Goal: Task Accomplishment & Management: Manage account settings

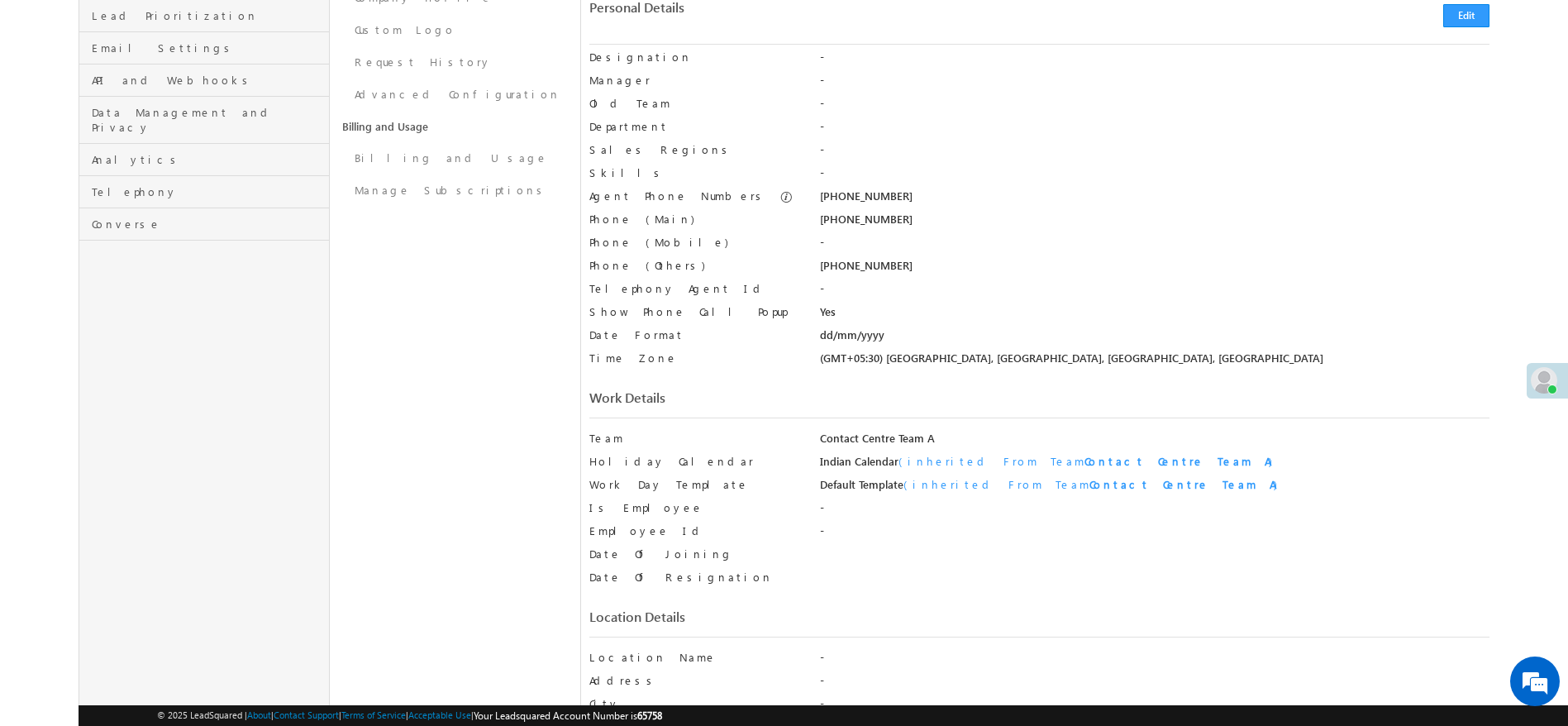
scroll to position [621, 0]
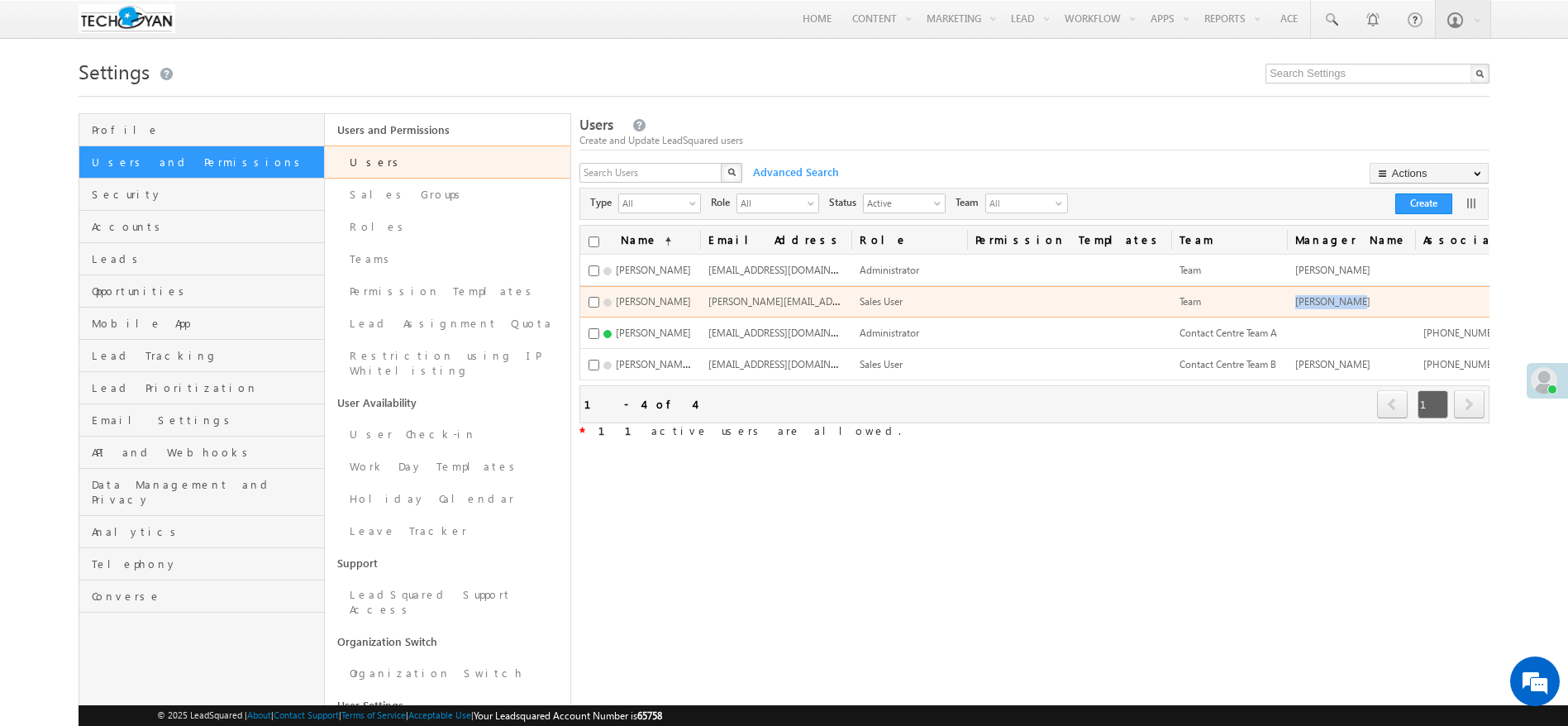
drag, startPoint x: 1181, startPoint y: 303, endPoint x: 1253, endPoint y: 309, distance: 72.2
click at [1286, 309] on td "Komal Gupta" at bounding box center [1350, 301] width 128 height 32
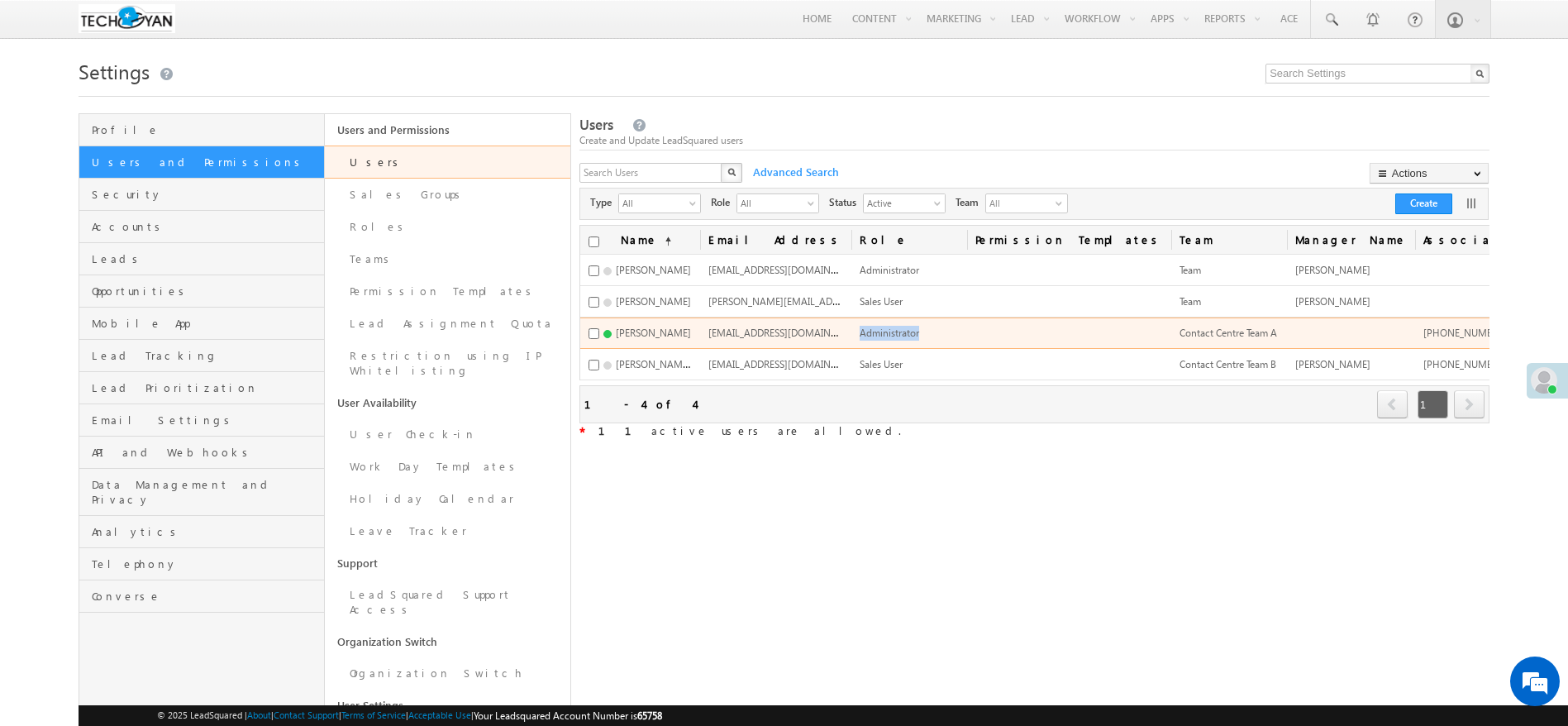
drag, startPoint x: 831, startPoint y: 333, endPoint x: 900, endPoint y: 339, distance: 69.3
click at [900, 339] on td "Administrator" at bounding box center [909, 333] width 116 height 32
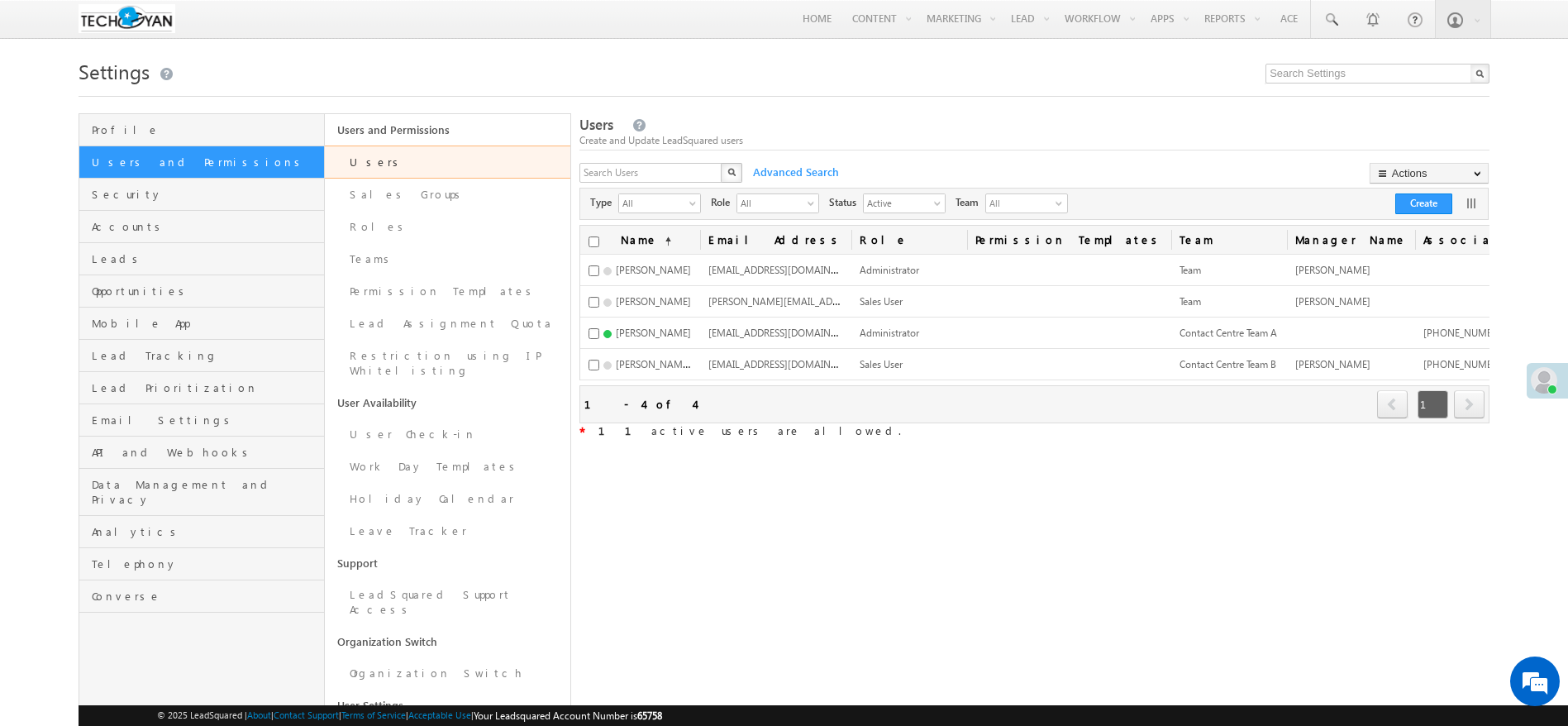
click at [833, 447] on div "Users Create and Update LeadSquared users X Advanced Search Actions Import User…" at bounding box center [1033, 433] width 910 height 641
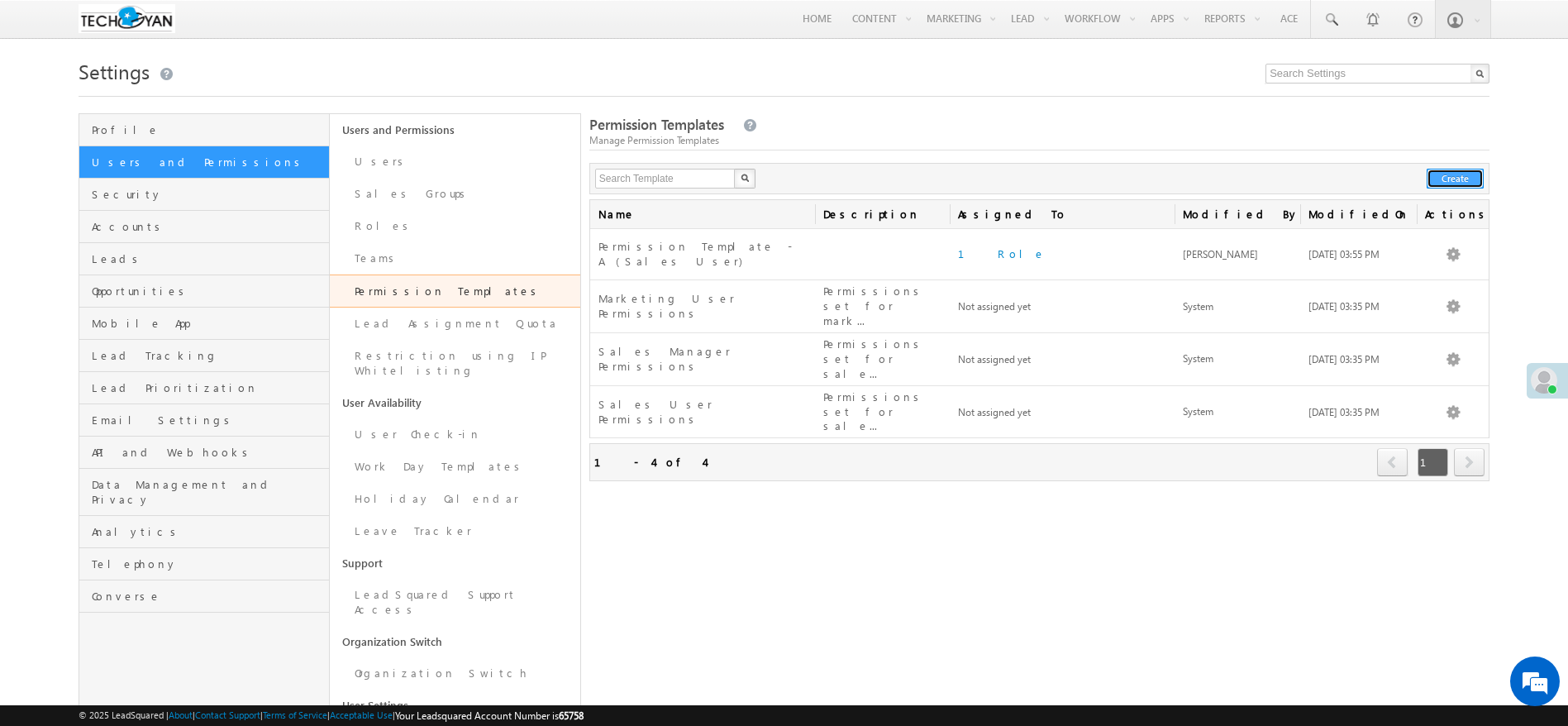
click at [1476, 175] on button "Create" at bounding box center [1454, 178] width 57 height 20
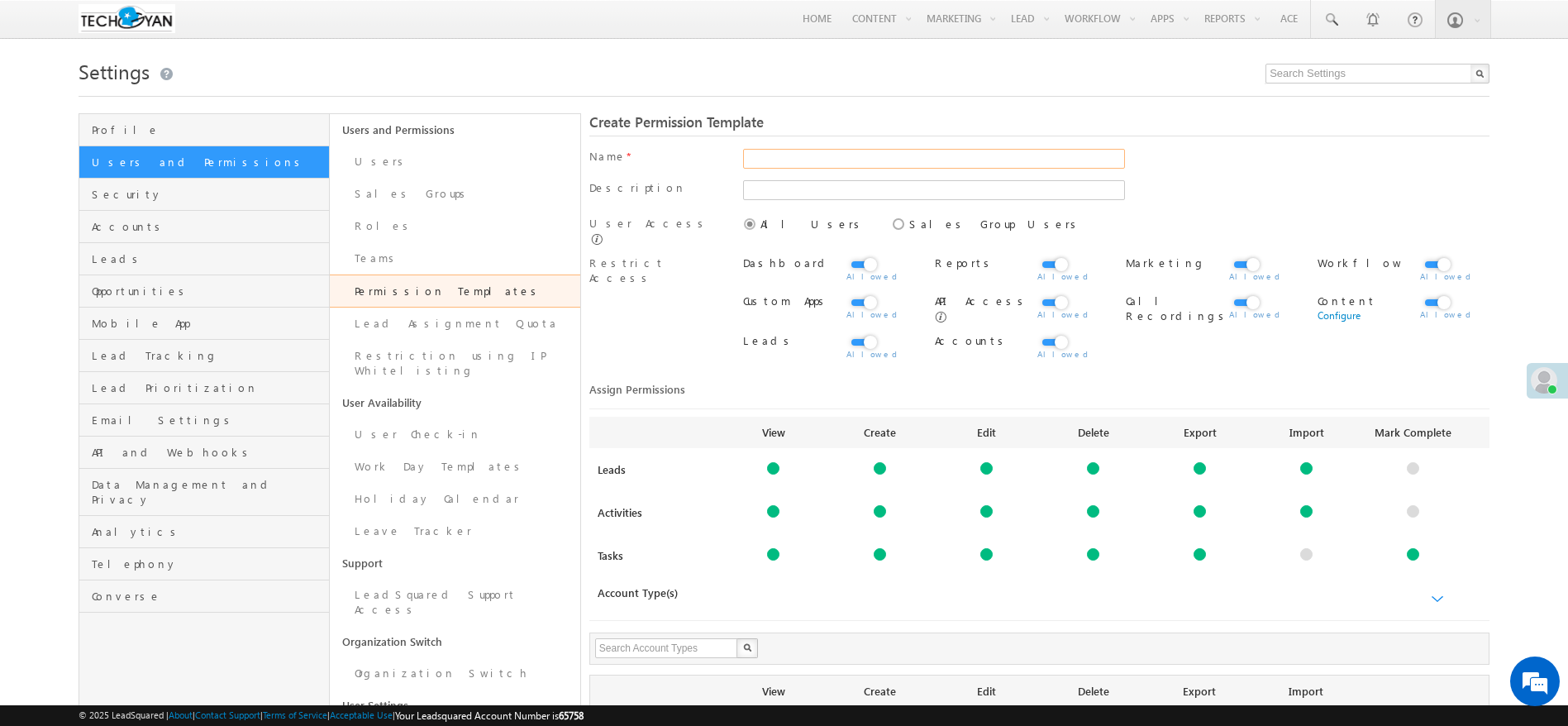
click at [819, 159] on input "text" at bounding box center [934, 158] width 381 height 20
type input "Test Permissions"
click at [889, 215] on icon at bounding box center [889, 215] width 0 height 0
click at [889, 227] on input "Sales Group Users" at bounding box center [894, 222] width 11 height 11
radio input "true"
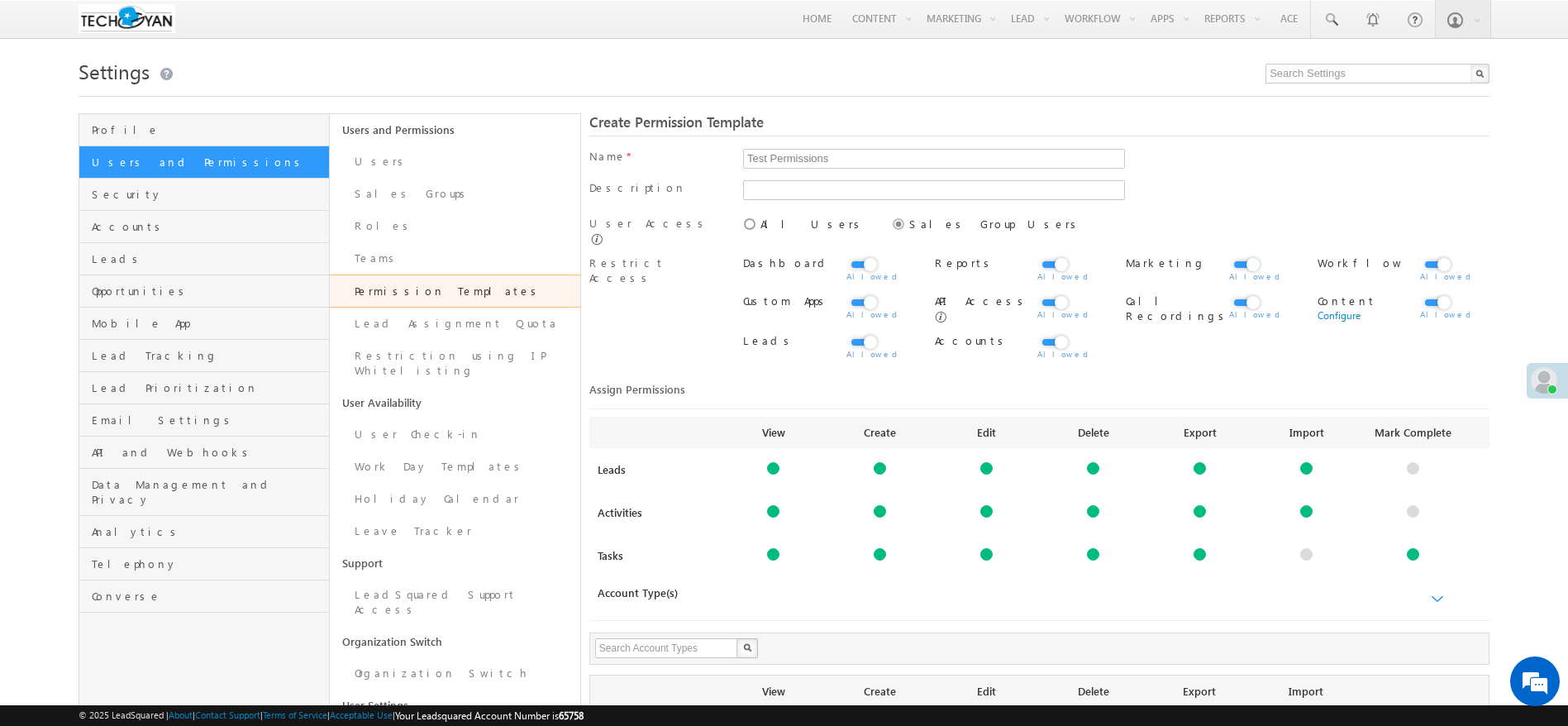
click at [741, 215] on icon at bounding box center [741, 215] width 0 height 0
click at [748, 224] on input "All Users" at bounding box center [746, 222] width 11 height 11
radio input "true"
click at [870, 255] on label at bounding box center [863, 255] width 33 height 0
click at [0, 0] on input "checkbox" at bounding box center [0, 0] width 0 height 0
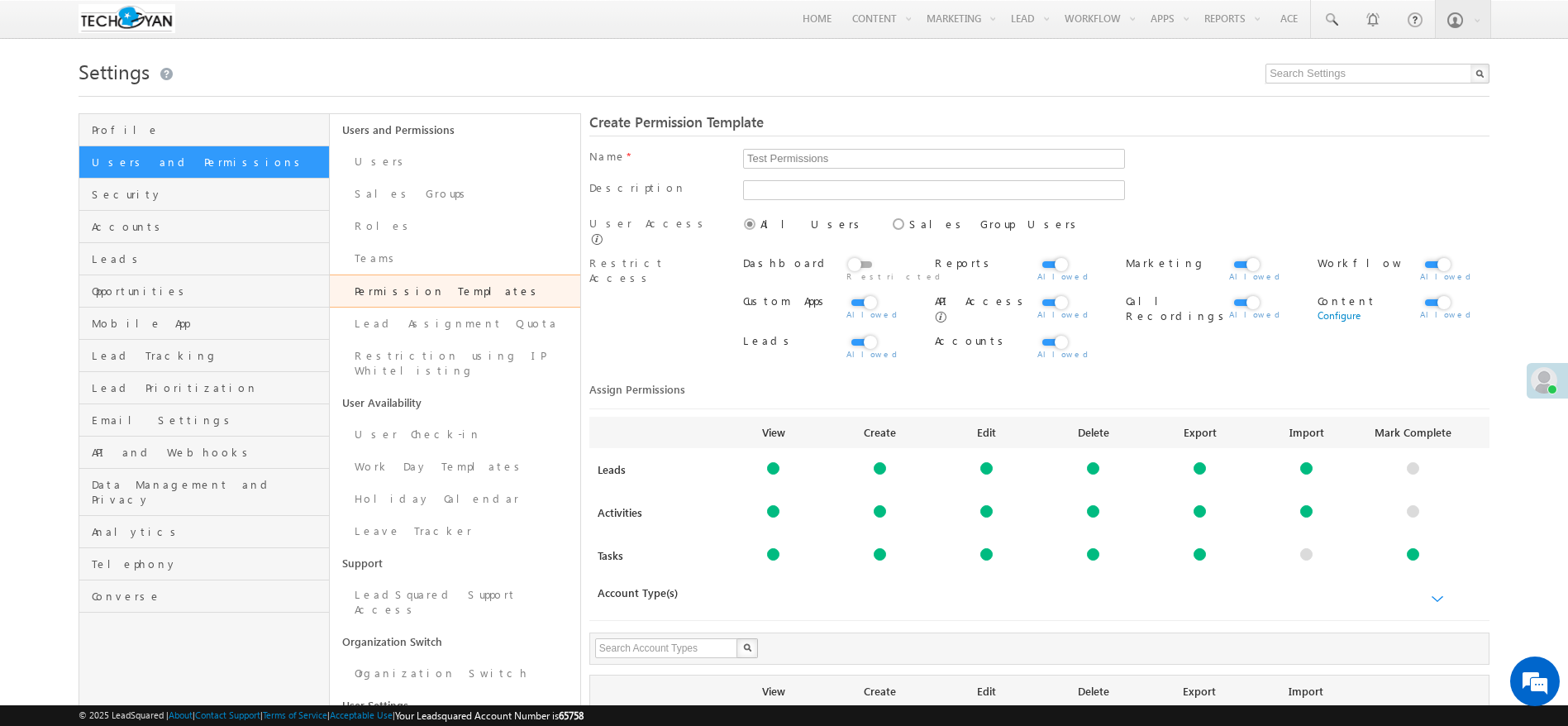
click at [1047, 255] on label at bounding box center [1053, 255] width 33 height 0
click at [0, 0] on input "checkbox" at bounding box center [0, 0] width 0 height 0
click at [1236, 255] on label at bounding box center [1245, 255] width 33 height 0
click at [0, 0] on input "checkbox" at bounding box center [0, 0] width 0 height 0
drag, startPoint x: 1431, startPoint y: 262, endPoint x: 1208, endPoint y: 297, distance: 225.7
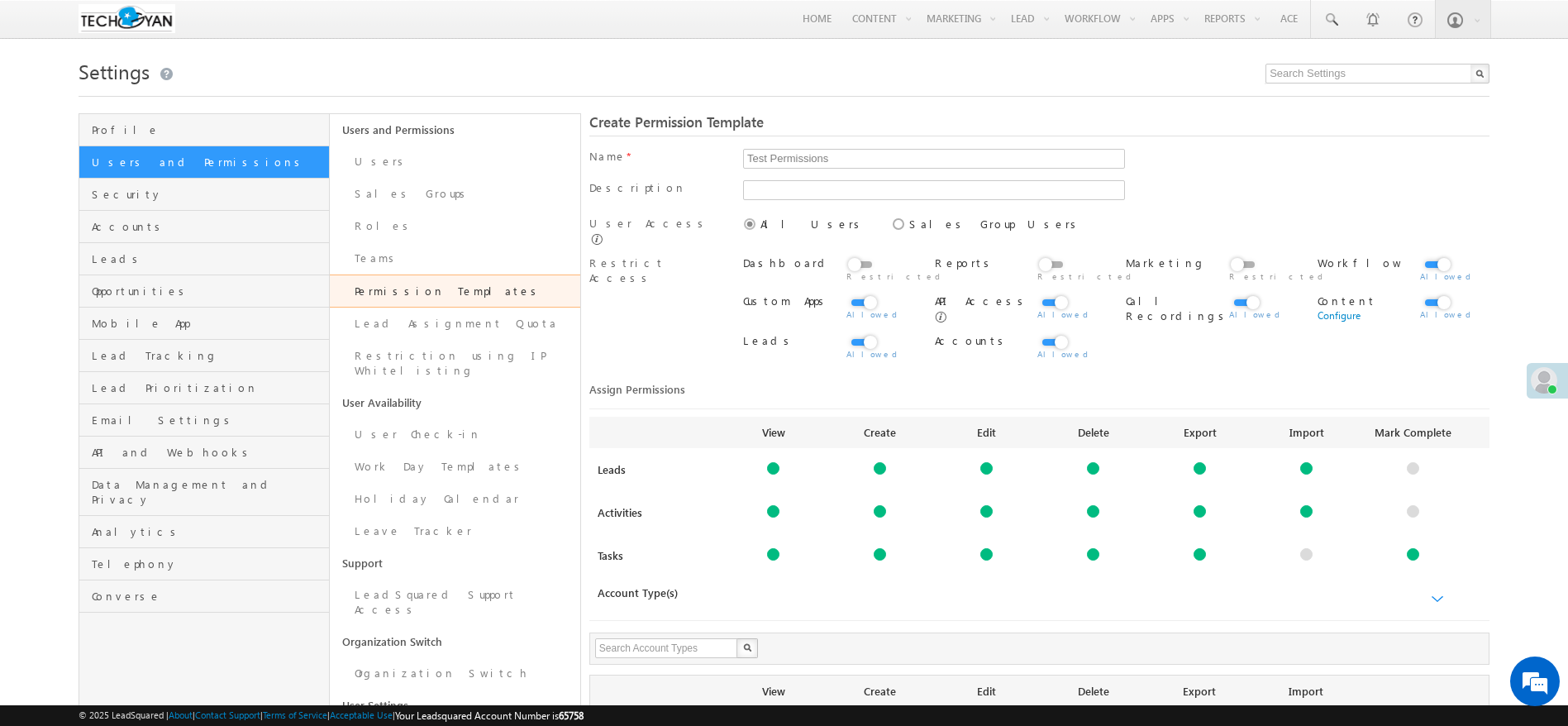
click at [1431, 255] on label at bounding box center [1436, 255] width 33 height 0
click at [0, 0] on input "checkbox" at bounding box center [0, 0] width 0 height 0
click at [861, 255] on label at bounding box center [863, 255] width 33 height 0
click at [0, 0] on input "checkbox" at bounding box center [0, 0] width 0 height 0
drag, startPoint x: 1041, startPoint y: 252, endPoint x: 1071, endPoint y: 261, distance: 31.3
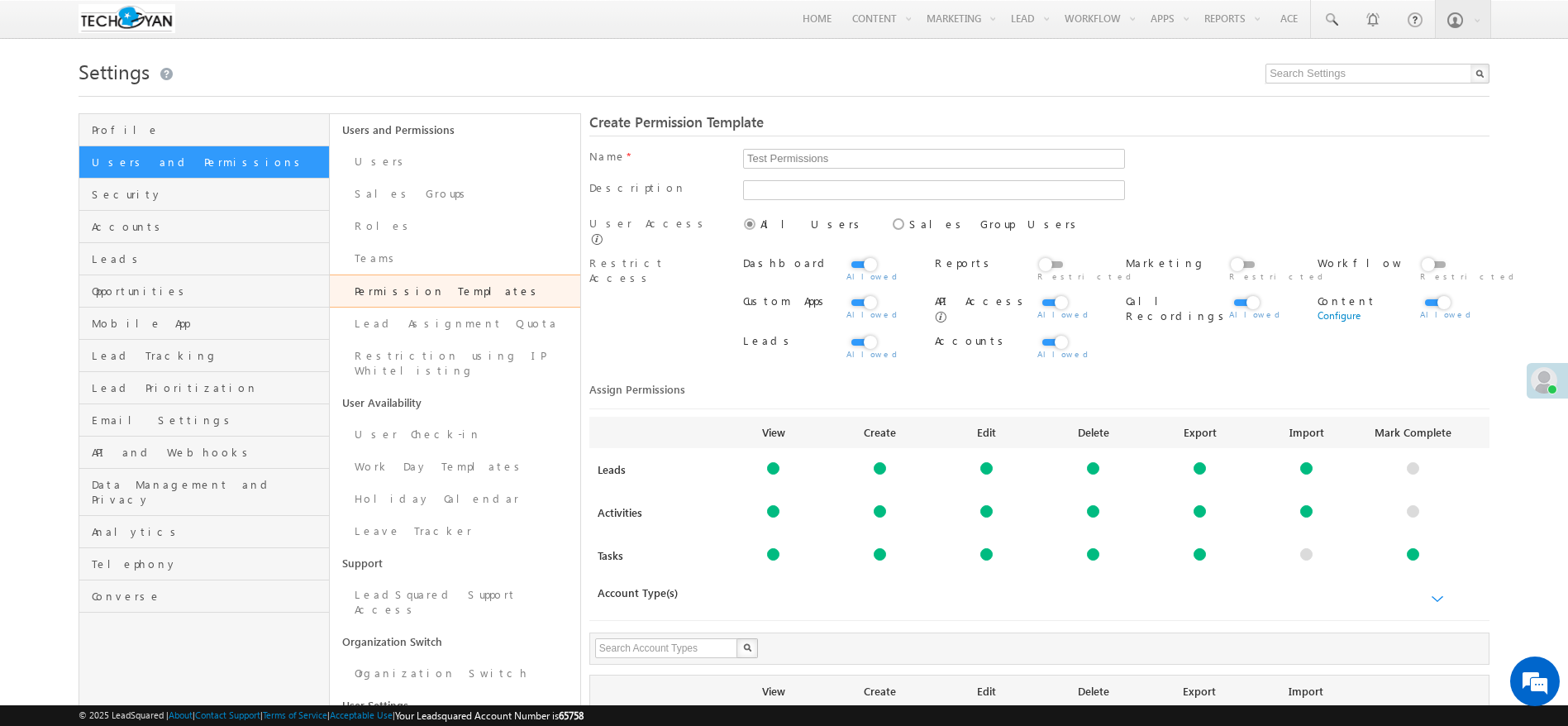
click at [1040, 255] on div at bounding box center [1049, 269] width 25 height 28
click at [1057, 269] on span at bounding box center [1049, 276] width 25 height 15
click at [1048, 255] on label at bounding box center [1053, 255] width 33 height 0
click at [0, 0] on input "checkbox" at bounding box center [0, 0] width 0 height 0
click at [1244, 255] on label at bounding box center [1245, 255] width 33 height 0
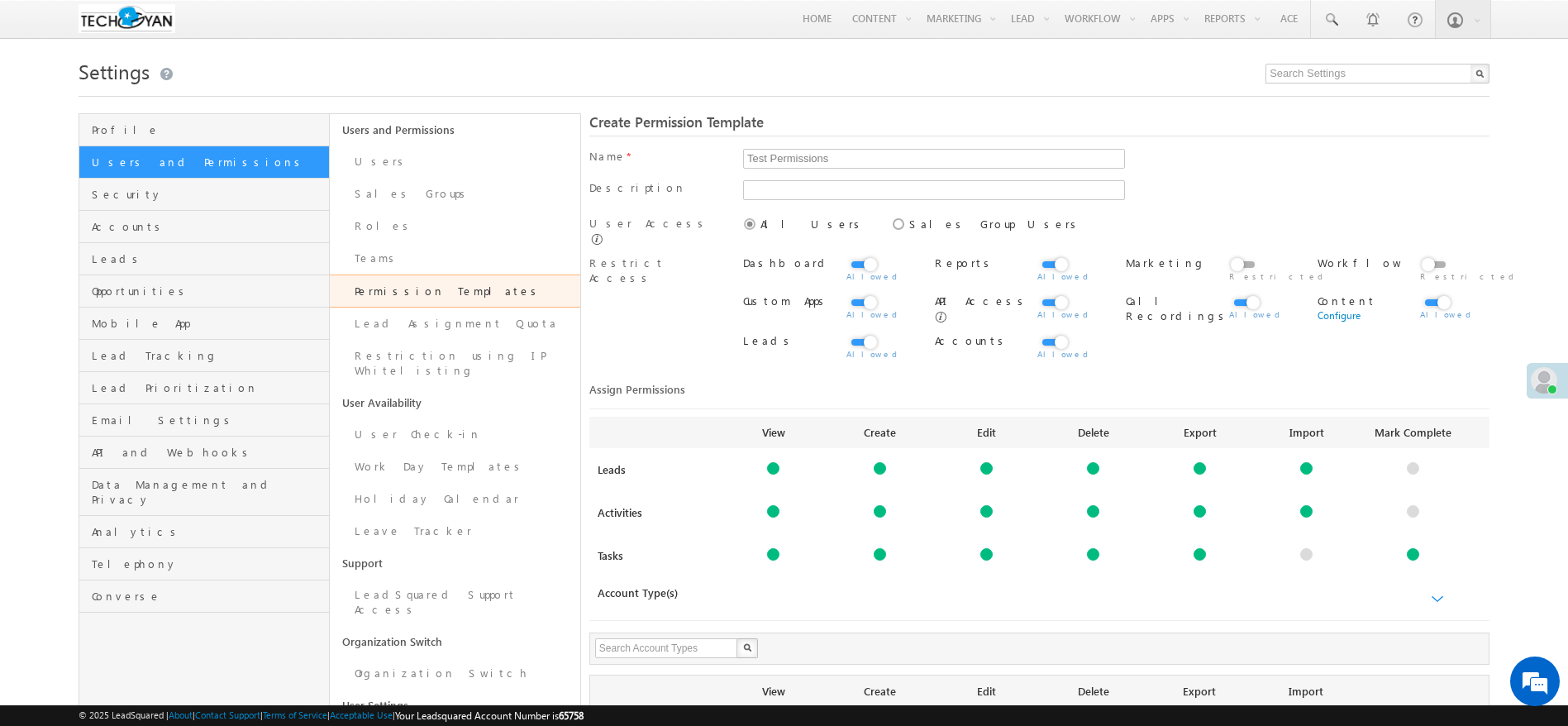
click at [0, 0] on input "checkbox" at bounding box center [0, 0] width 0 height 0
click at [1441, 255] on label at bounding box center [1436, 255] width 33 height 0
click at [0, 0] on input "checkbox" at bounding box center [0, 0] width 0 height 0
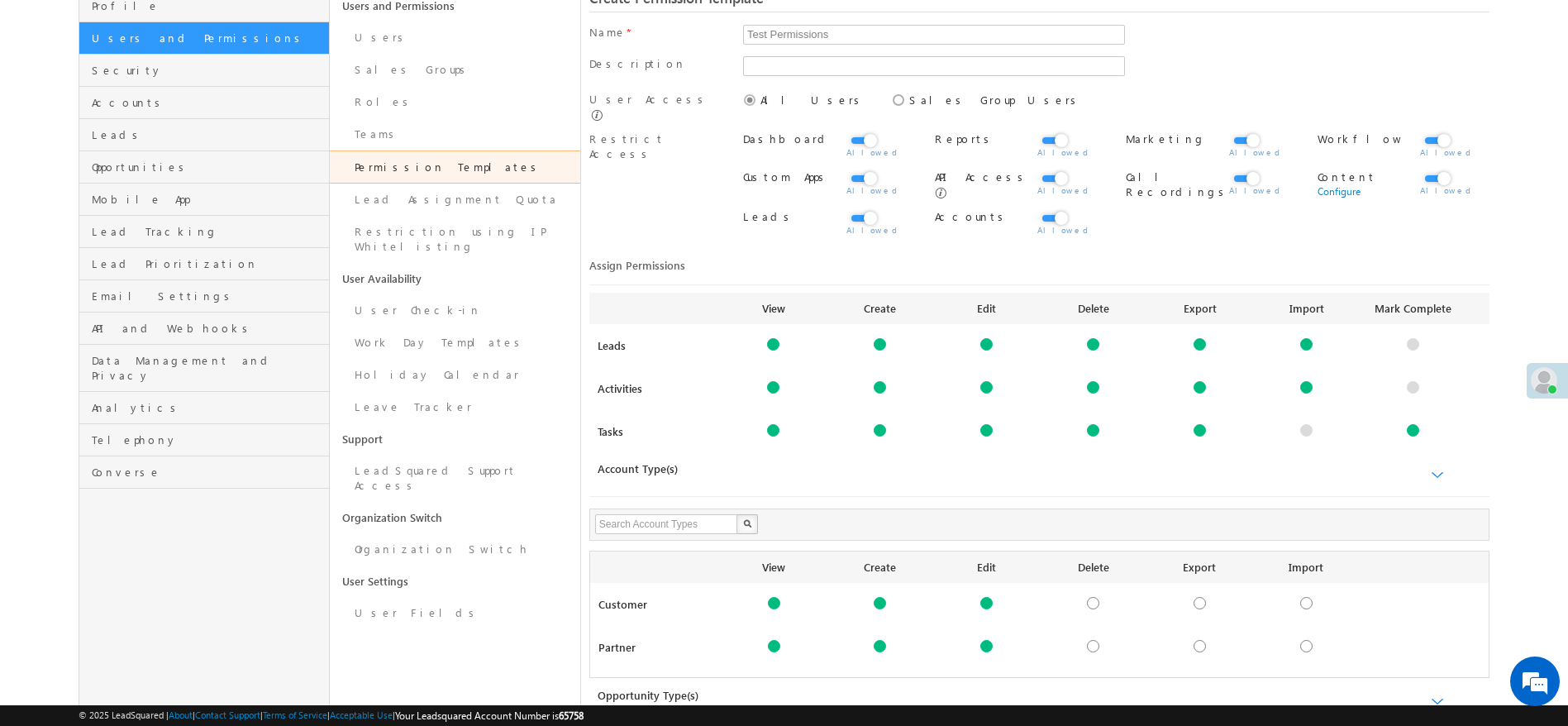
click at [857, 209] on label at bounding box center [863, 209] width 33 height 0
click at [0, 0] on input "checkbox" at bounding box center [0, 0] width 0 height 0
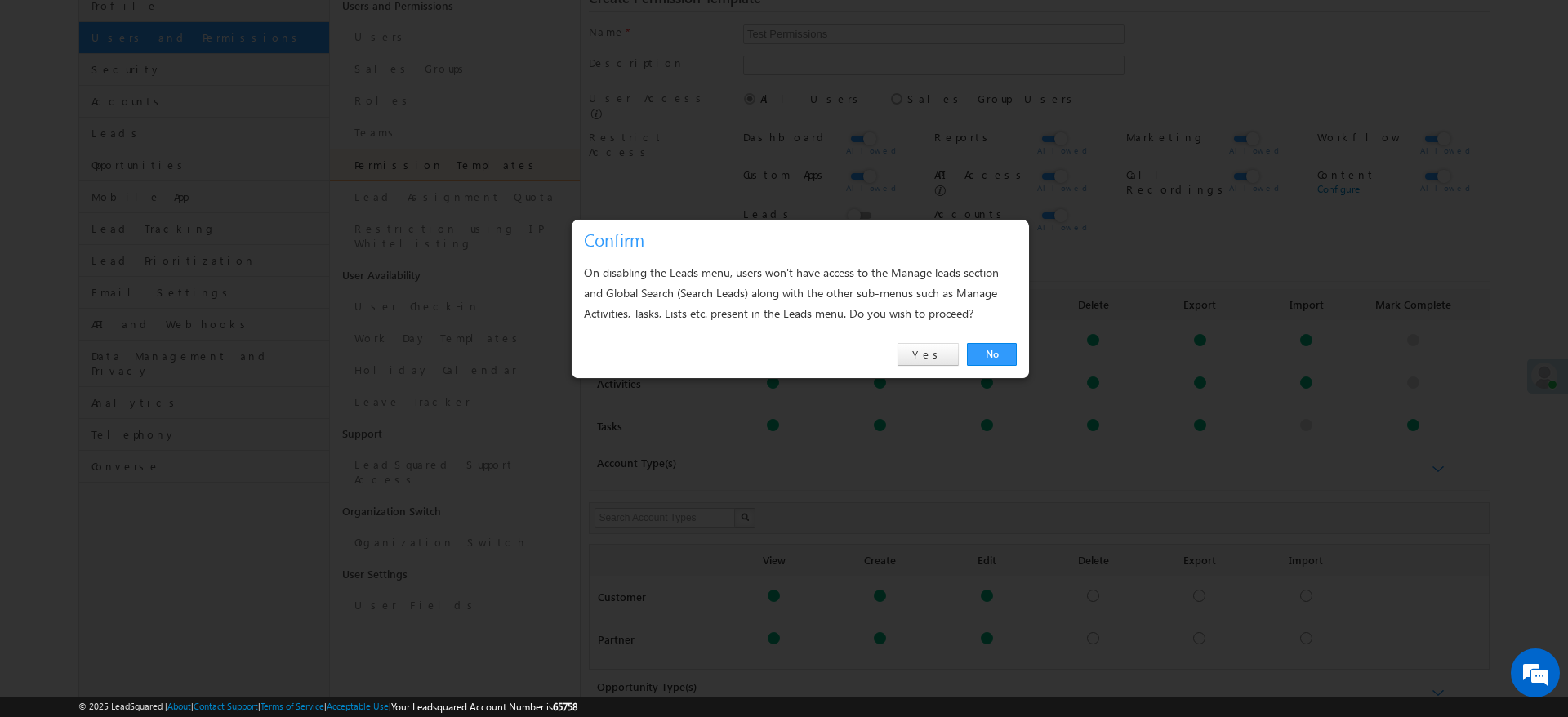
click at [987, 351] on link "No" at bounding box center [992, 354] width 50 height 23
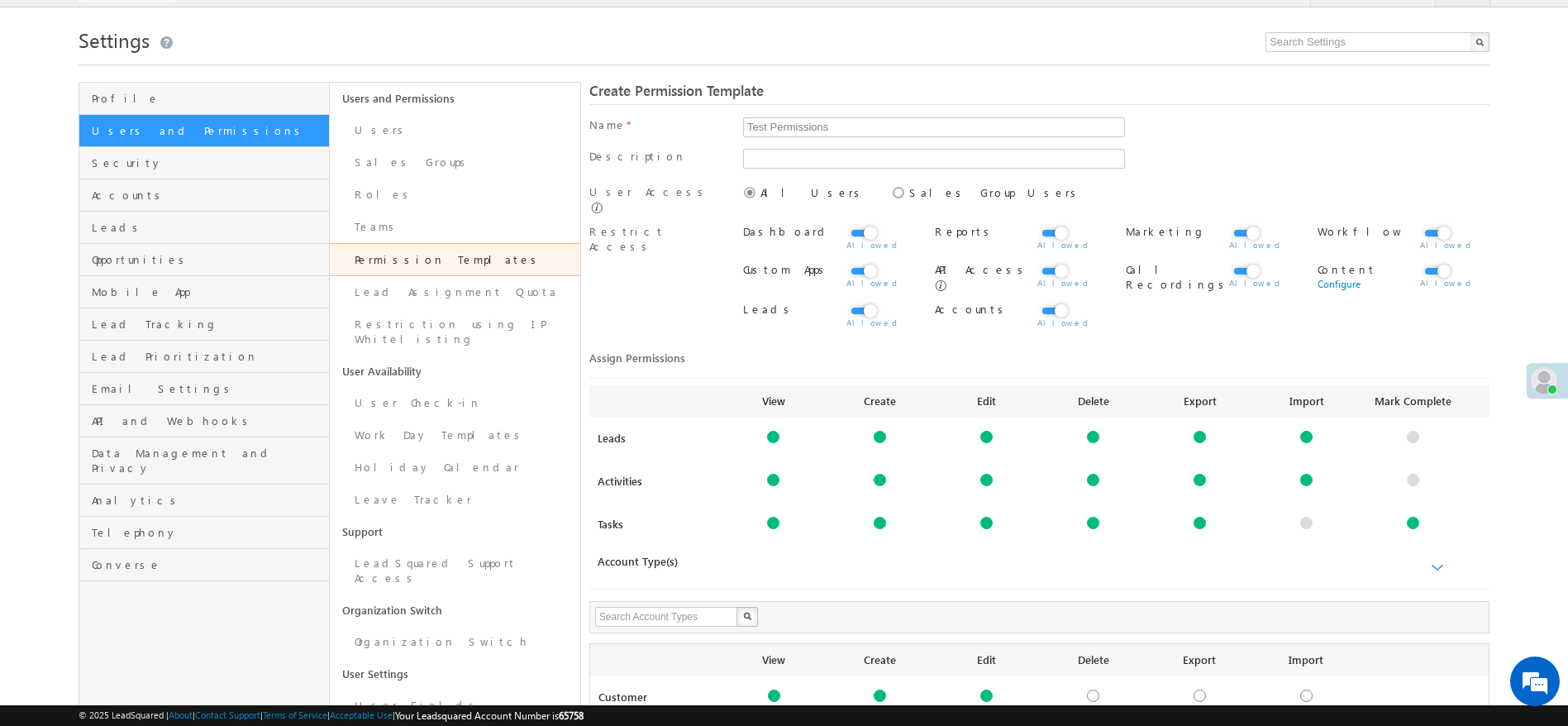
scroll to position [0, 0]
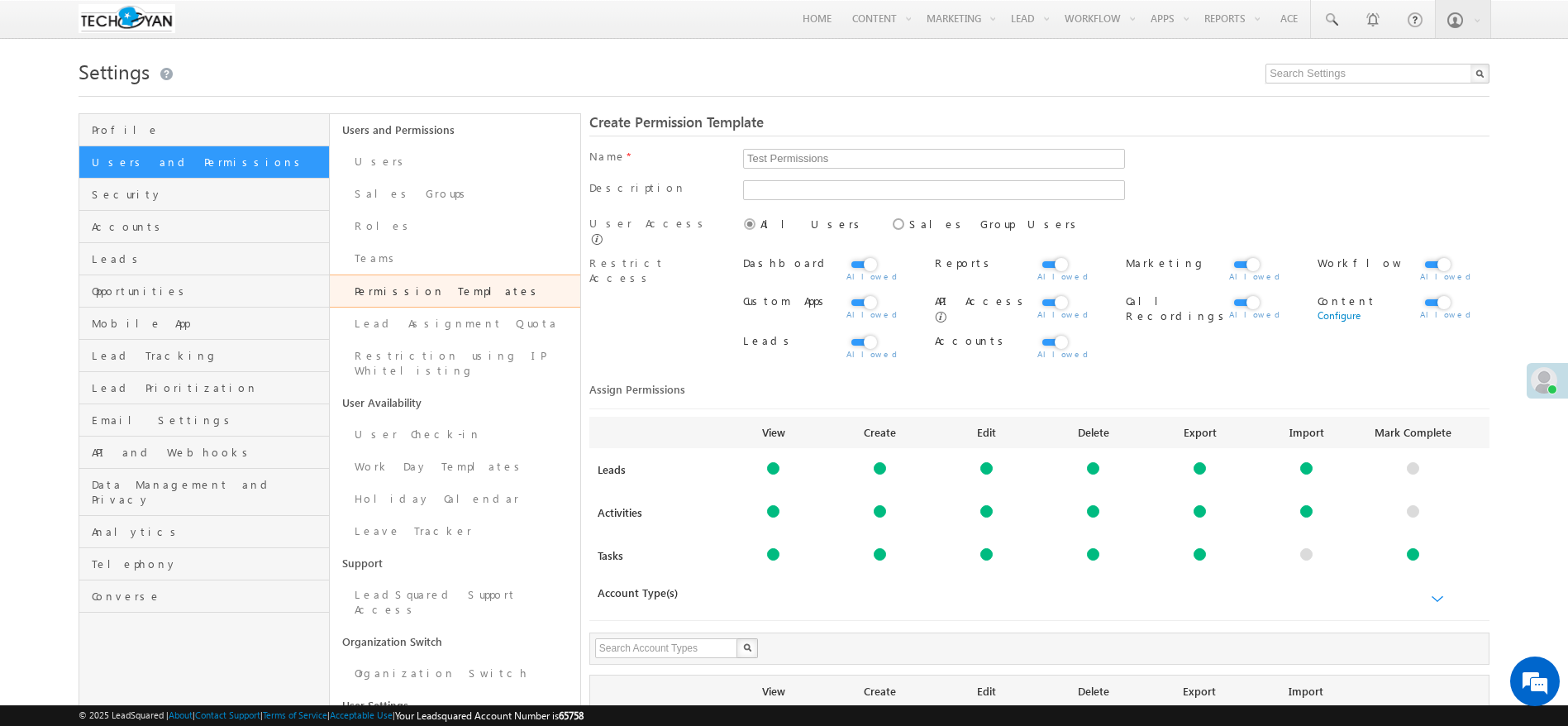
click at [1233, 163] on div "Test Permissions Required Field." at bounding box center [1116, 158] width 747 height 20
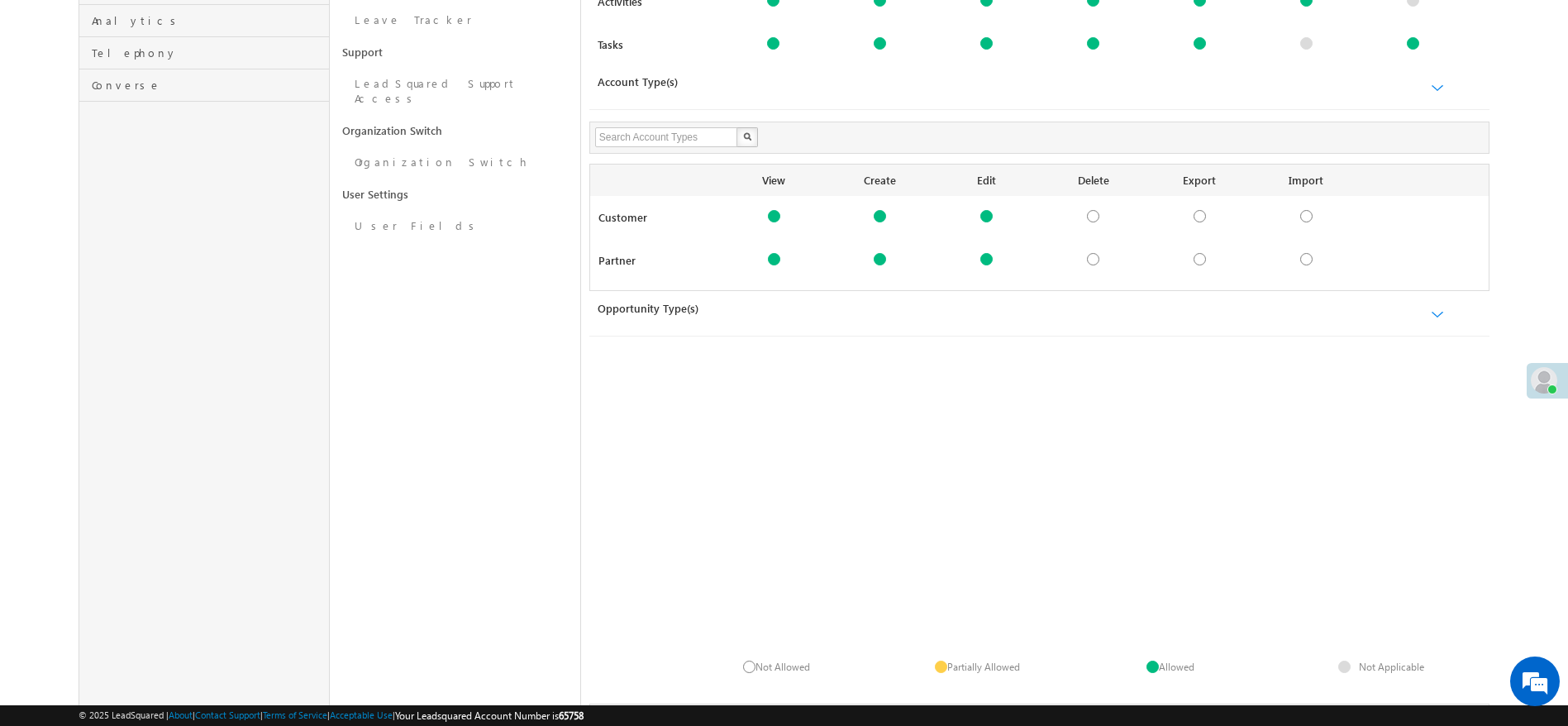
scroll to position [471, 0]
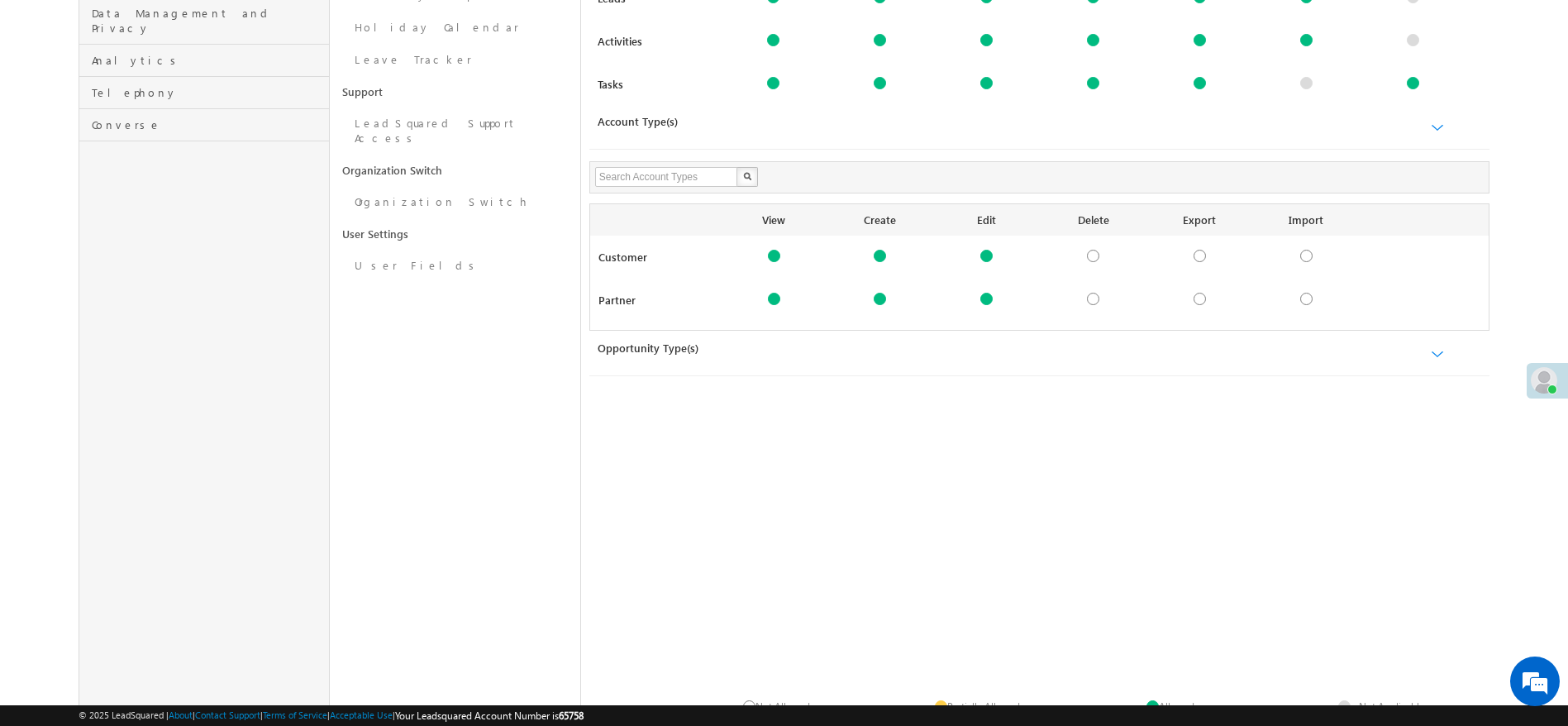
click at [1437, 361] on div at bounding box center [1193, 354] width 592 height 28
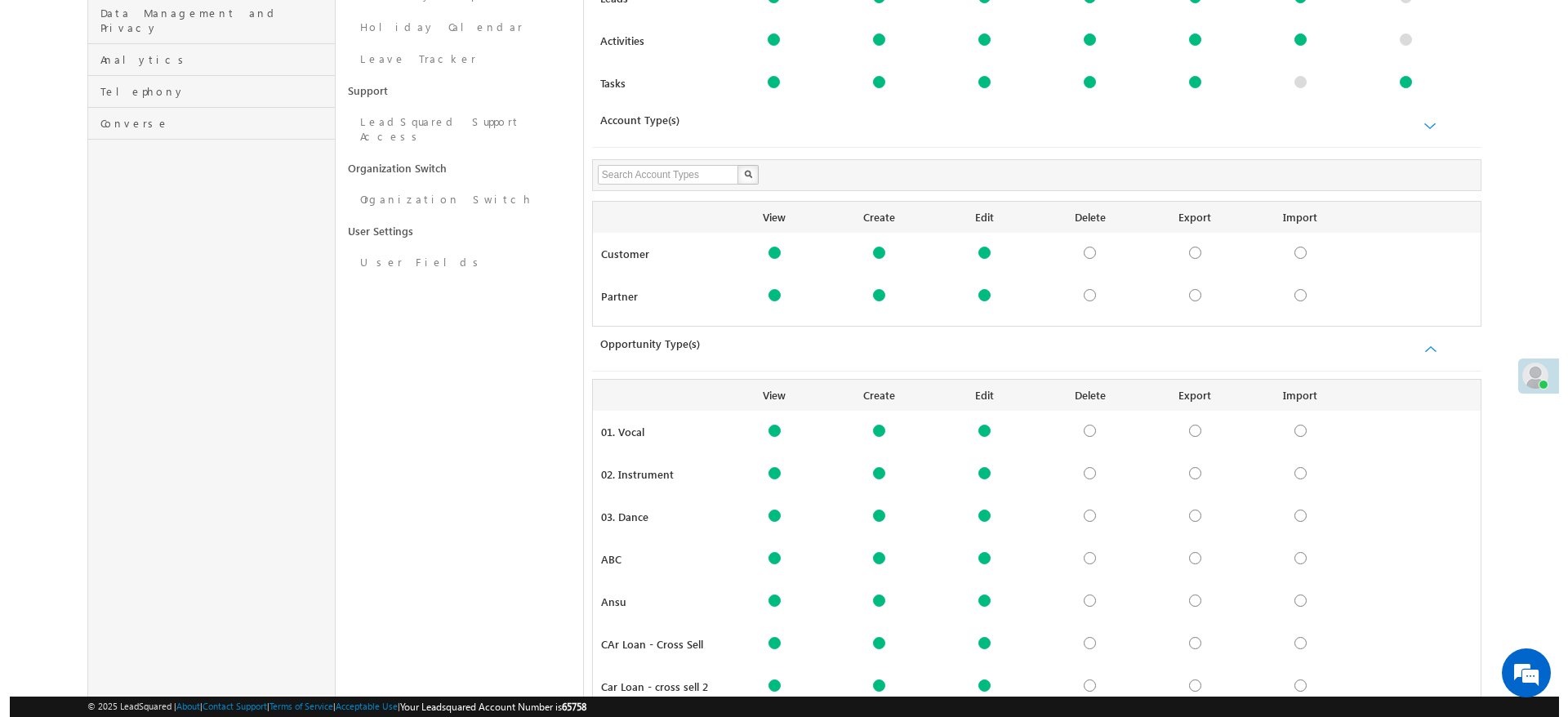
scroll to position [98, 0]
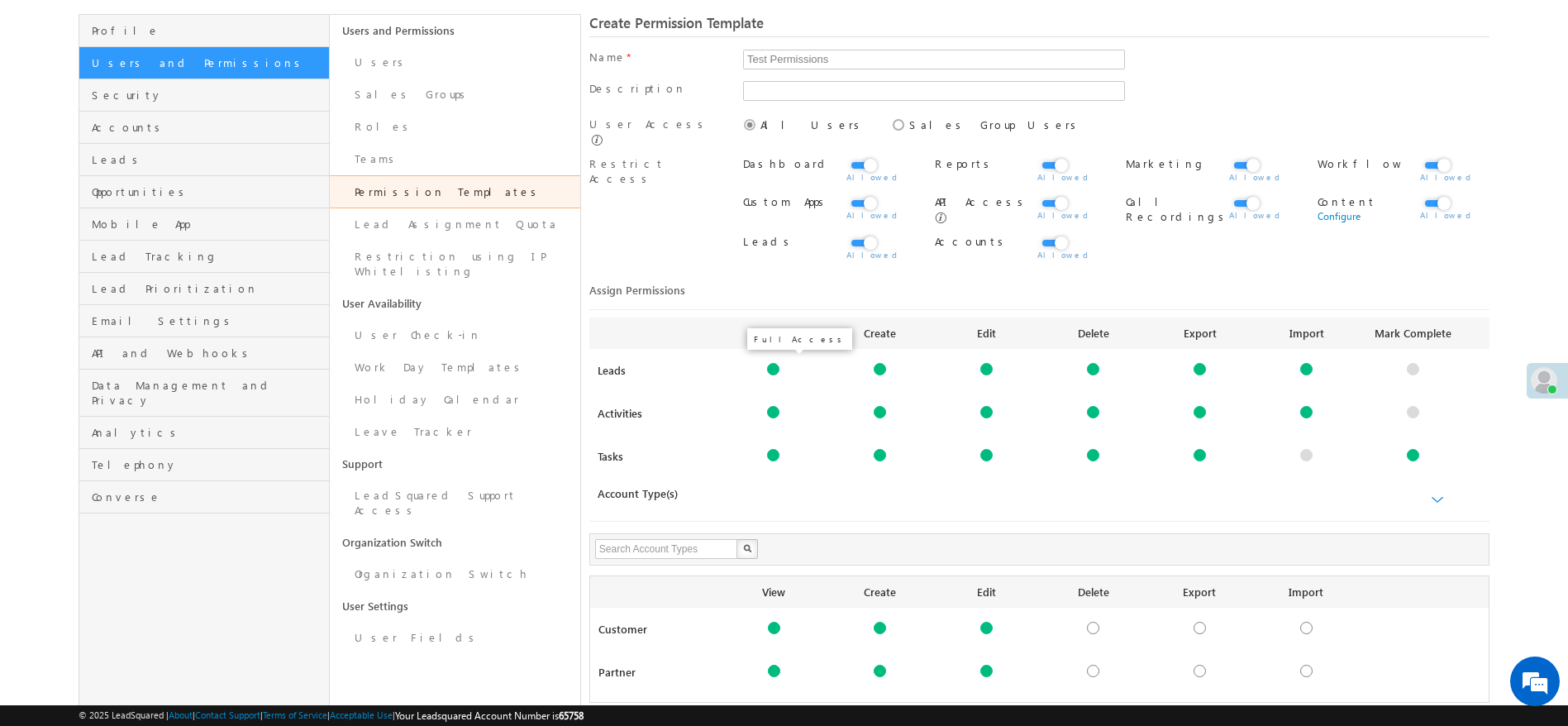
click at [776, 369] on div at bounding box center [772, 369] width 12 height 12
click at [776, 365] on div at bounding box center [772, 369] width 12 height 12
click at [772, 363] on div at bounding box center [772, 369] width 12 height 12
click at [829, 374] on div "Configure" at bounding box center [879, 375] width 106 height 23
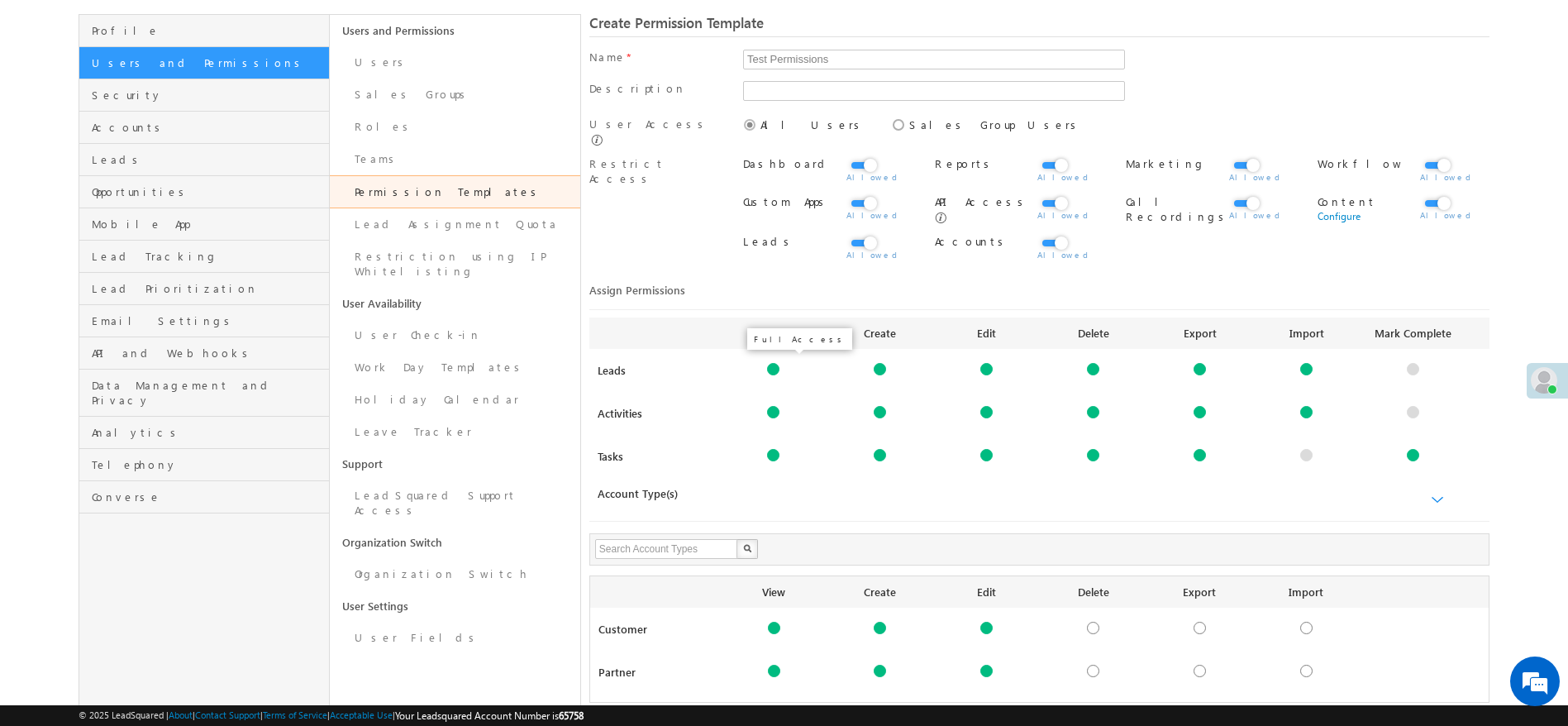
click at [775, 364] on div at bounding box center [772, 369] width 12 height 12
click at [772, 363] on div at bounding box center [772, 369] width 12 height 12
click at [773, 382] on link "Configure" at bounding box center [773, 386] width 43 height 12
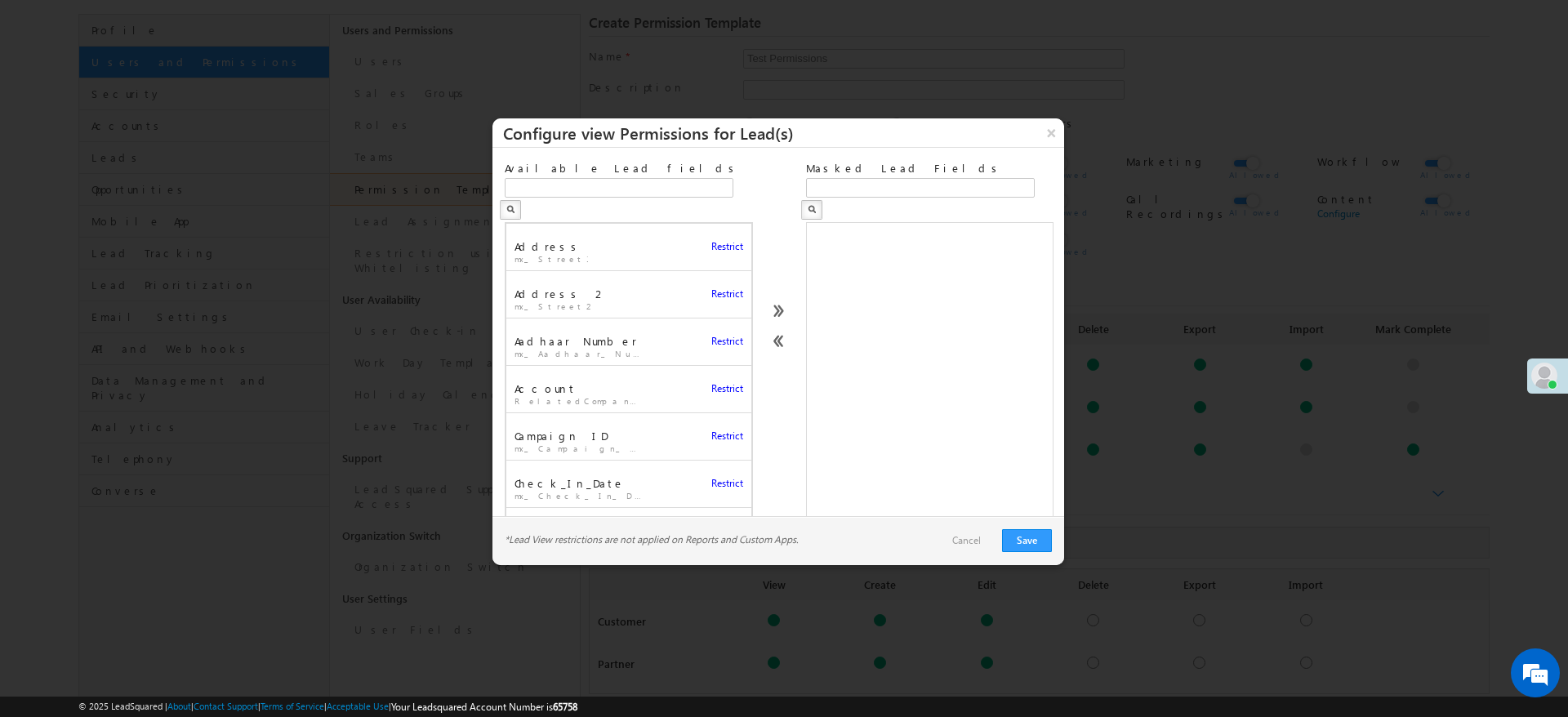
click at [714, 334] on span "Restrict" at bounding box center [728, 342] width 32 height 15
click at [1023, 545] on button "Save" at bounding box center [1027, 541] width 50 height 23
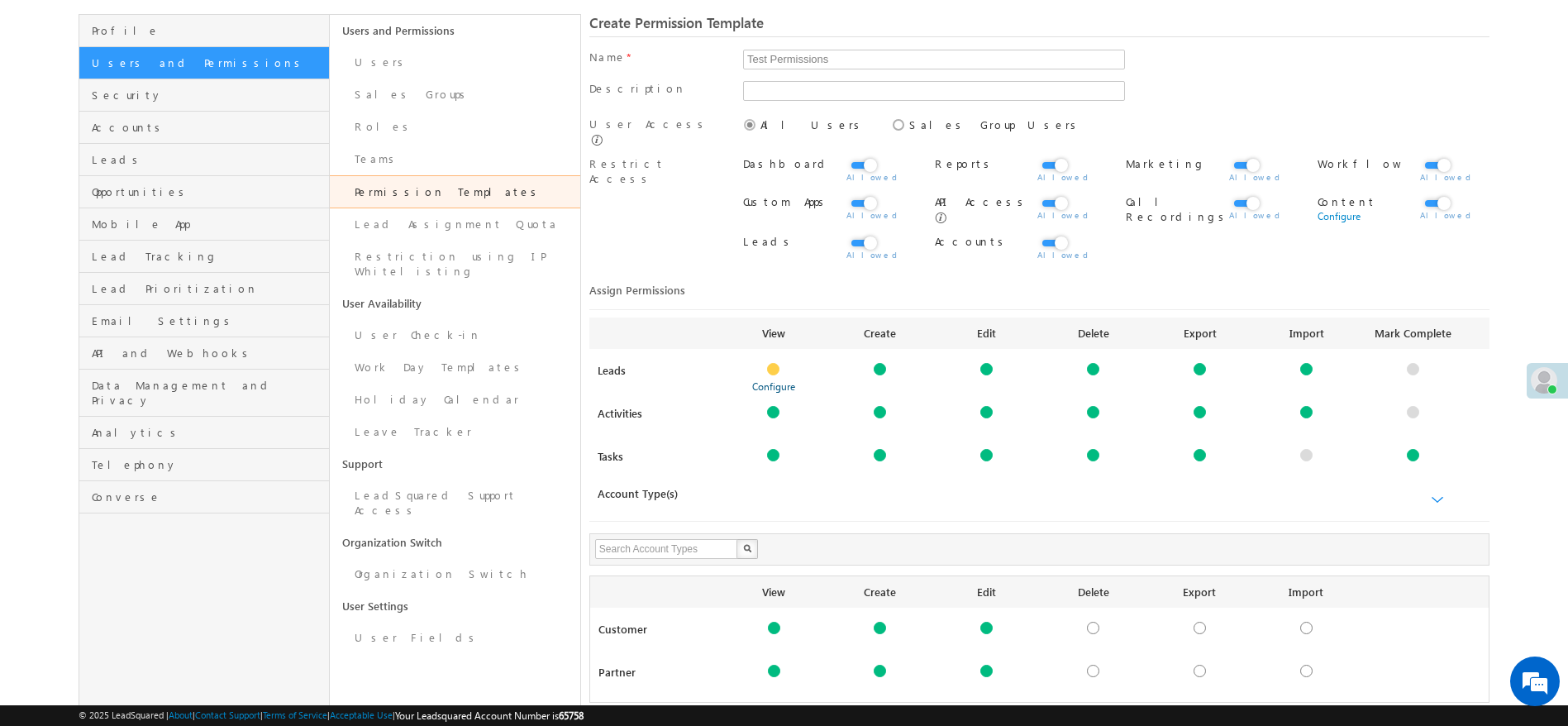
click at [770, 381] on link "Configure" at bounding box center [773, 386] width 43 height 12
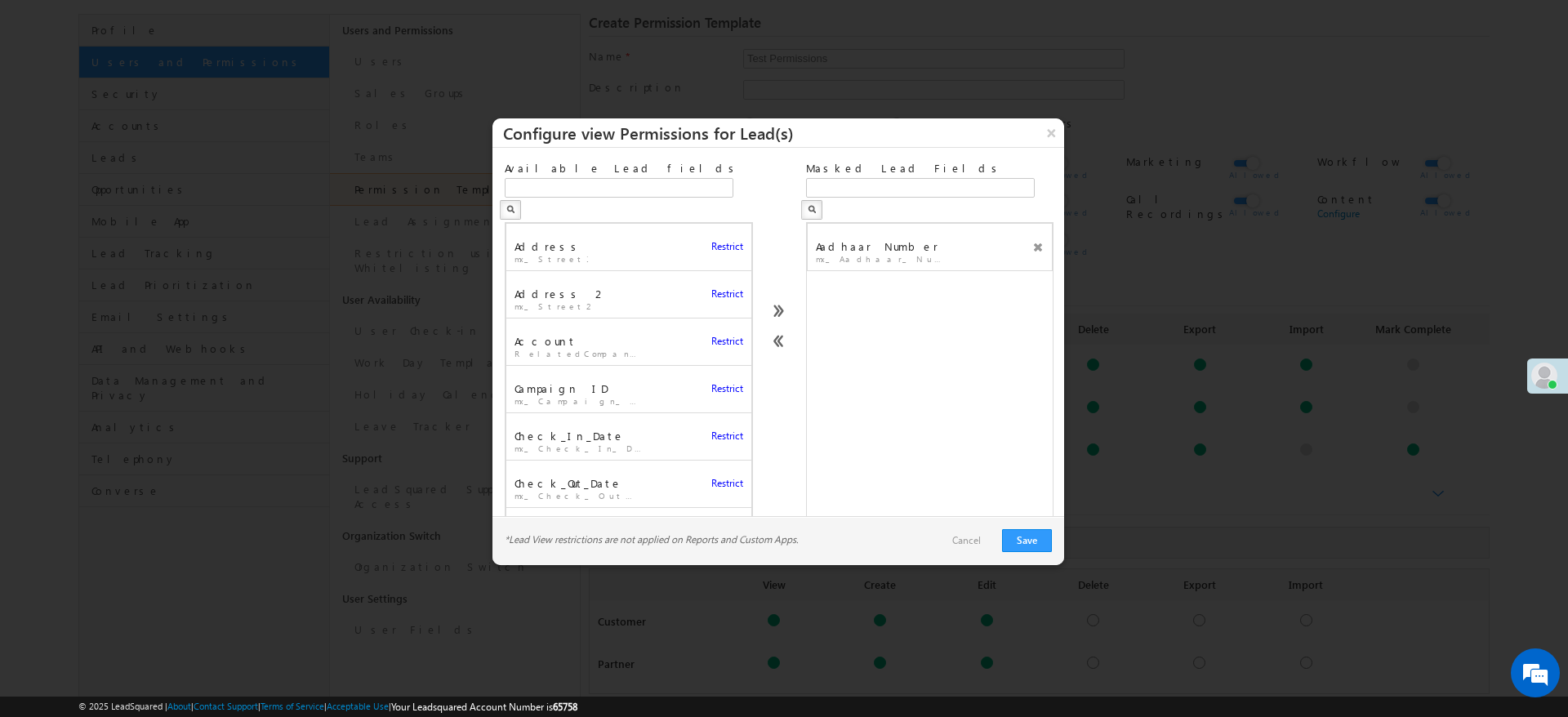
click at [514, 199] on div at bounding box center [629, 200] width 249 height 45
click at [517, 192] on input "text" at bounding box center [619, 188] width 228 height 20
type input "["
type input "phone"
click at [712, 287] on span "Restrict" at bounding box center [728, 295] width 32 height 15
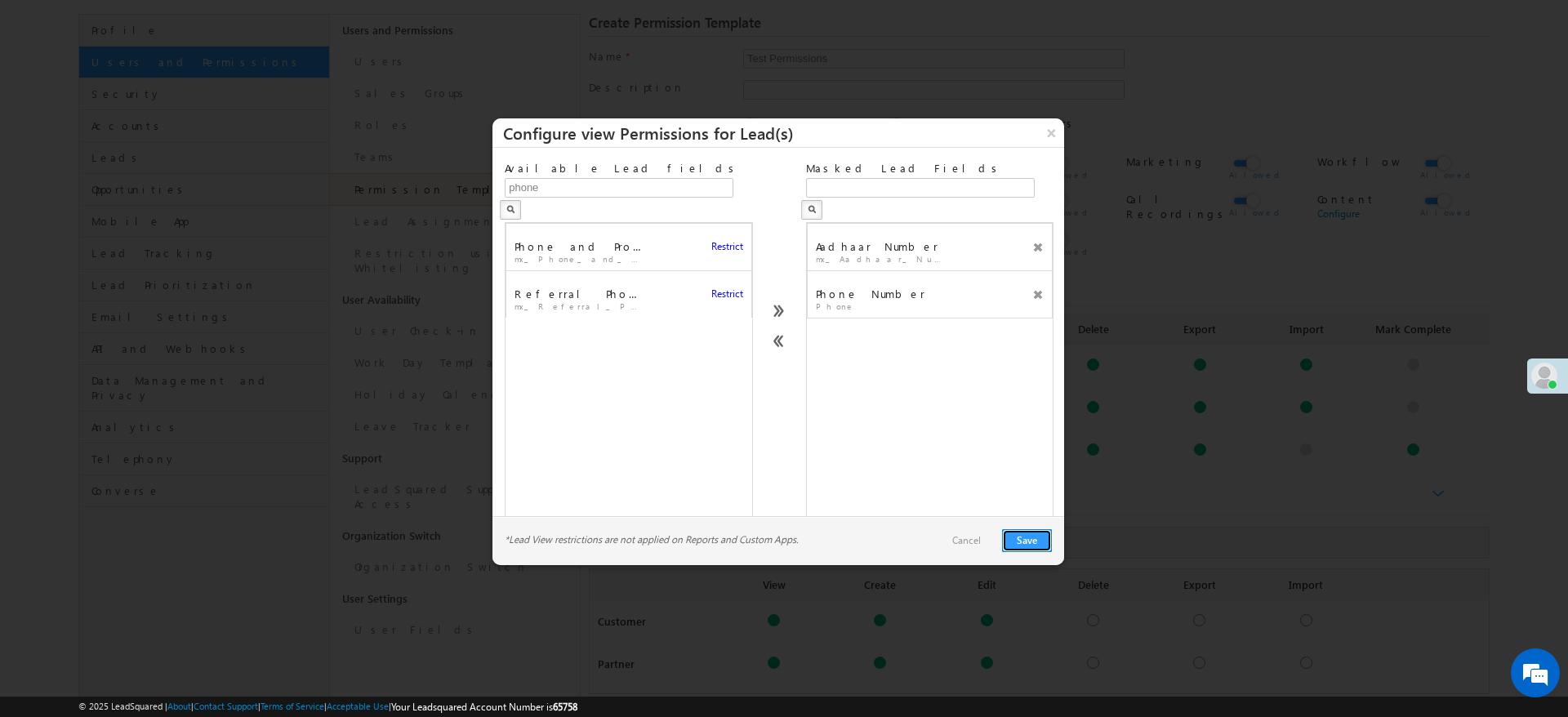
click at [1035, 540] on button "Save" at bounding box center [1027, 541] width 50 height 23
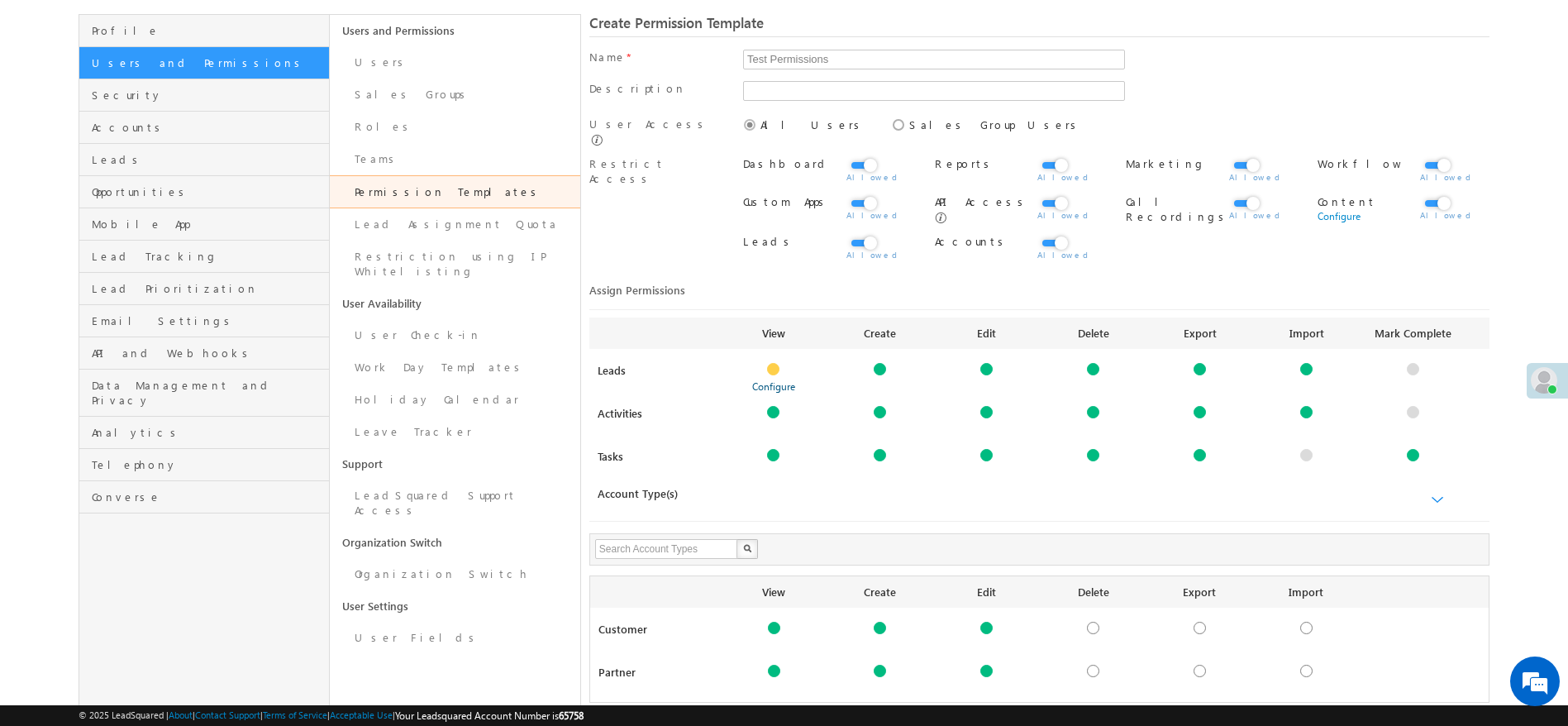
click at [771, 385] on link "Configure" at bounding box center [773, 386] width 43 height 12
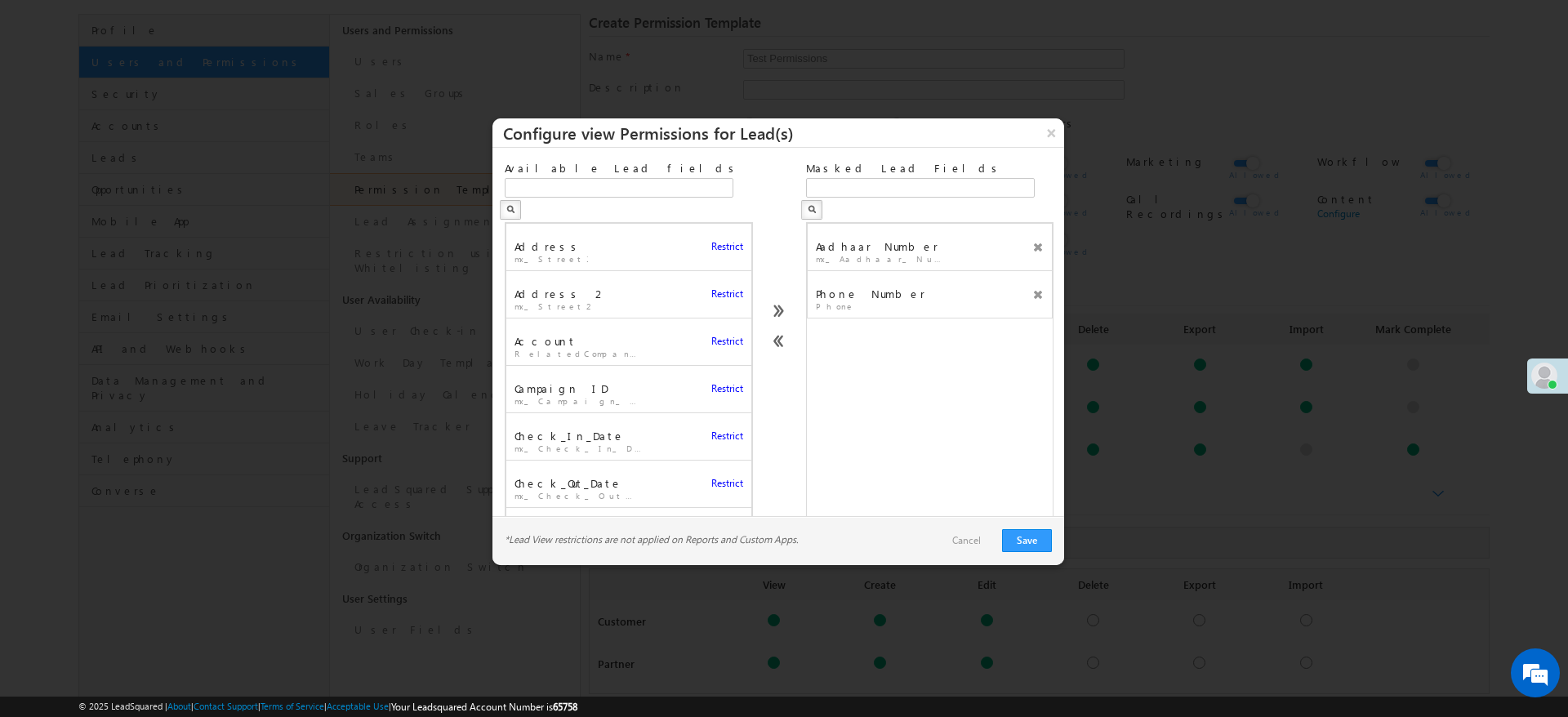
click at [969, 543] on link "Cancel" at bounding box center [966, 541] width 45 height 25
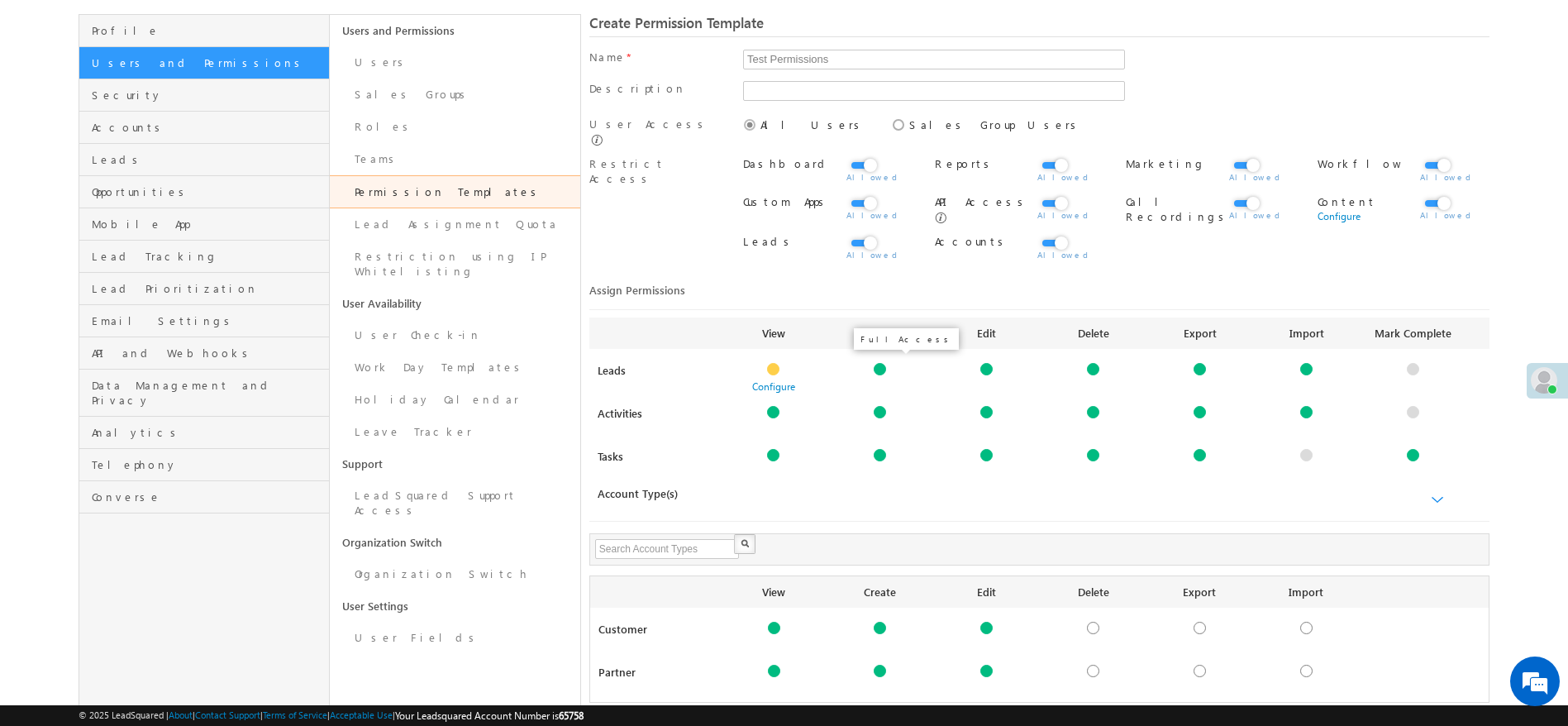
click at [882, 364] on div at bounding box center [879, 369] width 12 height 12
click at [914, 381] on div "Configure Configure Configure" at bounding box center [1093, 379] width 747 height 32
click at [991, 364] on div at bounding box center [986, 369] width 12 height 12
click at [987, 369] on div at bounding box center [986, 369] width 12 height 12
click at [988, 368] on div at bounding box center [986, 369] width 12 height 12
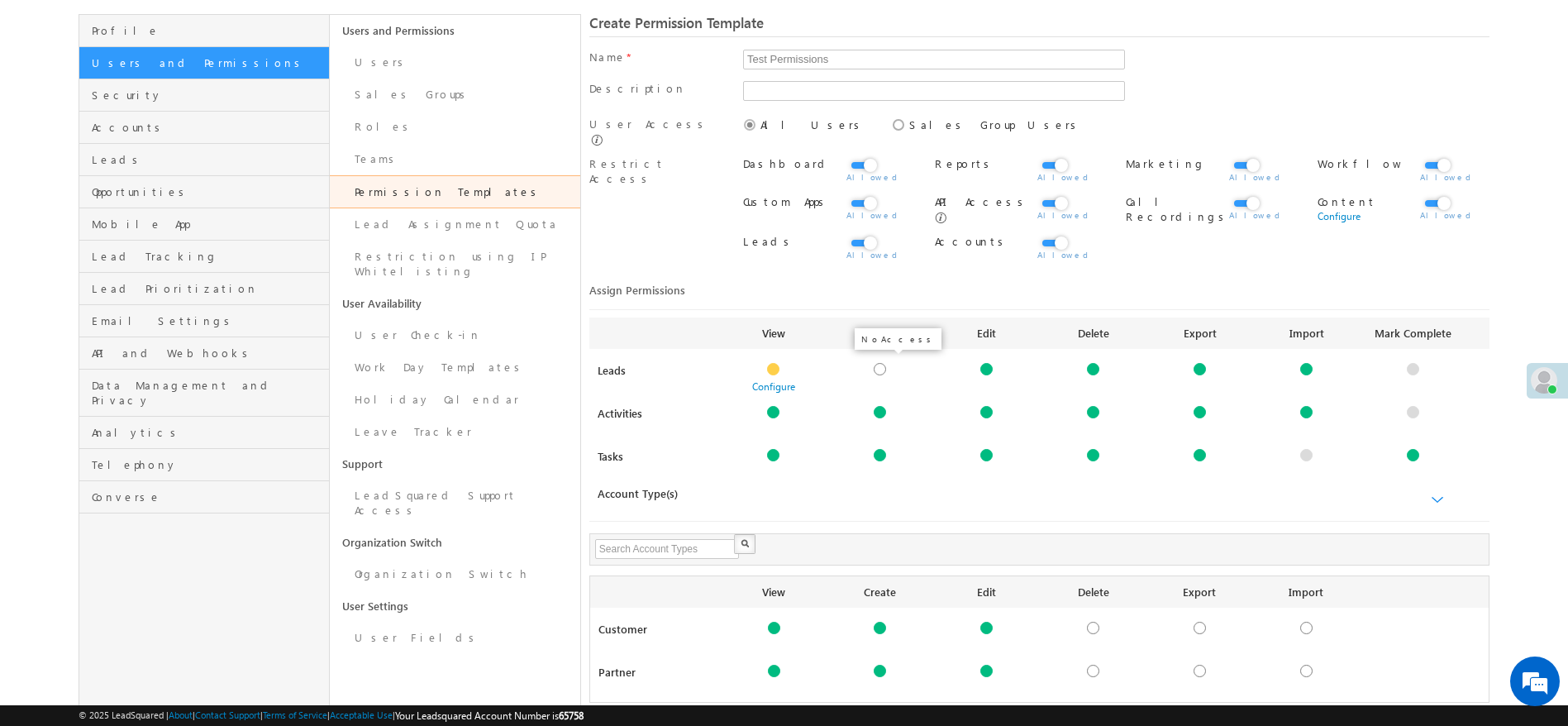
click at [884, 367] on div at bounding box center [879, 369] width 12 height 12
click at [876, 363] on div at bounding box center [879, 369] width 12 height 12
click at [881, 369] on div at bounding box center [879, 369] width 12 height 12
click at [880, 363] on div at bounding box center [879, 369] width 12 height 12
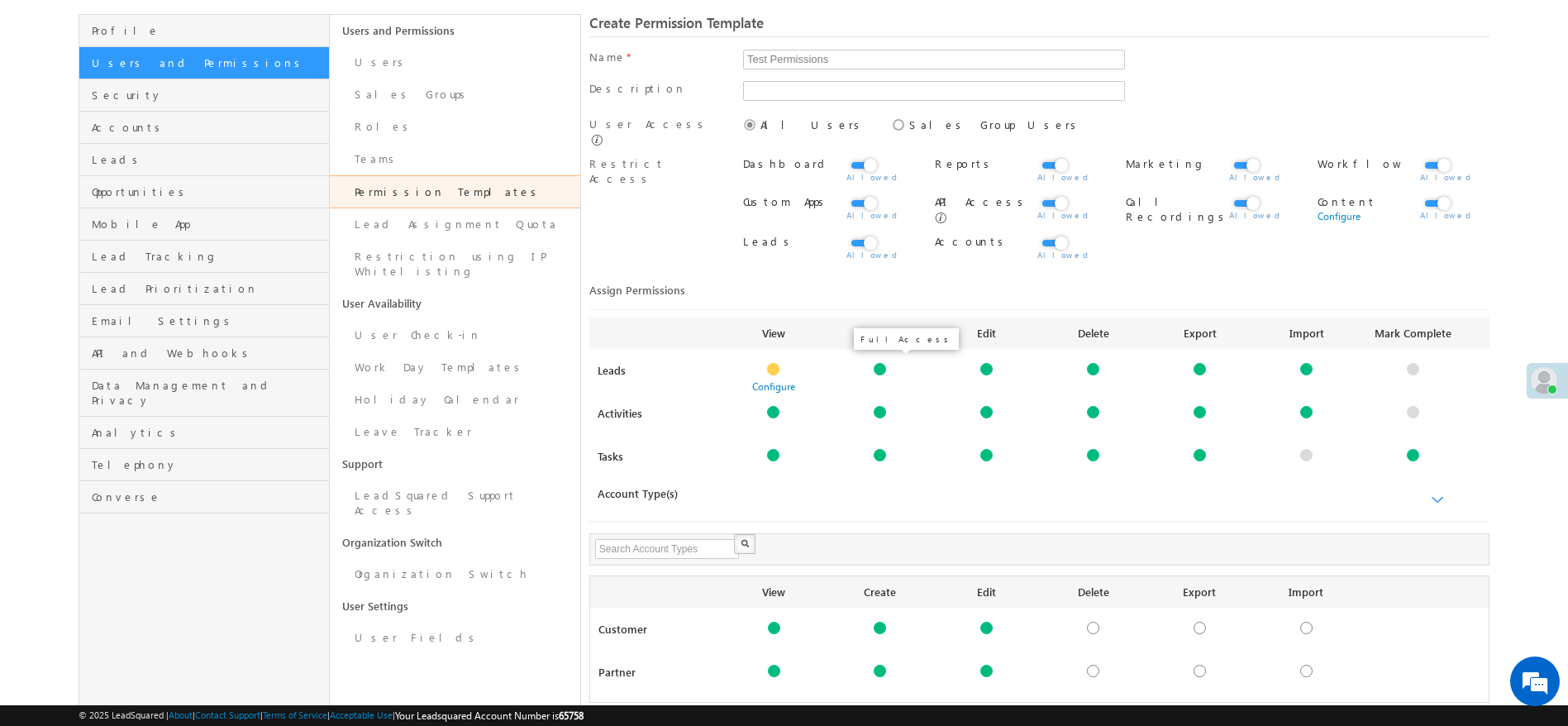
click at [880, 363] on div at bounding box center [879, 369] width 12 height 12
click at [919, 410] on link at bounding box center [879, 411] width 106 height 12
click at [886, 382] on link "Configure" at bounding box center [880, 386] width 43 height 12
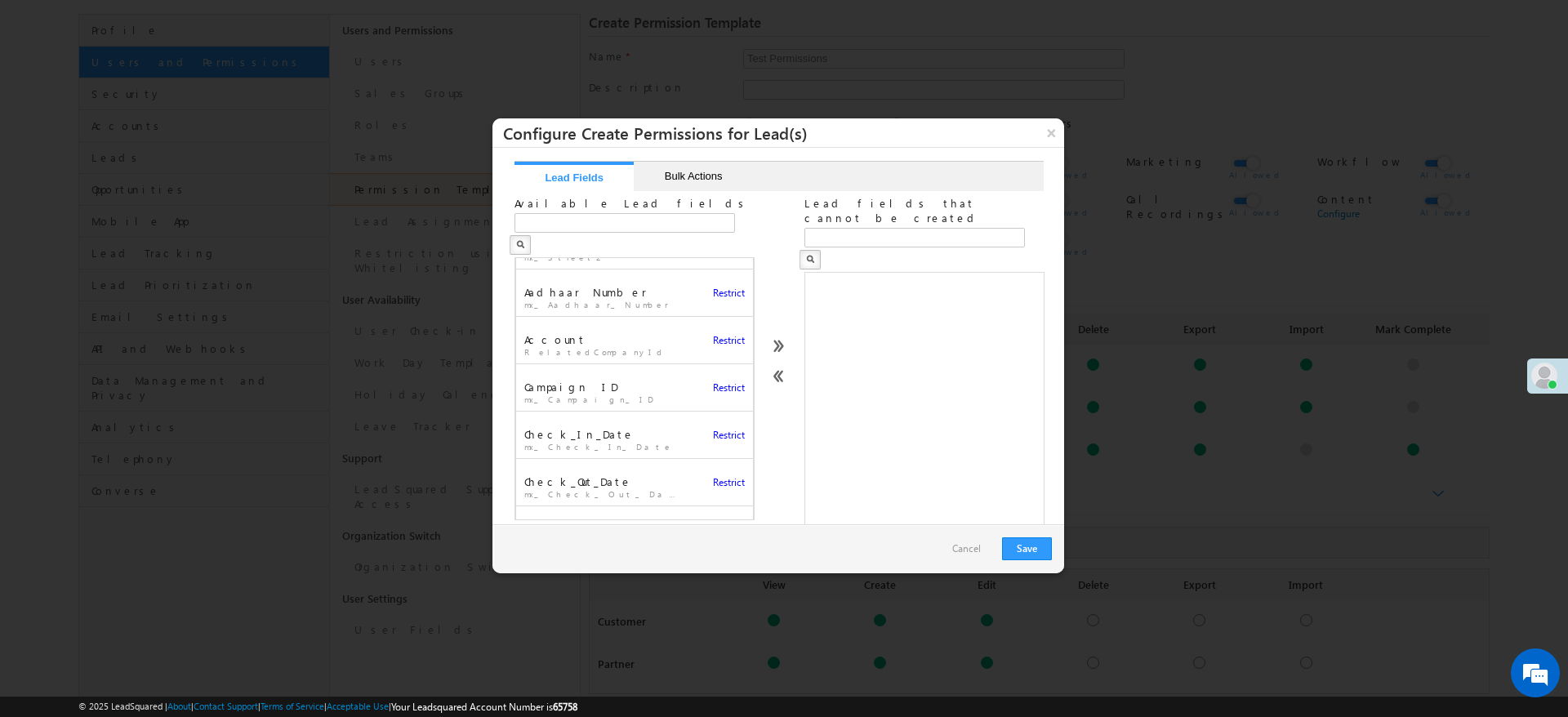
scroll to position [122, 0]
click at [714, 343] on span "Restrict" at bounding box center [730, 349] width 32 height 12
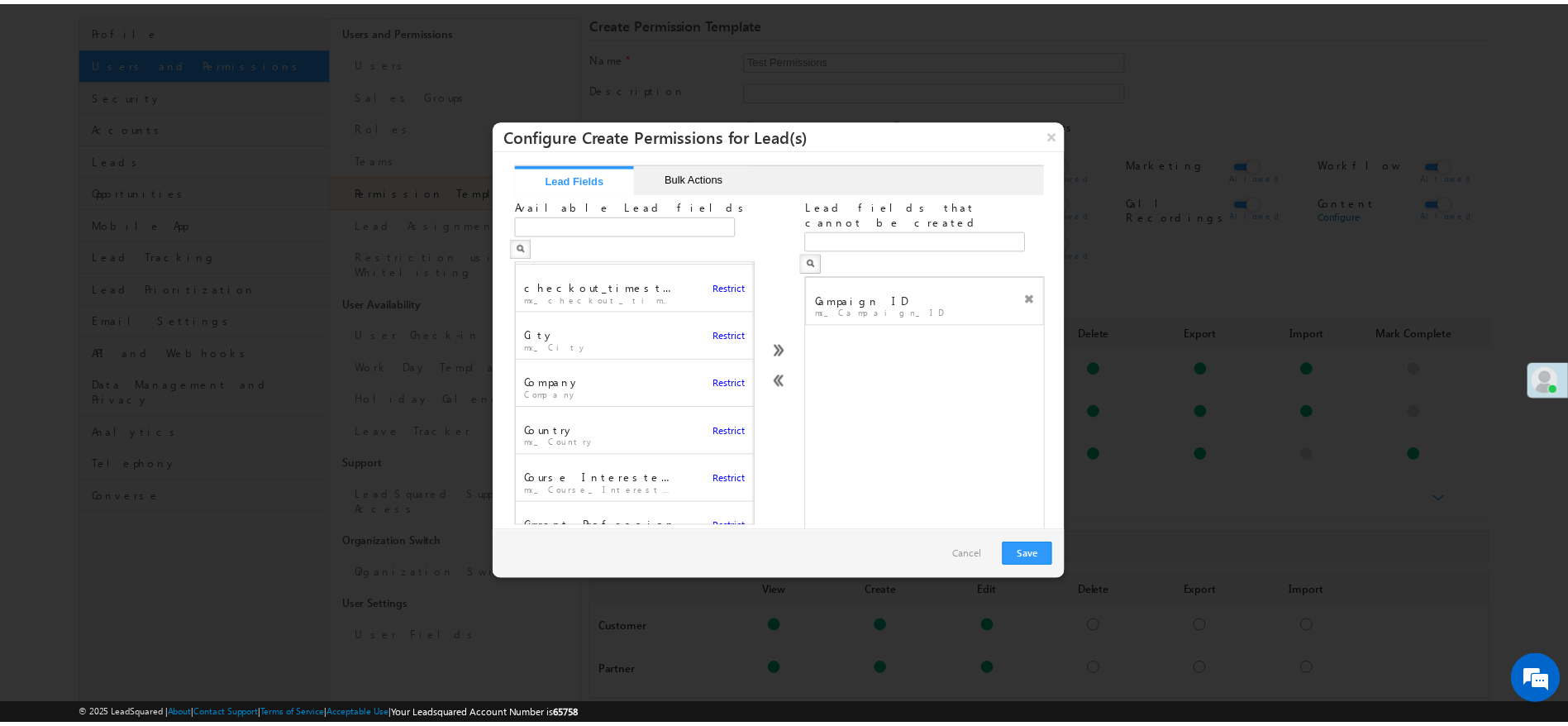
scroll to position [372, 0]
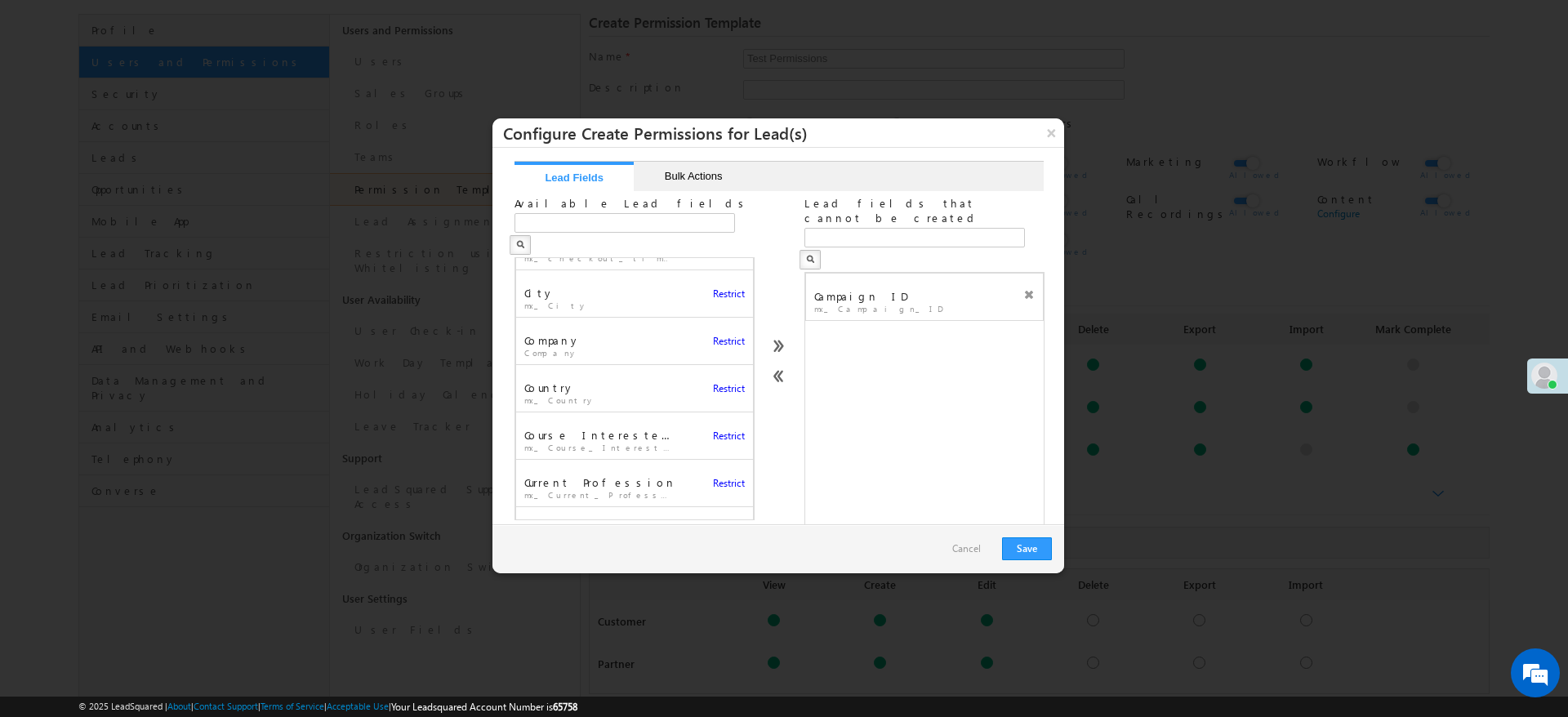
click at [719, 477] on span "Restrict" at bounding box center [730, 483] width 32 height 12
click at [967, 551] on link "Cancel" at bounding box center [966, 548] width 45 height 25
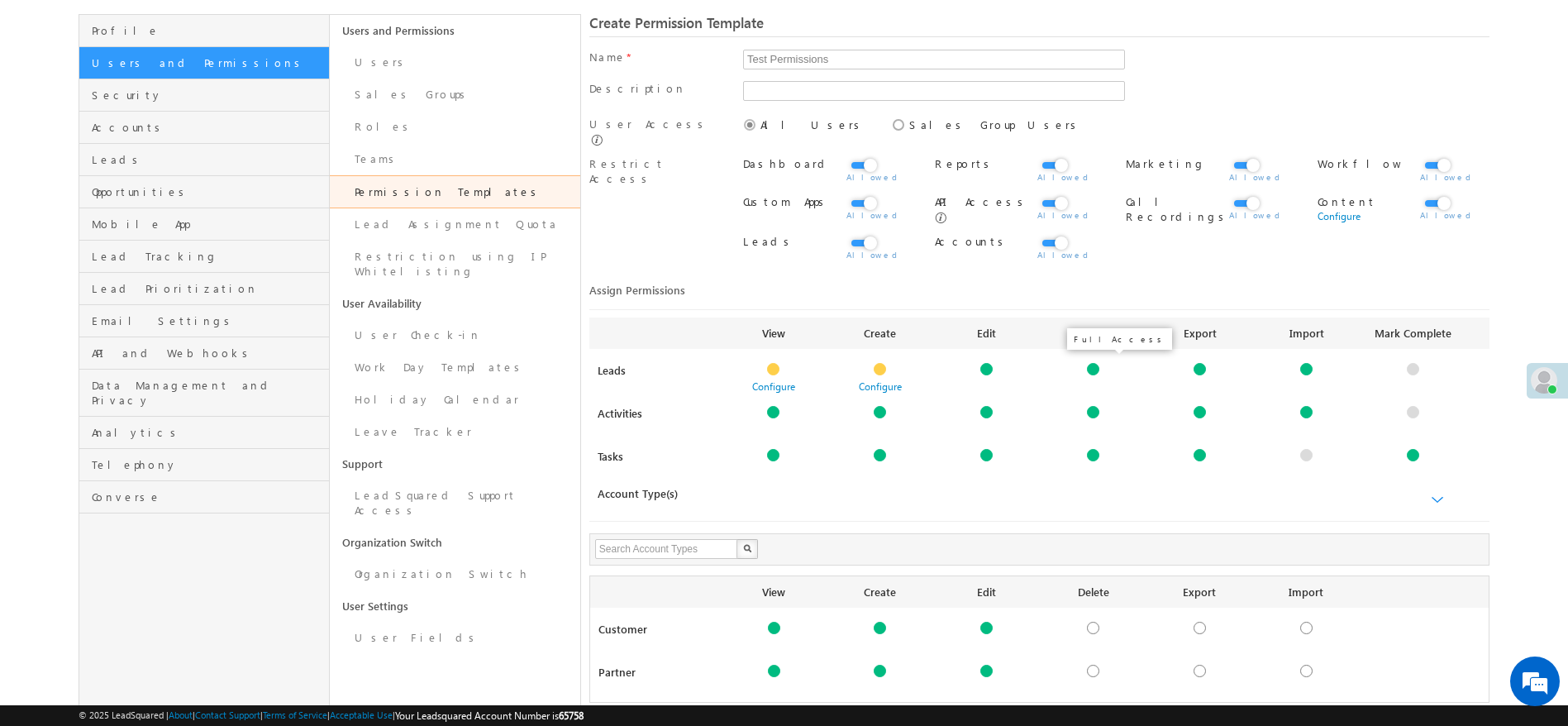
click at [1090, 366] on div at bounding box center [1093, 369] width 12 height 12
click at [1091, 363] on div at bounding box center [1093, 369] width 12 height 12
click at [1157, 381] on div "Configure Configure Configure" at bounding box center [1093, 379] width 747 height 32
click at [1151, 365] on link at bounding box center [1199, 369] width 106 height 12
drag, startPoint x: 1101, startPoint y: 368, endPoint x: 1089, endPoint y: 368, distance: 12.0
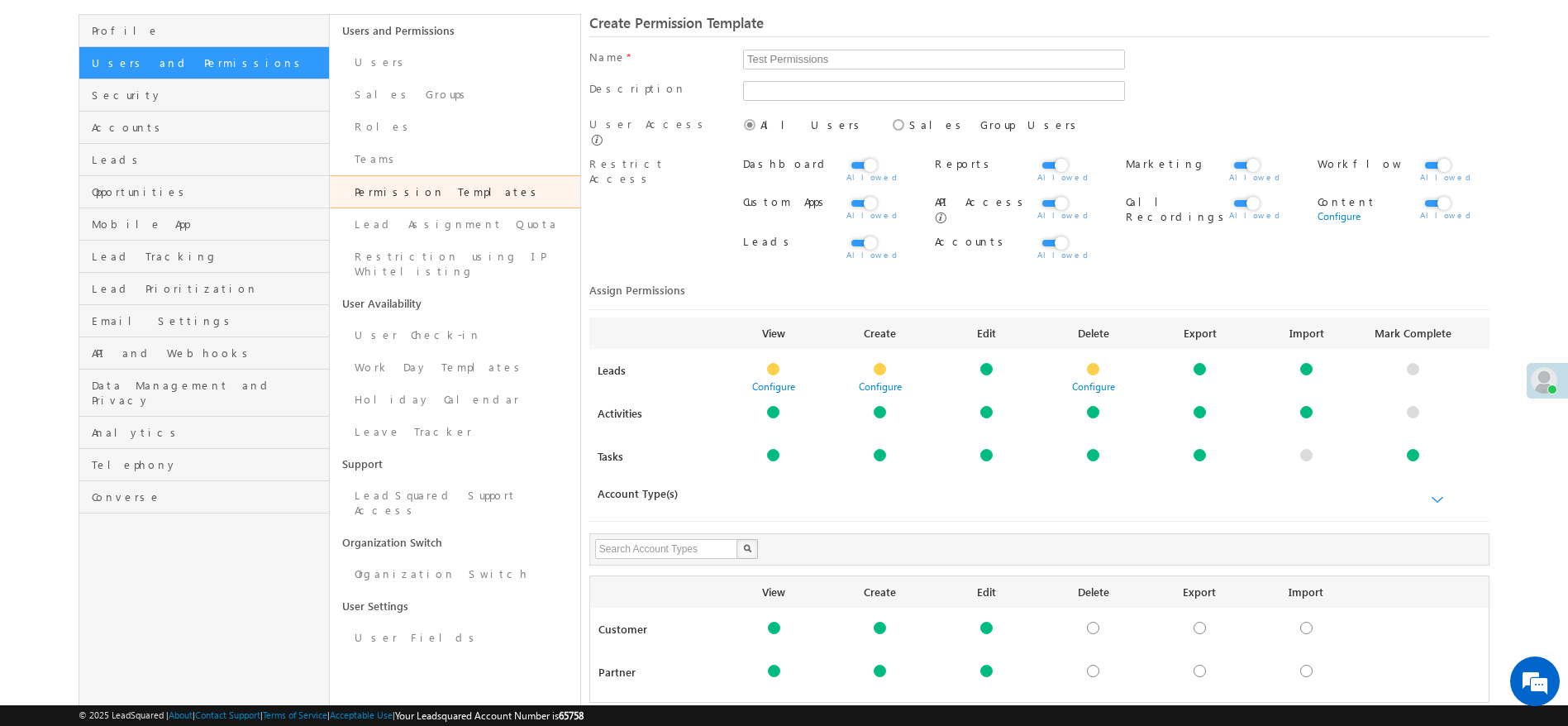
click at [1095, 368] on link at bounding box center [1093, 369] width 106 height 12
click at [1089, 368] on div at bounding box center [1093, 369] width 12 height 12
click at [1096, 365] on div at bounding box center [1093, 369] width 12 height 12
click at [1094, 366] on div at bounding box center [1093, 369] width 12 height 12
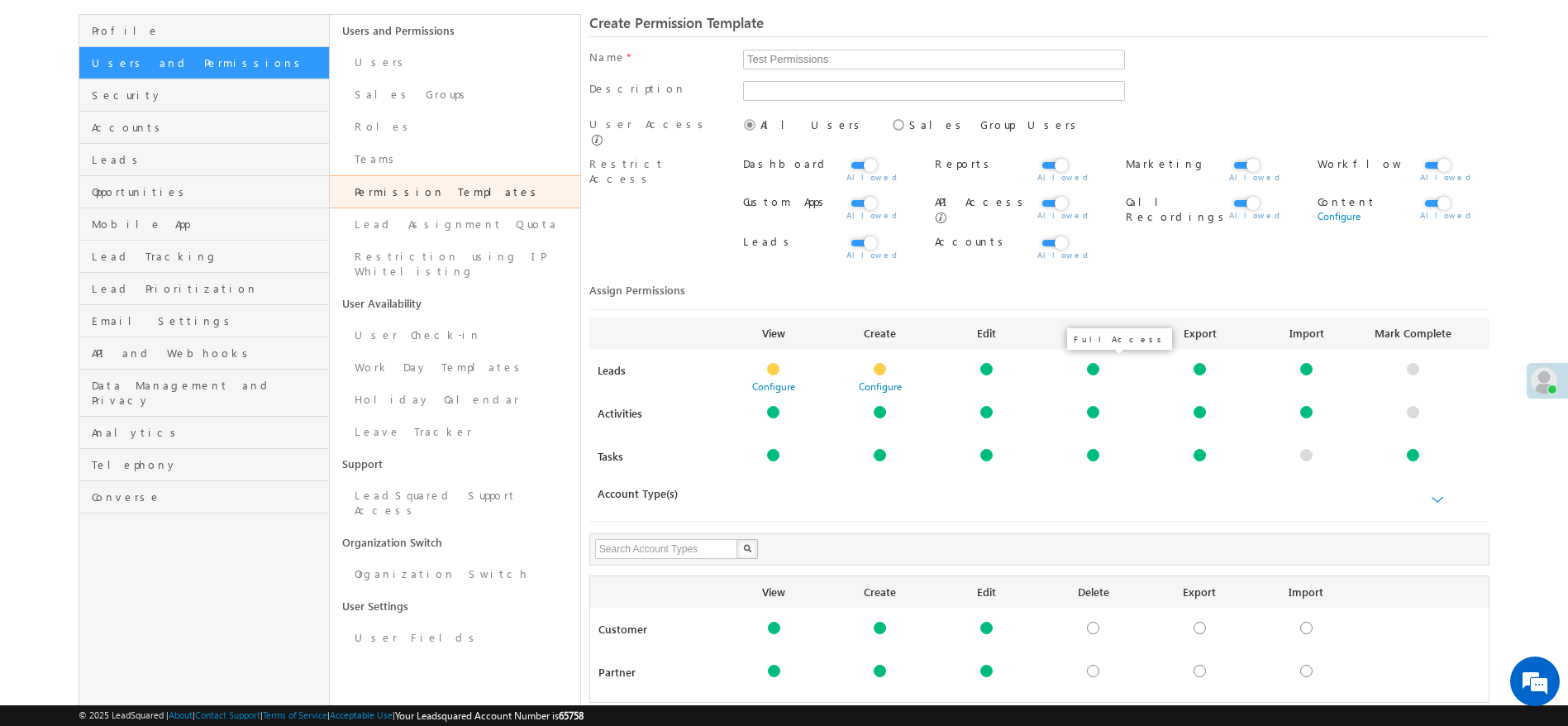
click at [1094, 366] on div at bounding box center [1093, 369] width 12 height 12
click at [1095, 381] on link "Configure" at bounding box center [1093, 386] width 43 height 12
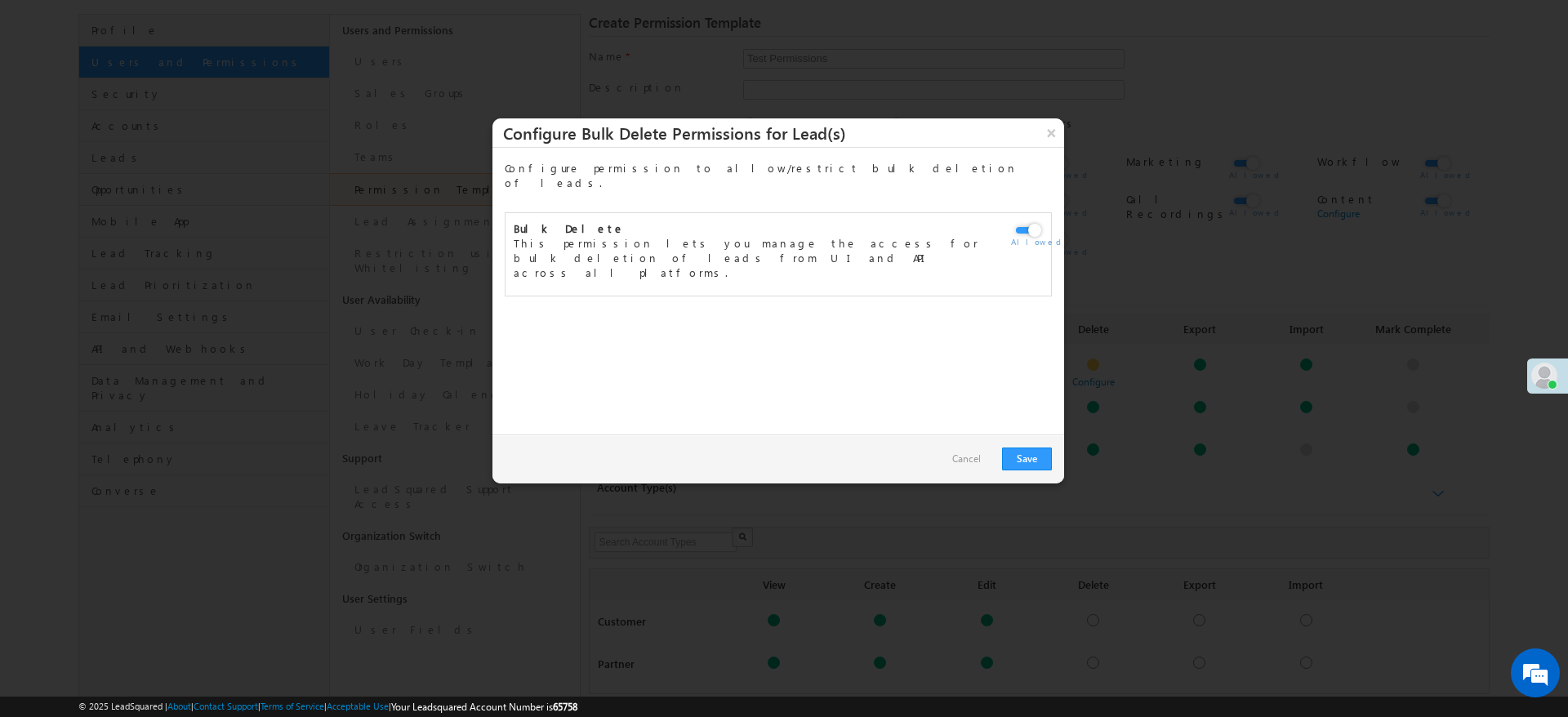
click at [984, 466] on link "Cancel" at bounding box center [966, 459] width 45 height 25
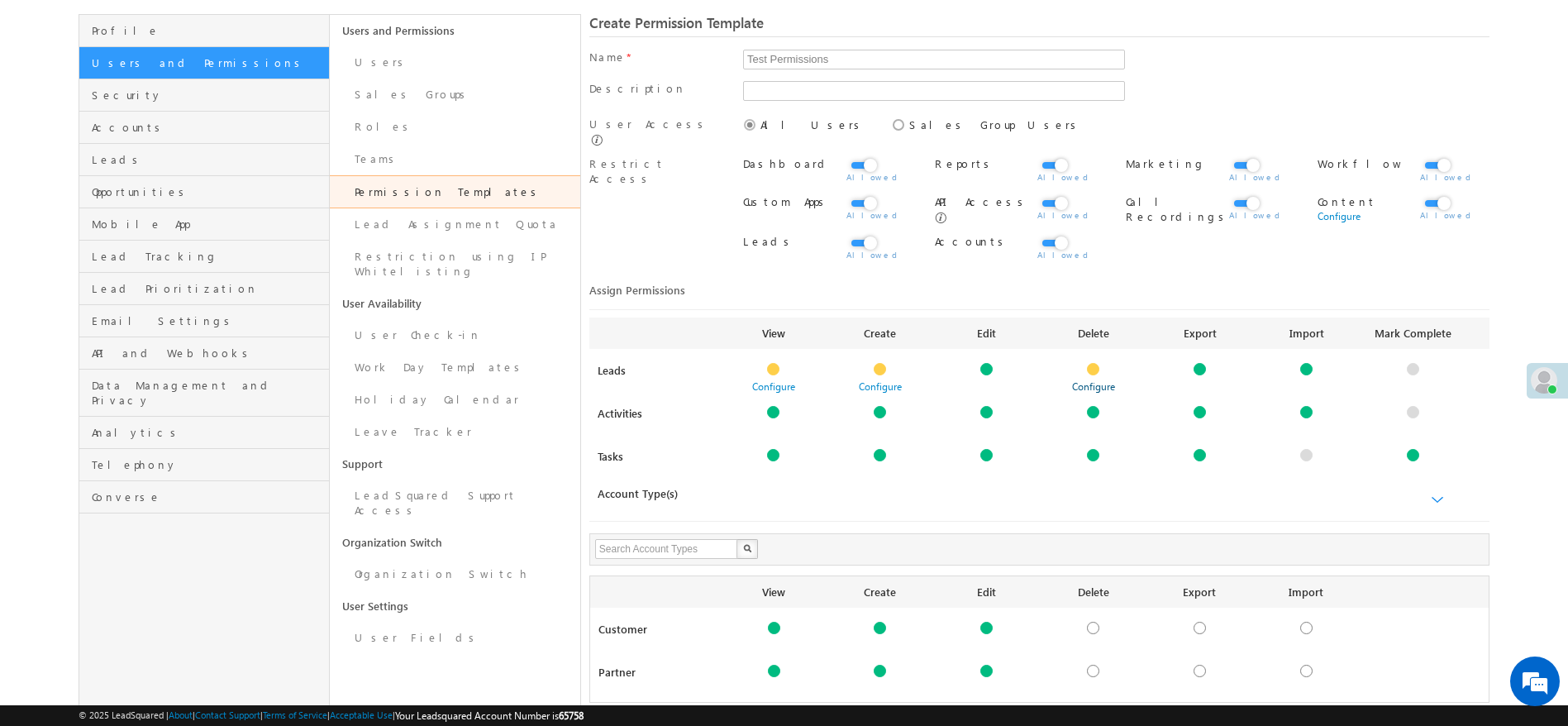
click at [1101, 381] on link "Configure" at bounding box center [1093, 386] width 43 height 12
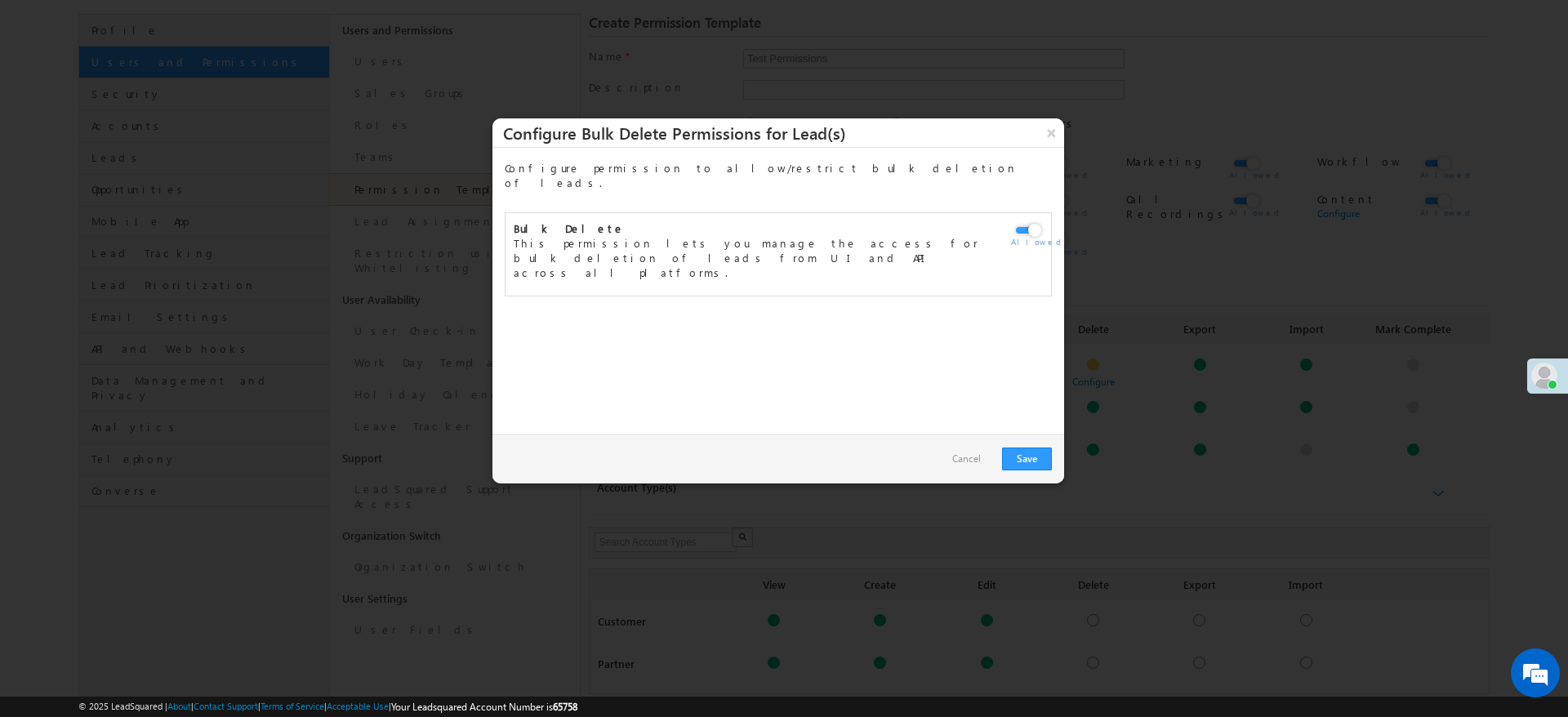
drag, startPoint x: 1023, startPoint y: 216, endPoint x: 1019, endPoint y: 224, distance: 8.9
click at [1023, 222] on label at bounding box center [1027, 222] width 32 height 0
click at [0, 0] on input "checkbox" at bounding box center [0, 0] width 0 height 0
click at [1030, 222] on label at bounding box center [1027, 222] width 32 height 0
click at [0, 0] on input "checkbox" at bounding box center [0, 0] width 0 height 0
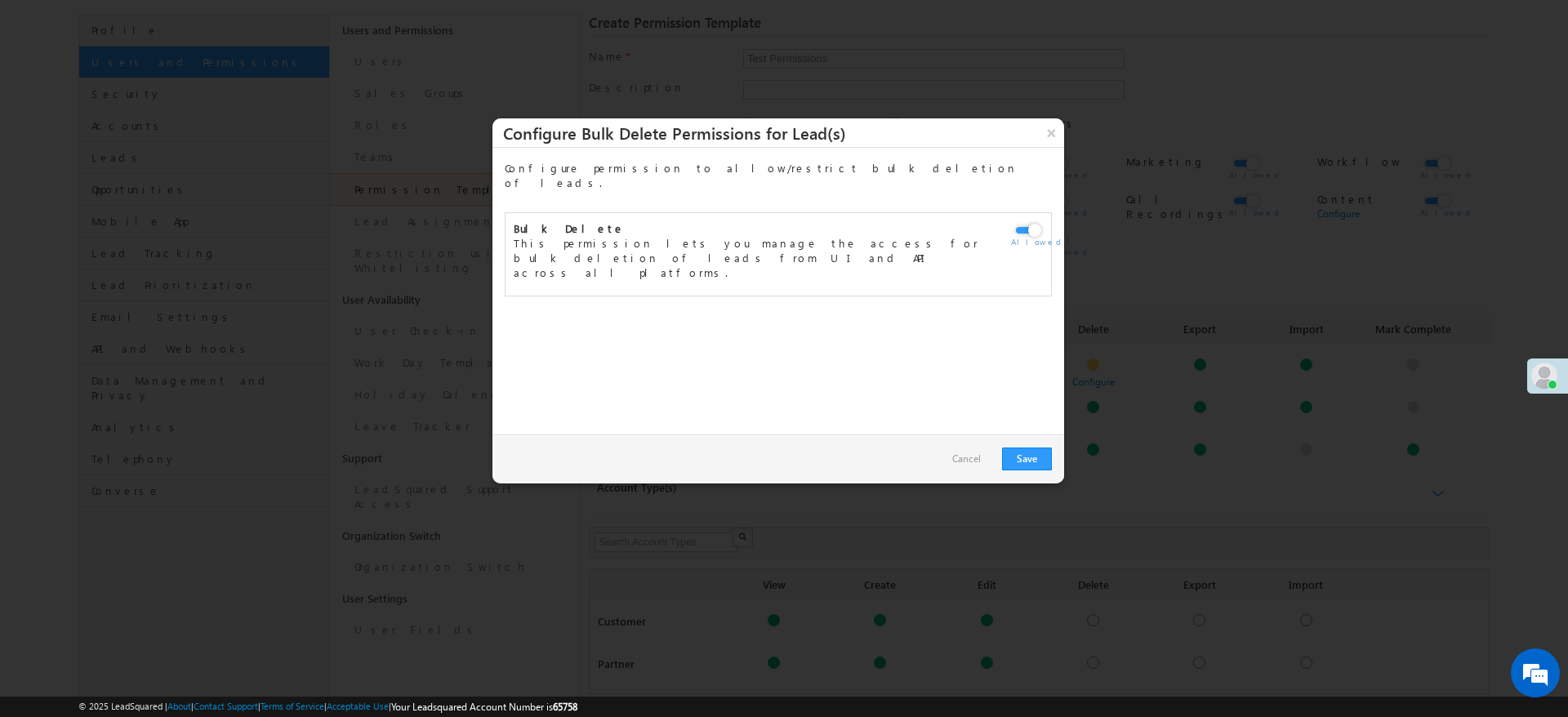
click at [976, 459] on link "Cancel" at bounding box center [966, 459] width 45 height 25
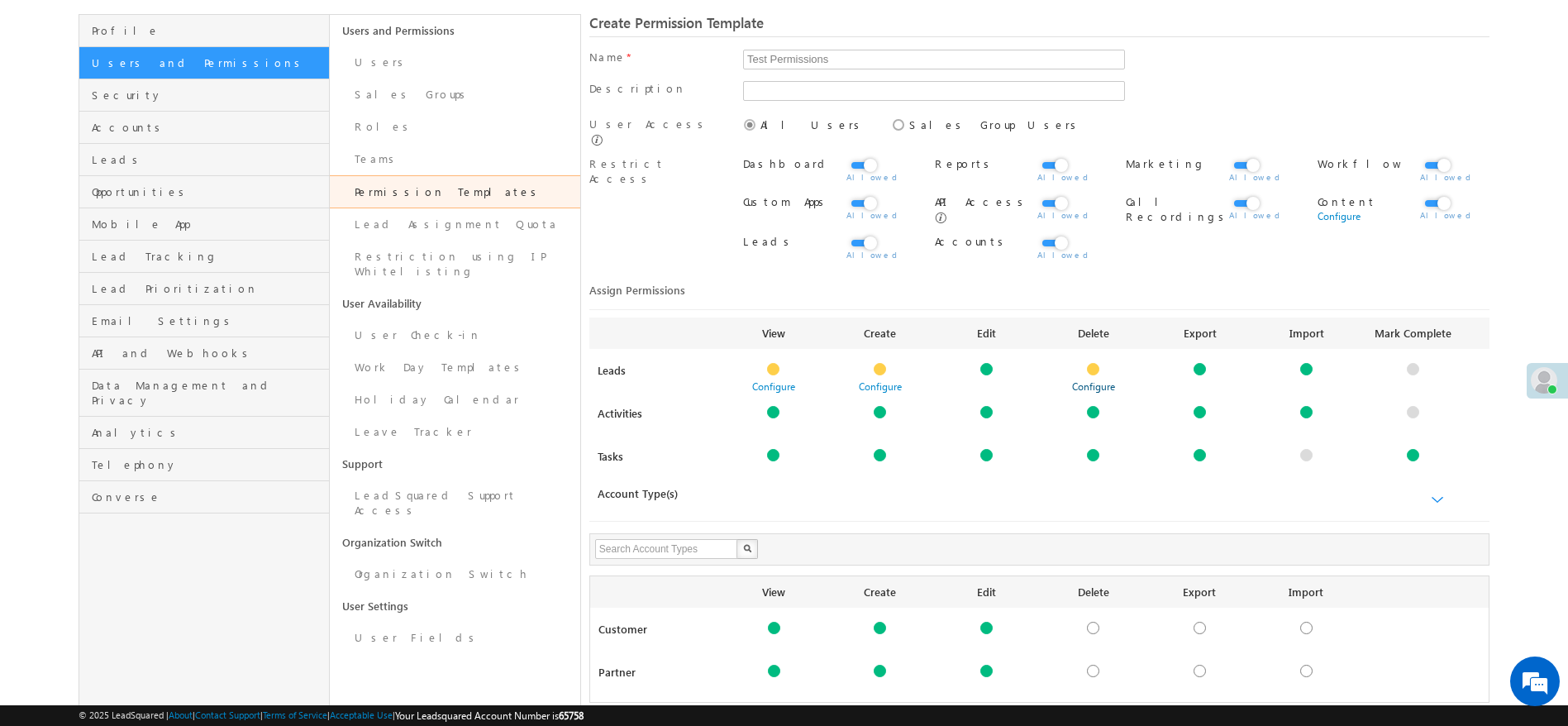
click at [1093, 381] on link "Configure" at bounding box center [1093, 386] width 43 height 12
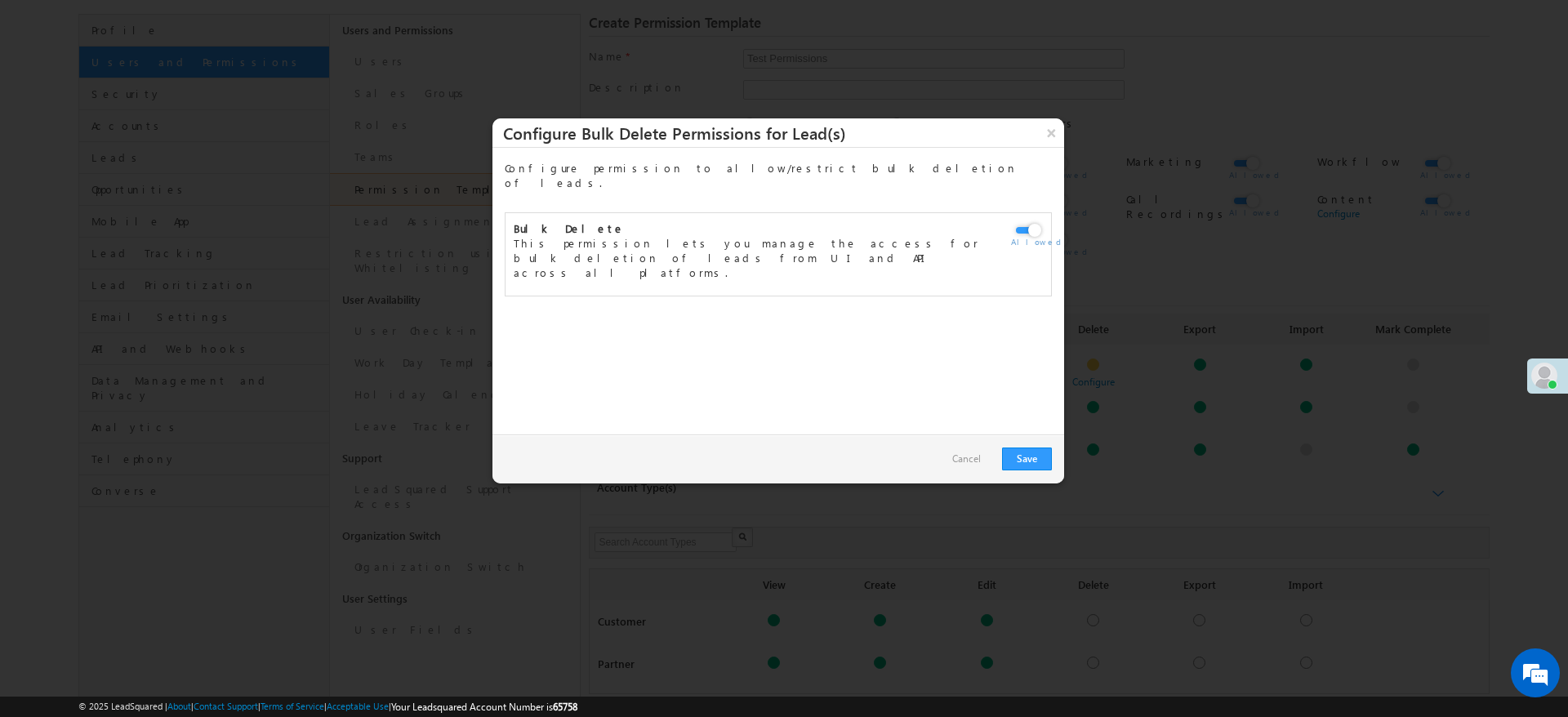
click at [975, 464] on link "Cancel" at bounding box center [966, 459] width 45 height 25
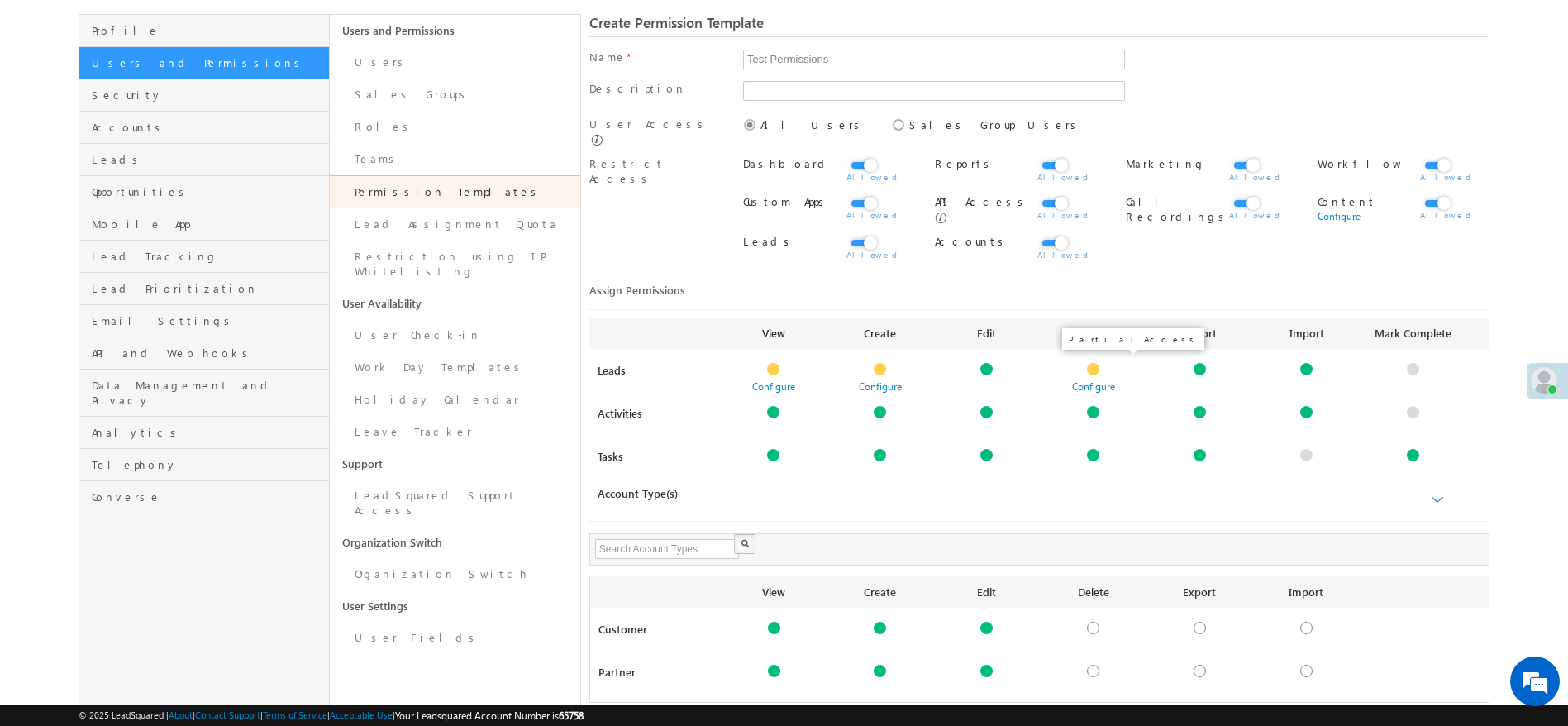
drag, startPoint x: 1091, startPoint y: 363, endPoint x: 1098, endPoint y: 369, distance: 9.2
click at [1092, 364] on div at bounding box center [1093, 369] width 12 height 12
click at [1202, 367] on div at bounding box center [1199, 369] width 12 height 12
click at [1198, 364] on div at bounding box center [1199, 369] width 12 height 12
click at [1417, 451] on div at bounding box center [1412, 455] width 12 height 12
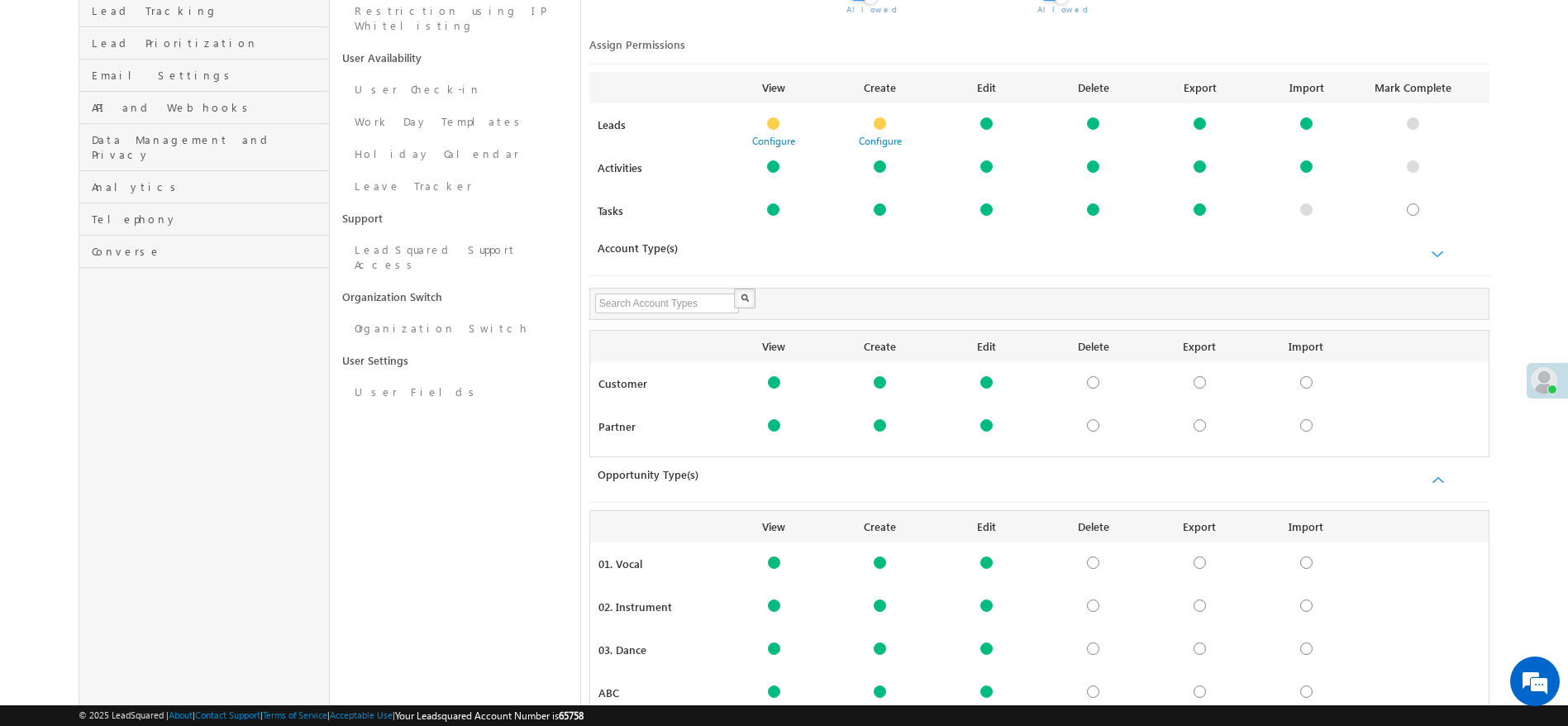
scroll to position [347, 0]
click at [1418, 201] on div at bounding box center [1412, 207] width 12 height 12
click at [1416, 201] on div at bounding box center [1412, 207] width 12 height 12
click at [1415, 201] on div at bounding box center [1412, 207] width 12 height 12
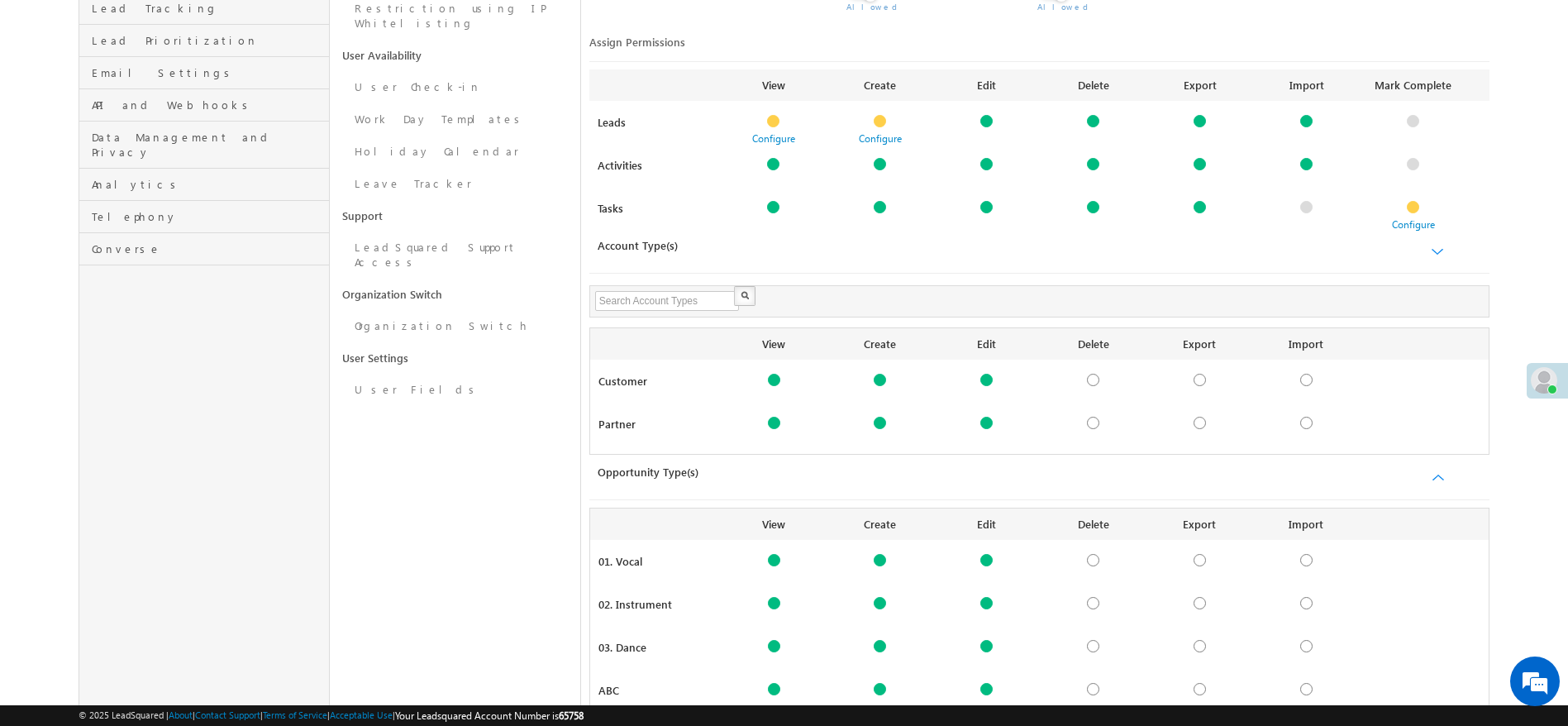
click at [1404, 226] on div "Configure" at bounding box center [1412, 217] width 106 height 32
click at [1415, 219] on link "Configure" at bounding box center [1413, 224] width 43 height 12
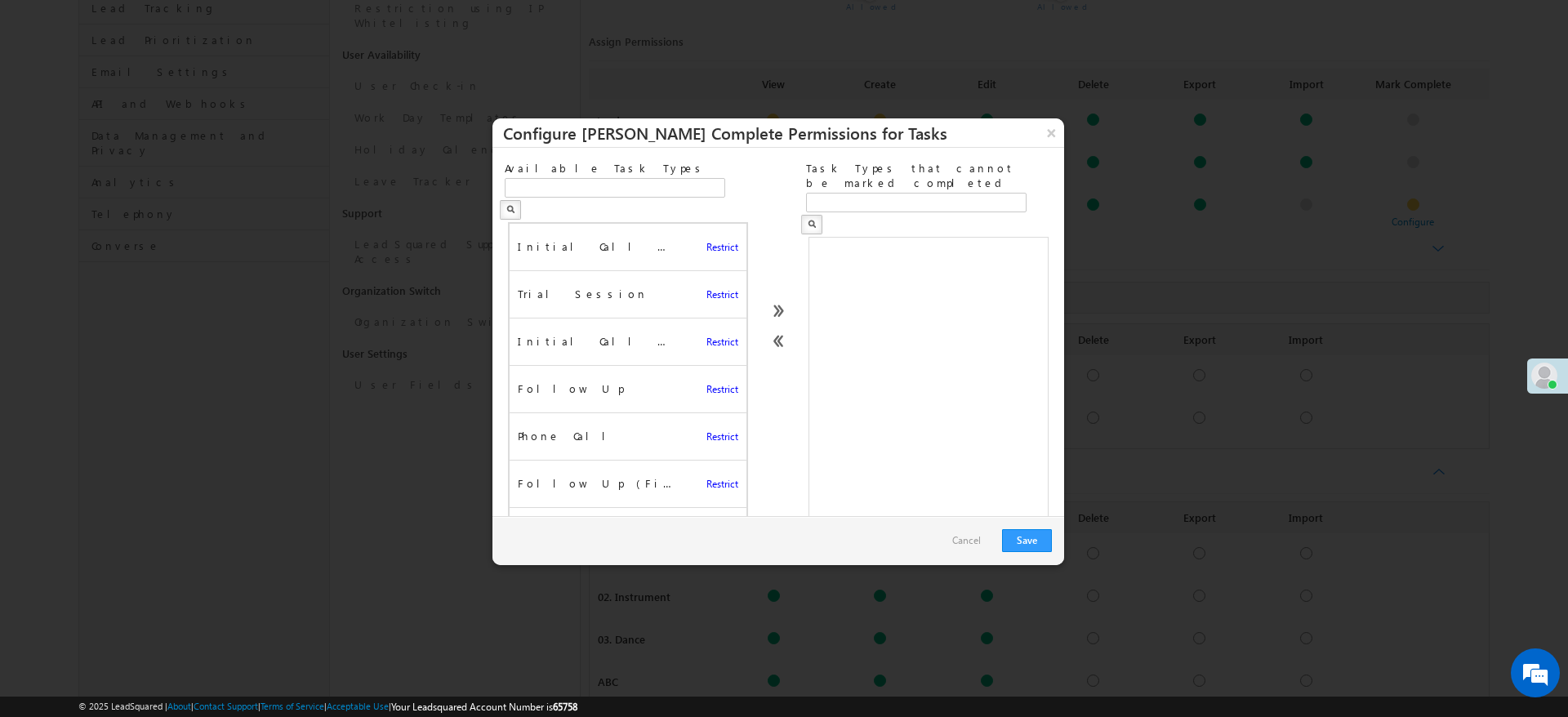
click at [712, 241] on span "Restrict" at bounding box center [723, 246] width 32 height 12
click at [707, 335] on span "Restrict" at bounding box center [723, 341] width 32 height 12
click at [969, 530] on link "Cancel" at bounding box center [966, 541] width 45 height 25
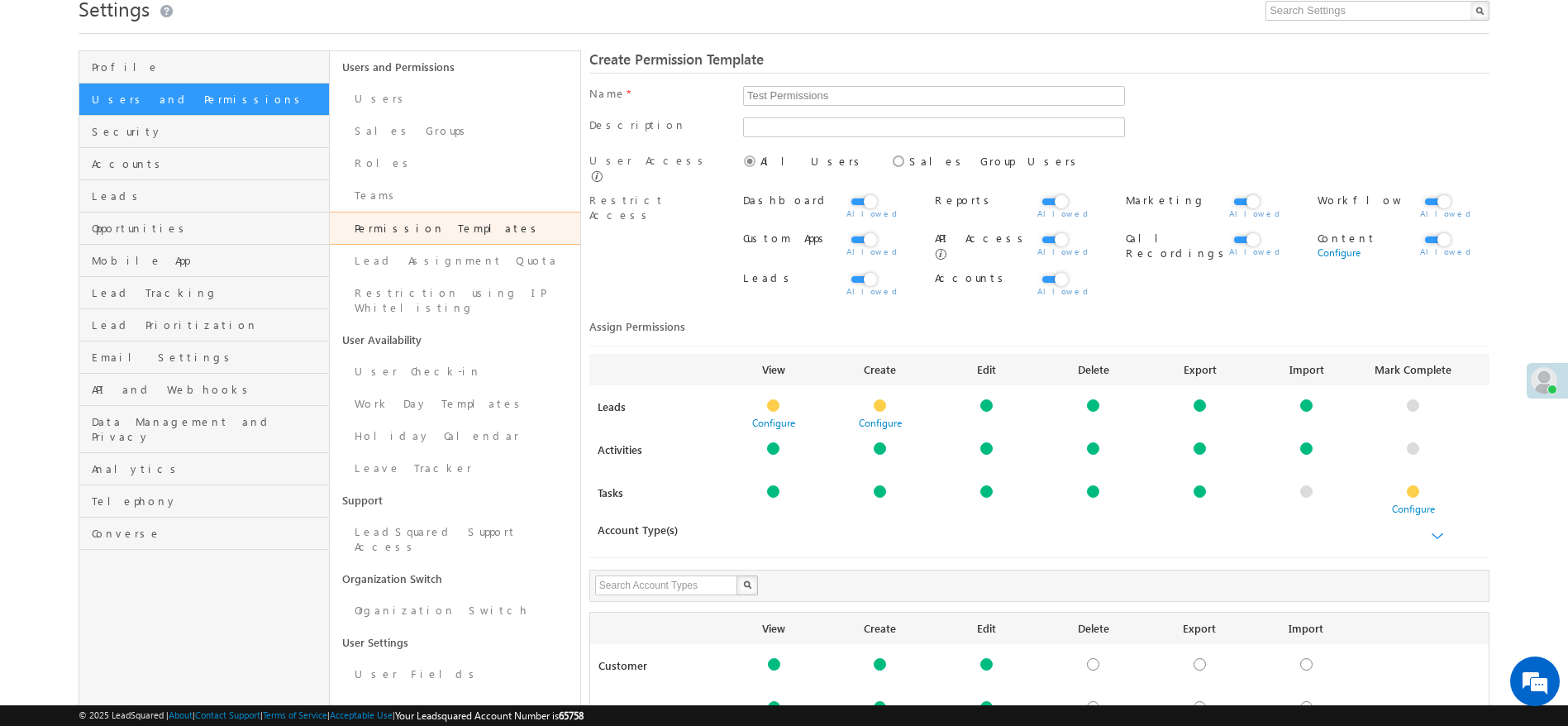
scroll to position [0, 0]
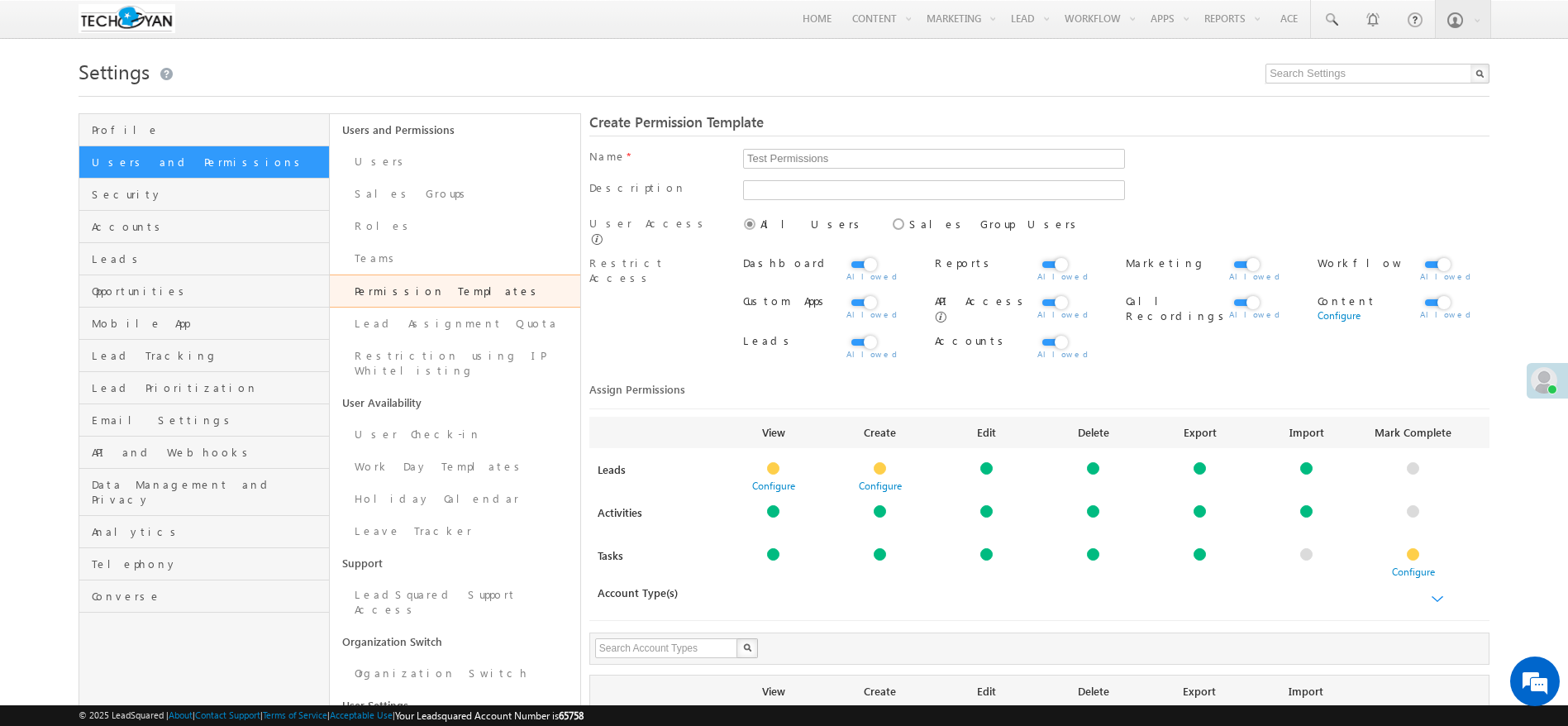
drag, startPoint x: 423, startPoint y: 286, endPoint x: 454, endPoint y: 302, distance: 34.9
click at [423, 286] on link "Permission Templates" at bounding box center [454, 291] width 250 height 33
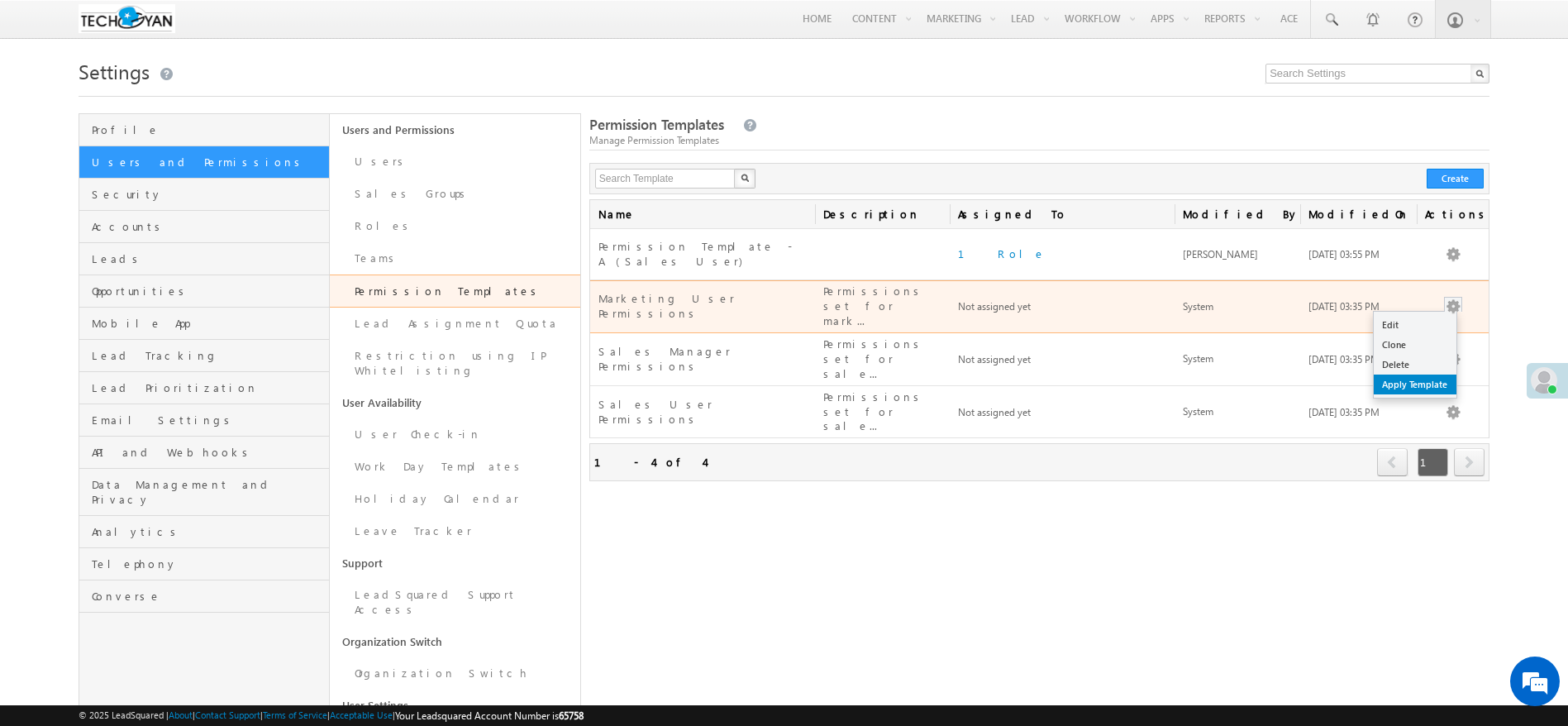
click at [1429, 375] on link "Apply Template" at bounding box center [1415, 385] width 82 height 20
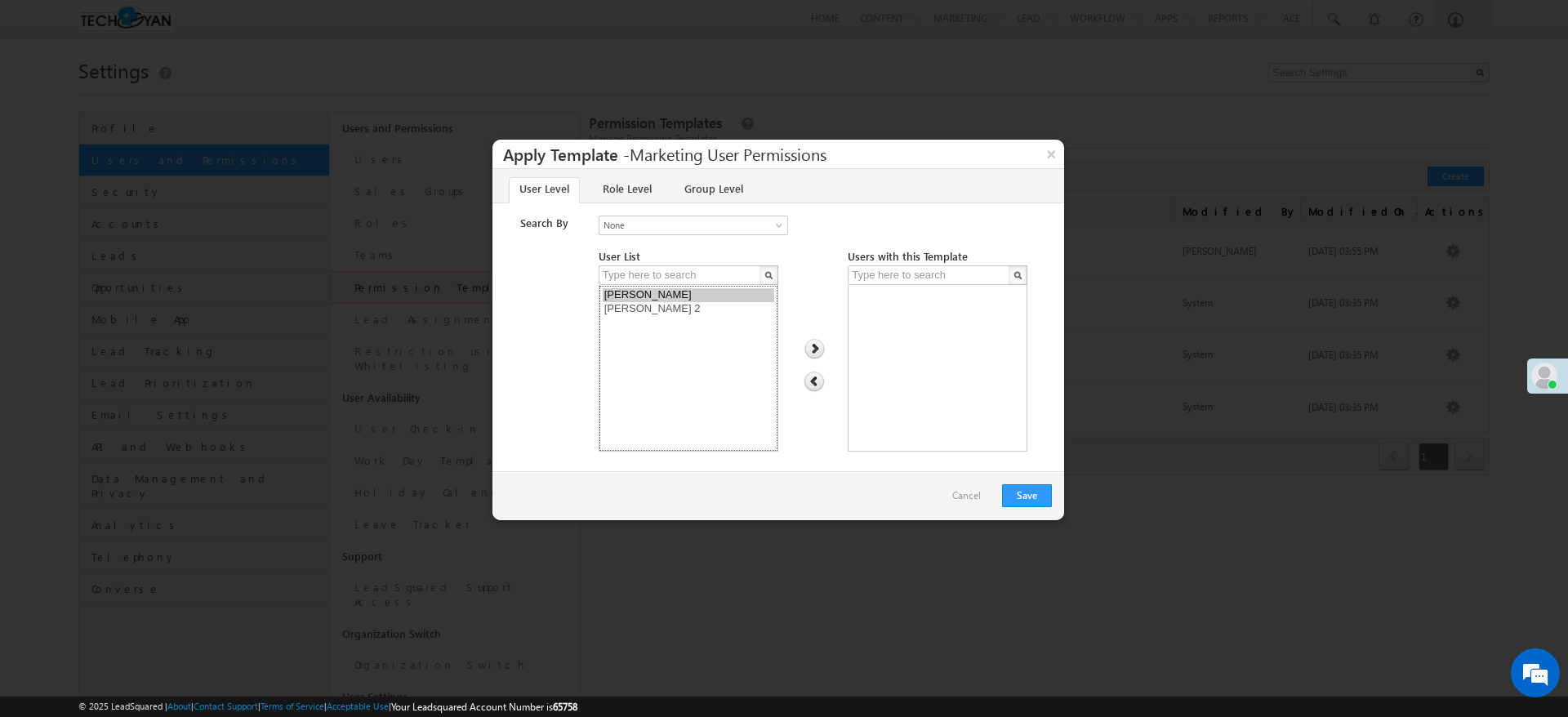
select select "d35e5dbd-849f-11f0-9fe1-0259d35f5843"
click at [634, 294] on option "Bharath" at bounding box center [688, 295] width 171 height 14
click at [1052, 156] on button "×" at bounding box center [1052, 153] width 27 height 28
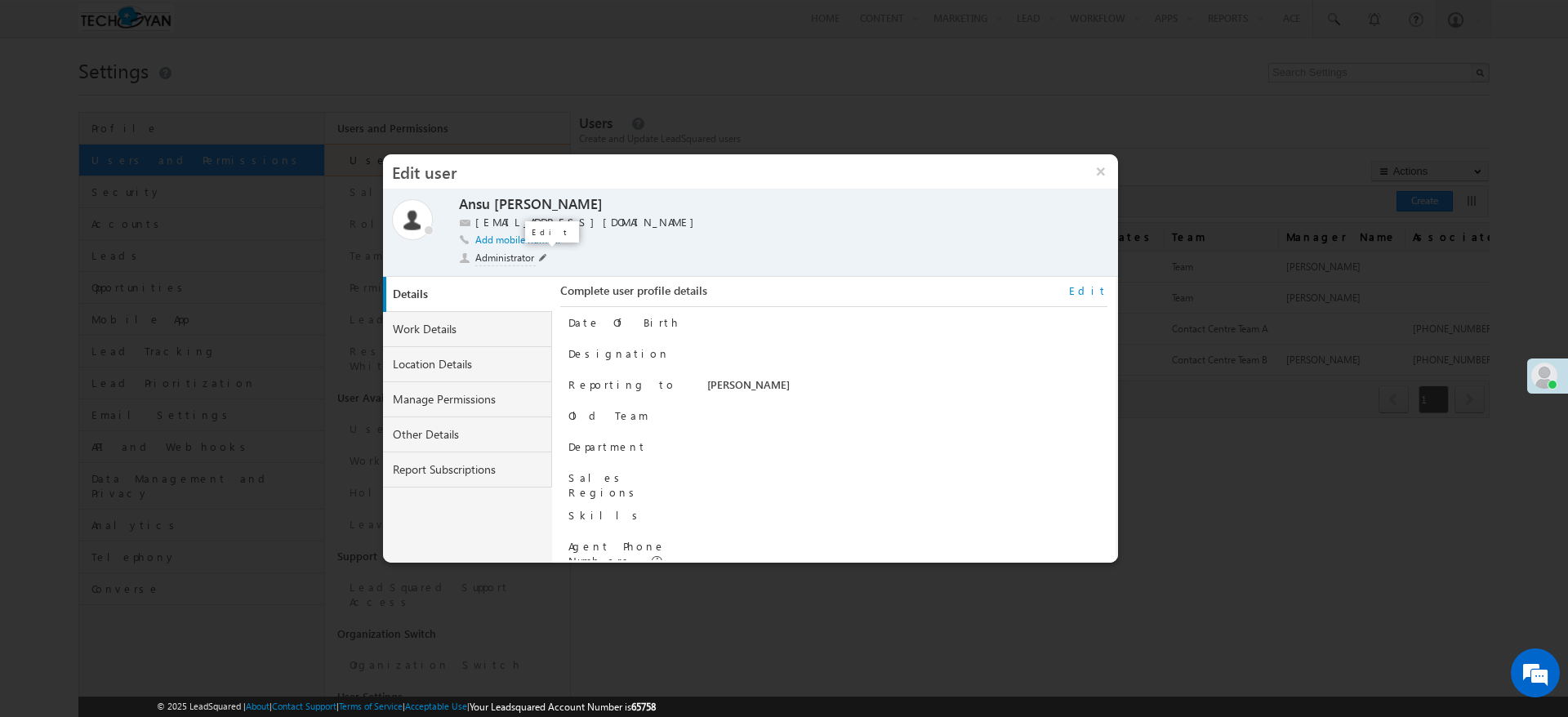
click at [543, 257] on span at bounding box center [543, 258] width 9 height 9
click at [513, 303] on li "Marketing User" at bounding box center [498, 301] width 79 height 21
click at [561, 257] on span at bounding box center [566, 259] width 15 height 13
click at [1111, 184] on button "×" at bounding box center [1100, 171] width 35 height 34
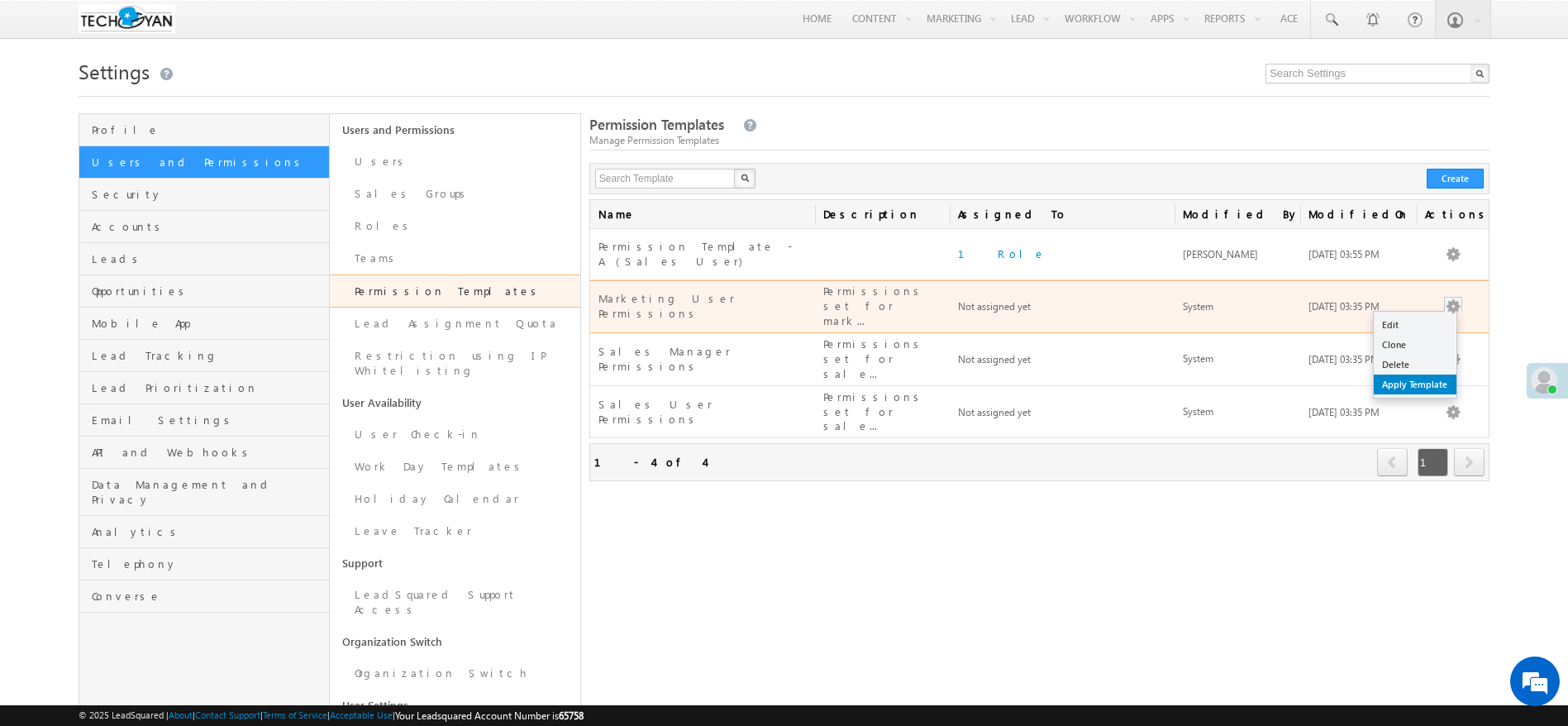
click at [1431, 375] on link "Apply Template" at bounding box center [1415, 385] width 82 height 20
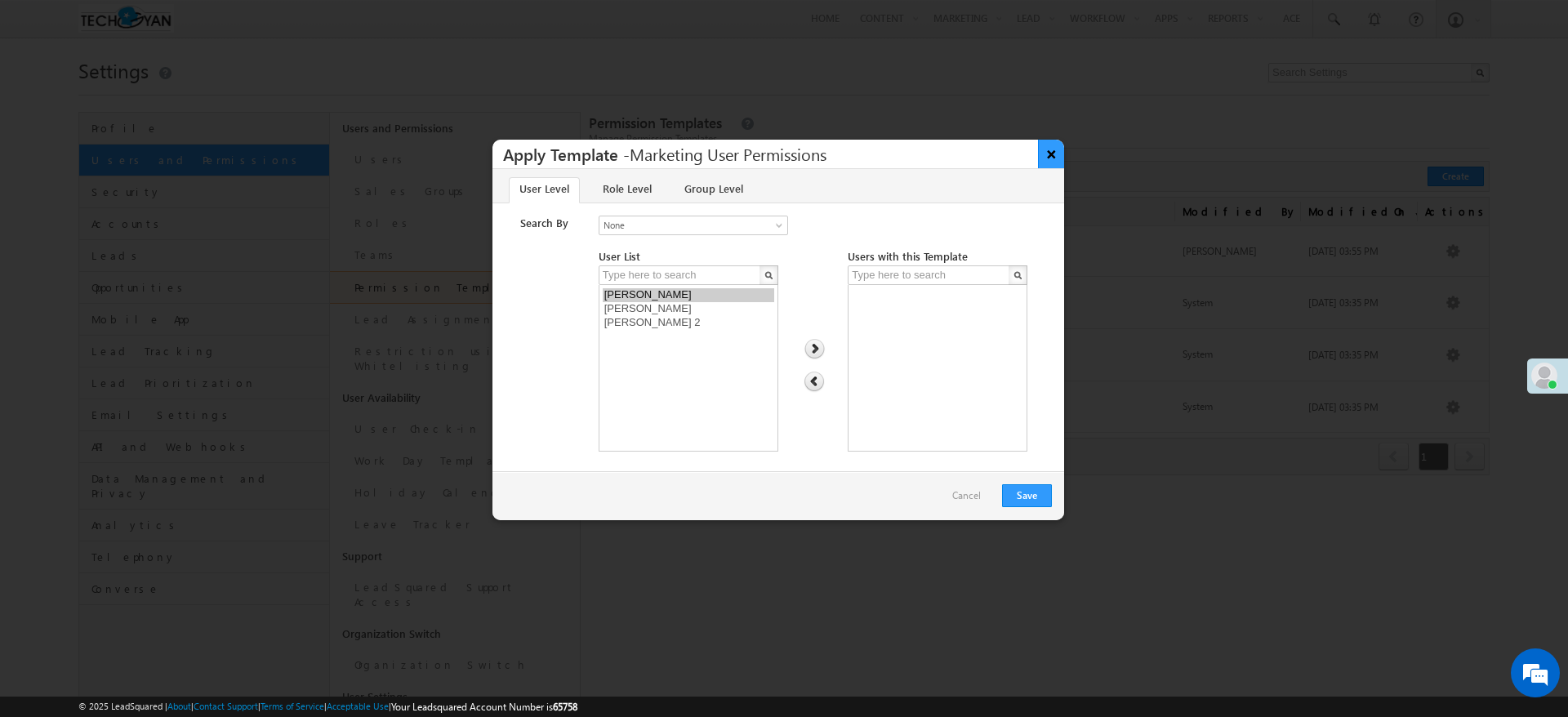
click at [1053, 162] on button "×" at bounding box center [1052, 153] width 27 height 28
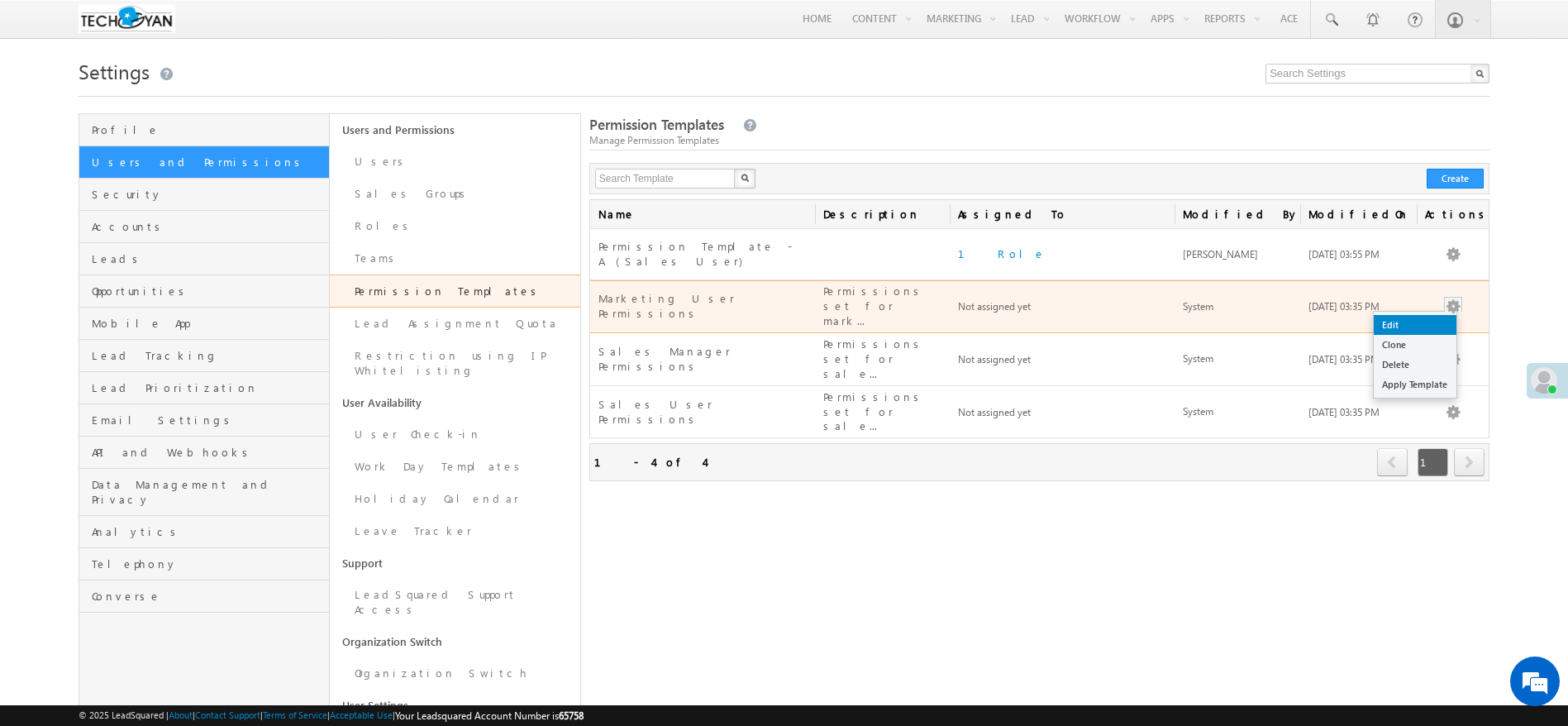
click at [1439, 316] on link "Edit" at bounding box center [1415, 325] width 82 height 20
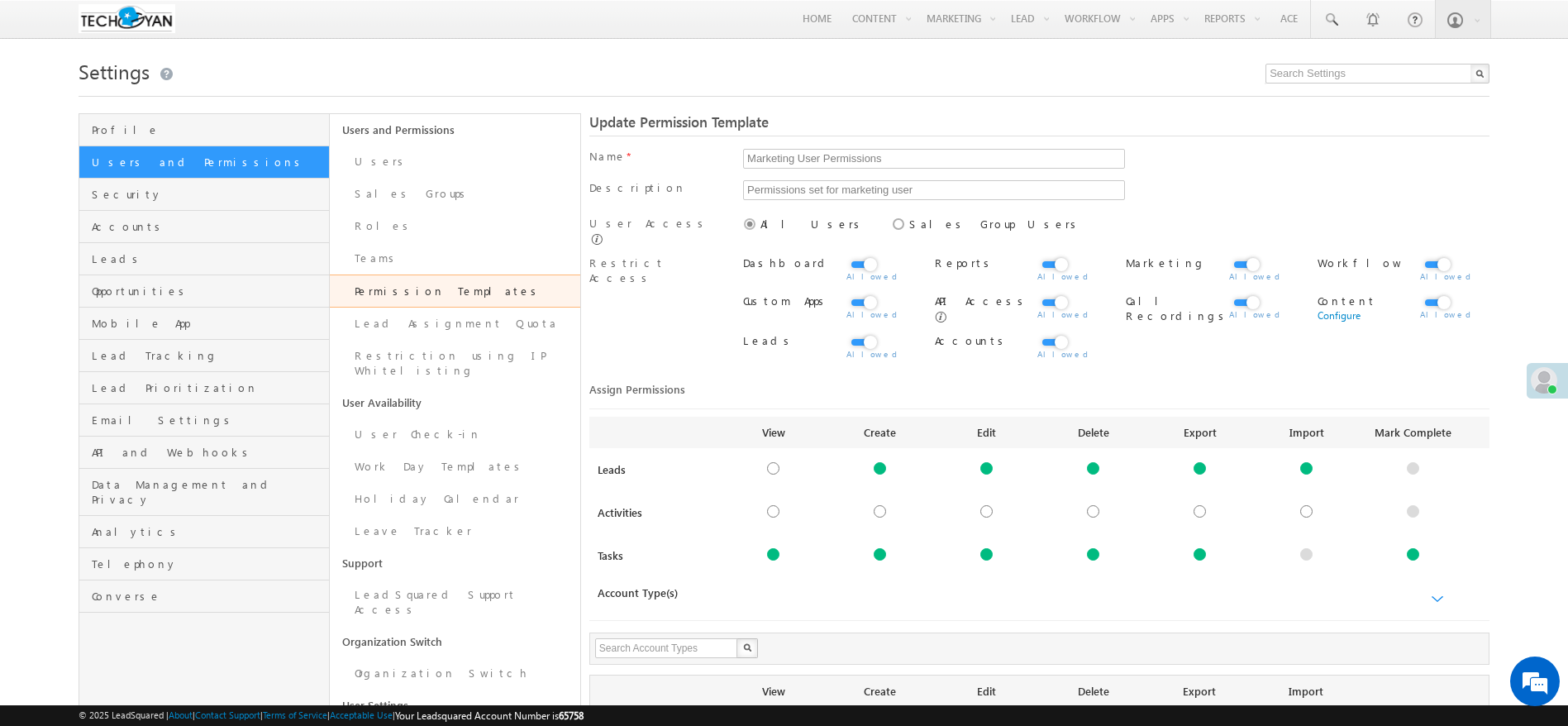
click at [403, 292] on link "Permission Templates" at bounding box center [454, 291] width 250 height 33
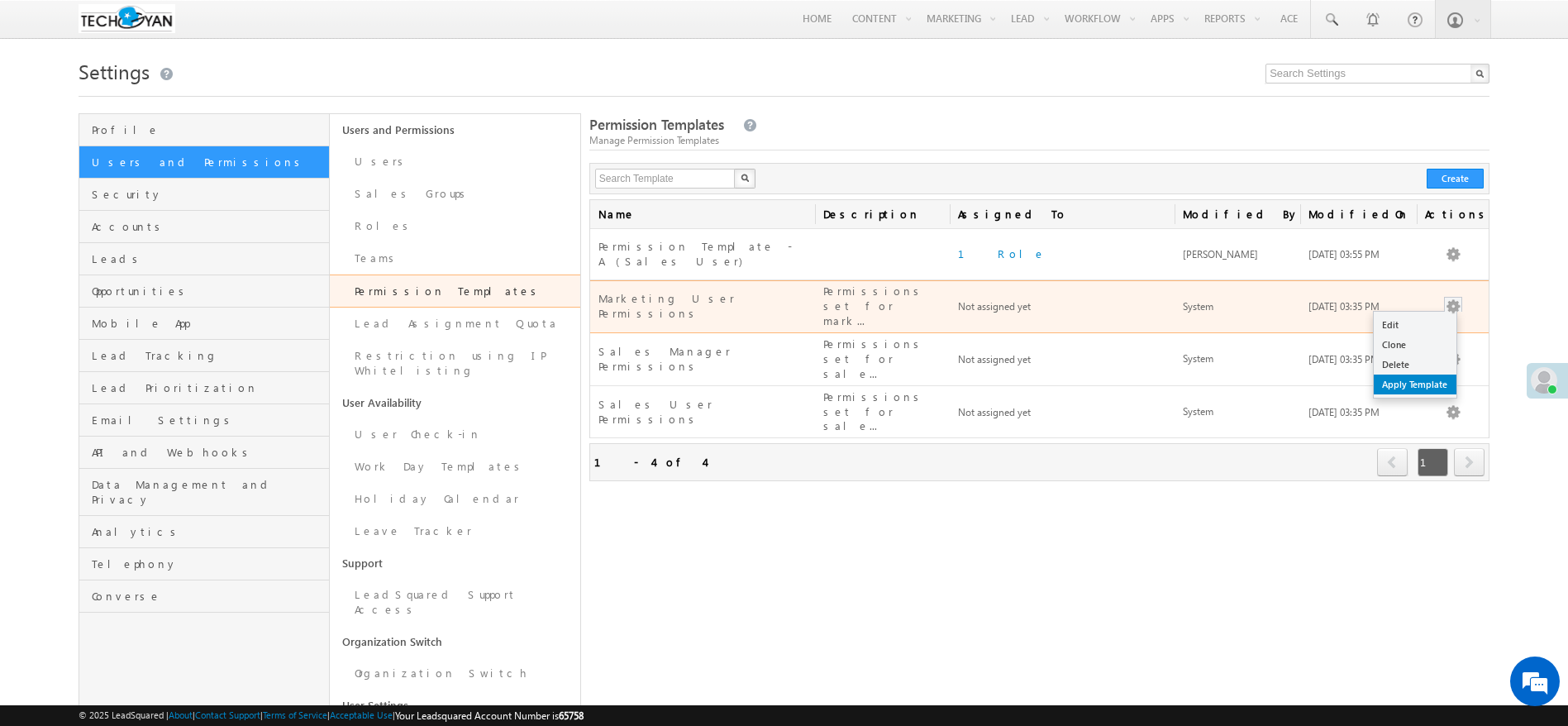
click at [1429, 375] on link "Apply Template" at bounding box center [1415, 385] width 82 height 20
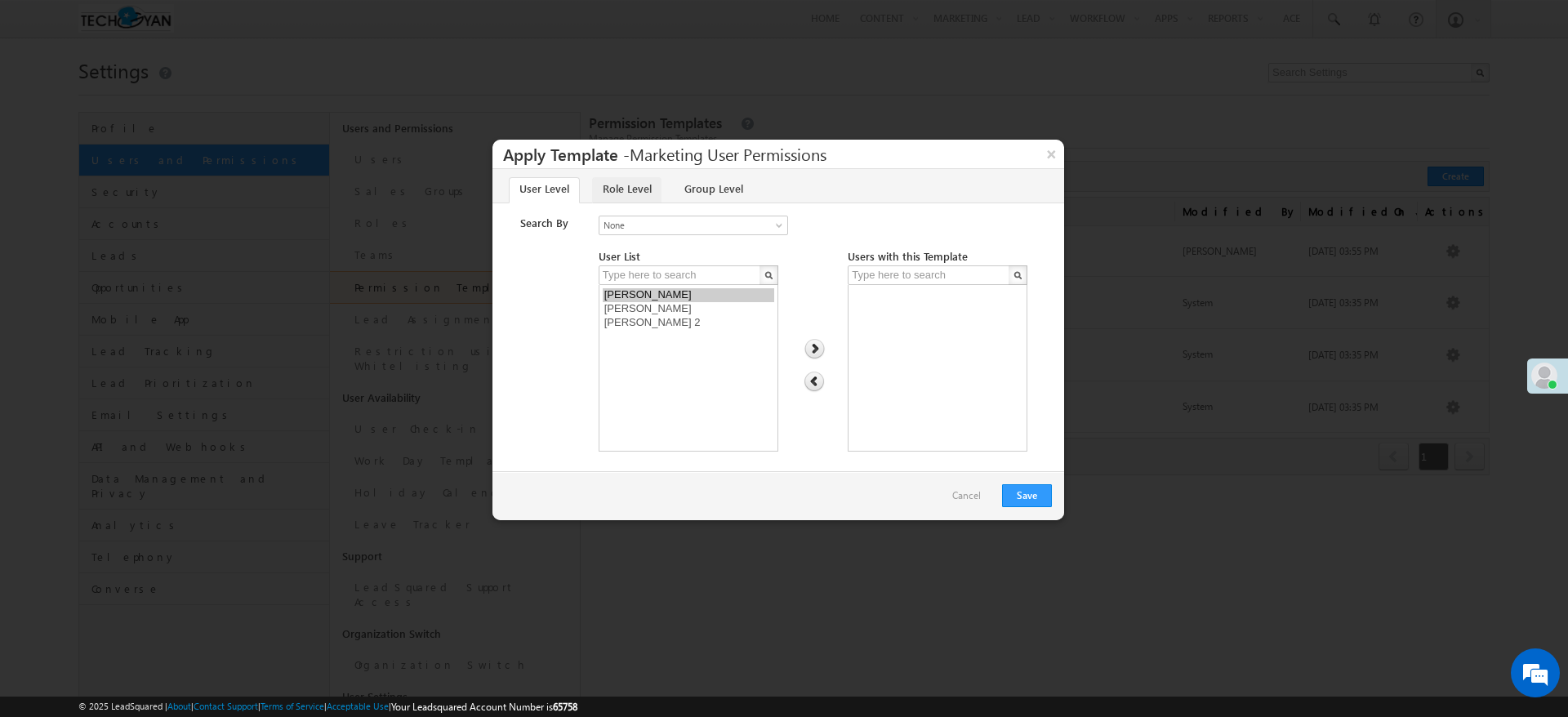
click at [613, 201] on link "Role Level" at bounding box center [626, 190] width 69 height 27
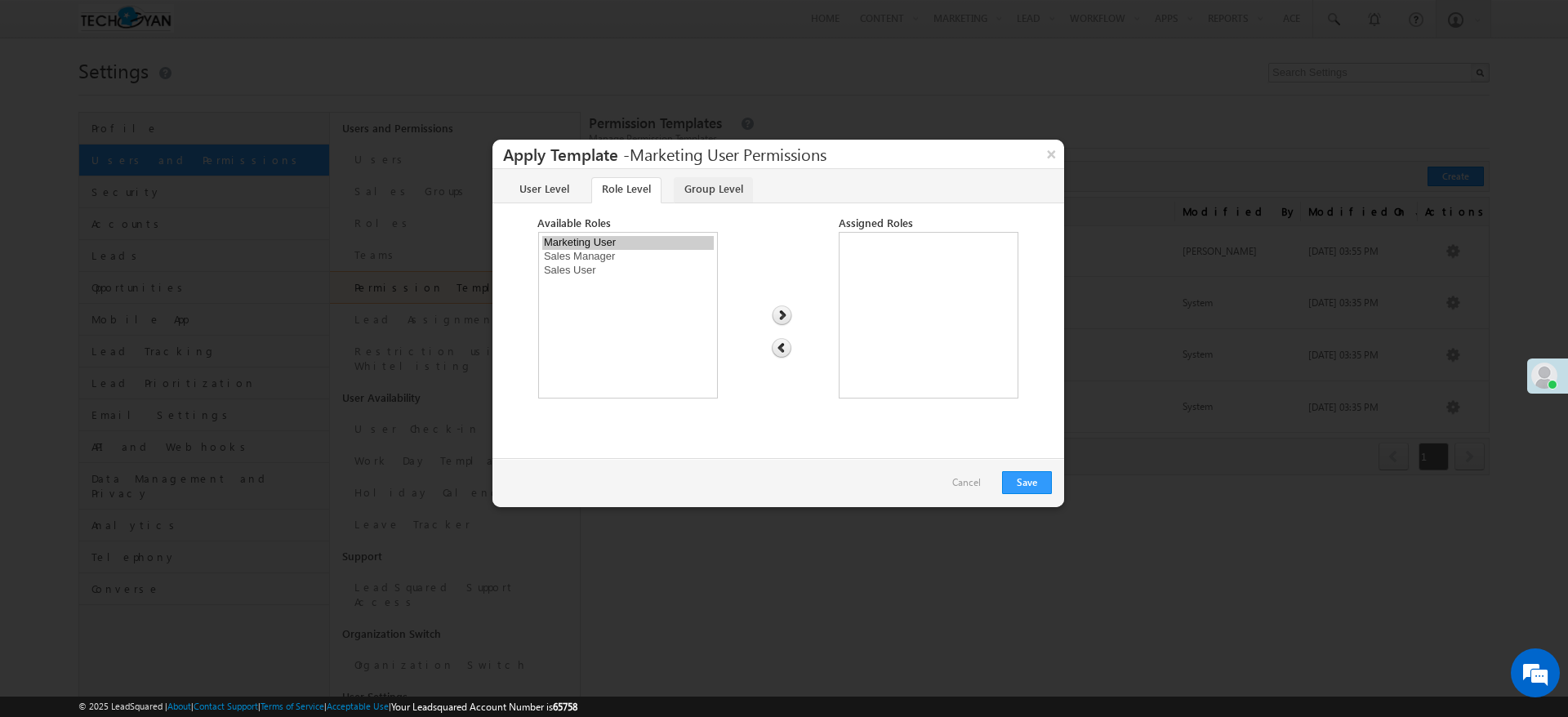
click at [680, 180] on link "Group Level" at bounding box center [713, 190] width 80 height 27
click at [970, 488] on link "Cancel" at bounding box center [966, 483] width 45 height 25
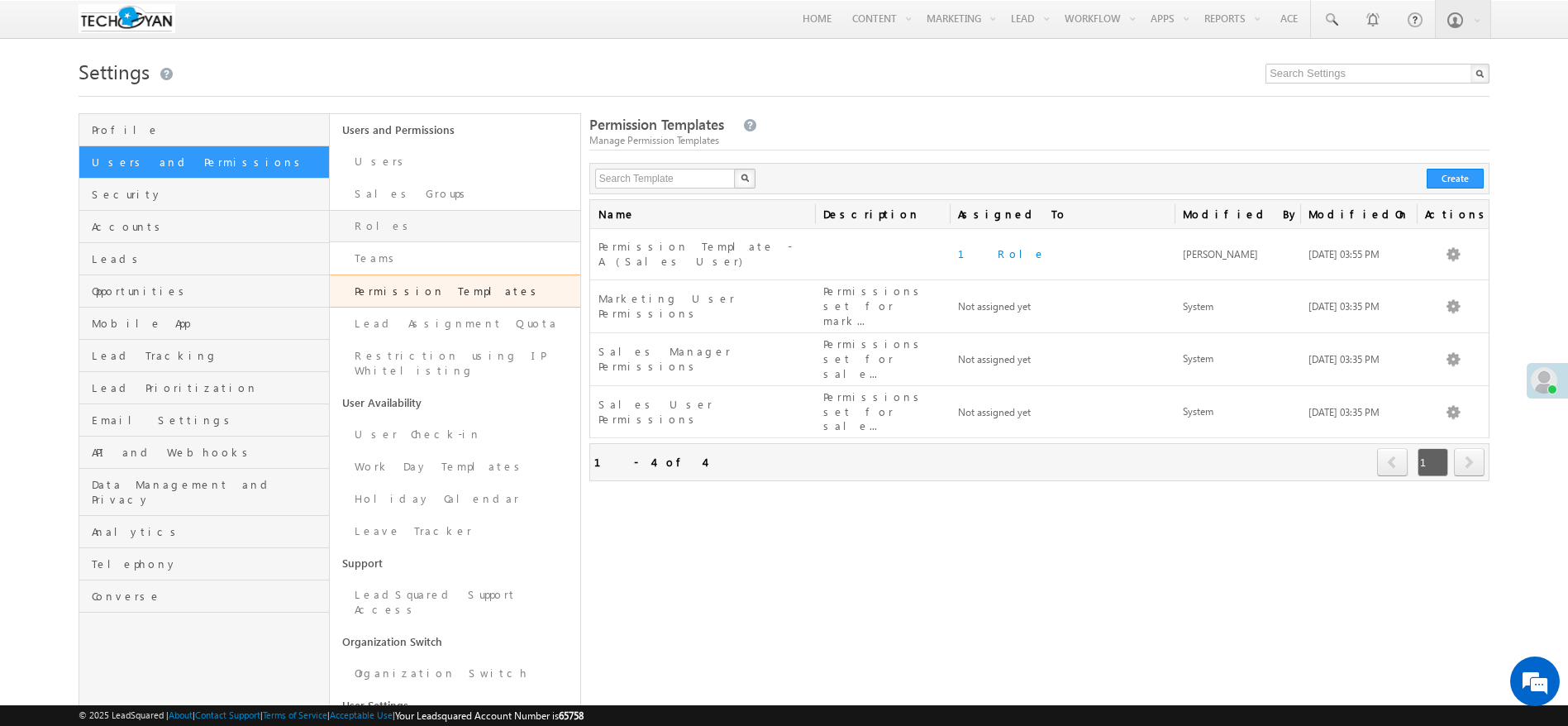
click at [445, 236] on link "Roles" at bounding box center [454, 226] width 250 height 33
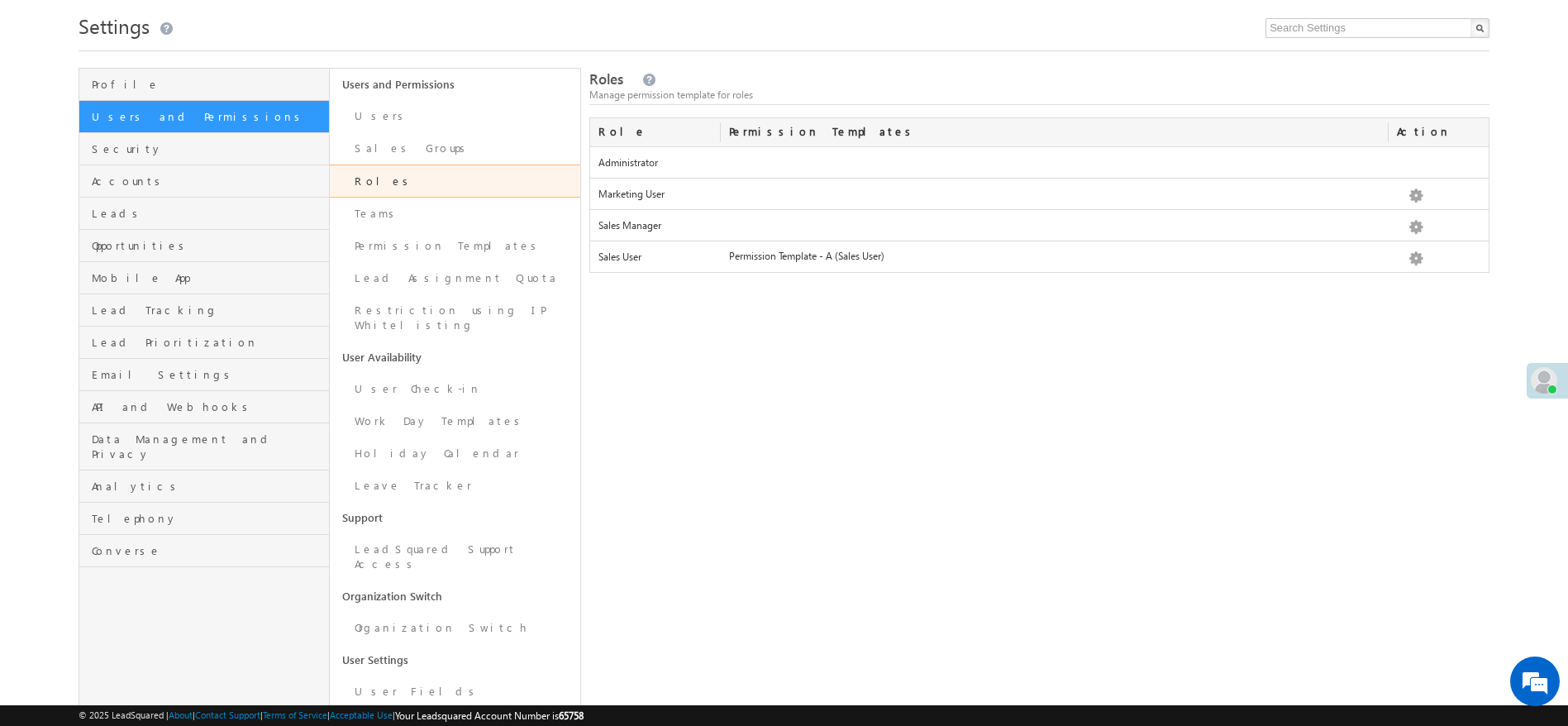
scroll to position [65, 0]
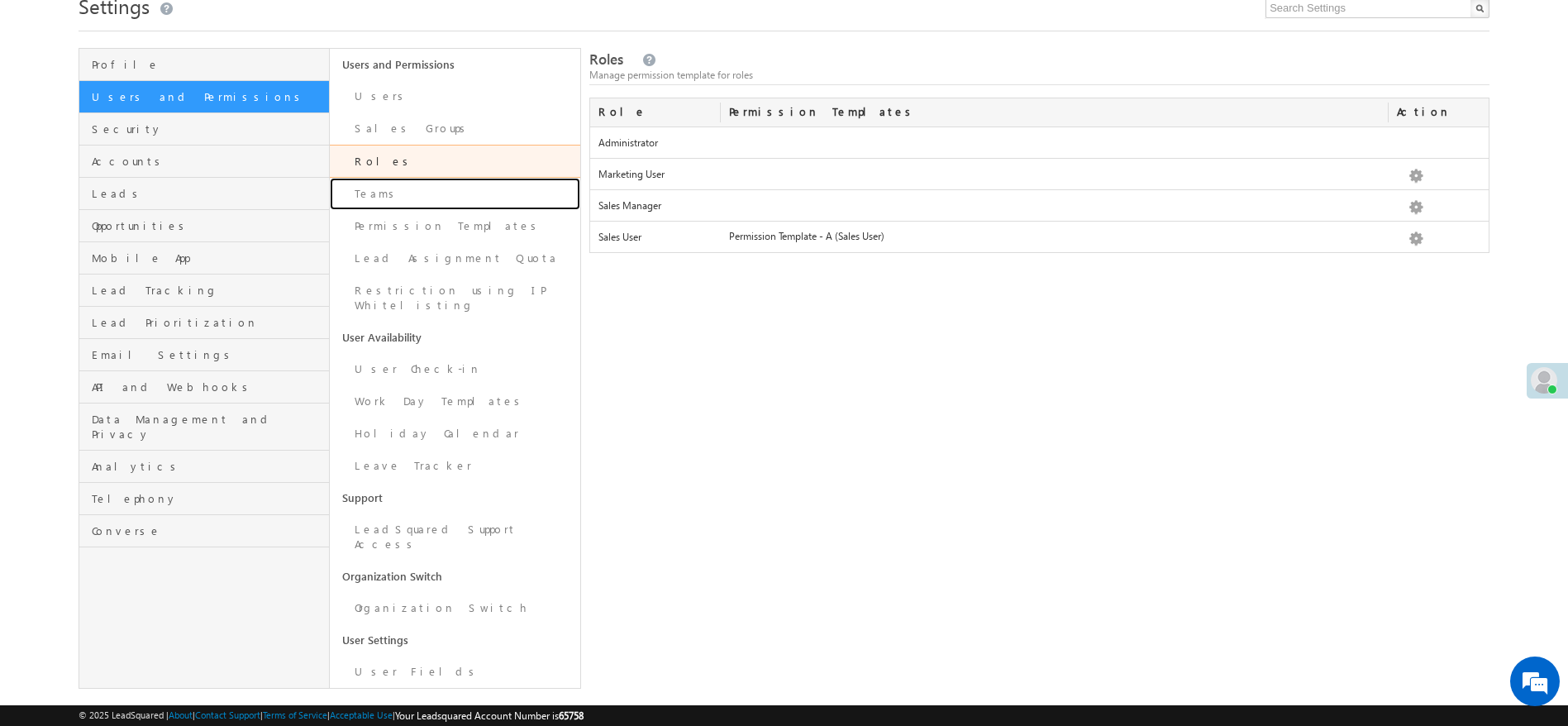
drag, startPoint x: 402, startPoint y: 200, endPoint x: 769, endPoint y: 279, distance: 375.4
click at [402, 200] on link "Teams" at bounding box center [454, 194] width 250 height 33
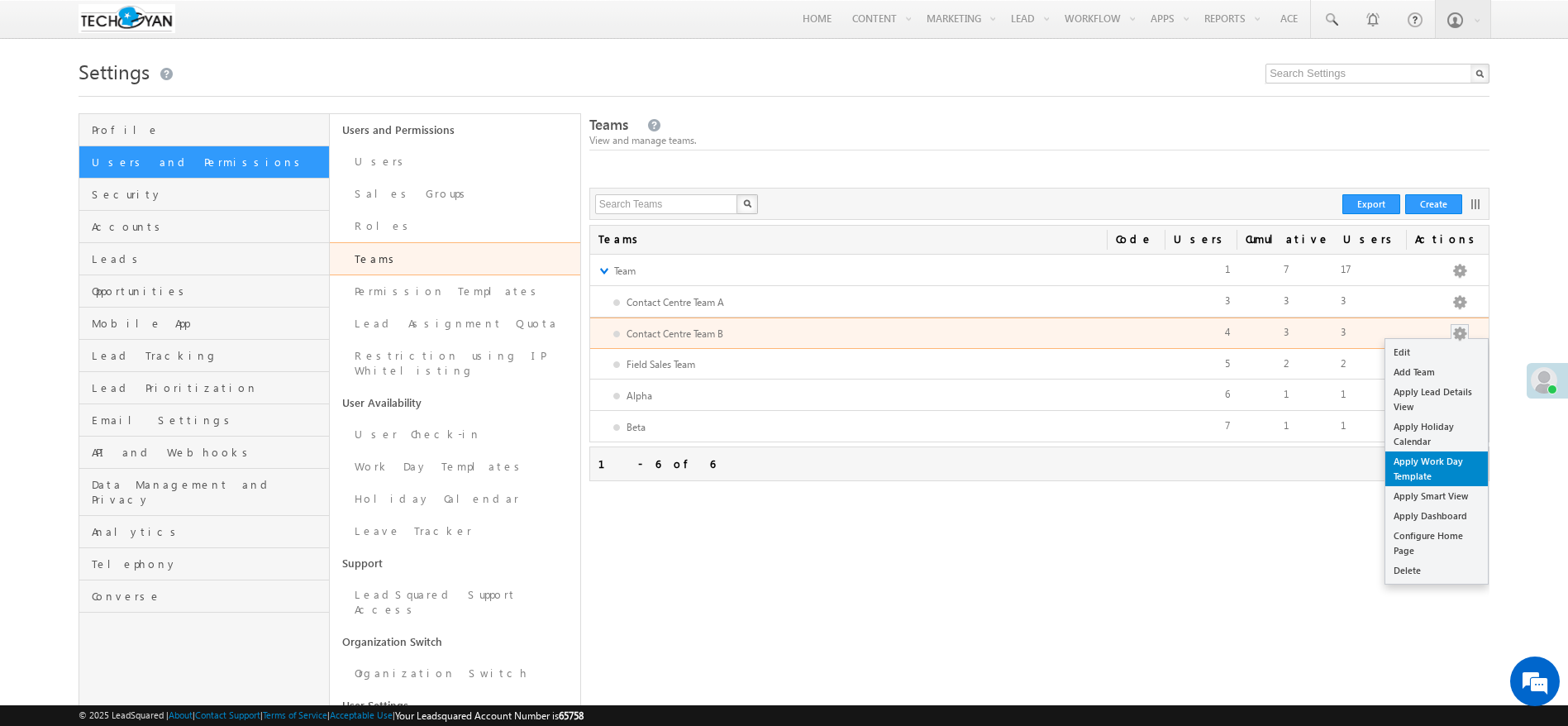
click at [1455, 465] on link "Apply Work Day Template" at bounding box center [1436, 469] width 103 height 35
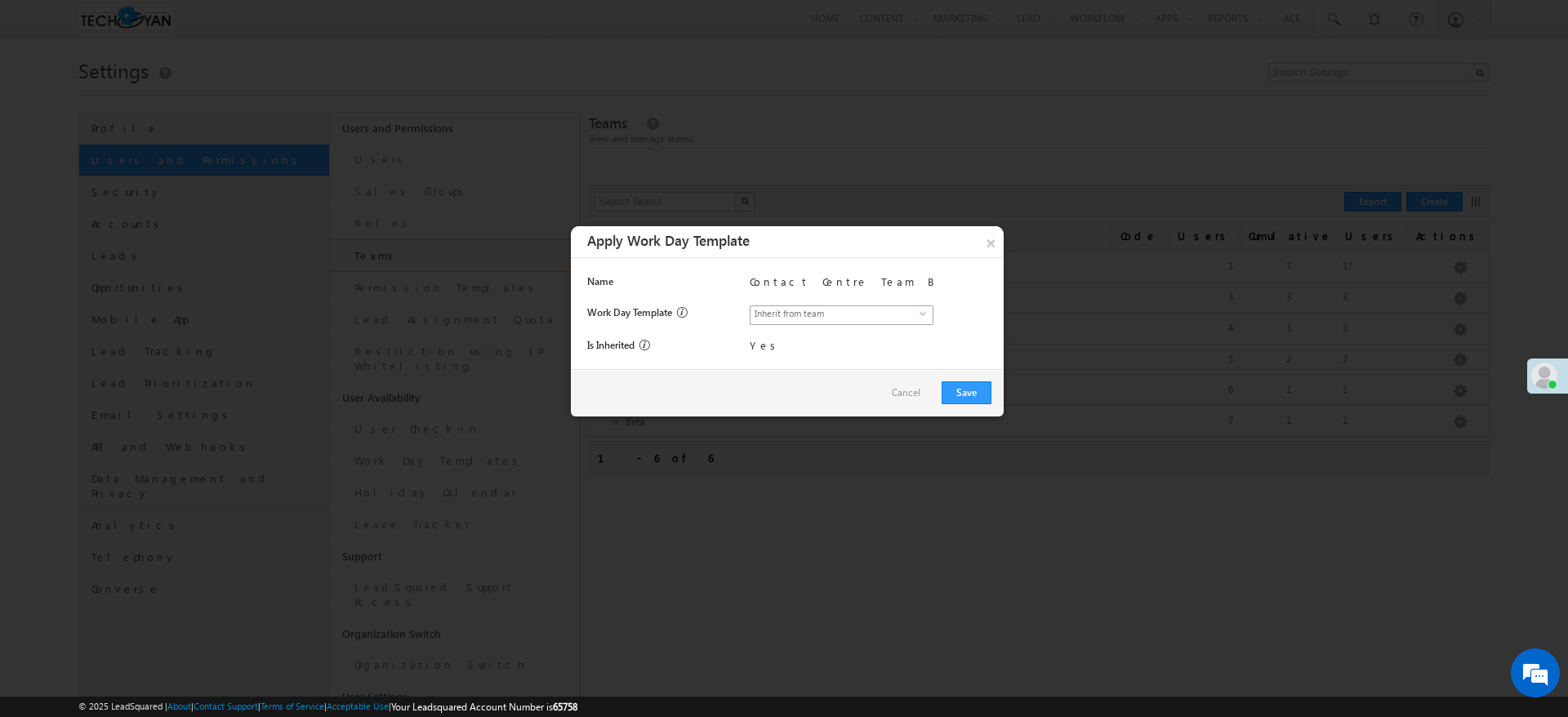
click at [807, 317] on span "Inherit from team" at bounding box center [835, 314] width 169 height 15
click at [909, 393] on link "Cancel" at bounding box center [910, 393] width 37 height 15
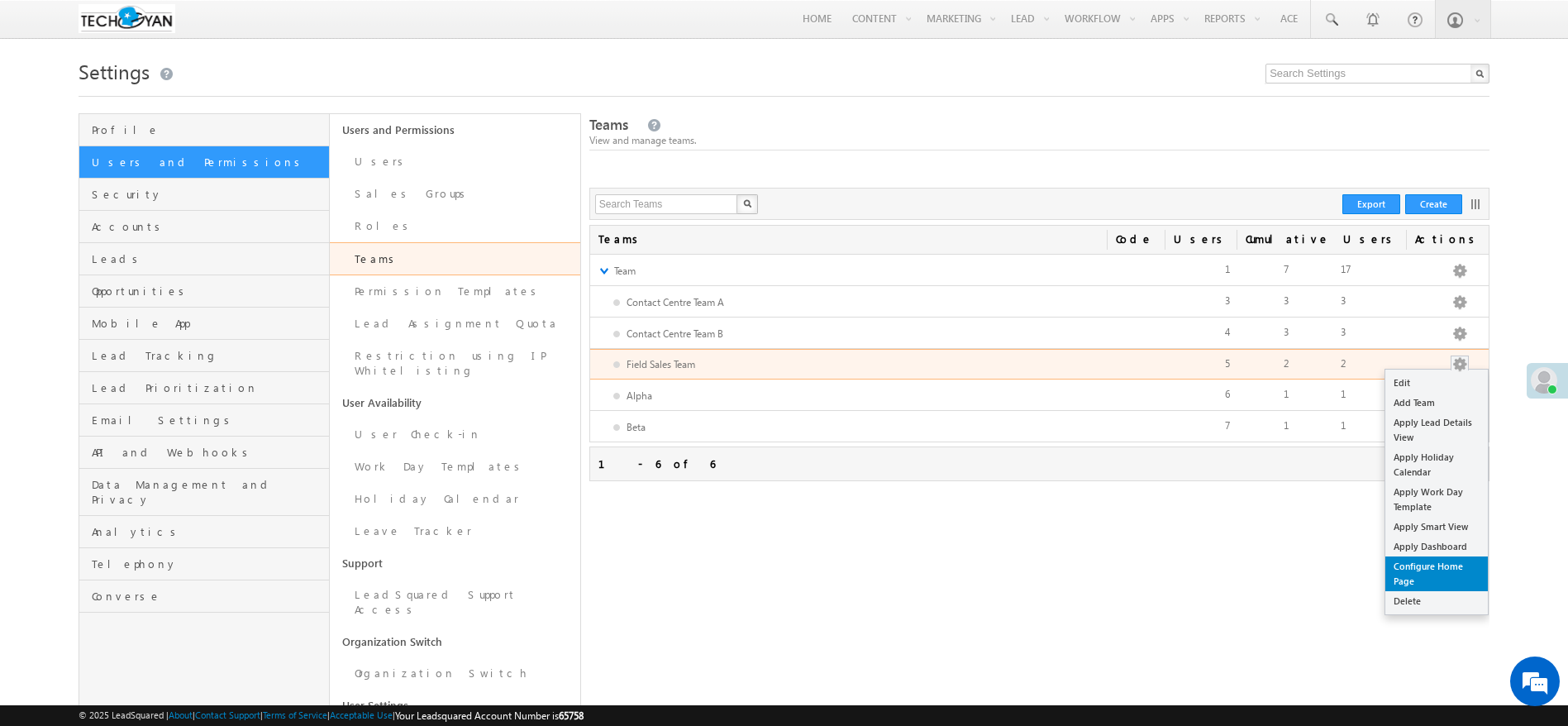
click at [1446, 577] on link "Configure Home Page" at bounding box center [1436, 574] width 103 height 35
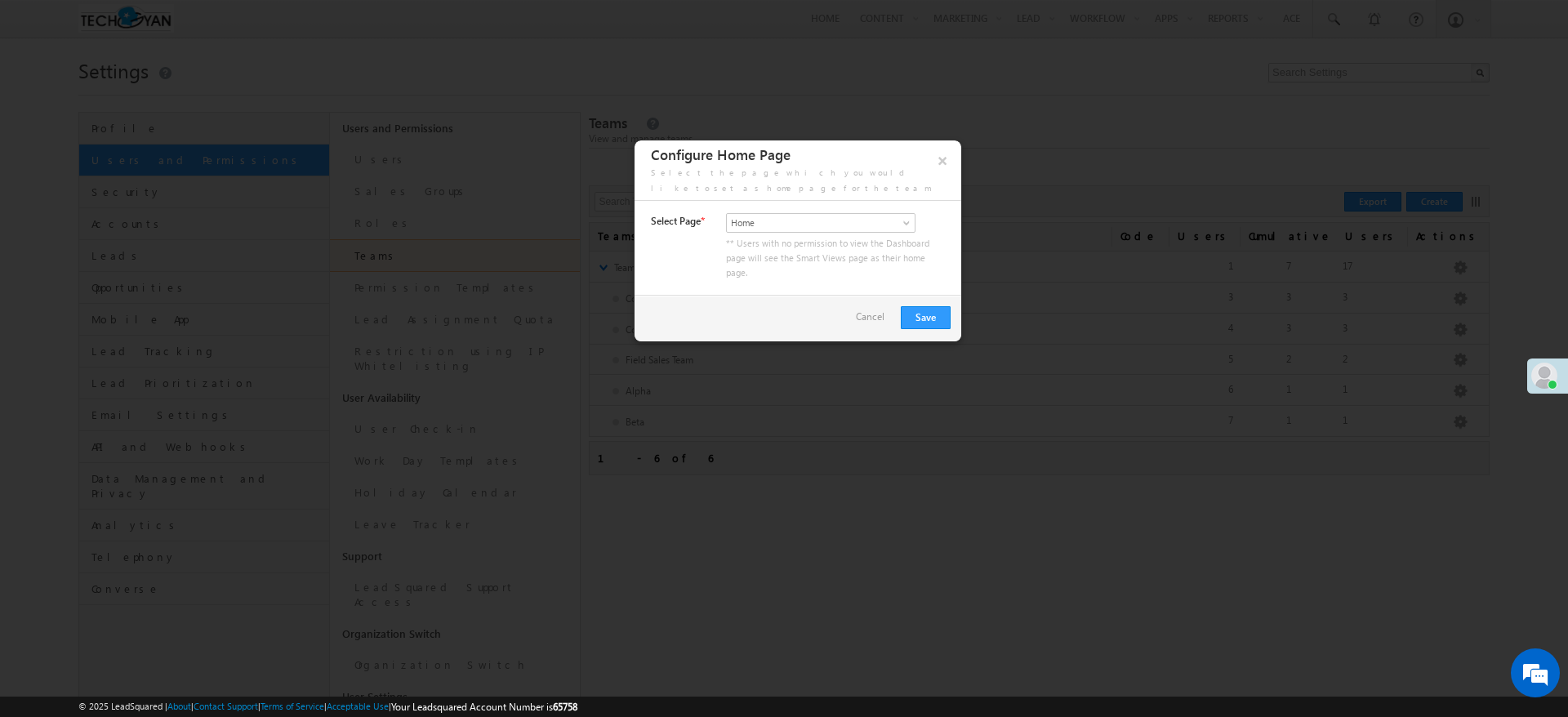
click at [888, 218] on div "Home Smart Views Home" at bounding box center [836, 224] width 219 height 23
click at [890, 216] on span "Home" at bounding box center [811, 224] width 169 height 15
click at [755, 244] on link "Smart Views" at bounding box center [817, 242] width 181 height 15
click at [872, 310] on div "Cancel Save" at bounding box center [798, 317] width 327 height 46
click at [878, 310] on link "Cancel" at bounding box center [874, 317] width 37 height 15
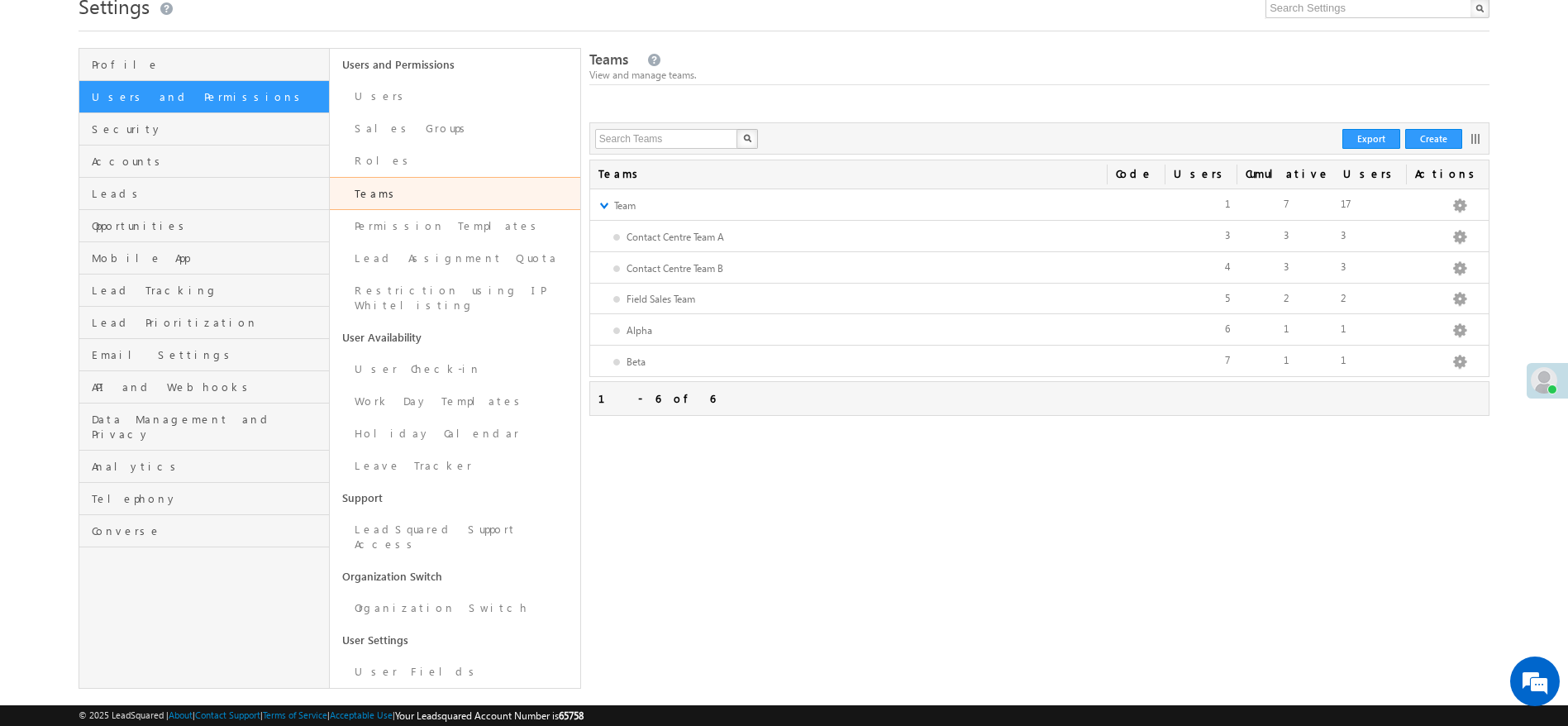
click at [1149, 572] on div "Teams Actions Cumulative Users Users Code No teams matched the search criteria.…" at bounding box center [1039, 365] width 900 height 413
click at [1440, 140] on button "Create" at bounding box center [1433, 139] width 57 height 20
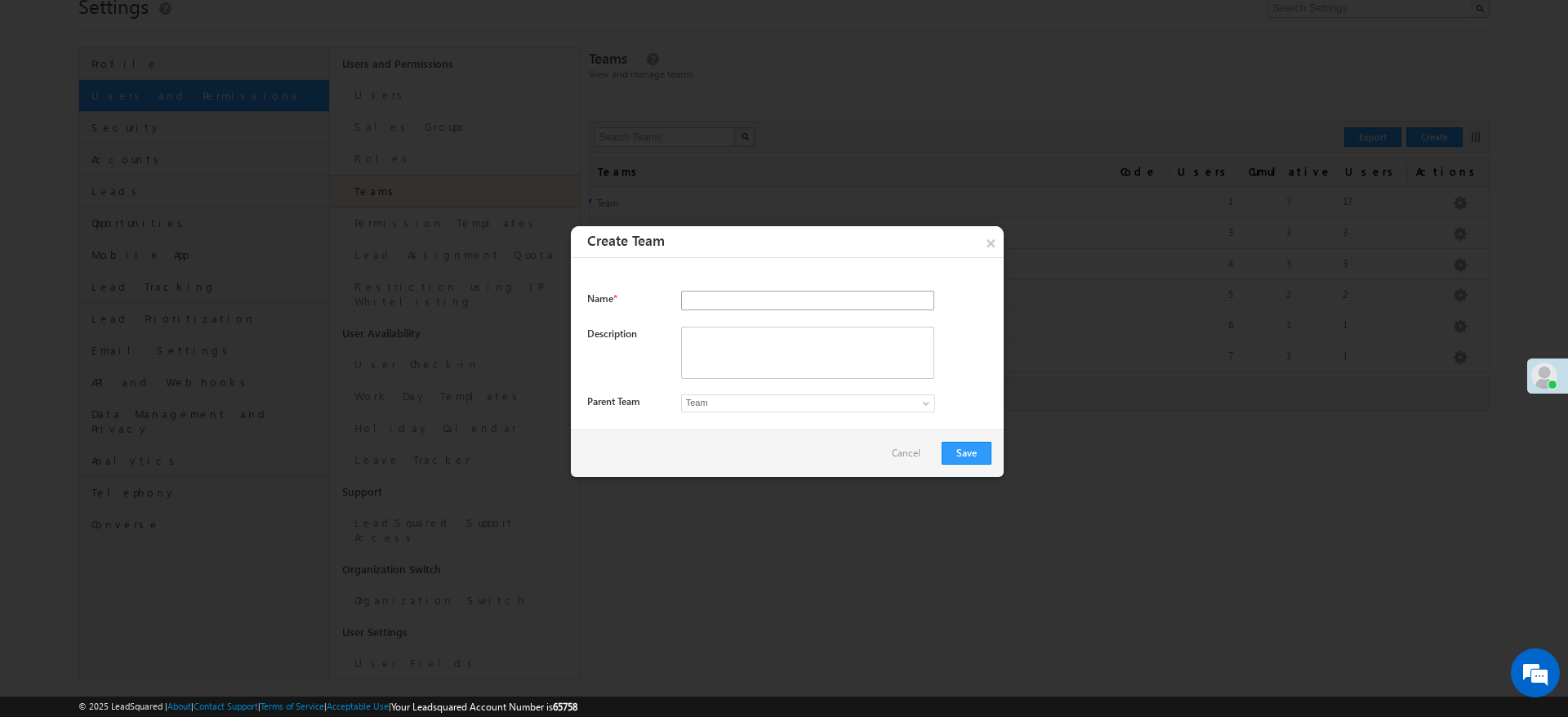
click at [720, 303] on input "text" at bounding box center [807, 300] width 253 height 20
click at [701, 339] on textarea at bounding box center [807, 352] width 253 height 52
click at [761, 402] on span "Team" at bounding box center [793, 403] width 223 height 15
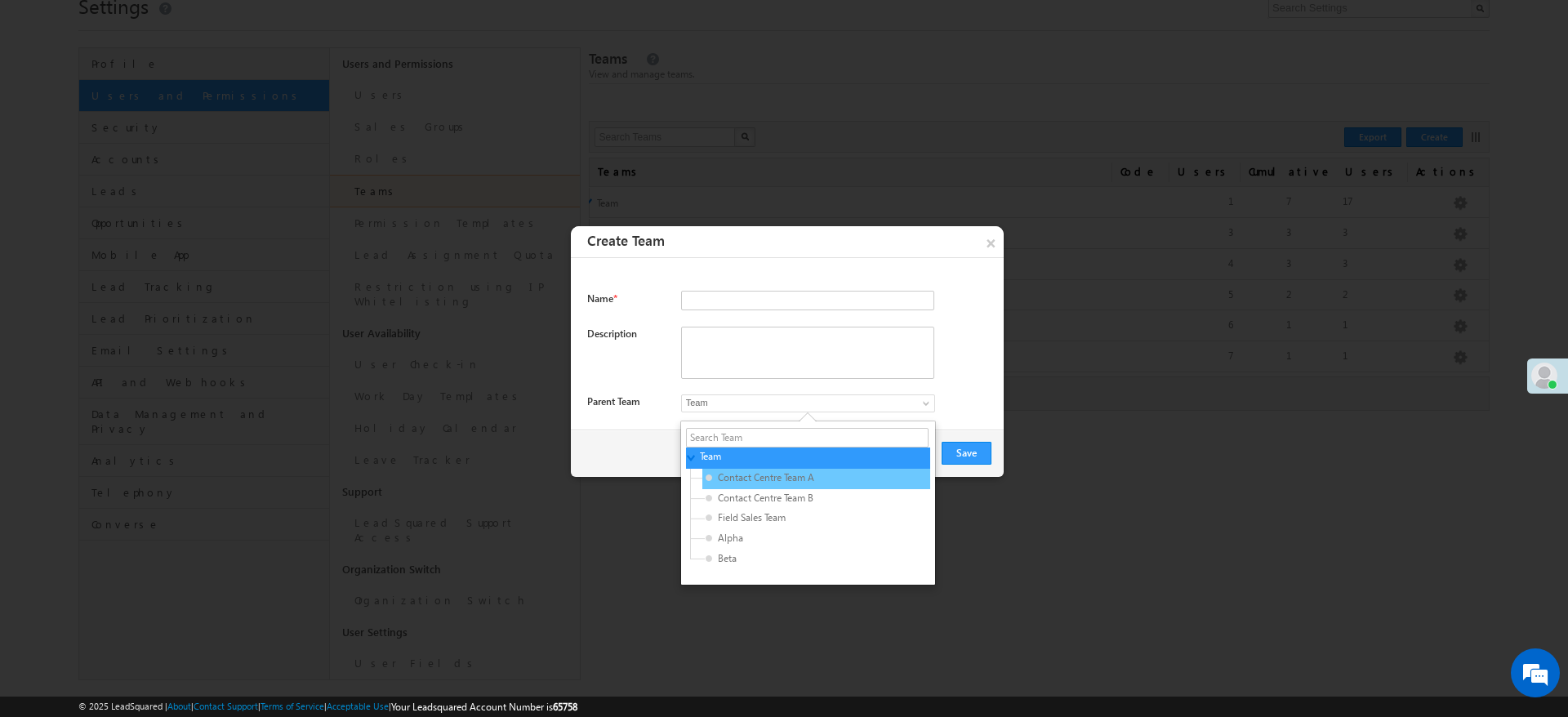
click at [763, 481] on span "Contact Centre Team A" at bounding box center [784, 478] width 155 height 15
type input "274f6011-ac03-11ed-a9a3-022c39f90794"
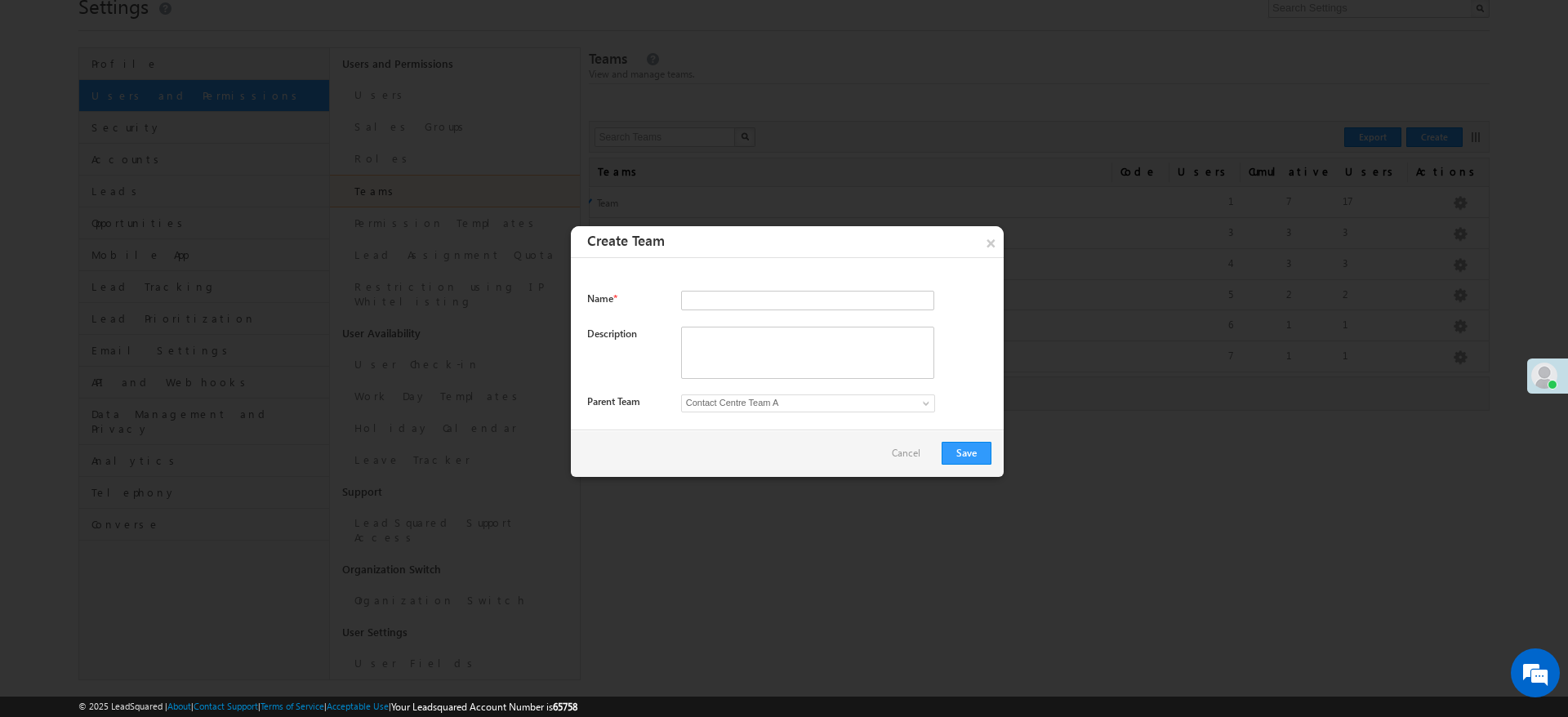
click at [735, 288] on div "× Create Team Name * Required Description Parent Team Contact Centre Team A 274…" at bounding box center [787, 351] width 433 height 251
click at [732, 302] on input "text" at bounding box center [807, 300] width 253 height 20
type input "Test Team"
click at [762, 337] on textarea at bounding box center [807, 352] width 253 height 52
type textarea "."
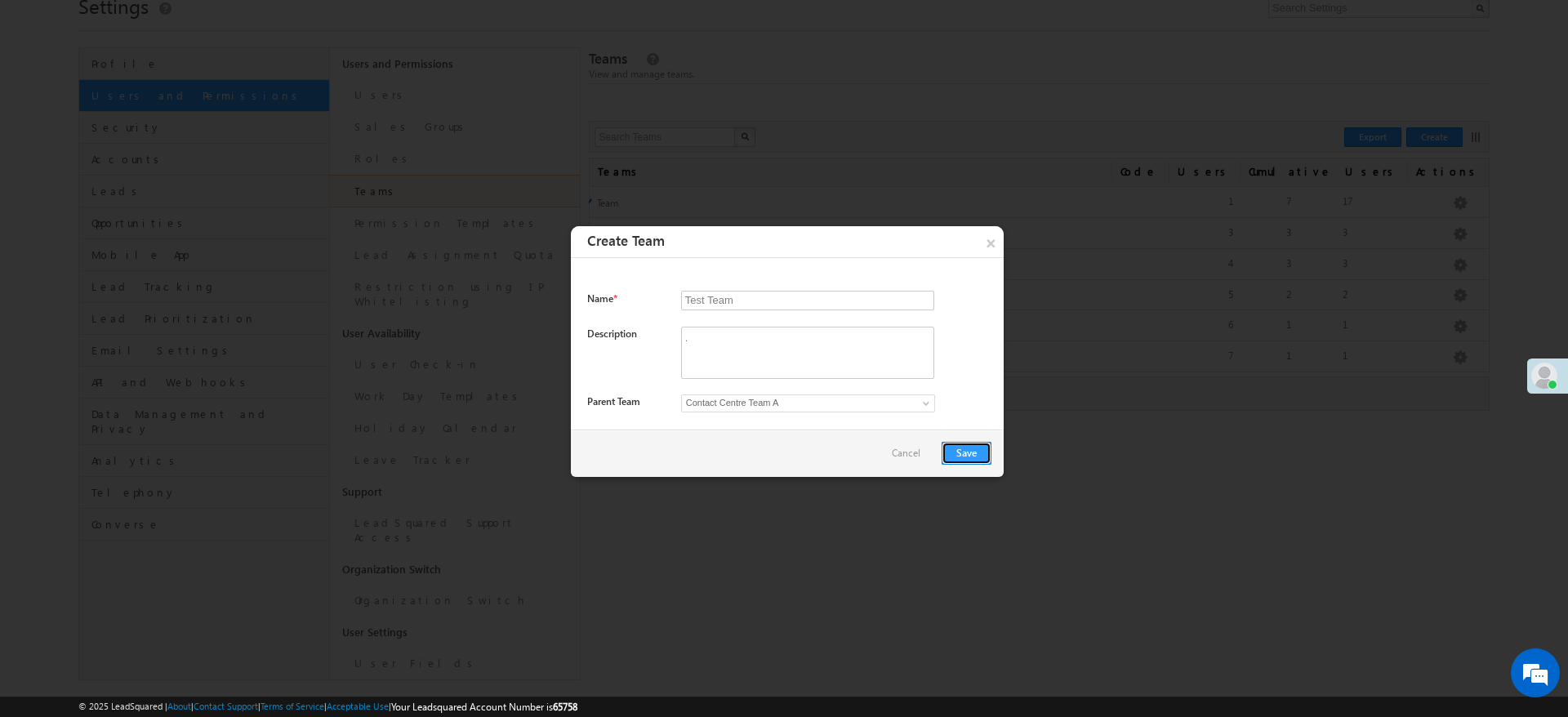
drag, startPoint x: 977, startPoint y: 451, endPoint x: 994, endPoint y: 461, distance: 19.7
click at [976, 451] on button "Save" at bounding box center [966, 453] width 50 height 23
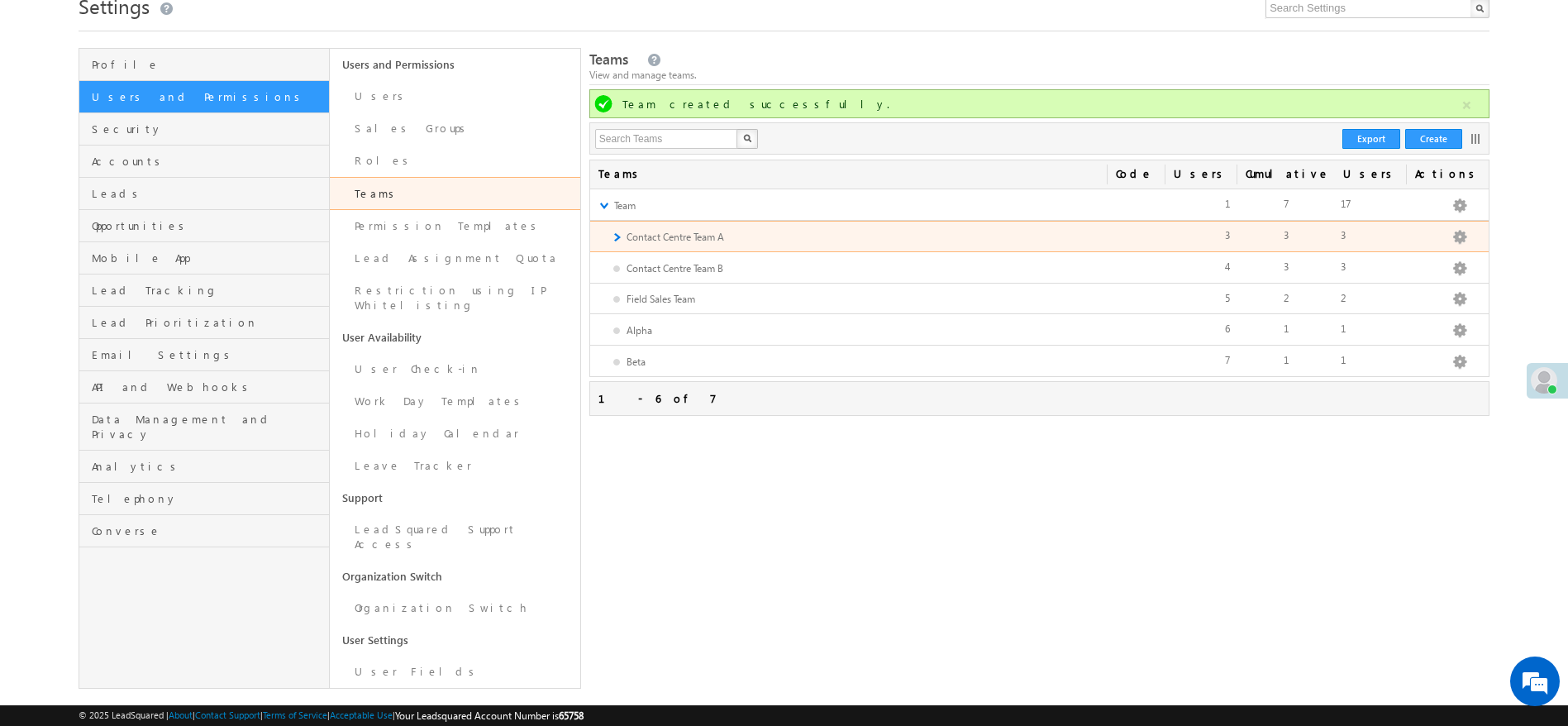
click at [616, 238] on link "►" at bounding box center [615, 237] width 11 height 14
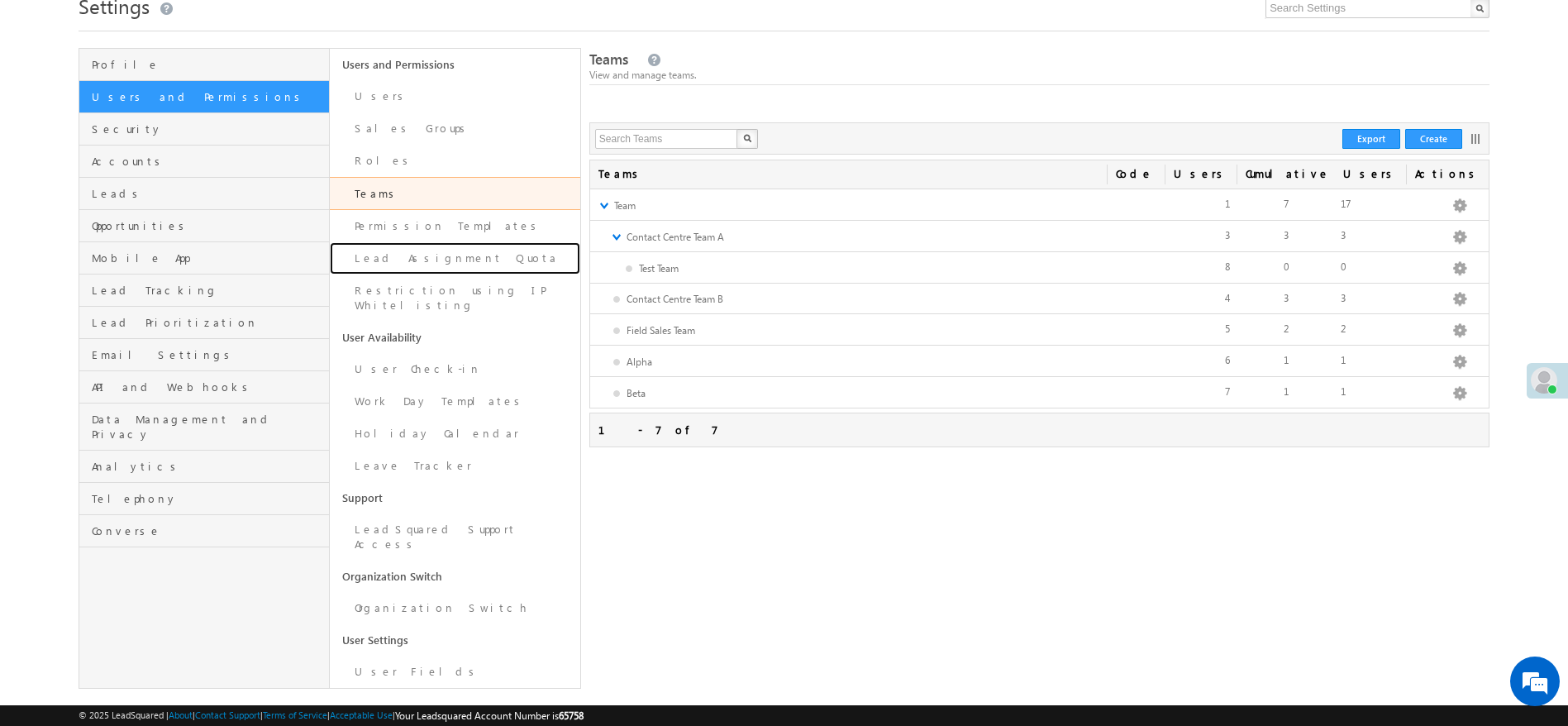
click at [488, 262] on link "Lead Assignment Quota" at bounding box center [454, 259] width 250 height 33
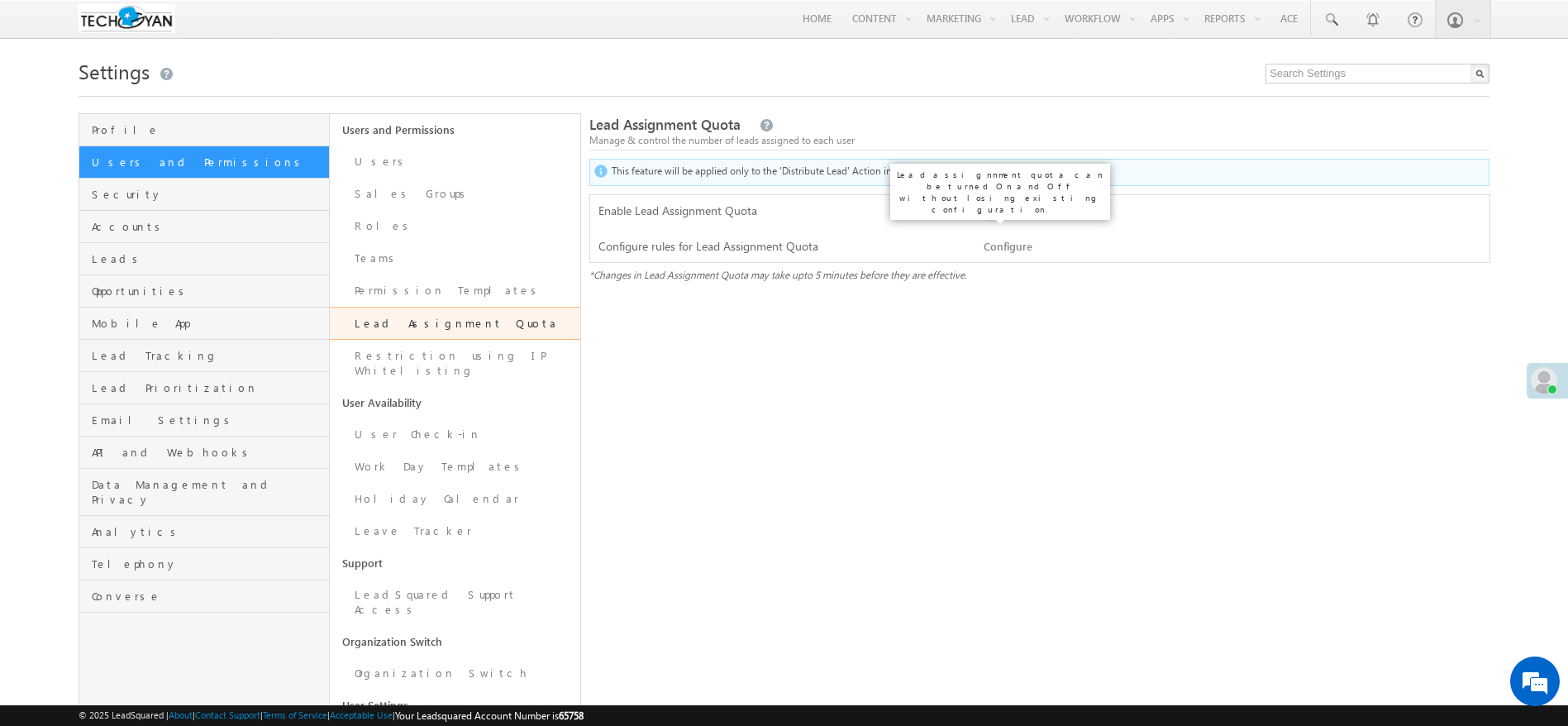
click at [1001, 203] on label at bounding box center [1000, 203] width 33 height 0
click at [0, 0] on input "checkbox" at bounding box center [0, 0] width 0 height 0
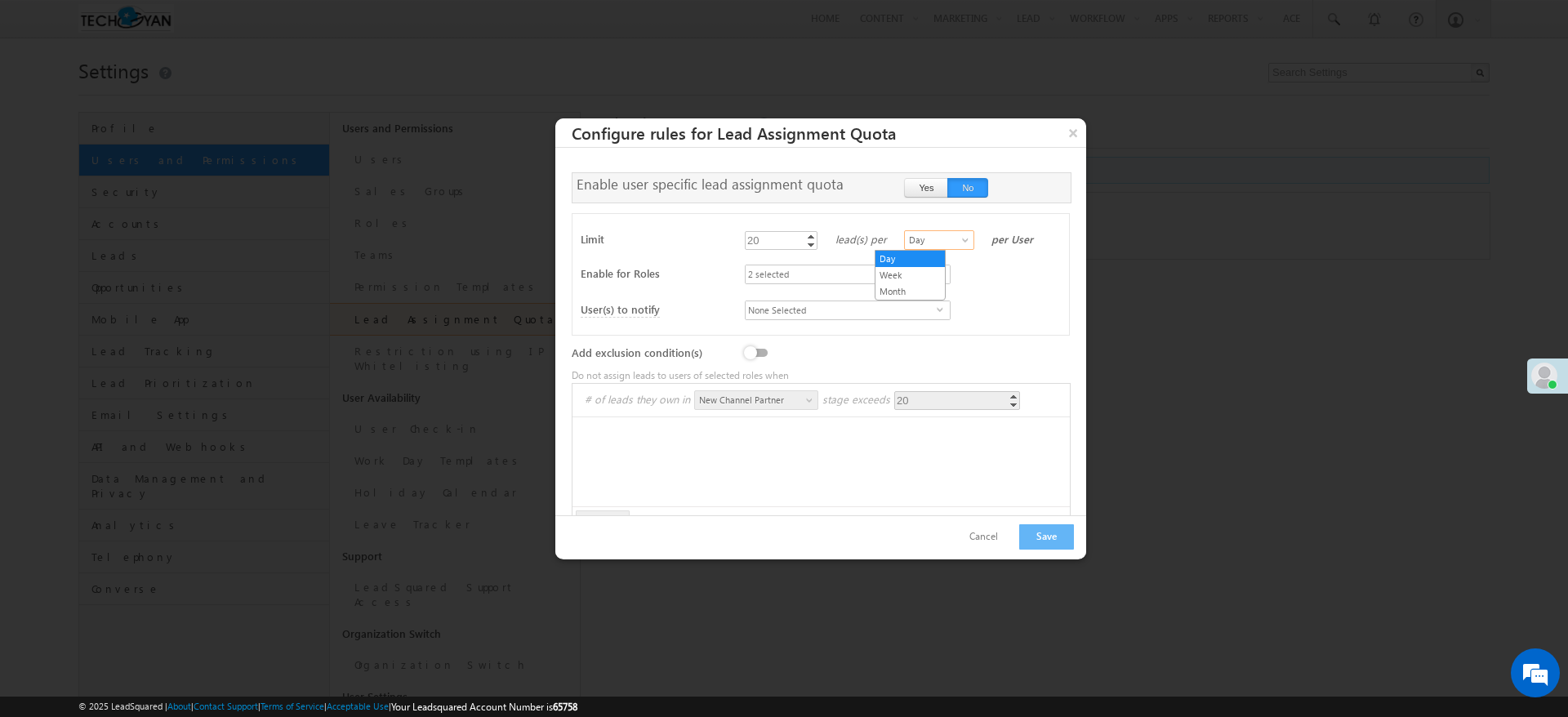
click at [929, 240] on span "Day" at bounding box center [938, 241] width 66 height 15
click at [994, 282] on div "2 selected select Administrator Marketing User Sales Manager Sales User" at bounding box center [903, 274] width 316 height 20
click at [801, 270] on span "2 selected" at bounding box center [841, 274] width 191 height 18
click at [986, 304] on div "None Selected select User to be assigned User's Manager Ansu Gupta ansugupta296…" at bounding box center [903, 310] width 316 height 20
click at [910, 309] on span "None Selected" at bounding box center [841, 310] width 191 height 18
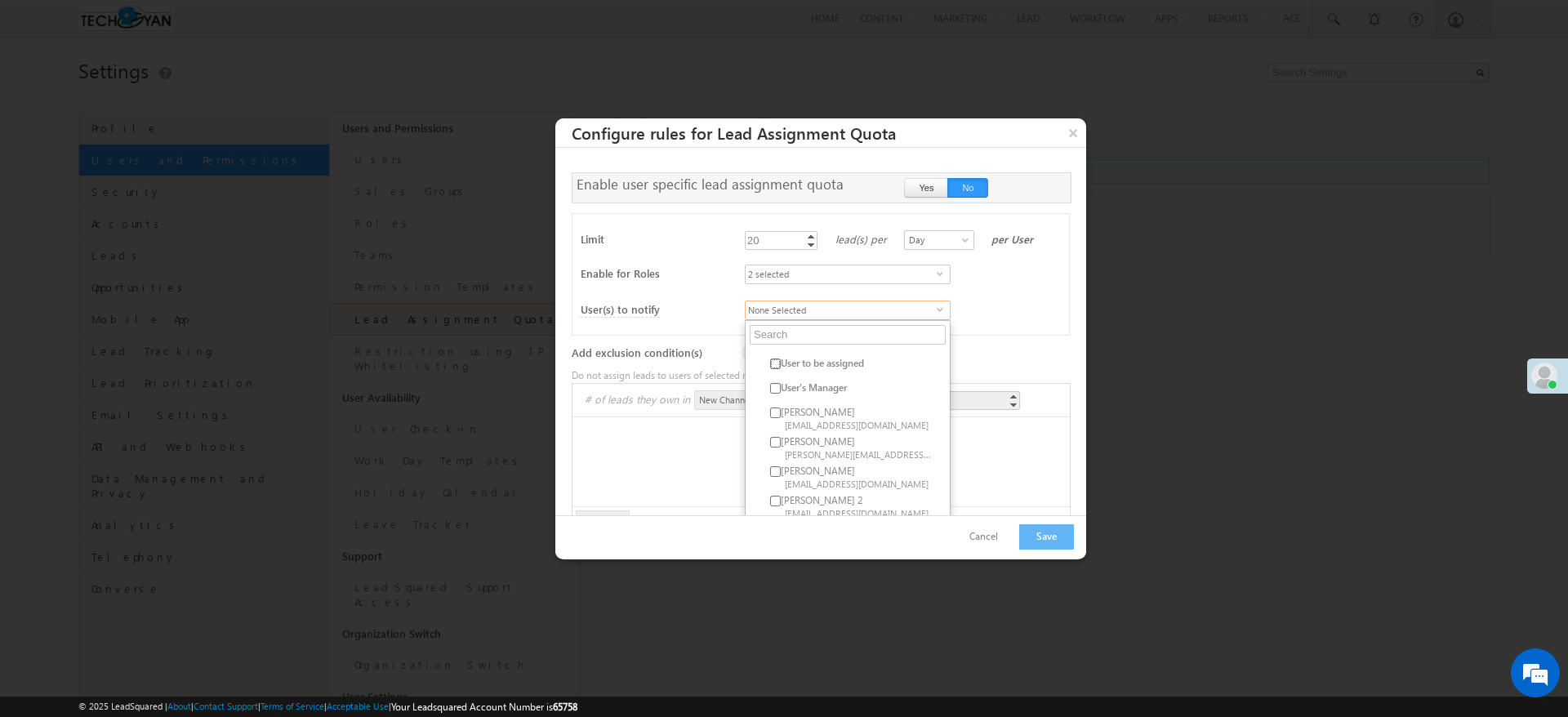
click at [770, 366] on input "User to be assigned" at bounding box center [775, 364] width 10 height 10
checkbox input "true"
drag, startPoint x: 768, startPoint y: 389, endPoint x: 838, endPoint y: 395, distance: 70.3
click at [770, 389] on input "User's Manager" at bounding box center [775, 387] width 10 height 10
checkbox input "true"
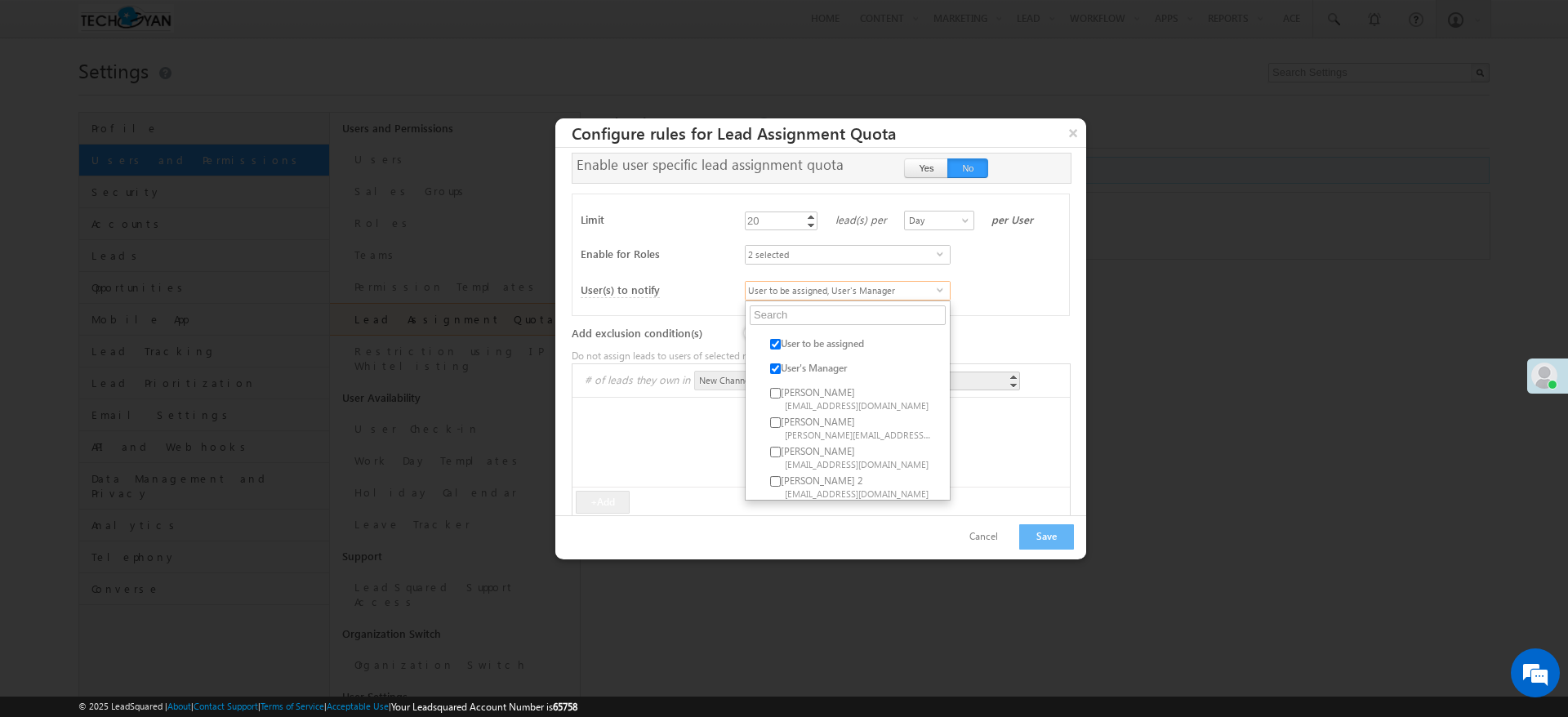
scroll to position [54, 0]
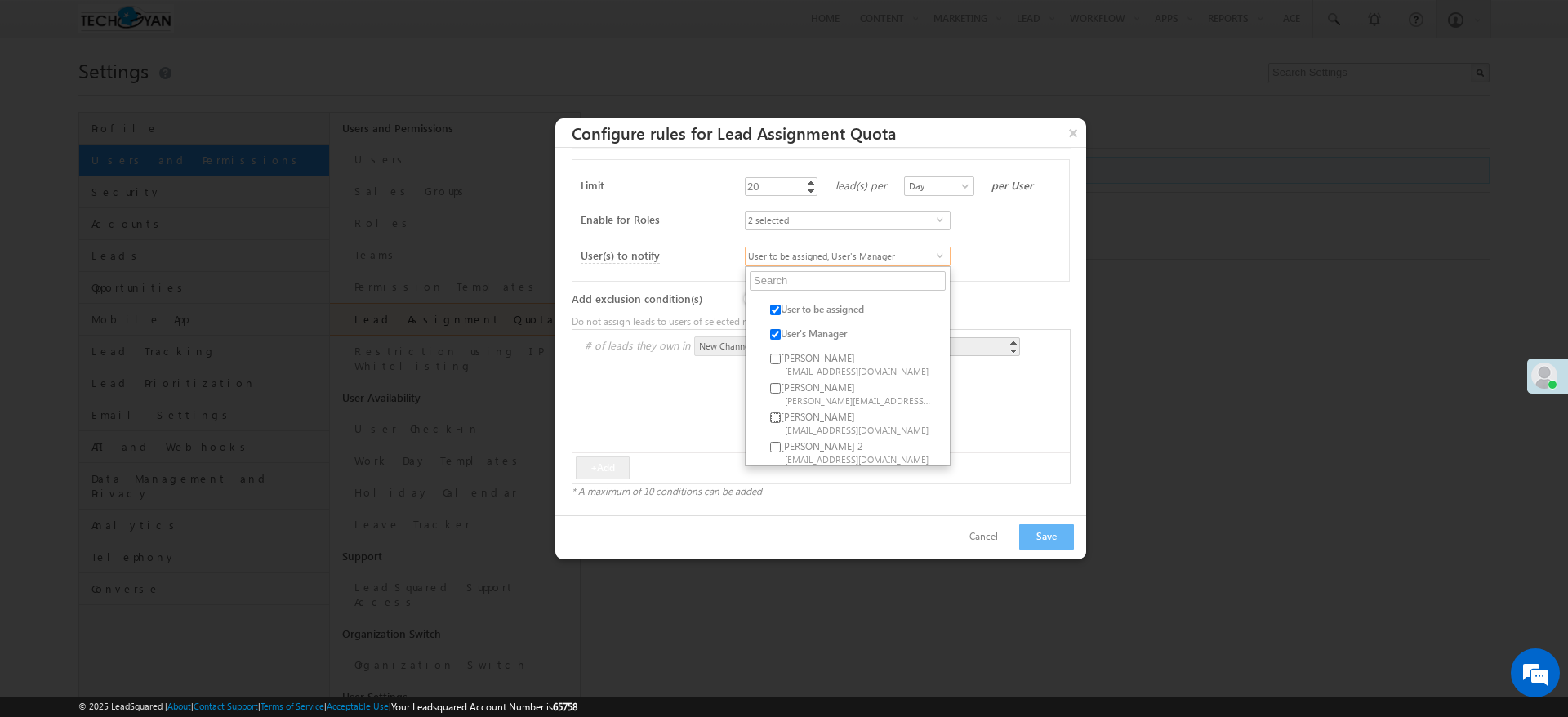
click at [770, 412] on input "Komal Gupta komalgupta951@gmail.com" at bounding box center [775, 417] width 10 height 10
click at [770, 413] on input "Komal Gupta komalgupta951@gmail.com" at bounding box center [775, 417] width 10 height 10
checkbox input "false"
click at [777, 327] on label "User's Manager" at bounding box center [850, 337] width 167 height 21
click at [777, 329] on input "User's Manager" at bounding box center [775, 333] width 10 height 10
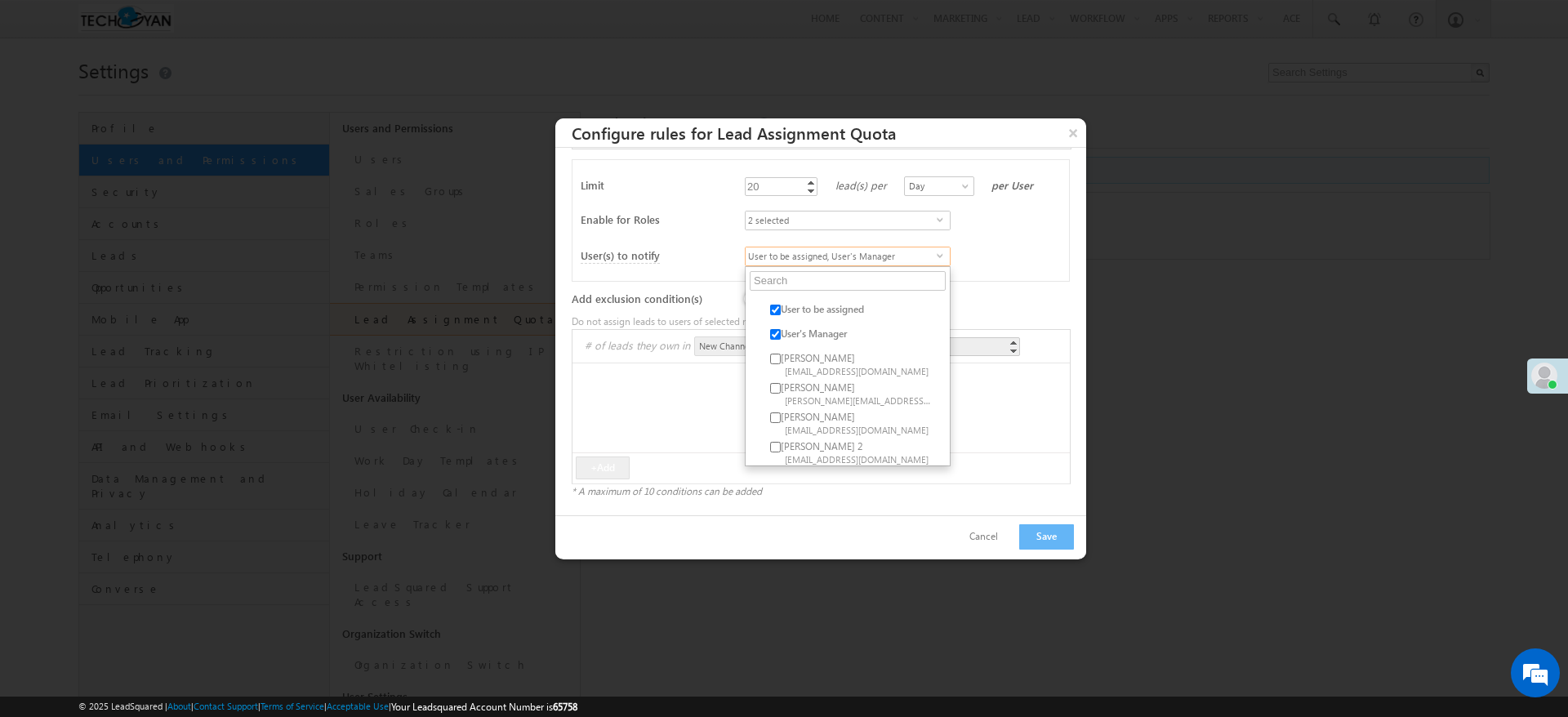
checkbox input "false"
click at [770, 309] on input "User to be assigned" at bounding box center [775, 310] width 10 height 10
checkbox input "false"
click at [974, 272] on div "Limit 20 20 Increment Decrement lead(s) per Day Week Month Day per User Enable …" at bounding box center [821, 220] width 498 height 122
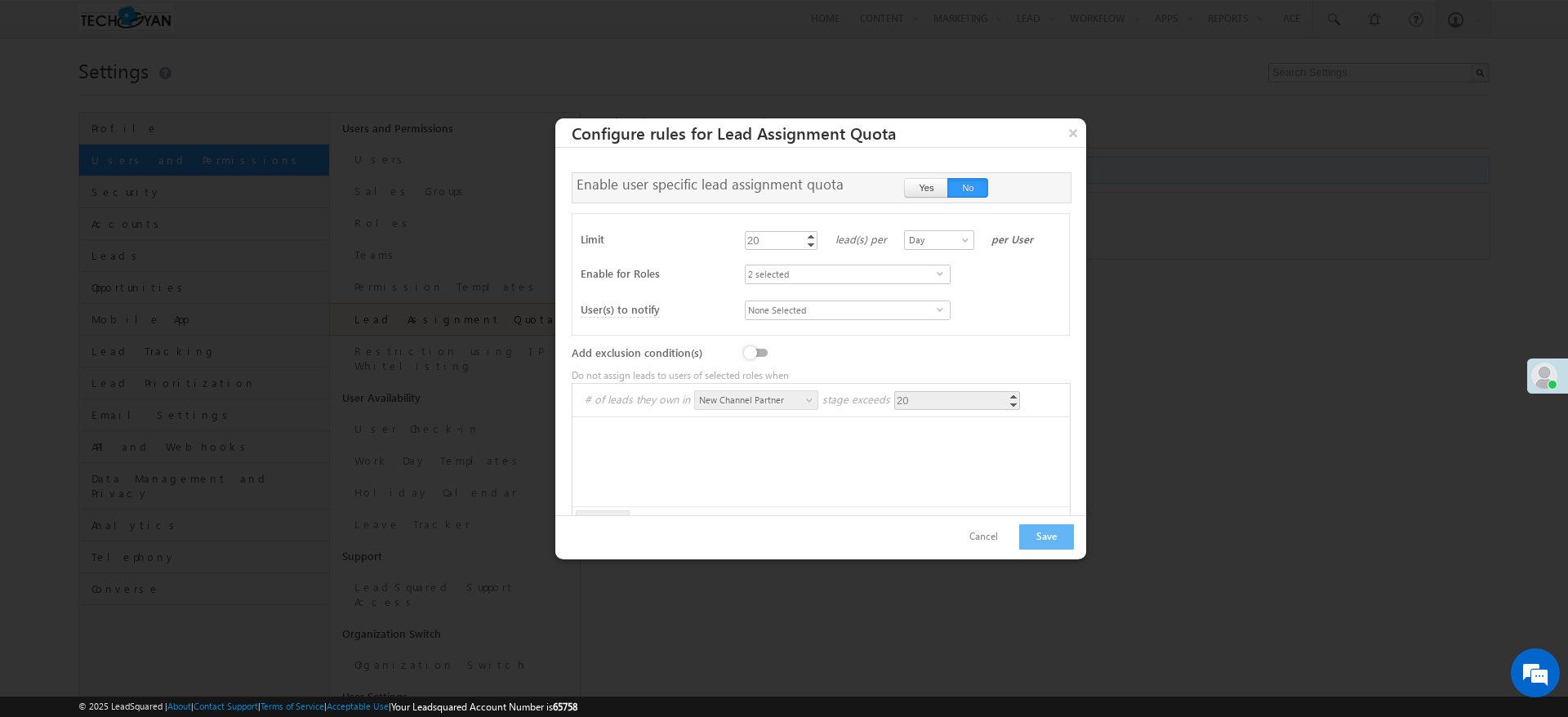
click at [753, 347] on div at bounding box center [851, 355] width 216 height 23
click at [756, 344] on label at bounding box center [759, 344] width 32 height 0
click at [0, 0] on input "checkbox" at bounding box center [0, 0] width 0 height 0
click at [806, 398] on span at bounding box center [811, 403] width 13 height 13
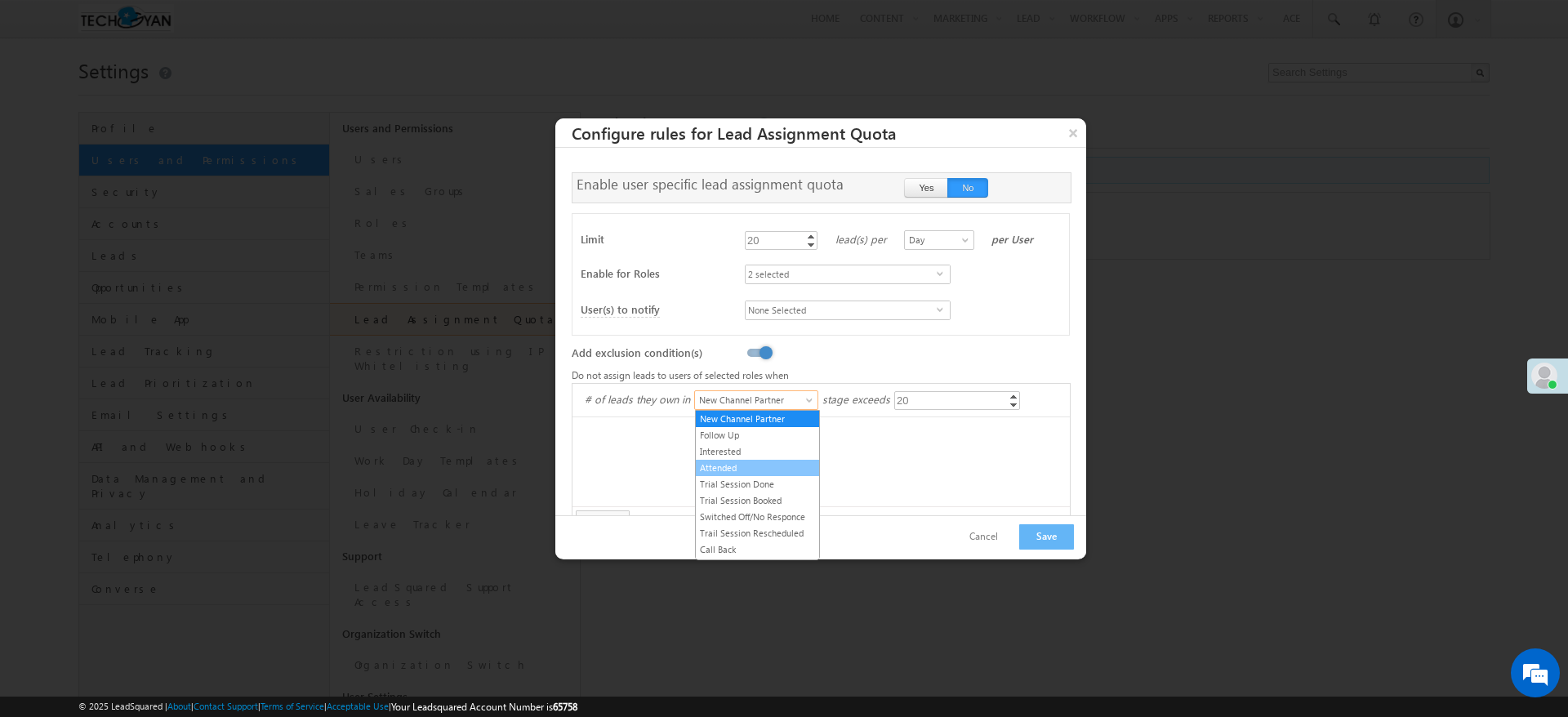
click at [740, 472] on link "Attended" at bounding box center [758, 468] width 123 height 15
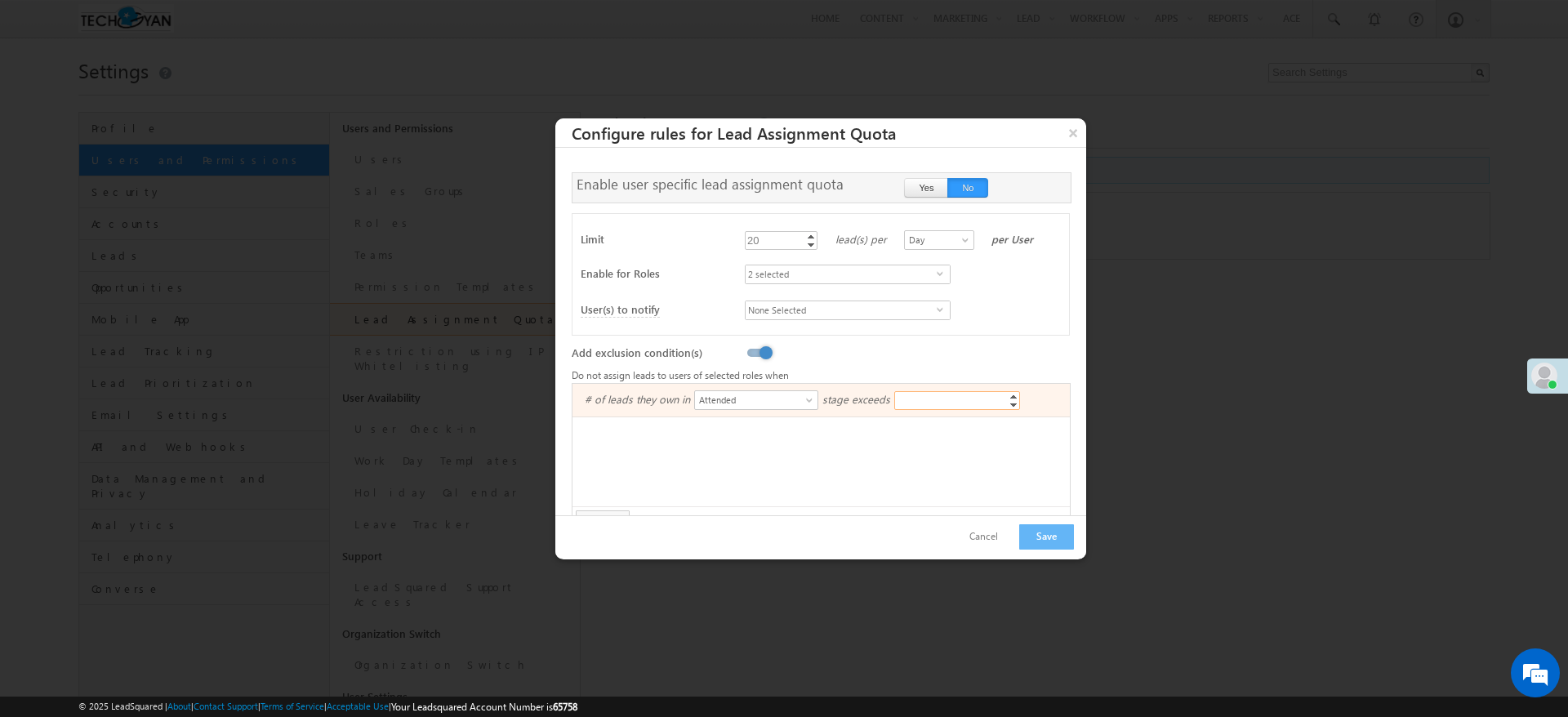
click at [946, 394] on input "20" at bounding box center [957, 401] width 126 height 19
click at [934, 432] on ul "# of leads they own in New Channel Partner Follow Up Interested Attended Trial …" at bounding box center [820, 444] width 497 height 122
click at [802, 401] on span "Attended" at bounding box center [751, 401] width 113 height 15
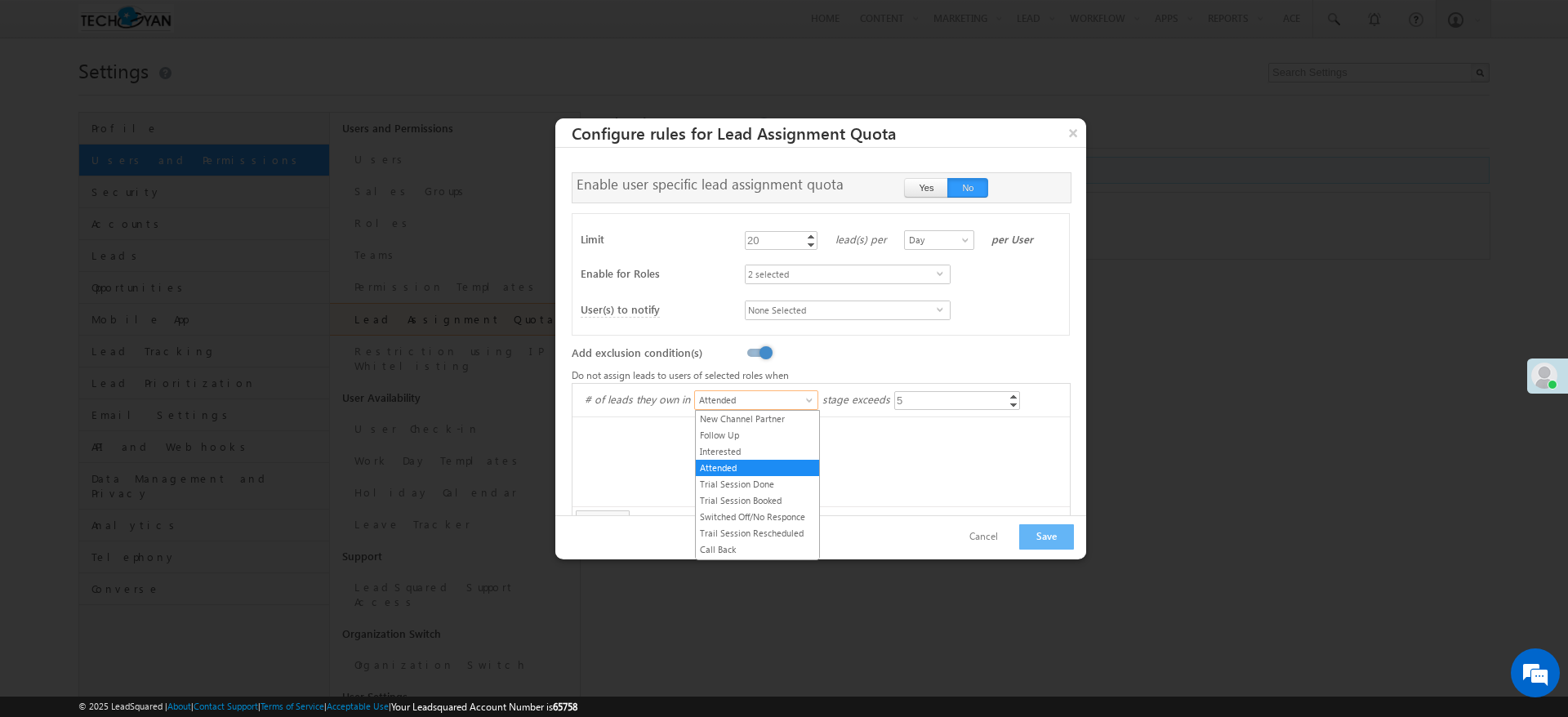
scroll to position [54, 0]
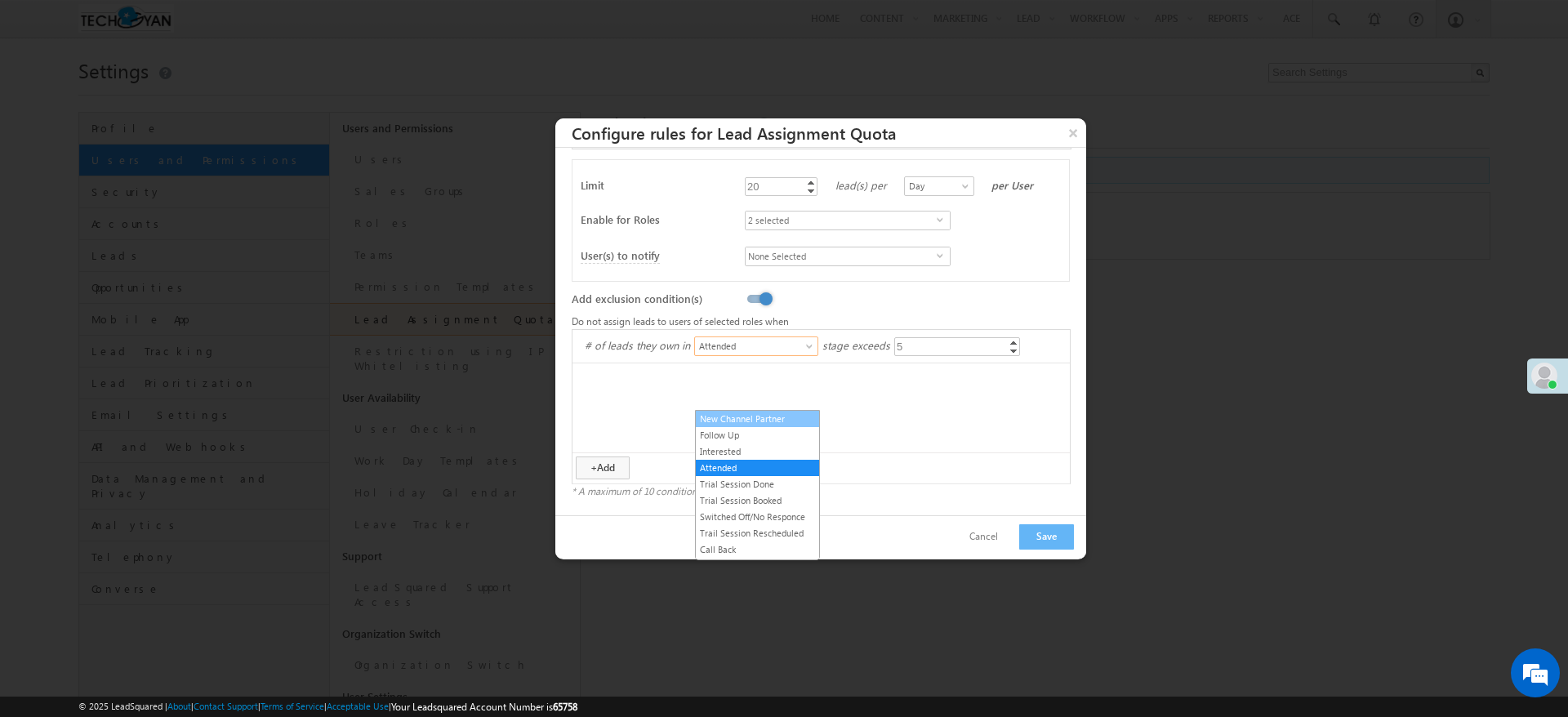
click at [723, 418] on link "New Channel Partner" at bounding box center [758, 420] width 123 height 15
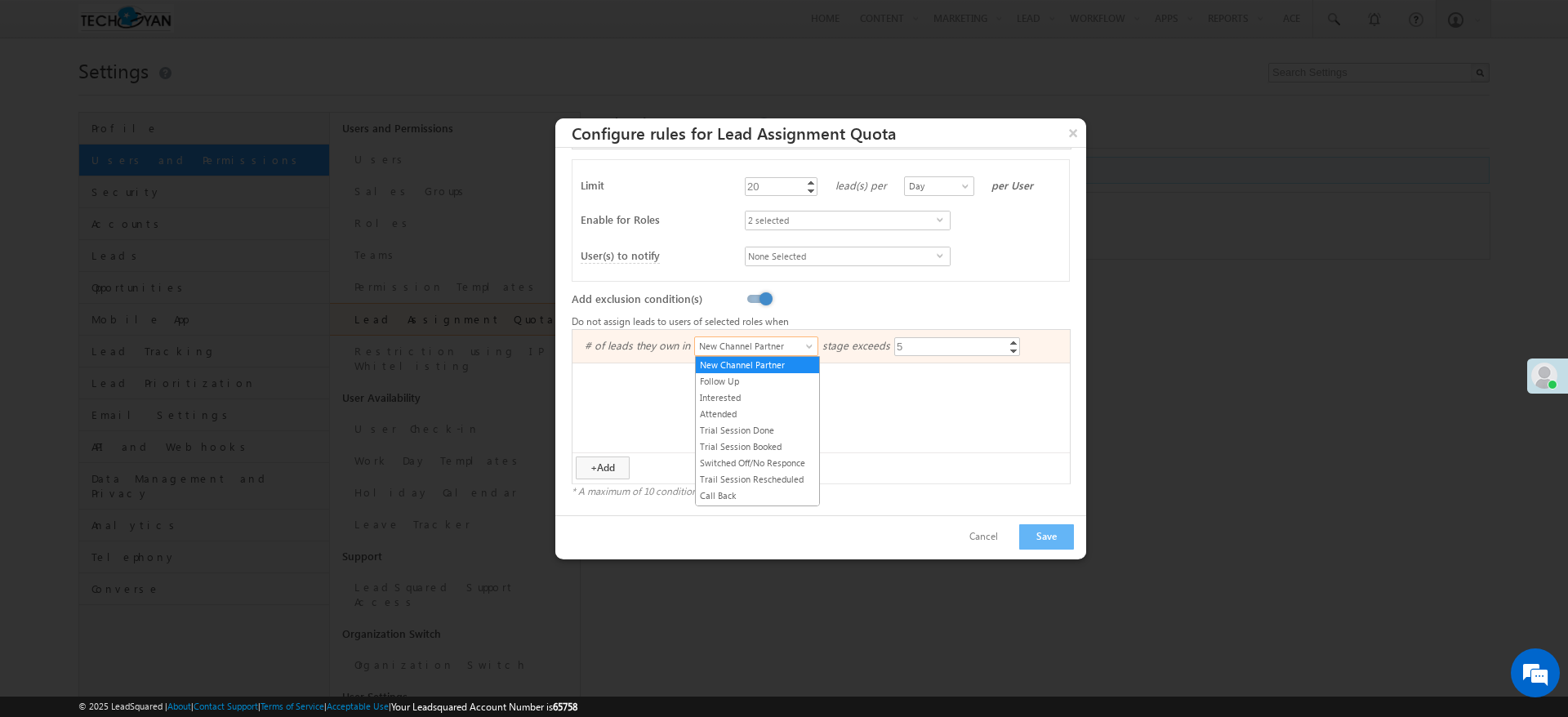
click at [809, 348] on span at bounding box center [811, 350] width 13 height 13
click at [913, 341] on input "5" at bounding box center [957, 347] width 126 height 19
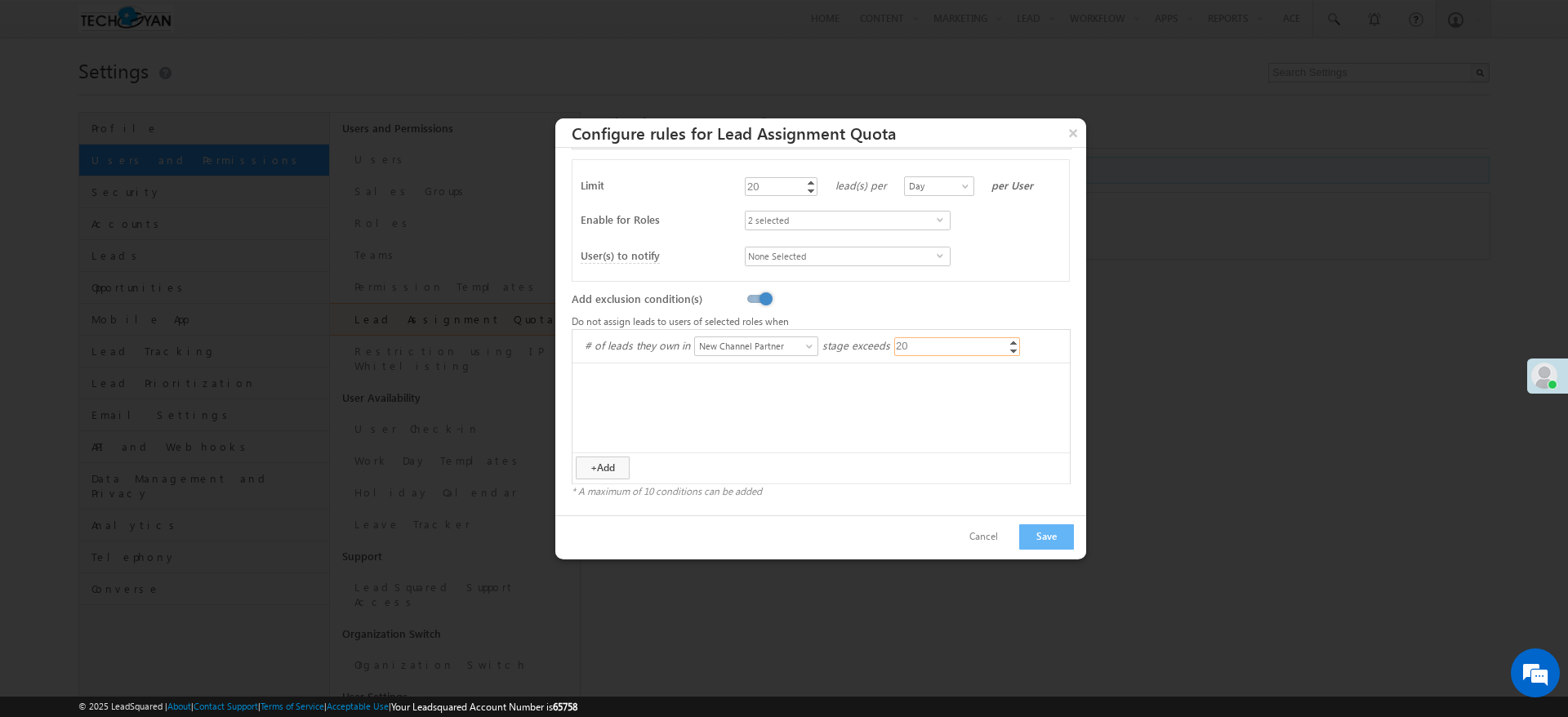
type input "20"
click at [1003, 432] on ul "# of leads they own in New Channel Partner Follow Up Interested Attended Trial …" at bounding box center [820, 390] width 497 height 122
click at [750, 186] on div "20" at bounding box center [753, 187] width 17 height 19
type input "40"
click at [716, 271] on div "Limit 40 40 Increment Decrement lead(s) per Day Week Month Day per User Enable …" at bounding box center [821, 220] width 498 height 122
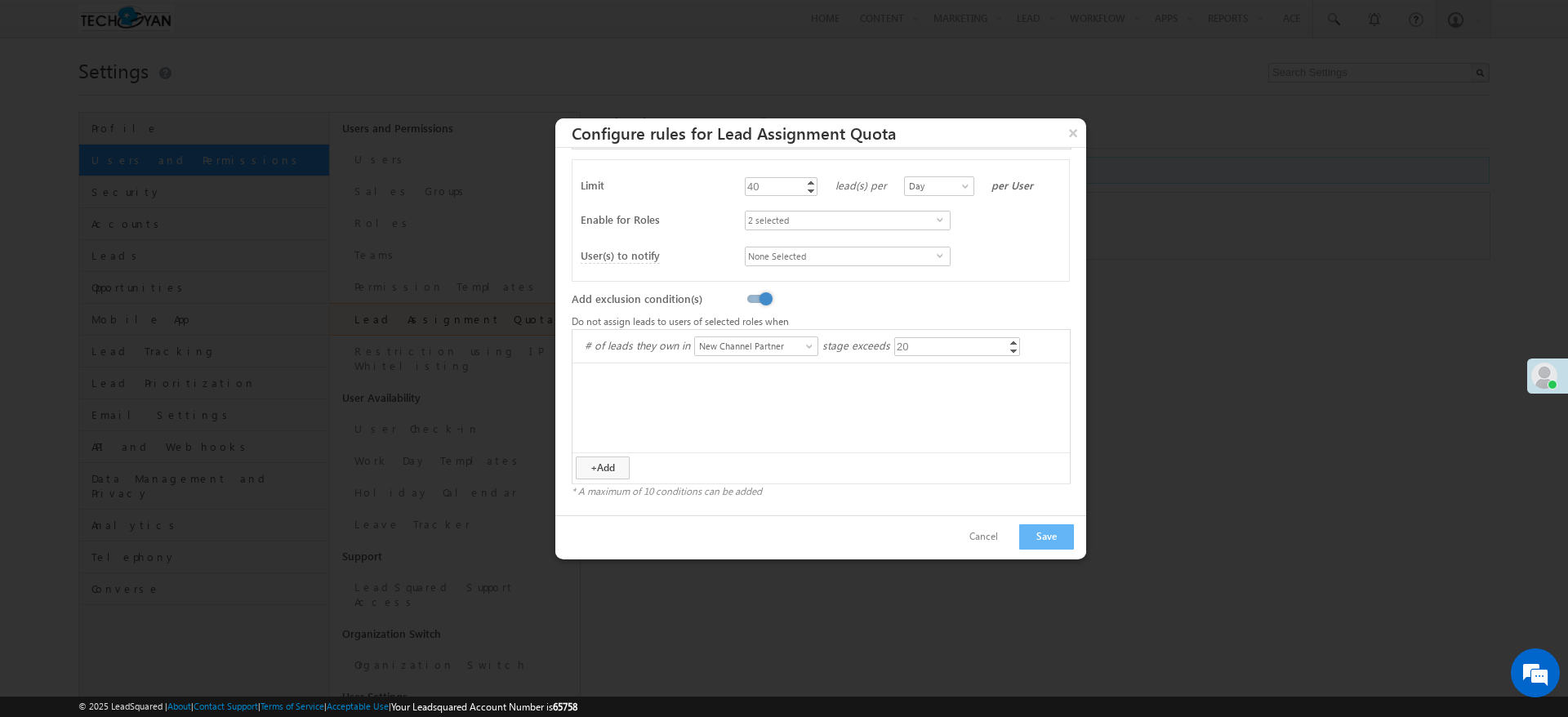
click at [874, 422] on ul "# of leads they own in New Channel Partner Follow Up Interested Attended Trial …" at bounding box center [820, 390] width 497 height 122
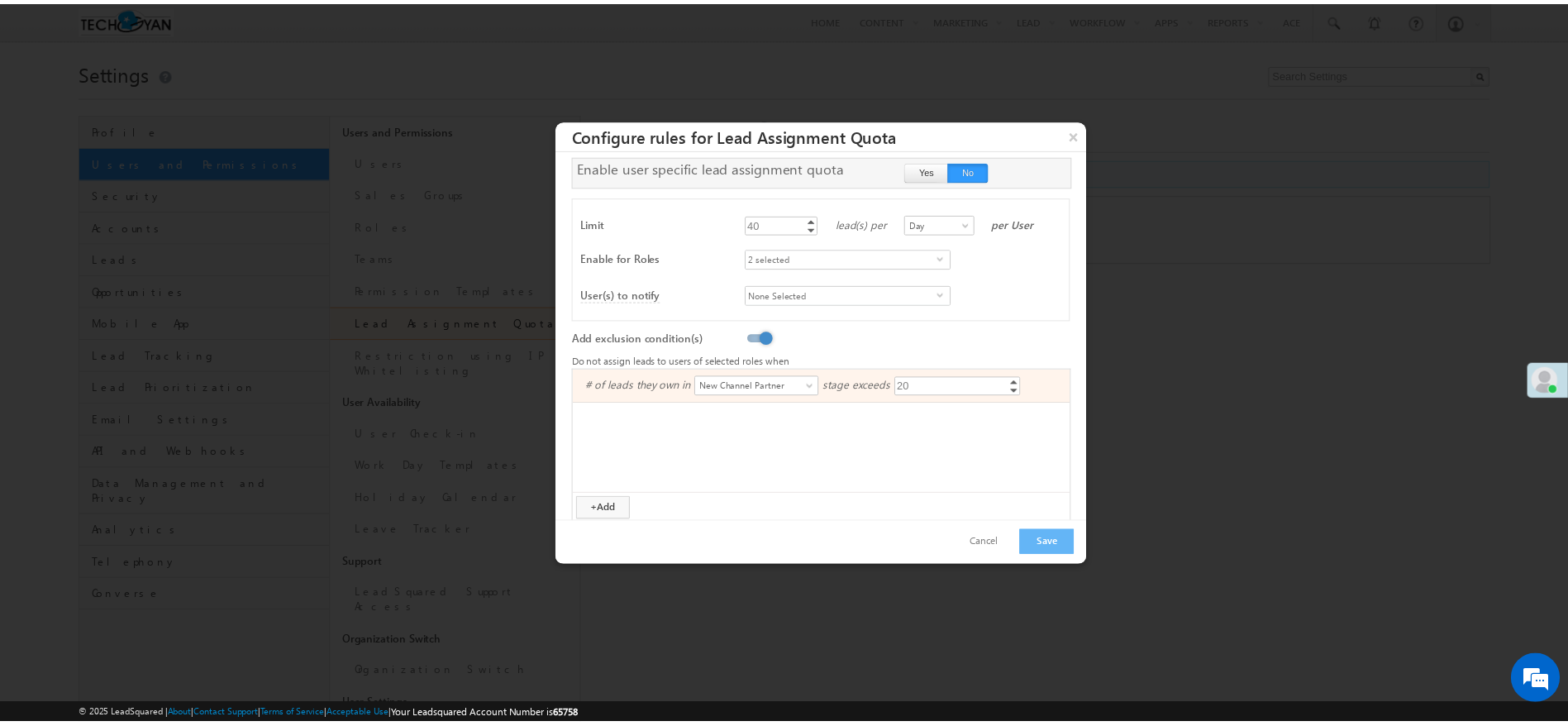
scroll to position [0, 0]
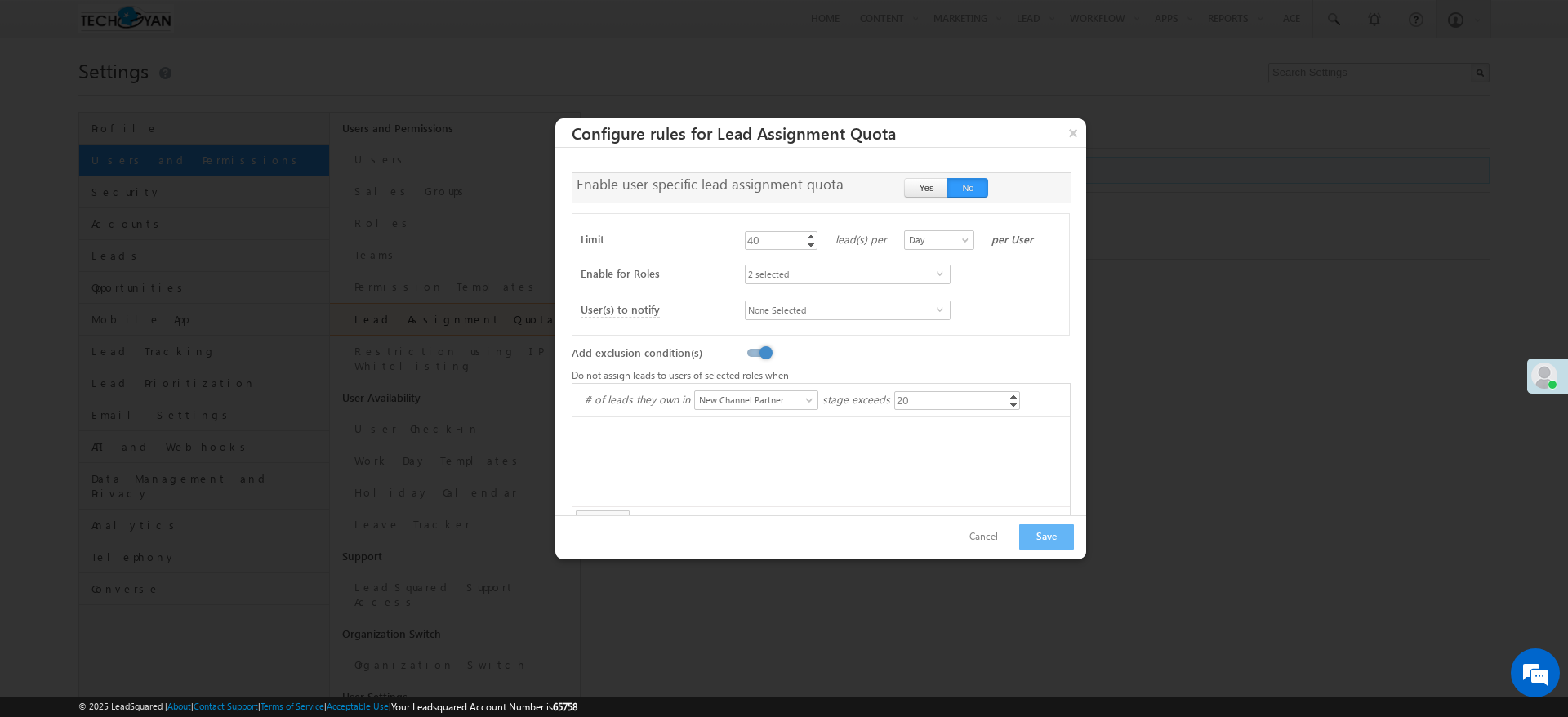
click at [987, 535] on button "Cancel" at bounding box center [983, 536] width 62 height 24
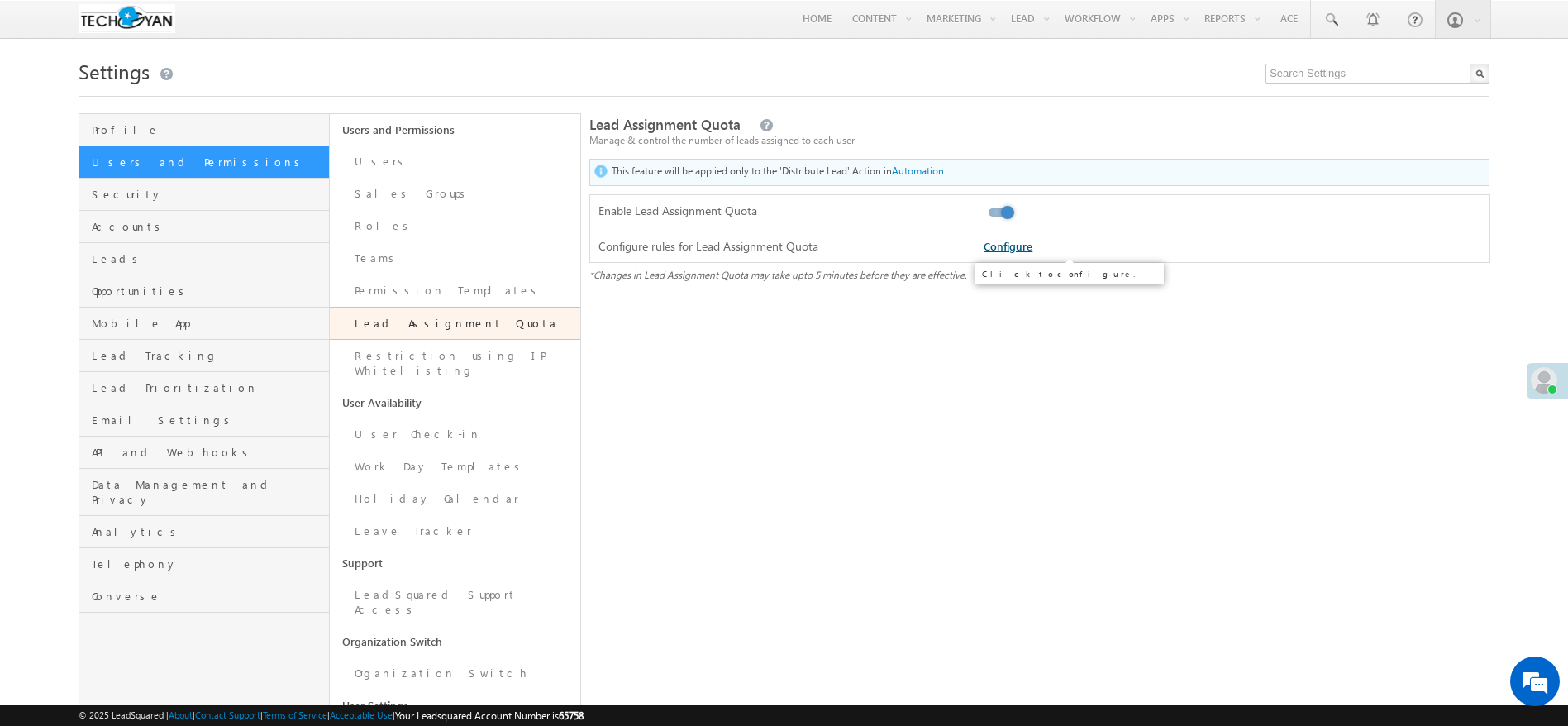
click at [1013, 251] on link "Configure" at bounding box center [1007, 246] width 49 height 14
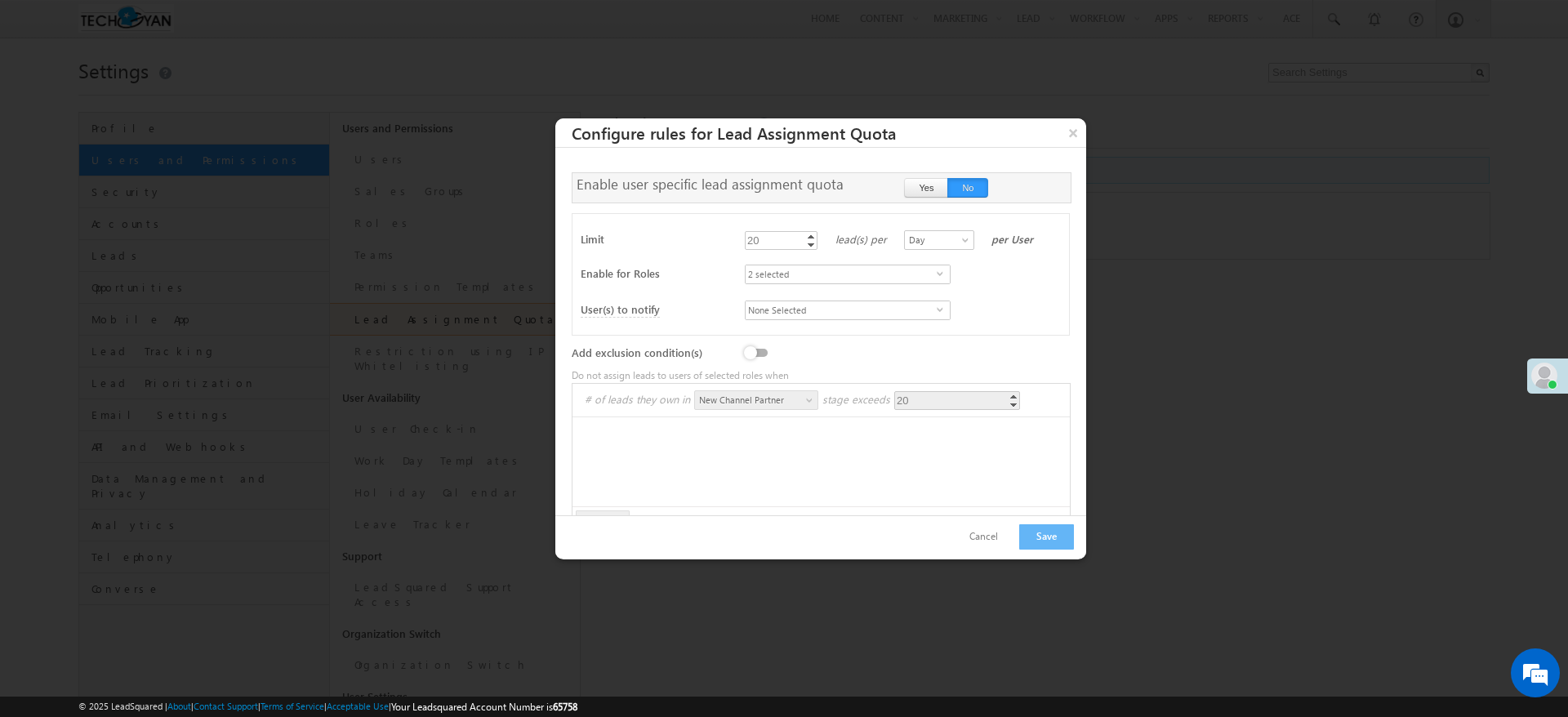
click at [1071, 125] on button "×" at bounding box center [1073, 133] width 27 height 28
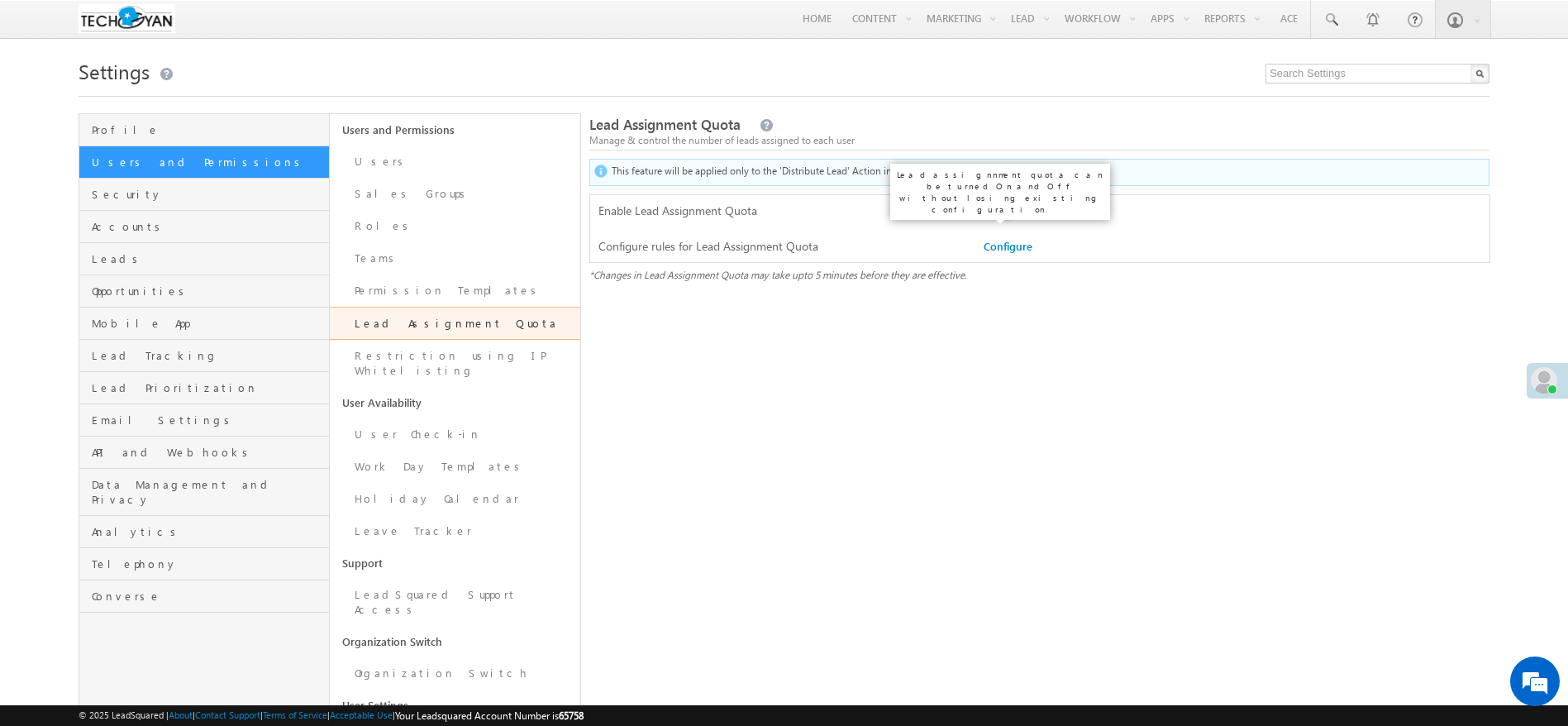
click at [993, 203] on label at bounding box center [1000, 203] width 33 height 0
click at [0, 0] on input "checkbox" at bounding box center [0, 0] width 0 height 0
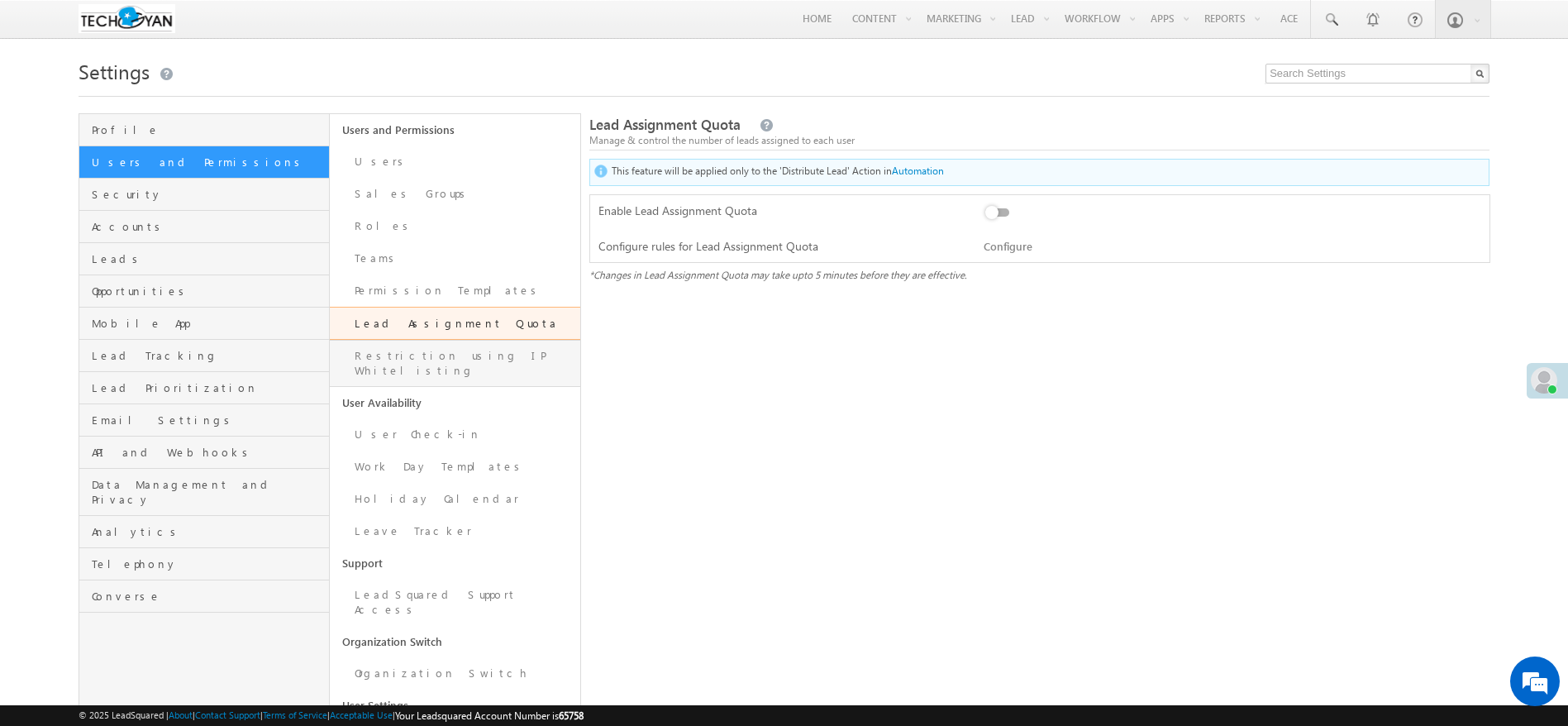
click at [416, 363] on link "Restriction using IP Whitelisting" at bounding box center [454, 363] width 250 height 47
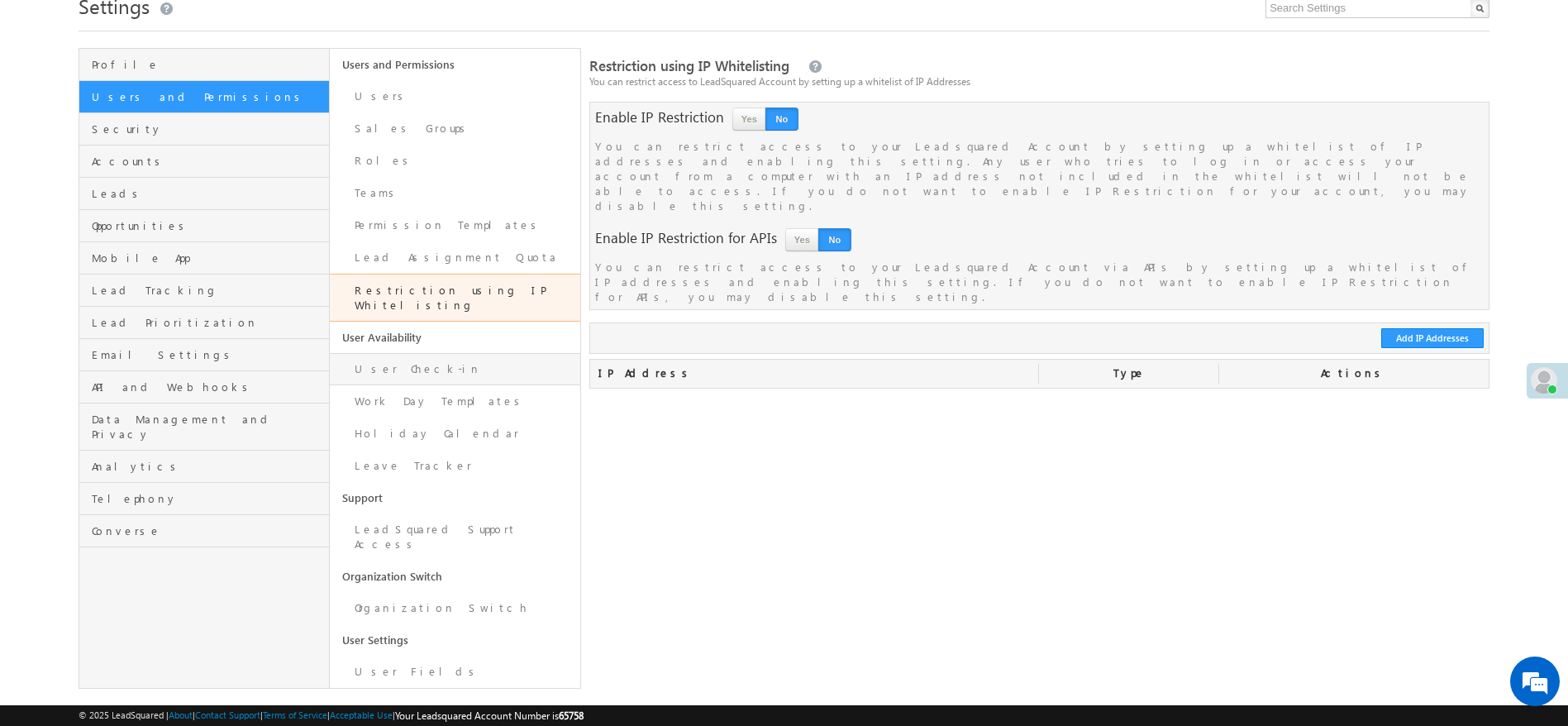
click at [406, 353] on link "User Check-in" at bounding box center [454, 369] width 250 height 33
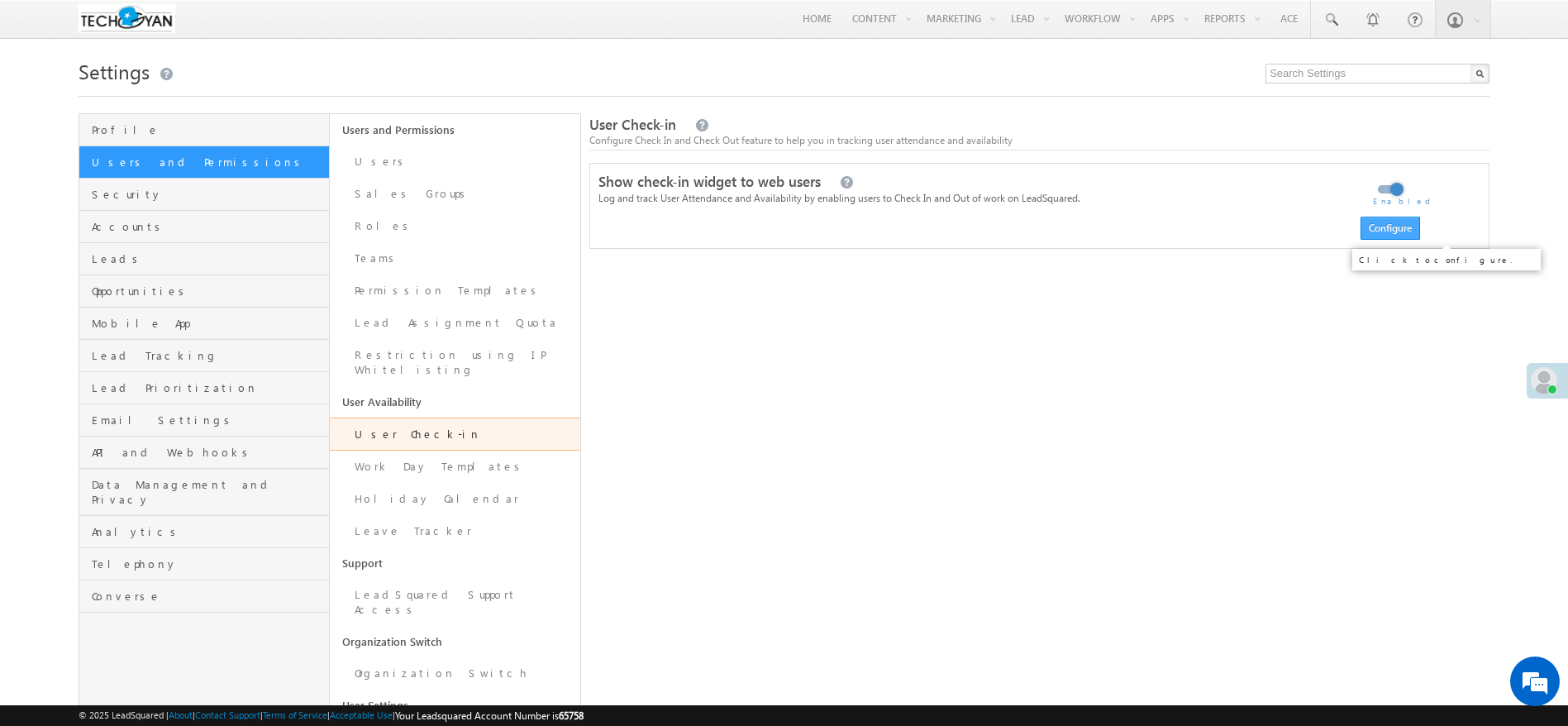
click at [1390, 230] on button "Configure" at bounding box center [1390, 228] width 59 height 23
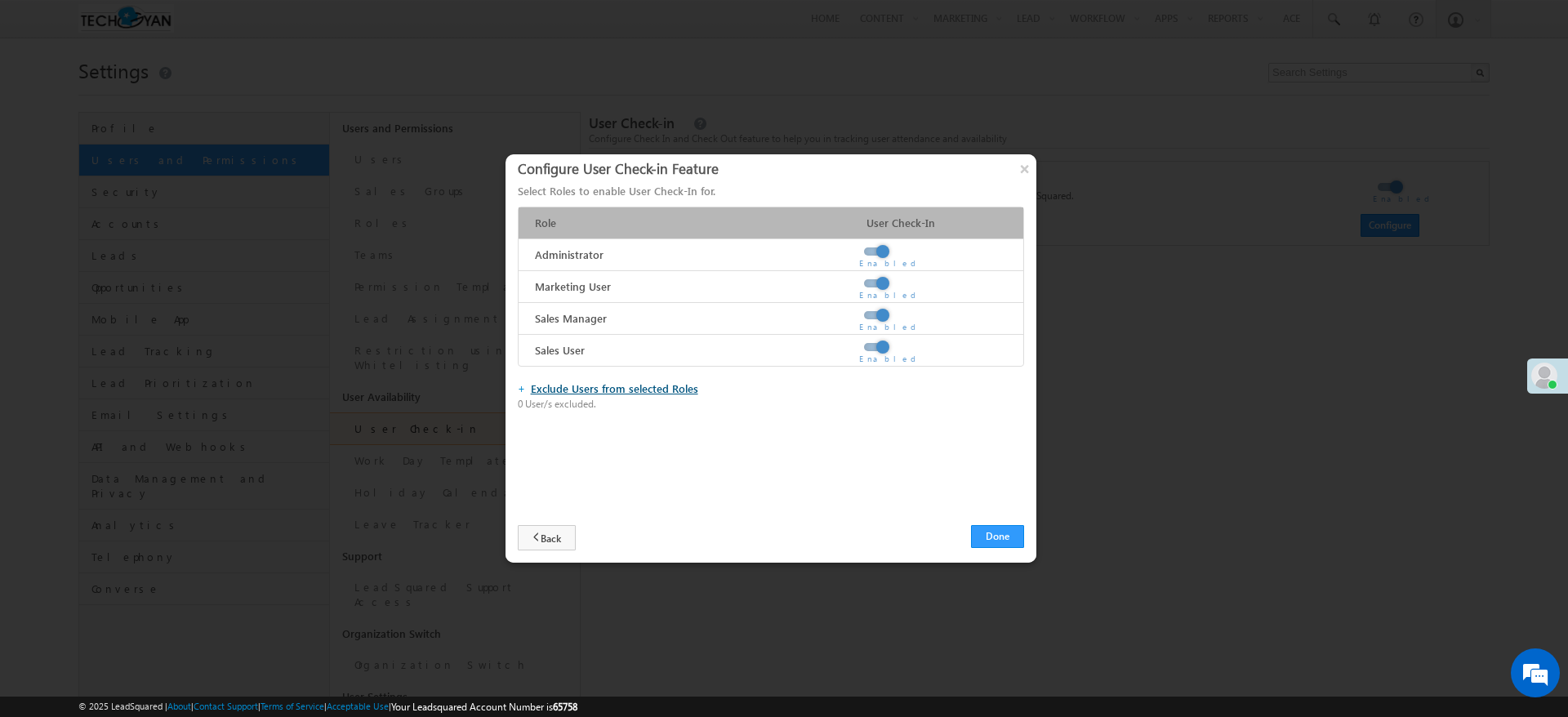
click at [620, 390] on link "Exclude Users from selected Roles" at bounding box center [614, 388] width 168 height 14
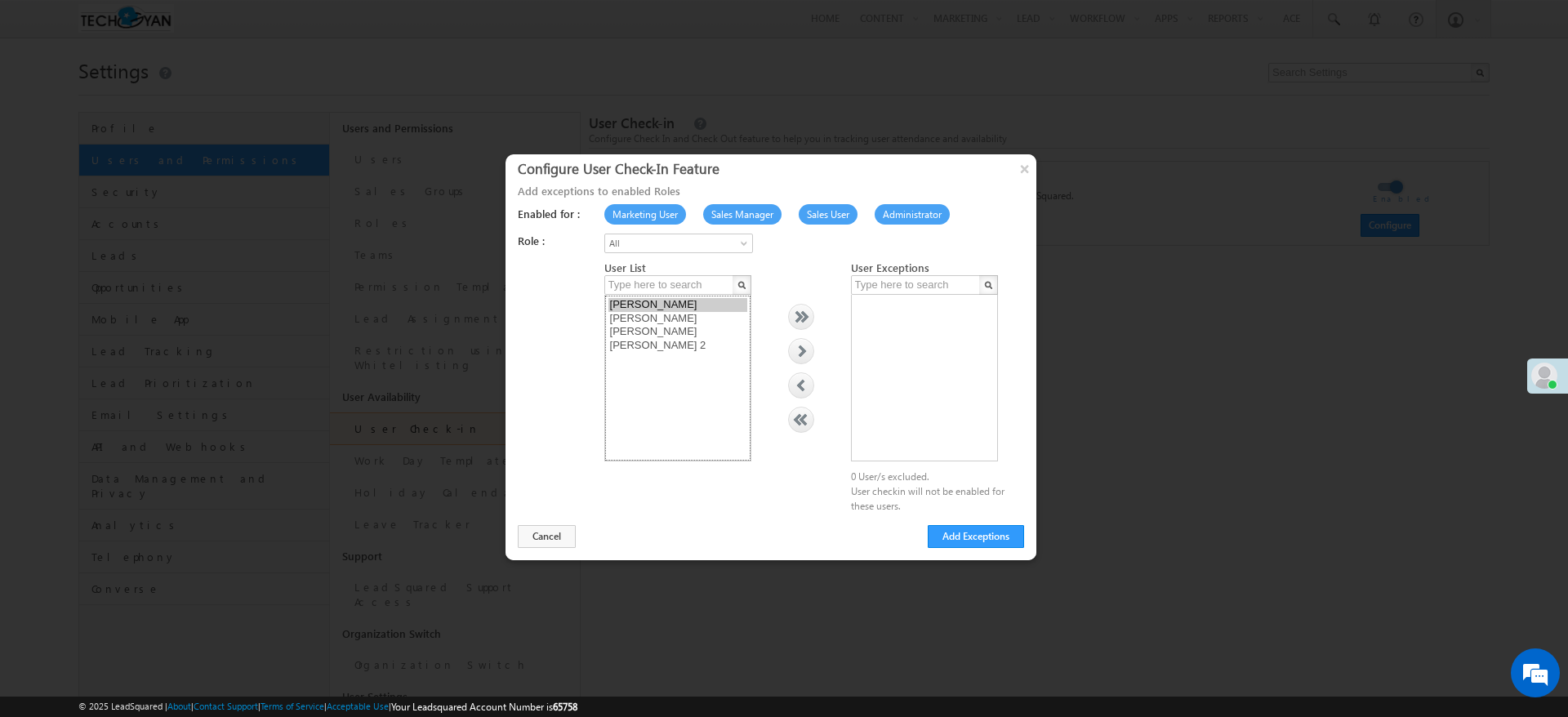
select select "4b7b0744-8173-11ed-8755-02b84f9e23c5"
click at [644, 332] on option "[PERSON_NAME]" at bounding box center [677, 332] width 139 height 14
click at [796, 355] on div at bounding box center [802, 351] width 25 height 25
click at [1025, 169] on button "×" at bounding box center [1025, 169] width 27 height 28
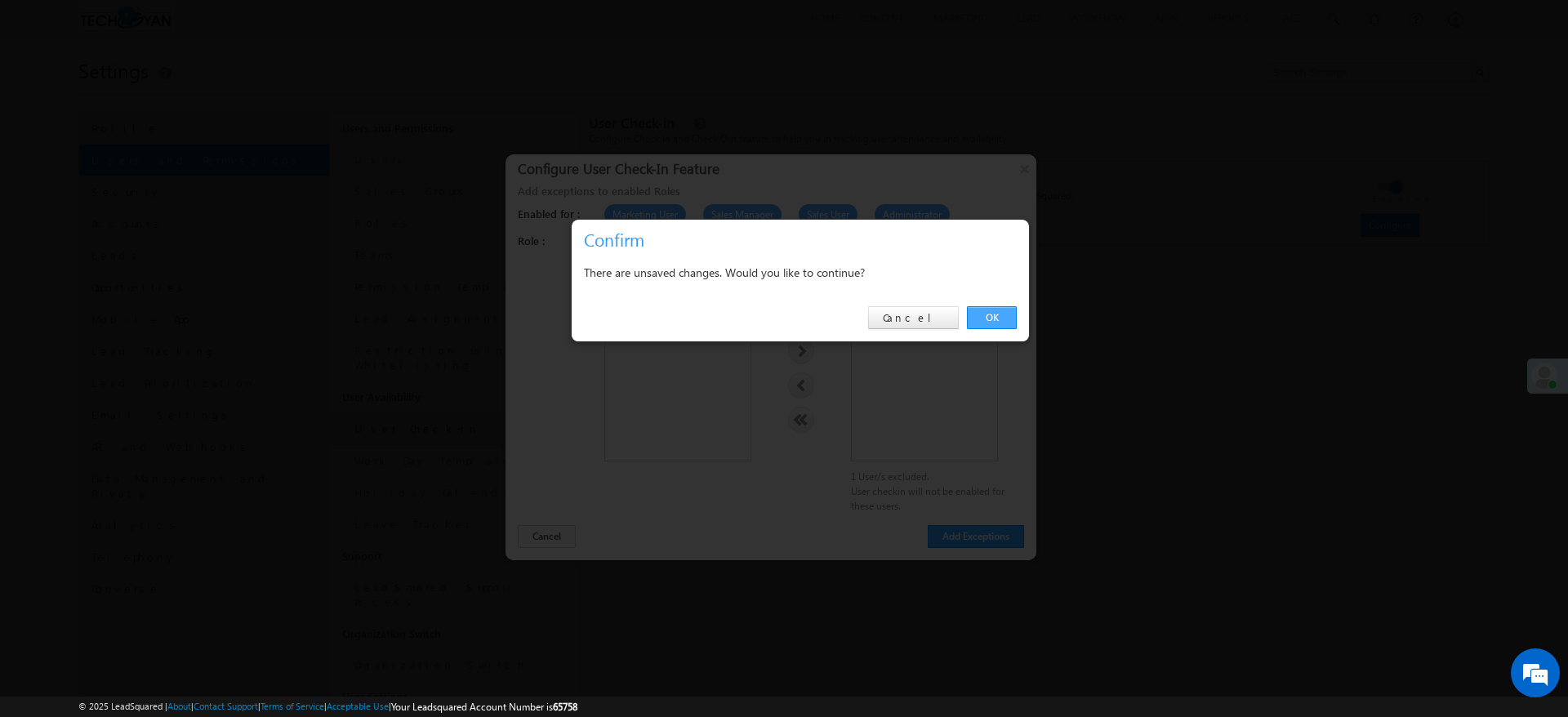
click at [991, 317] on link "OK" at bounding box center [992, 317] width 50 height 23
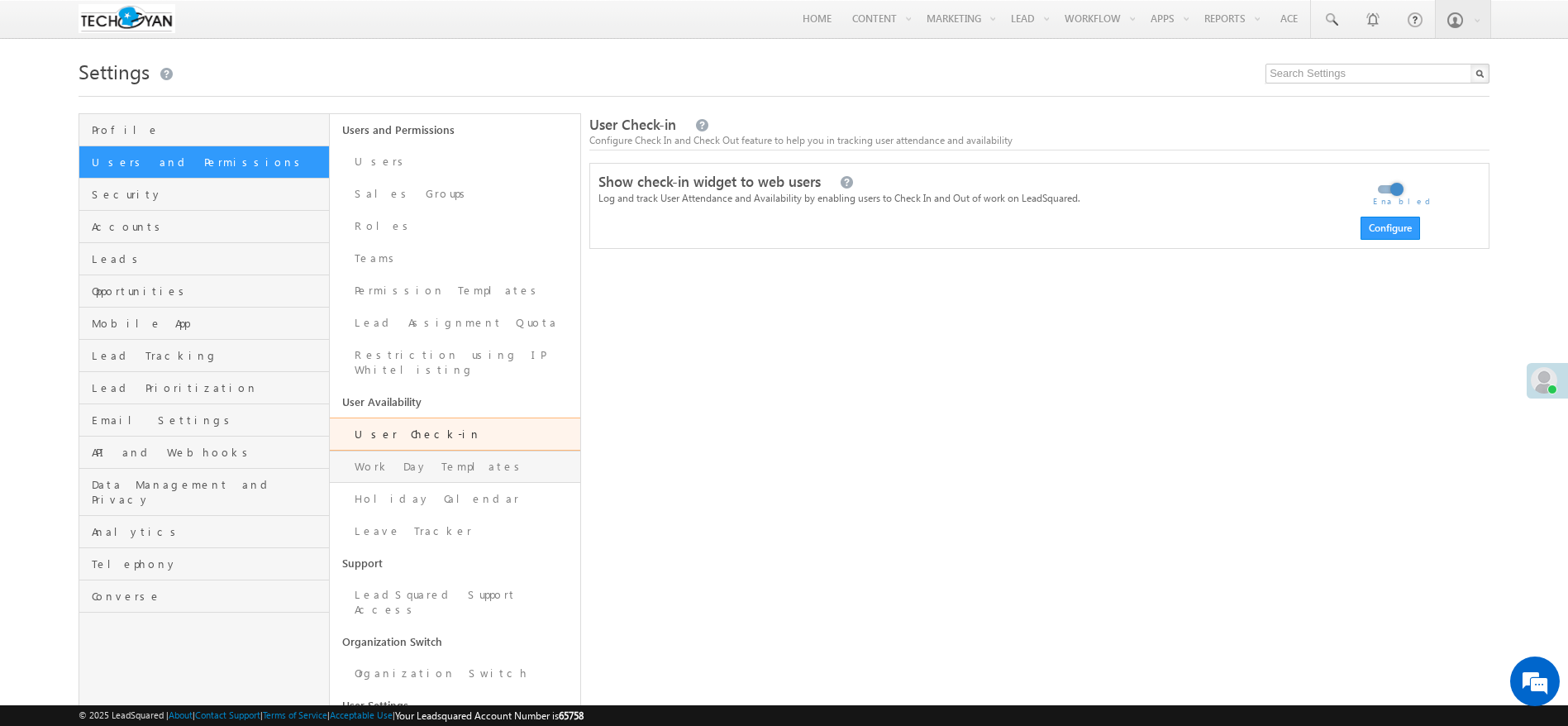
click at [373, 451] on link "Work Day Templates" at bounding box center [454, 467] width 250 height 33
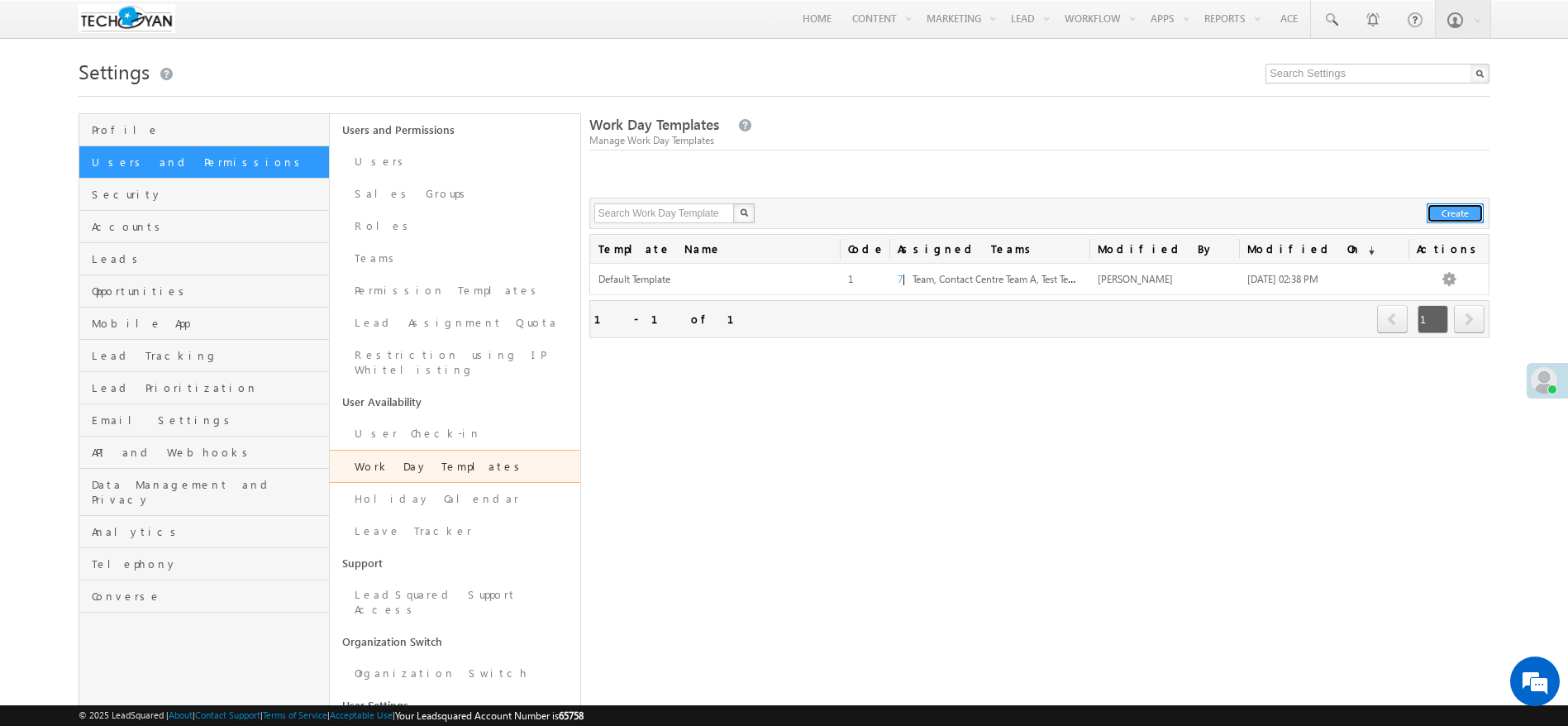
click at [1461, 213] on button "Create" at bounding box center [1454, 213] width 57 height 20
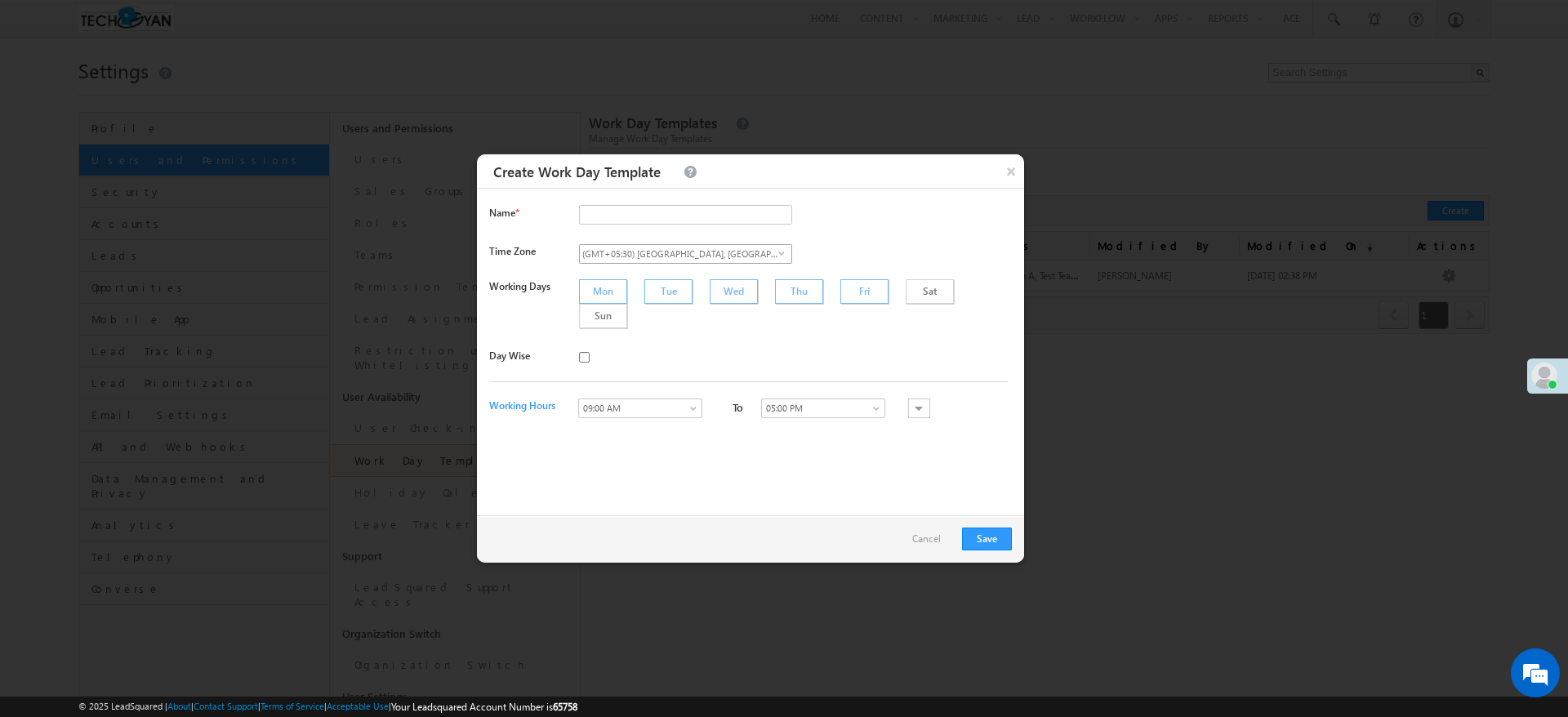
click at [622, 250] on span "(GMT+05:30) [GEOGRAPHIC_DATA], [GEOGRAPHIC_DATA], [GEOGRAPHIC_DATA], [GEOGRAPHI…" at bounding box center [679, 254] width 199 height 18
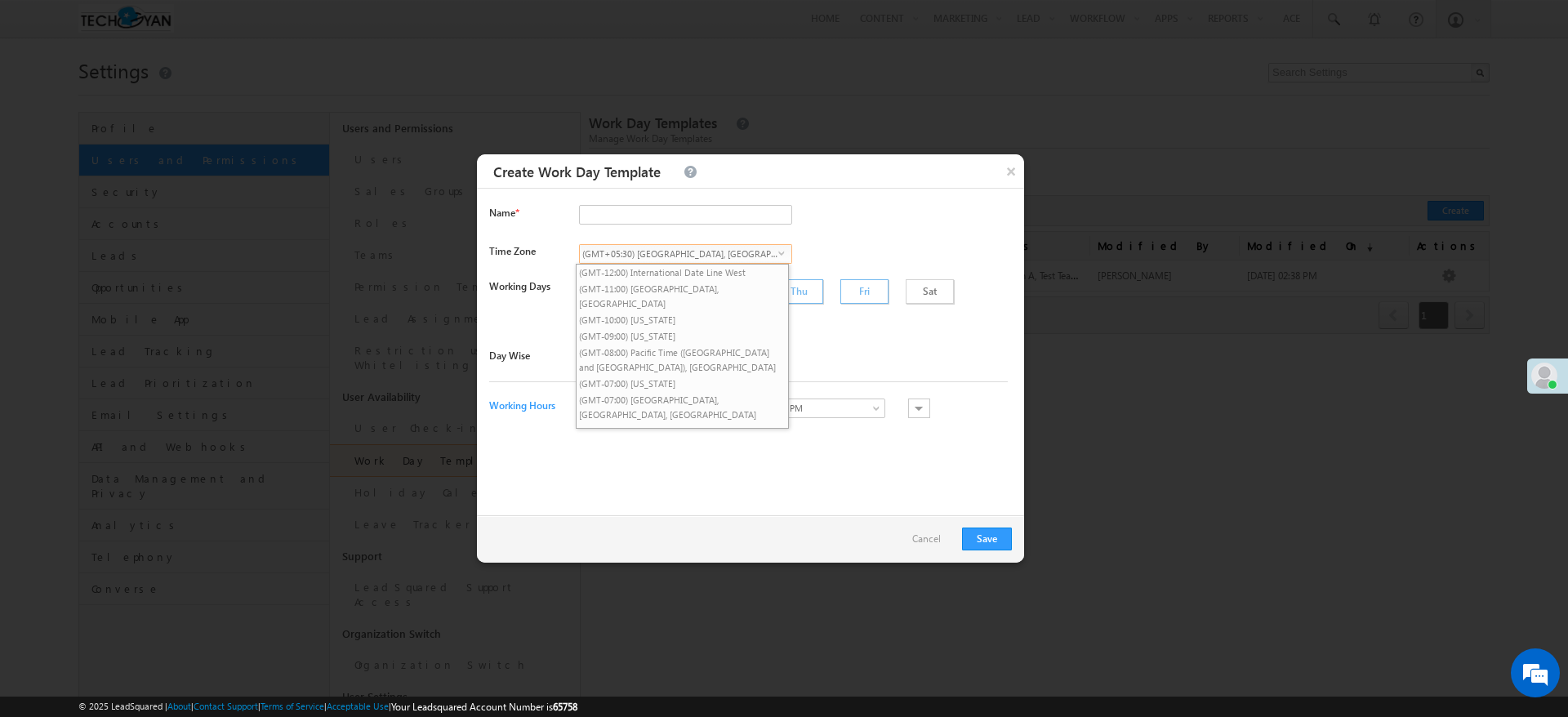
scroll to position [835, 0]
click at [646, 639] on li "(GMT+04:00) [GEOGRAPHIC_DATA], [GEOGRAPHIC_DATA]" at bounding box center [682, 654] width 211 height 31
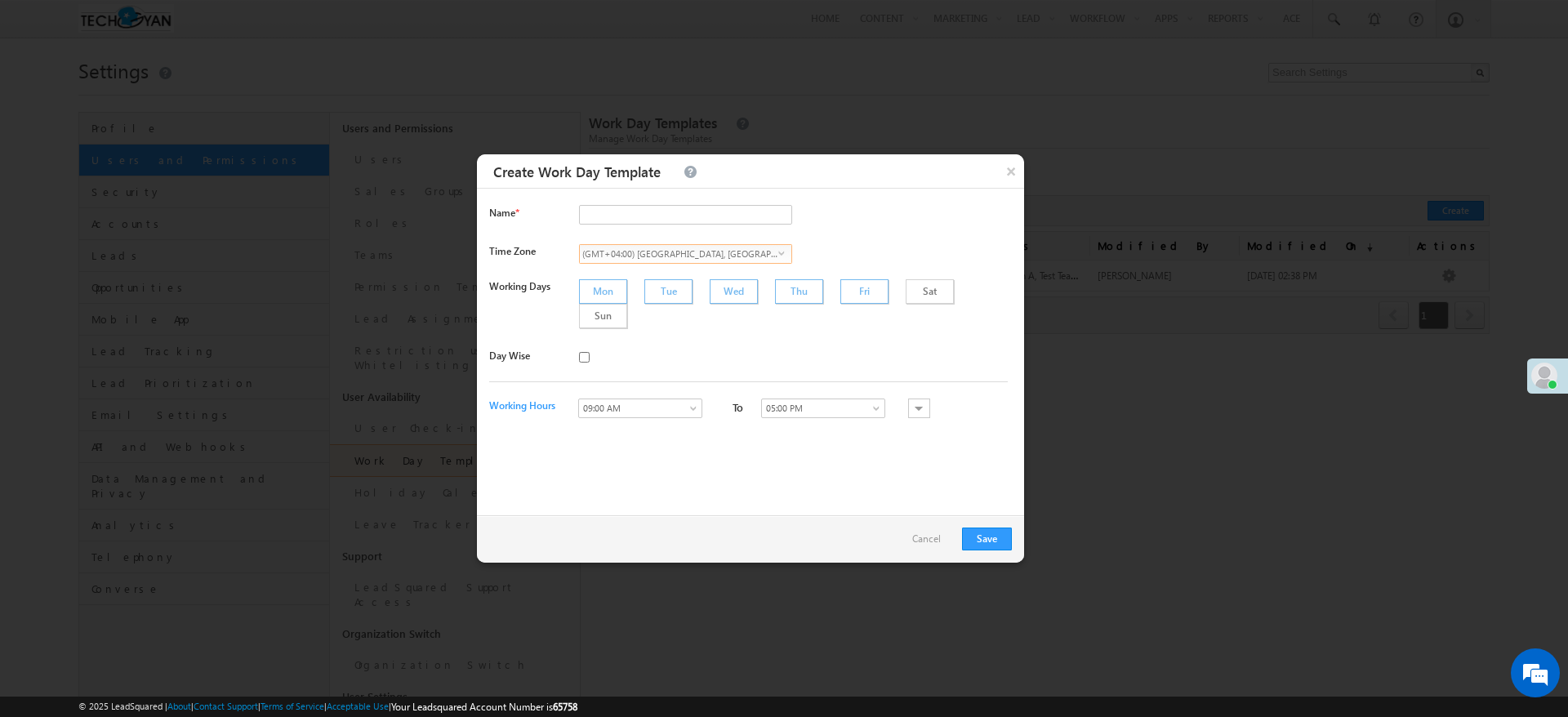
click at [859, 258] on div "(GMT+04:00) Abu Dhabi, Muscat select Asia/Muscat" at bounding box center [797, 256] width 437 height 23
click at [840, 296] on div "Fri" at bounding box center [864, 292] width 48 height 25
click at [627, 304] on div "Sun" at bounding box center [603, 316] width 48 height 25
click at [636, 399] on link "09:00 AM" at bounding box center [640, 408] width 124 height 20
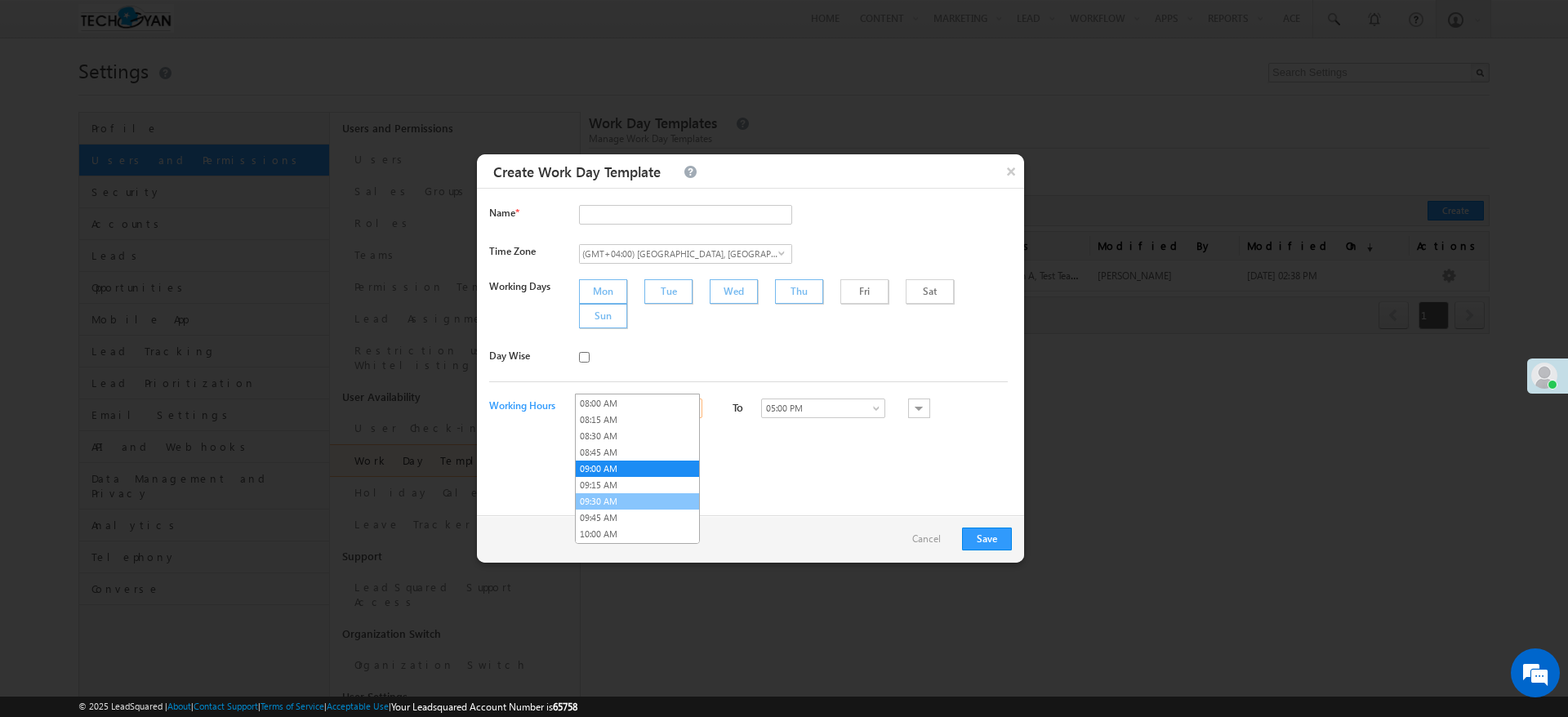
click at [604, 503] on link "09:30 AM" at bounding box center [638, 502] width 123 height 15
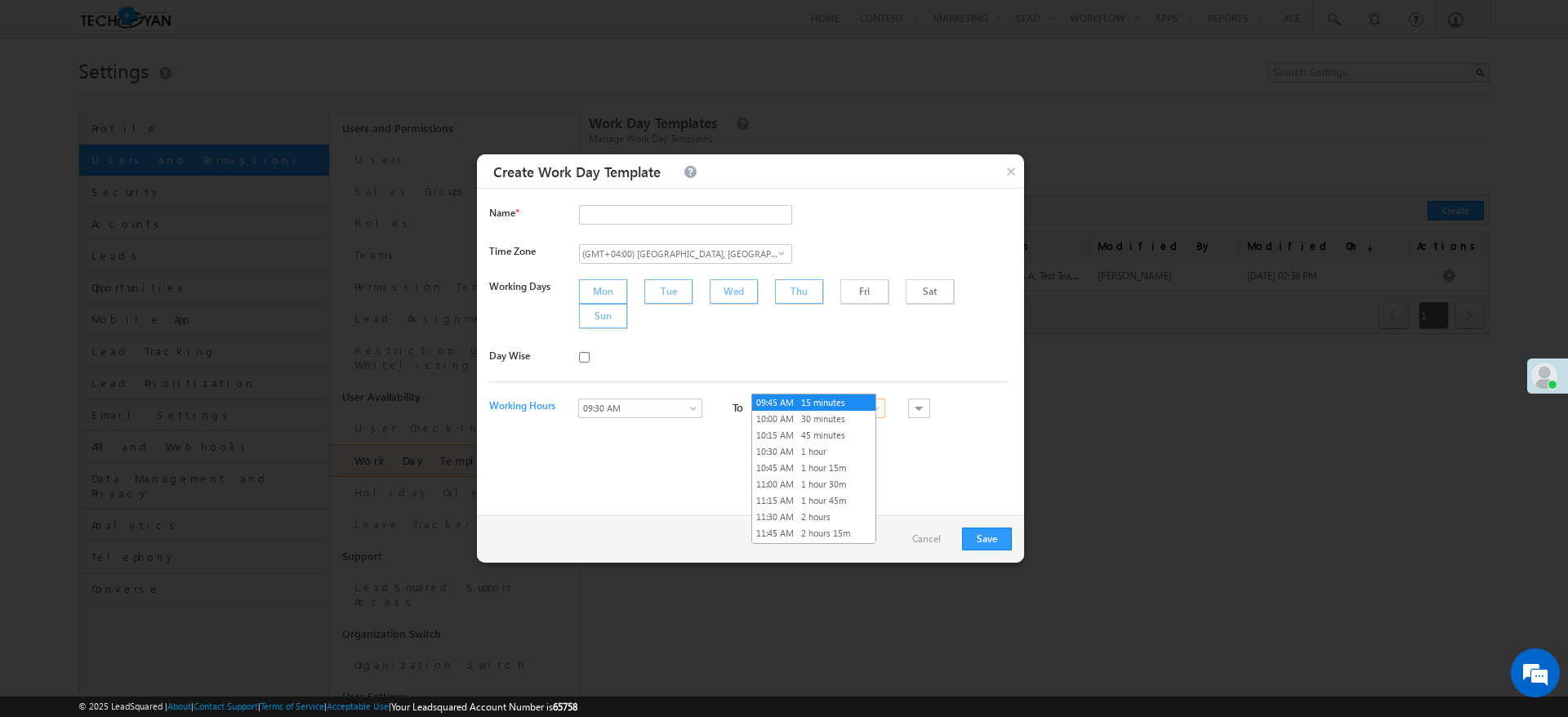
click at [837, 399] on link "09:45 AM" at bounding box center [823, 408] width 124 height 20
click at [786, 426] on link "07:30 PM 10 hours" at bounding box center [814, 427] width 123 height 15
click at [934, 455] on div "Name * Required. Time Zone (GMT+04:00) Abu Dhabi, Muscat select Asia/Muscat Wor…" at bounding box center [751, 351] width 548 height 327
click at [583, 352] on input "checkbox" at bounding box center [584, 357] width 10 height 10
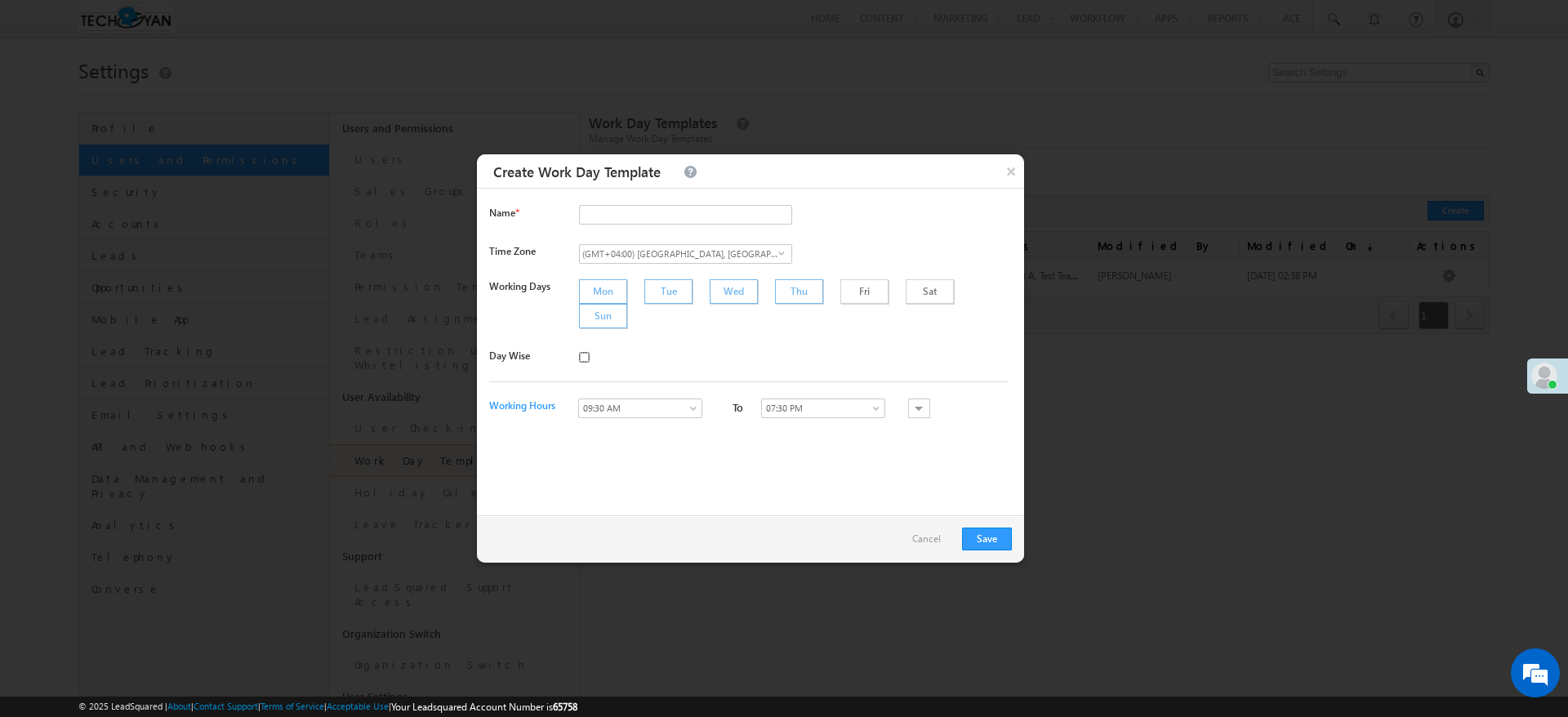
checkbox input "true"
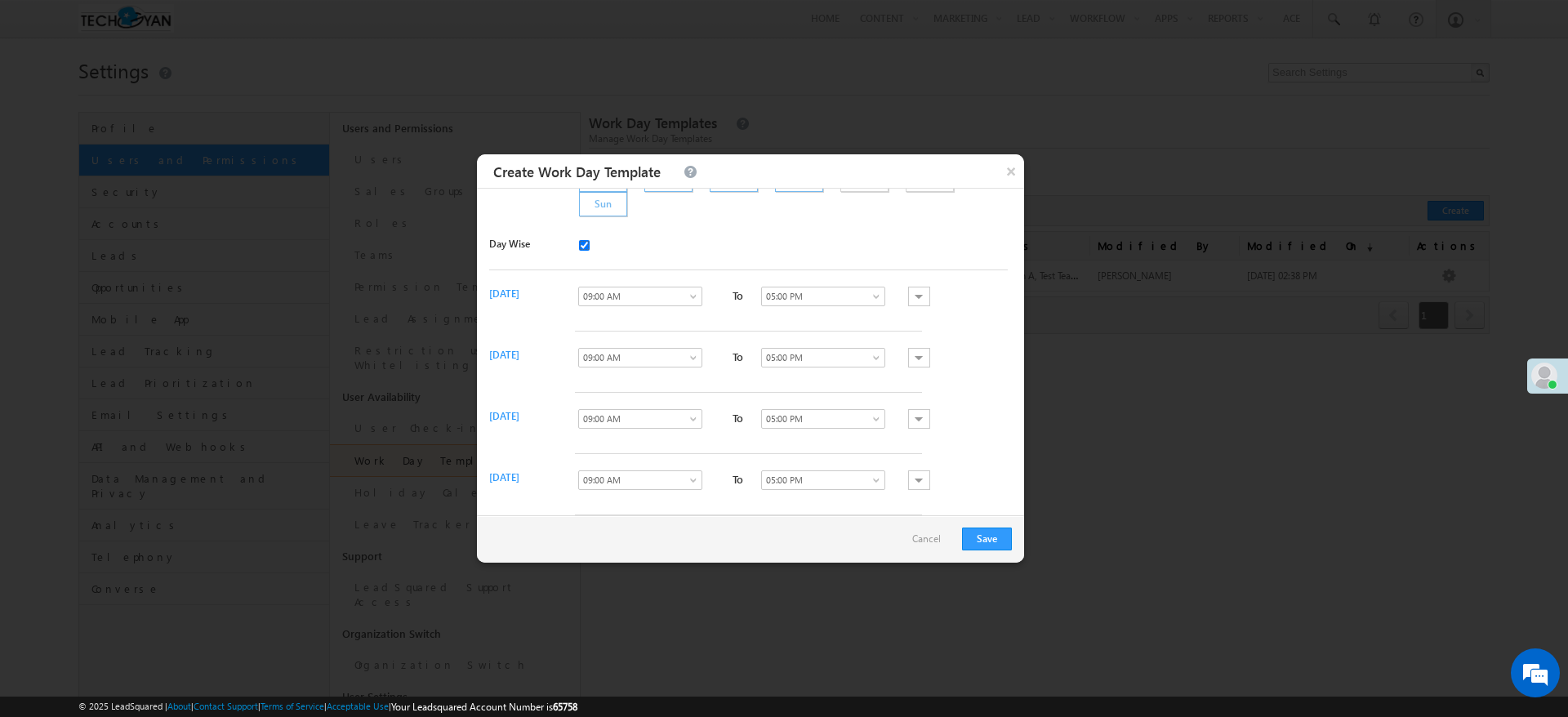
scroll to position [167, 0]
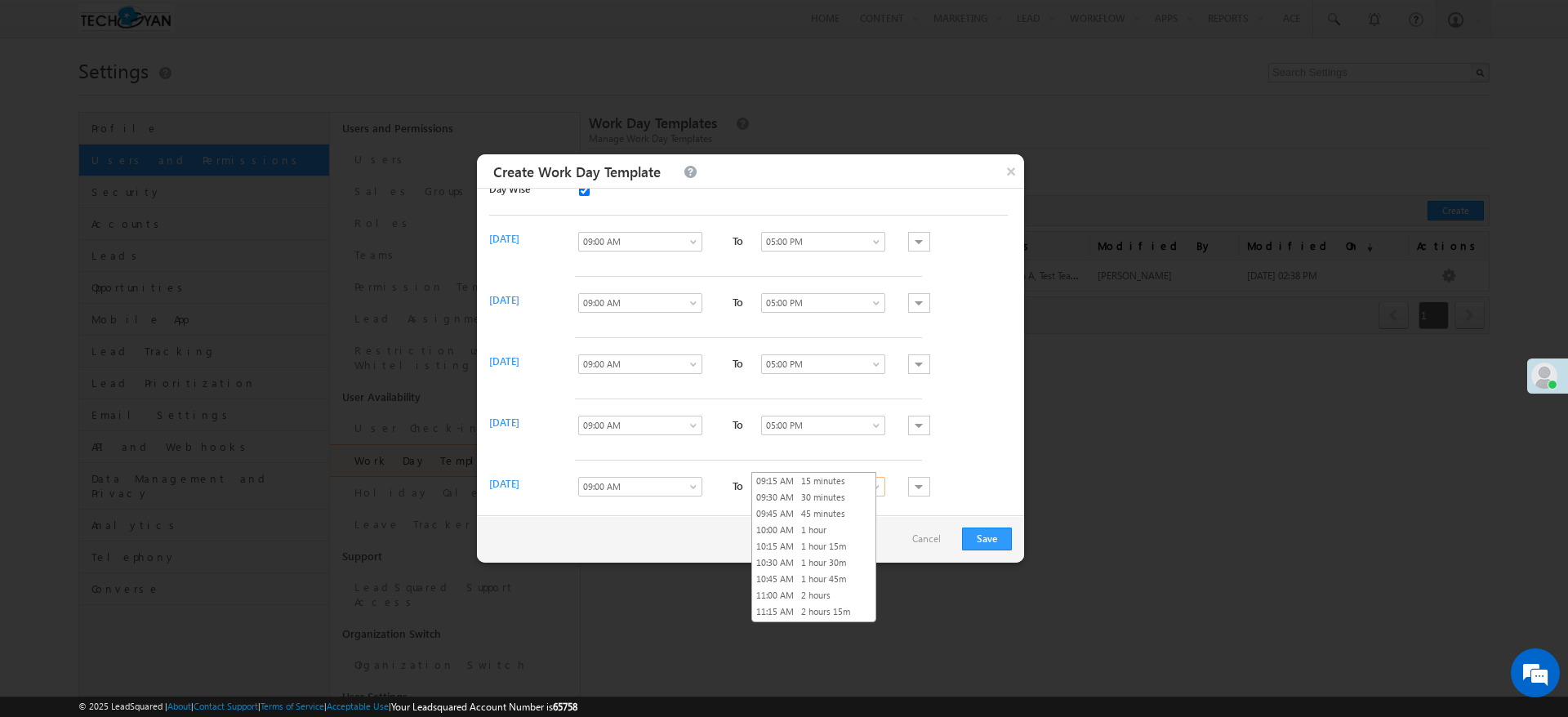
click at [856, 479] on span "05:00 PM" at bounding box center [818, 487] width 113 height 15
click at [771, 536] on link "01:00 PM 4 hours" at bounding box center [814, 531] width 123 height 15
click at [610, 498] on div "Monday 12:00 AM 12:15 AM 12:30 AM 12:45 AM 01:00 AM 01:15 AM 01:30 AM 01:45 AM …" at bounding box center [752, 364] width 527 height 318
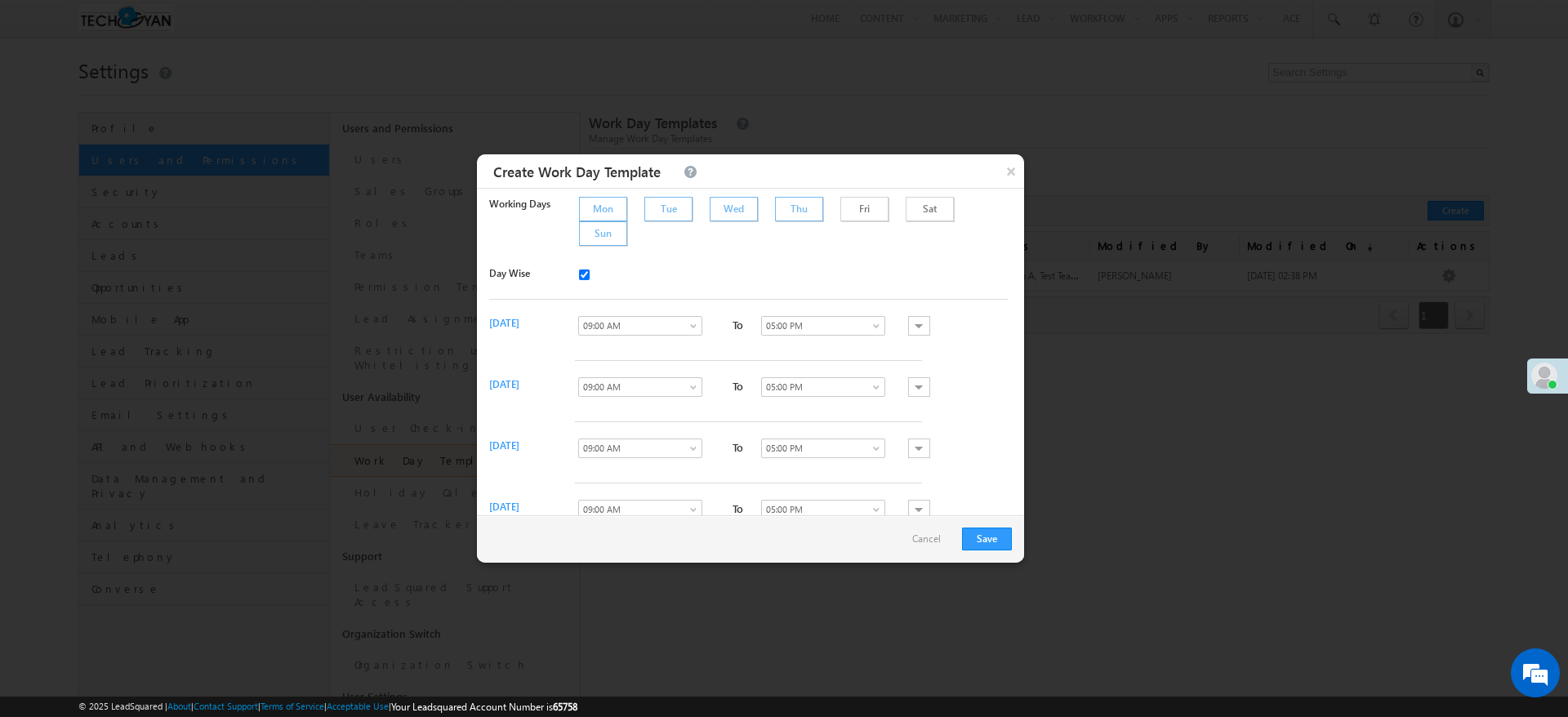
scroll to position [0, 0]
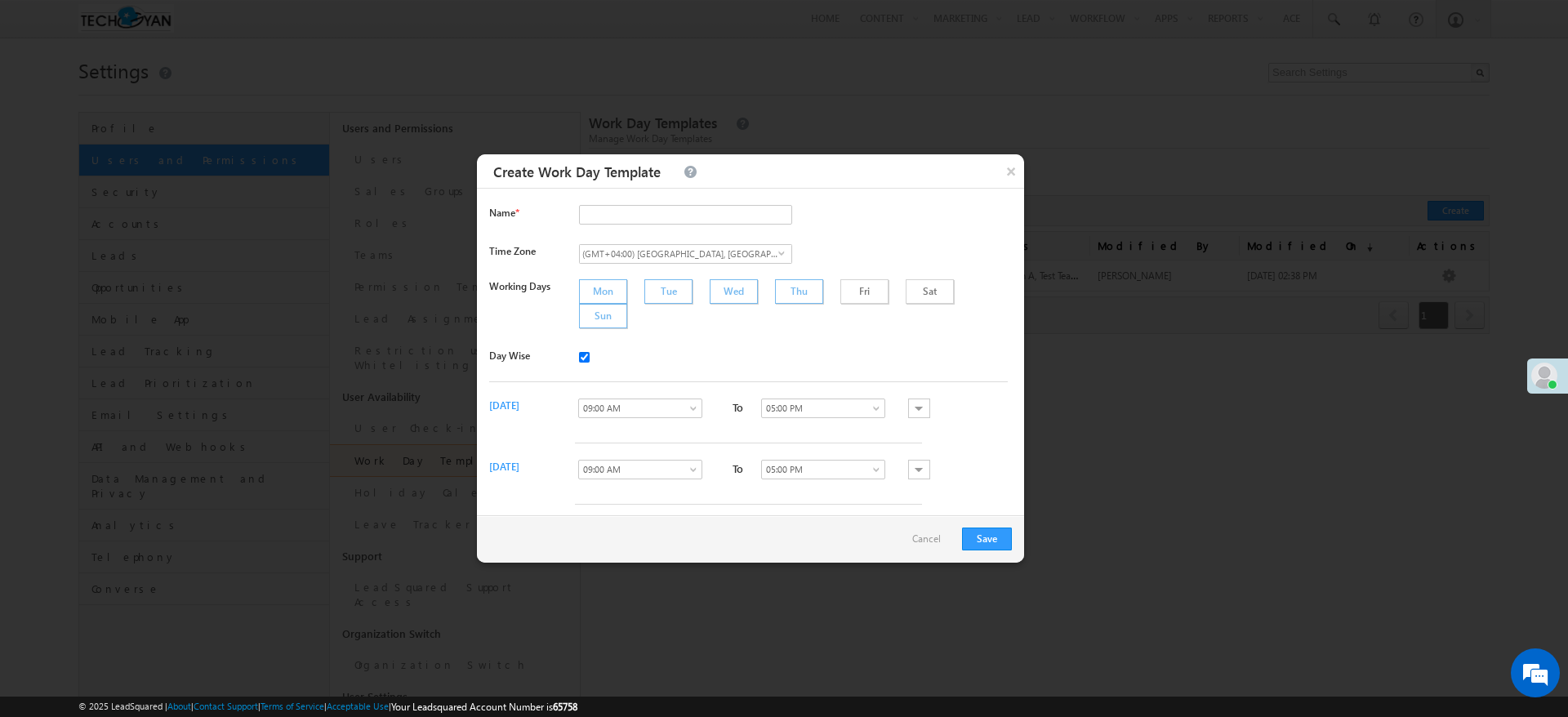
click at [909, 399] on div at bounding box center [919, 408] width 22 height 20
click at [950, 419] on div "Add Time Block" at bounding box center [943, 427] width 90 height 18
click at [914, 425] on span at bounding box center [920, 433] width 12 height 16
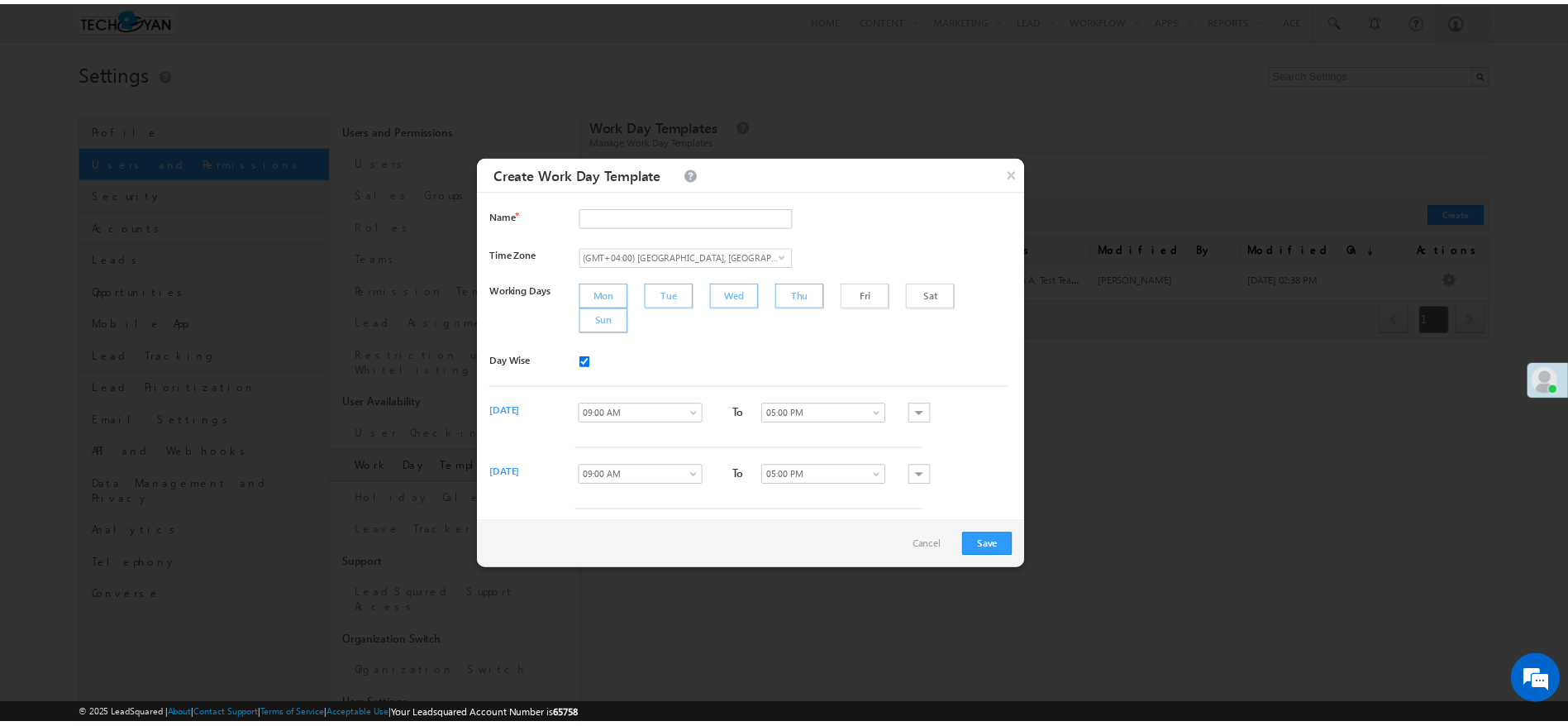
scroll to position [169, 0]
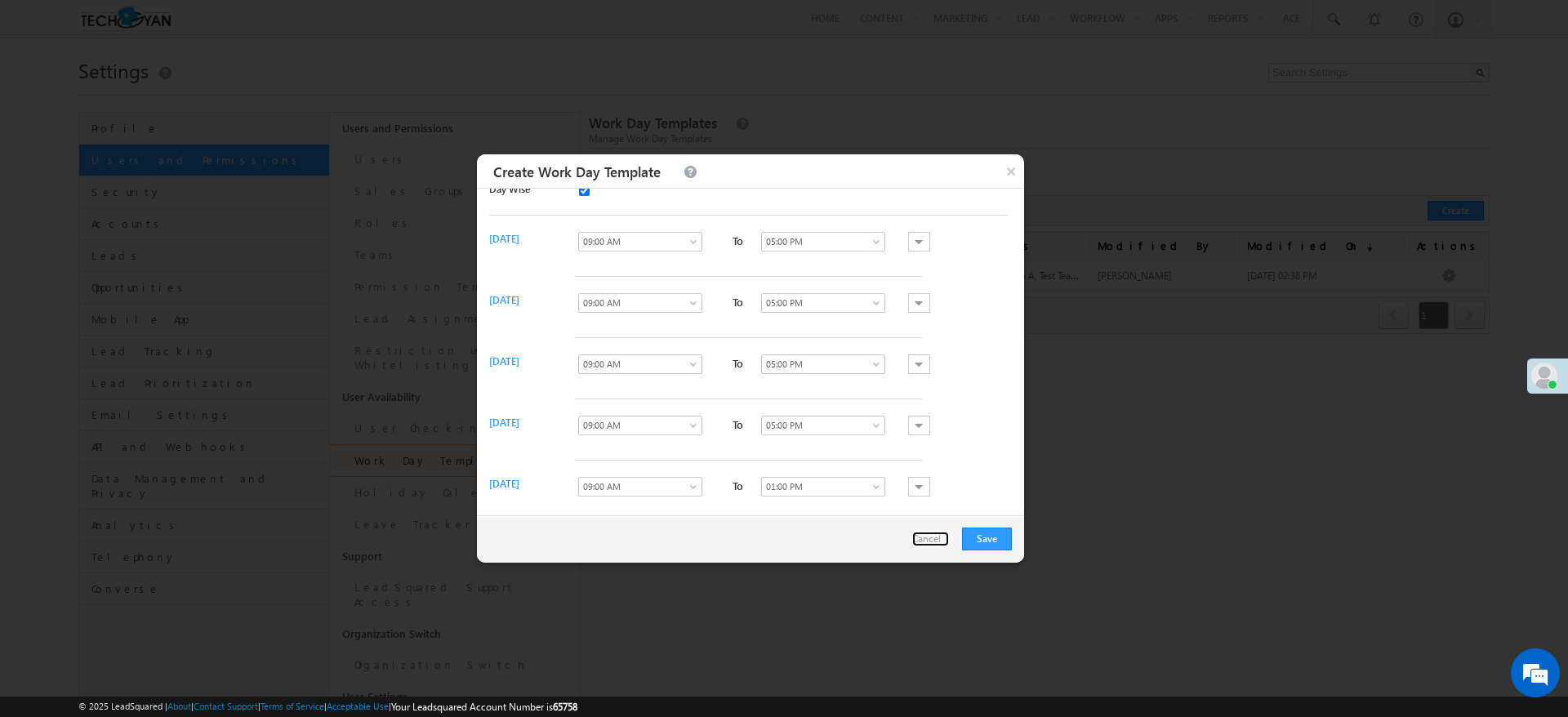
drag, startPoint x: 929, startPoint y: 534, endPoint x: 1053, endPoint y: 574, distance: 130.3
click at [930, 534] on link "Cancel" at bounding box center [930, 539] width 37 height 15
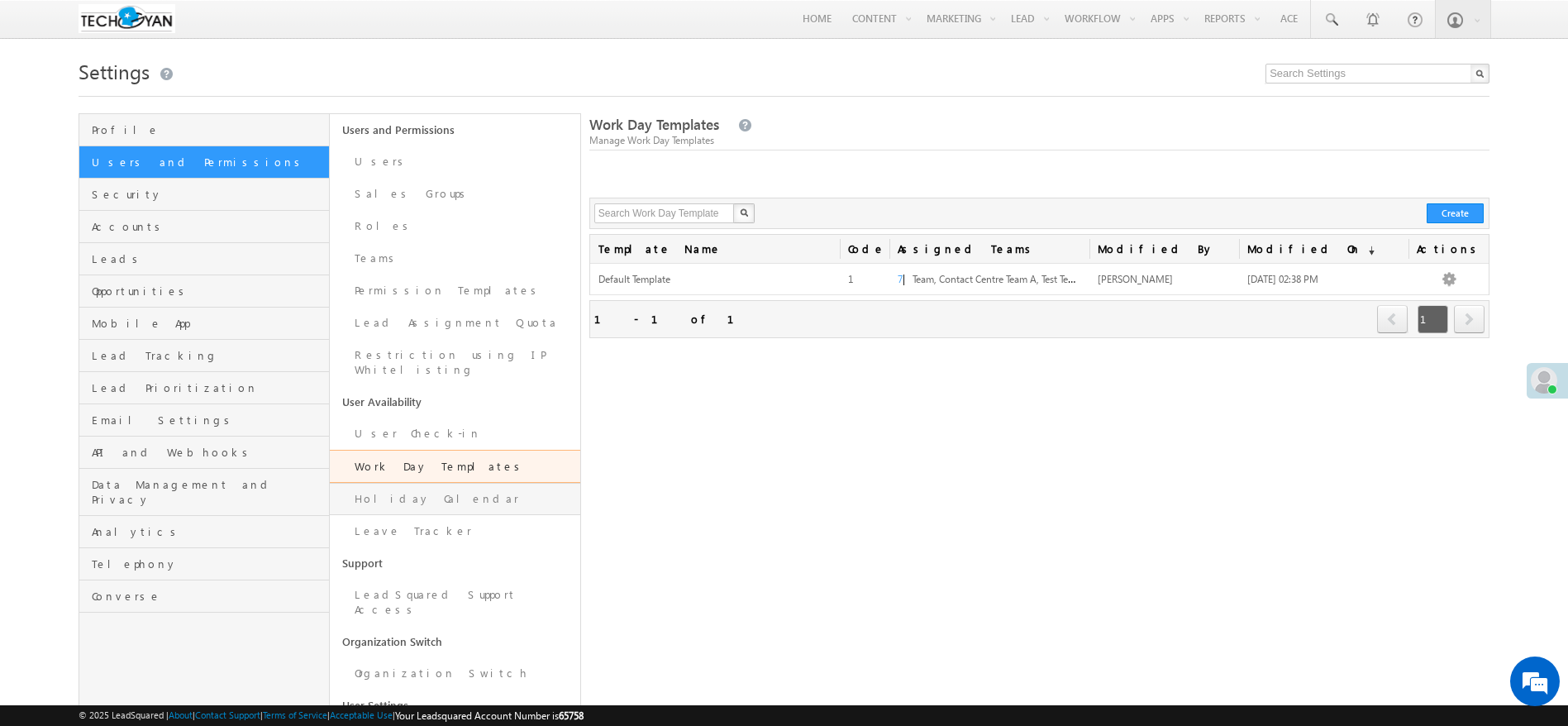
click at [410, 483] on link "Holiday Calendar" at bounding box center [454, 500] width 250 height 33
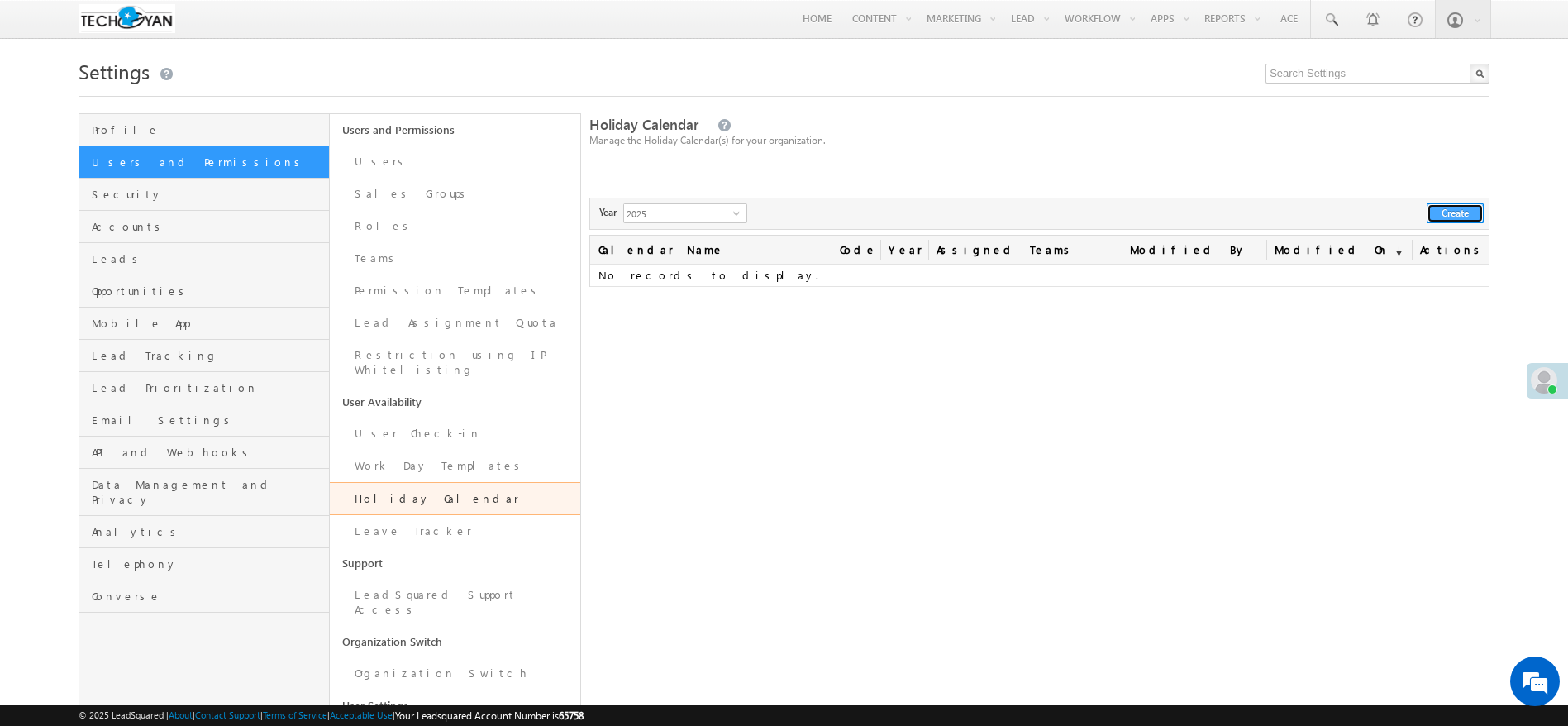
click at [1460, 208] on button "Create" at bounding box center [1454, 213] width 57 height 20
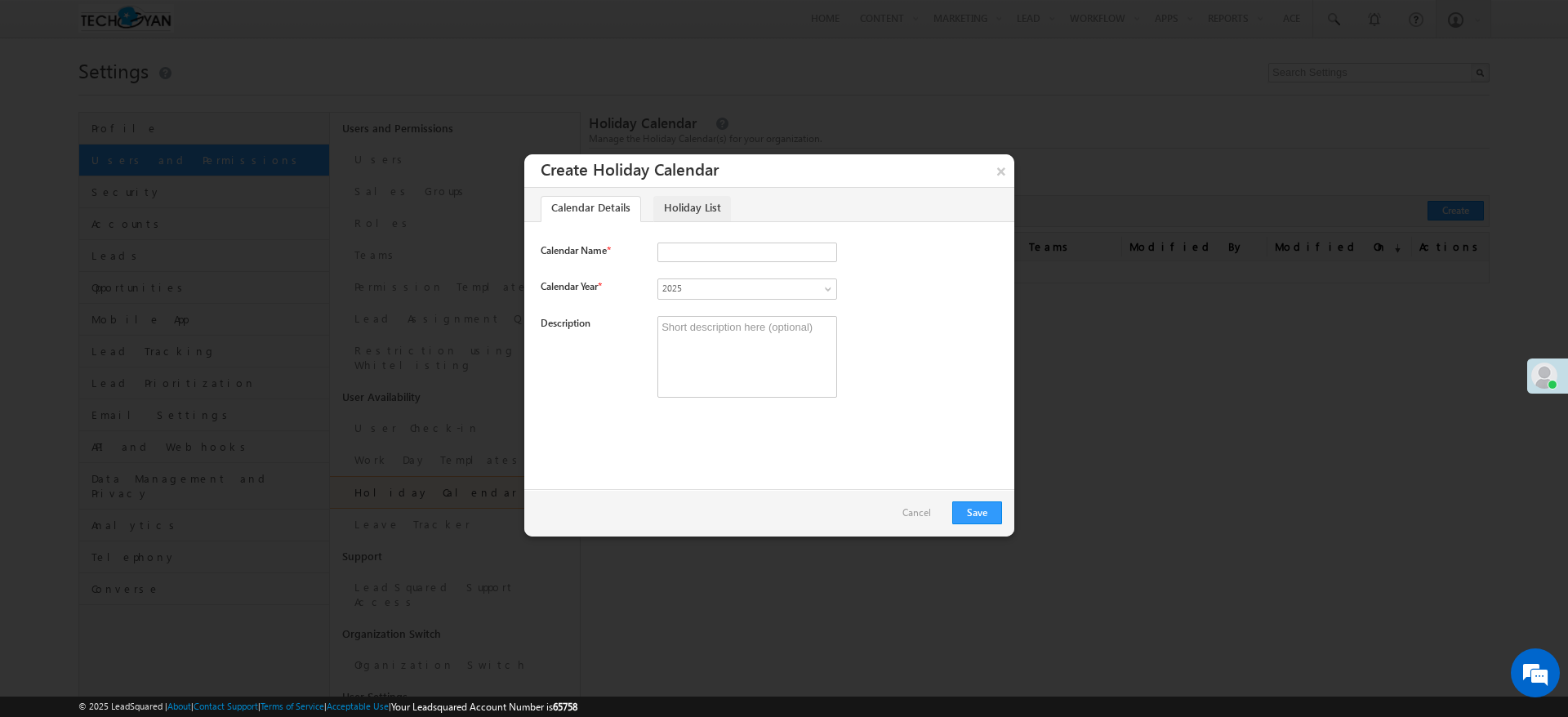
click at [688, 208] on link "Holiday List" at bounding box center [693, 209] width 78 height 27
click at [926, 511] on link "Cancel" at bounding box center [921, 513] width 37 height 15
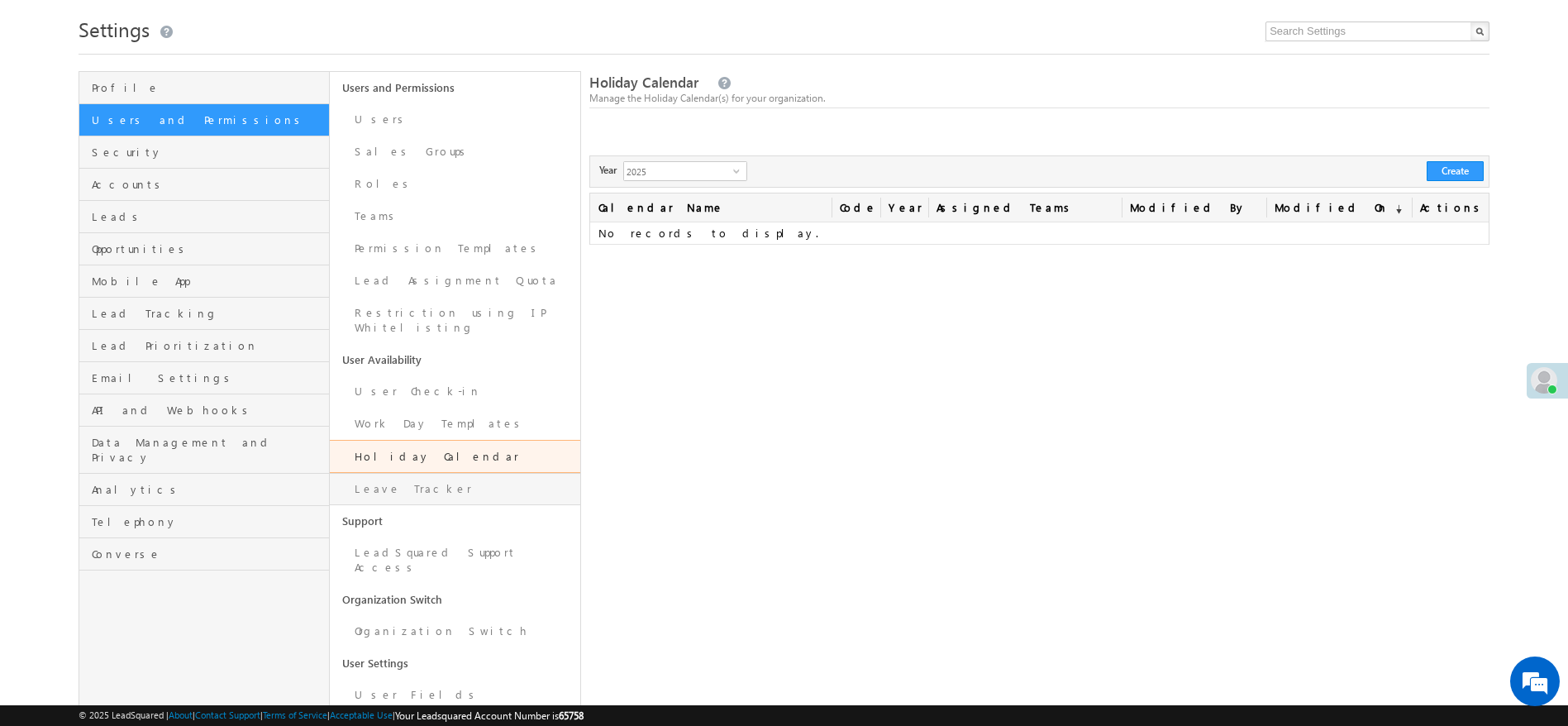
scroll to position [65, 0]
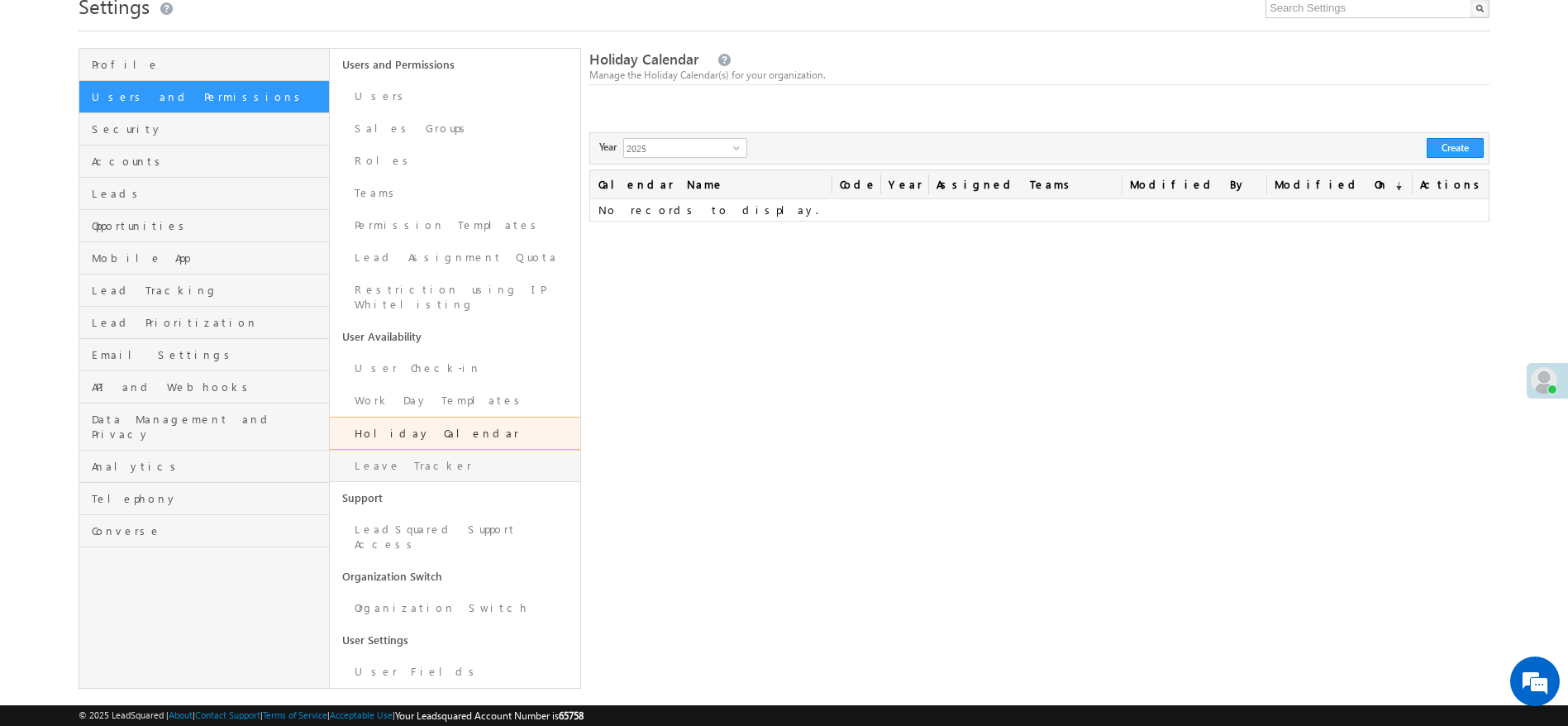
click at [433, 450] on link "Leave Tracker" at bounding box center [454, 466] width 250 height 33
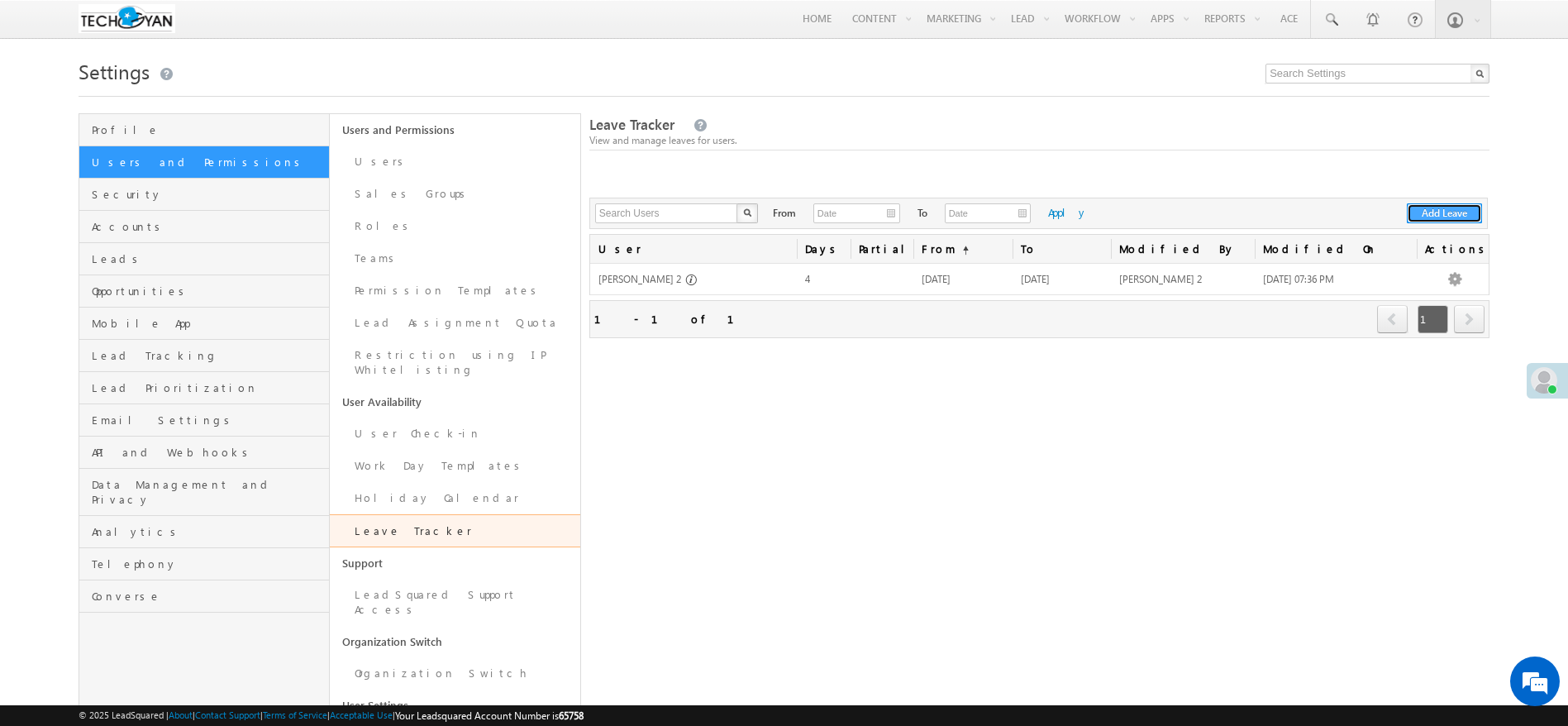
click at [1464, 209] on button "Add Leave" at bounding box center [1443, 213] width 75 height 20
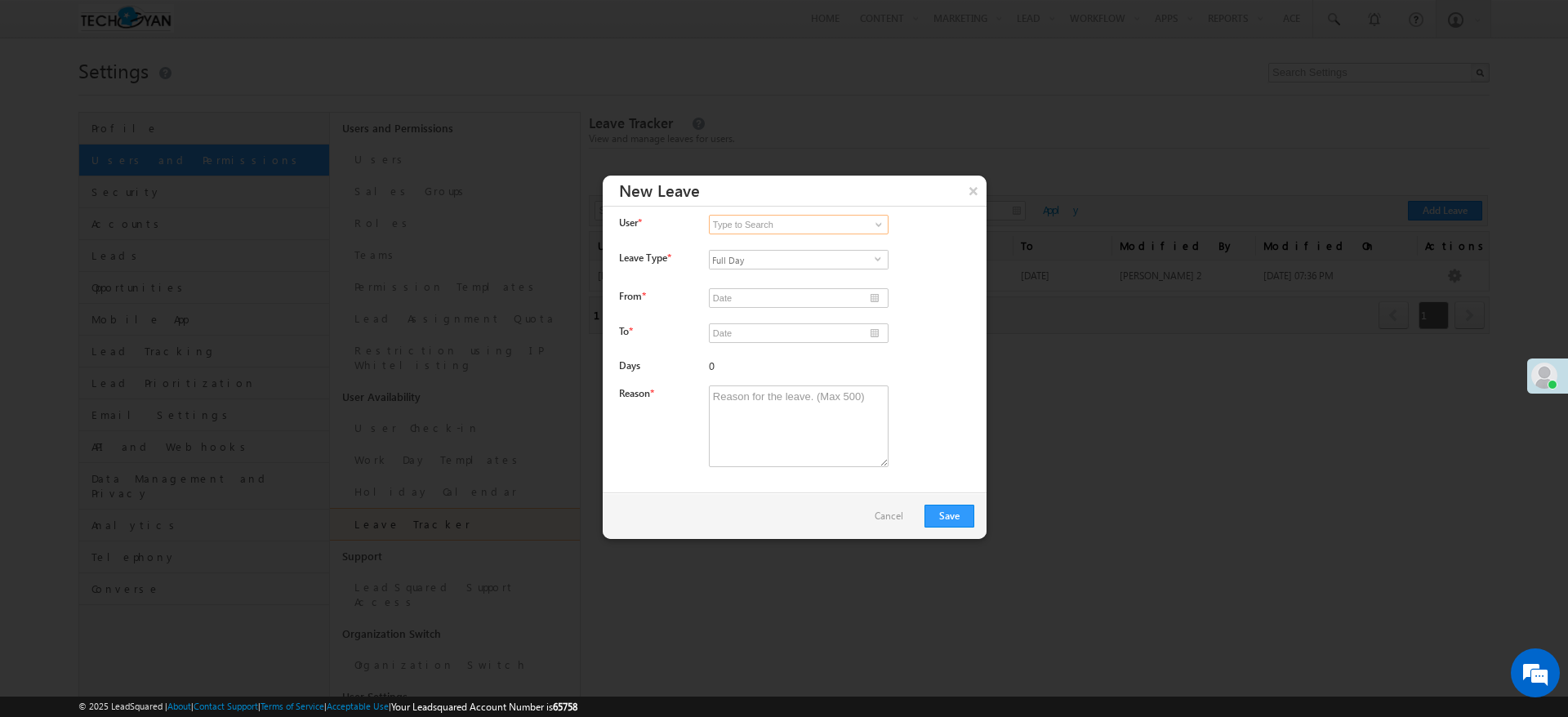
click at [810, 229] on input at bounding box center [799, 224] width 180 height 20
click at [886, 226] on link at bounding box center [877, 224] width 21 height 16
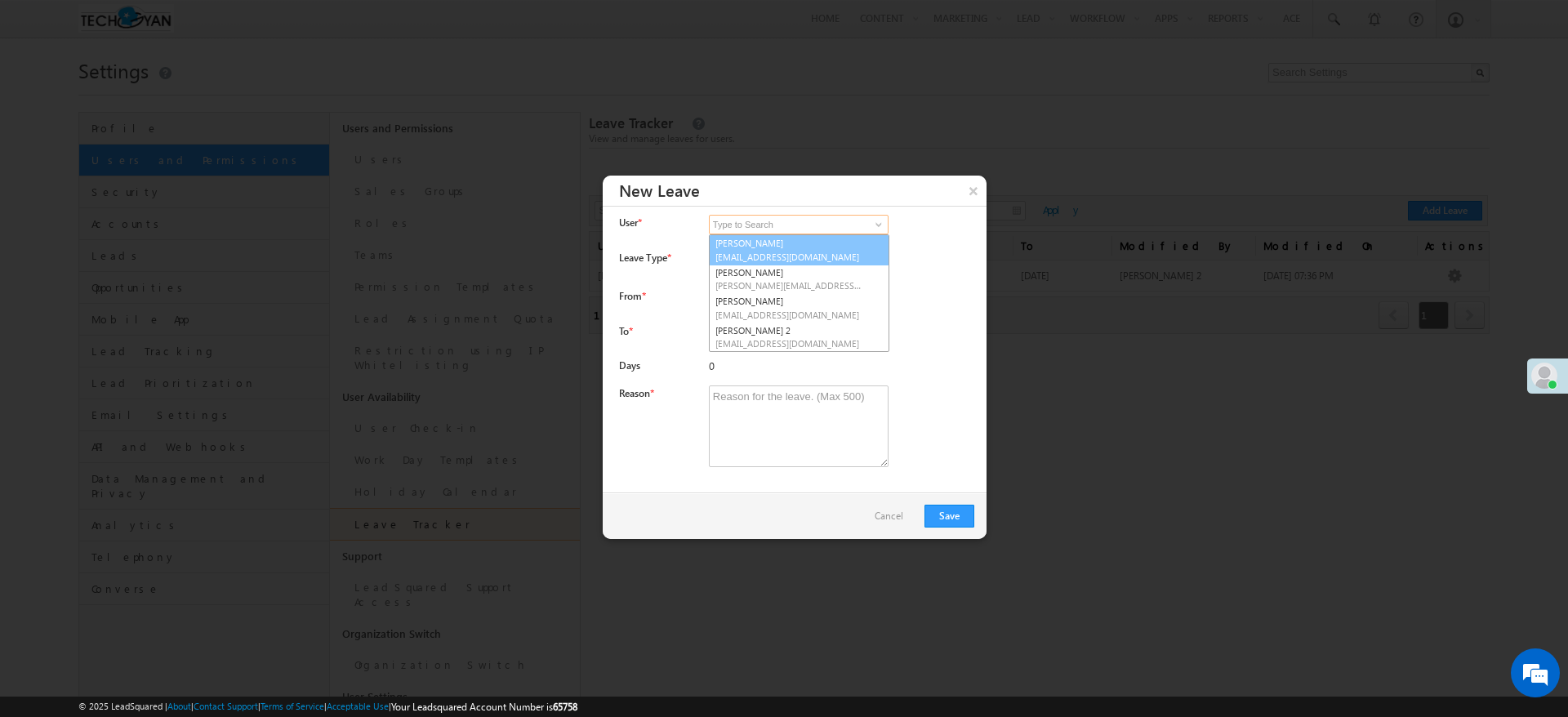
click at [757, 255] on span "ansugupta296@gmail.com" at bounding box center [788, 257] width 147 height 12
type input "Ansu Gupta"
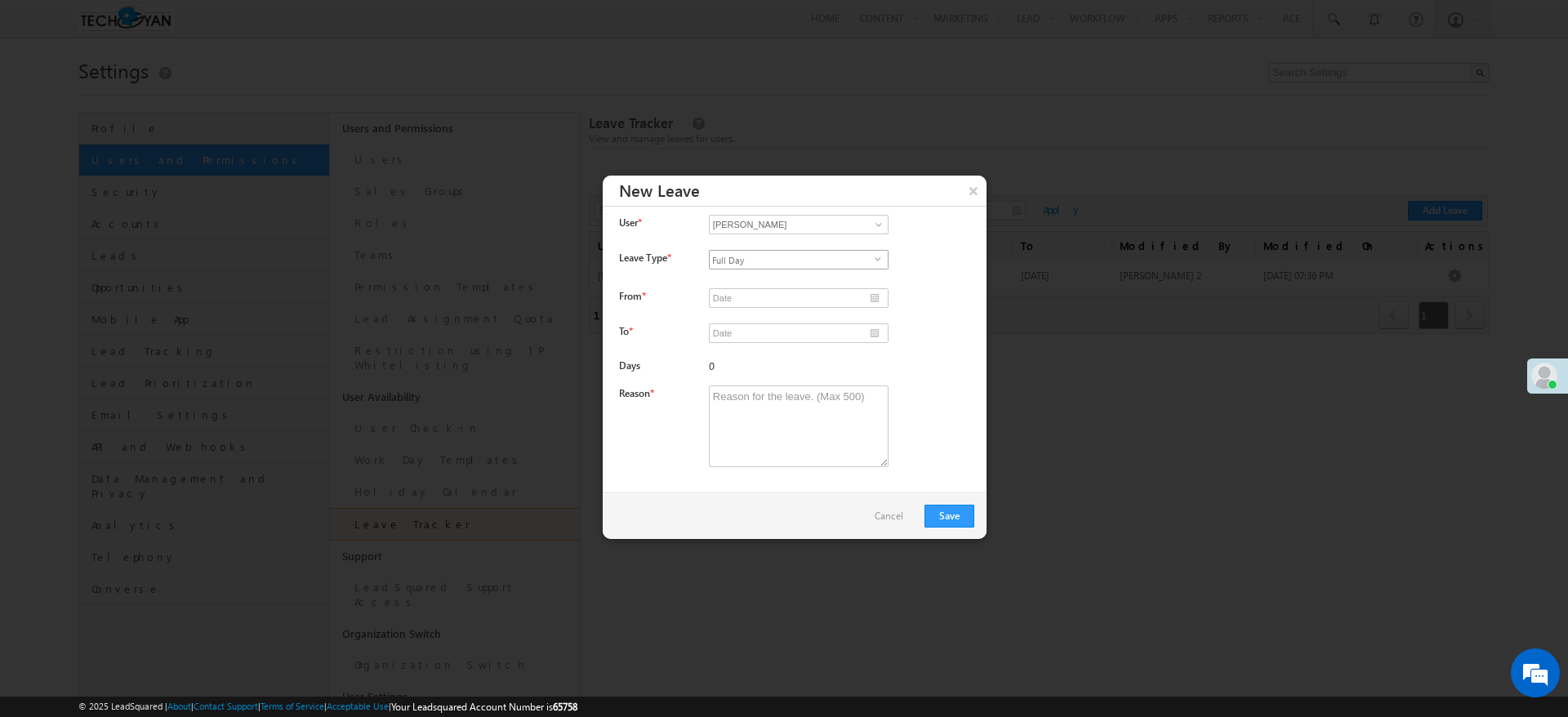
click at [740, 262] on span "Full Day" at bounding box center [792, 260] width 165 height 18
click at [933, 278] on div "Full Day select false" at bounding box center [839, 265] width 261 height 30
click at [890, 294] on div "Required Date cannot be in the past." at bounding box center [839, 301] width 261 height 27
click at [868, 302] on input "__/__/____" at bounding box center [799, 297] width 180 height 20
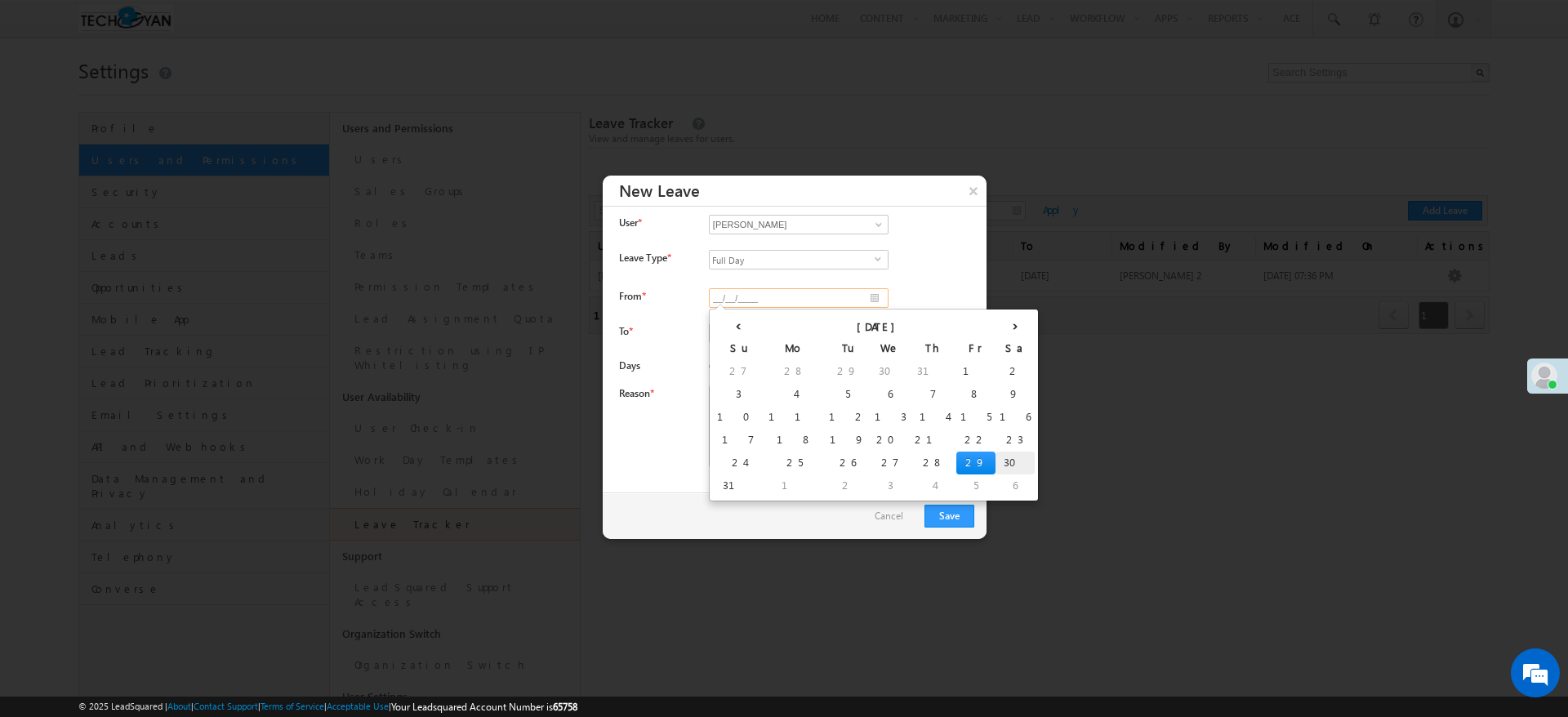
click at [996, 459] on td "30" at bounding box center [1015, 463] width 39 height 23
type input "[DATE]"
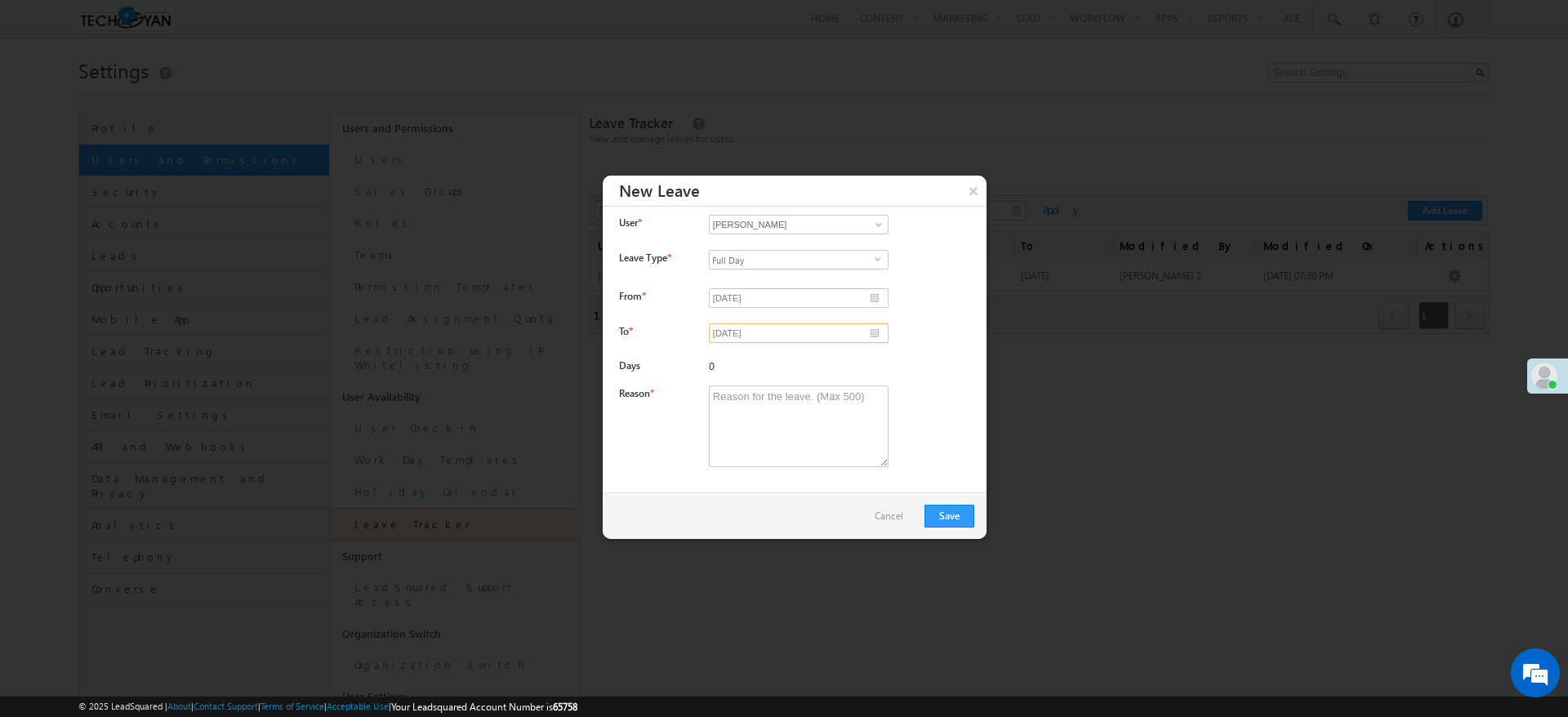
click at [867, 335] on input "[DATE]" at bounding box center [799, 332] width 180 height 20
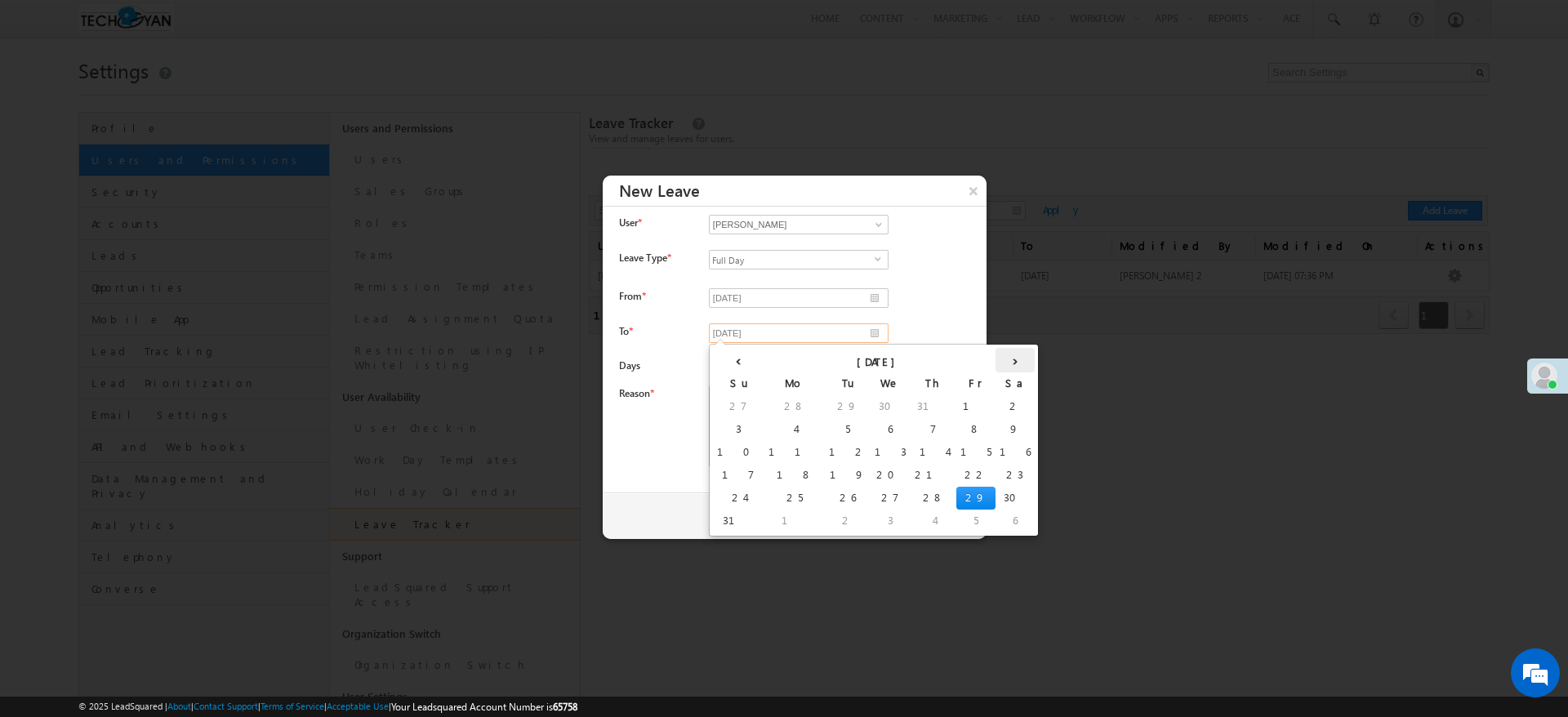
click at [996, 360] on th "›" at bounding box center [1015, 360] width 39 height 25
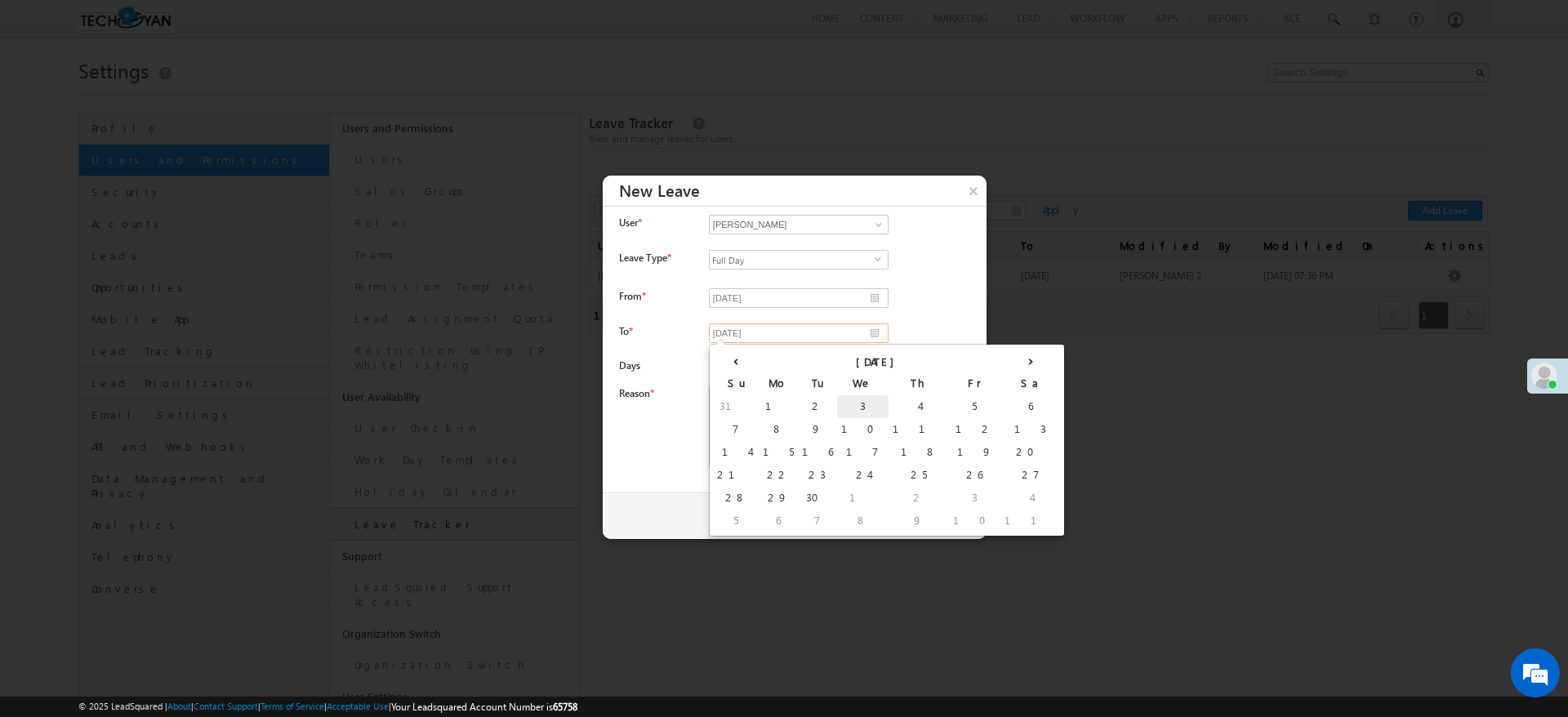
click at [838, 403] on td "3" at bounding box center [863, 406] width 51 height 23
type input "03/09/2025"
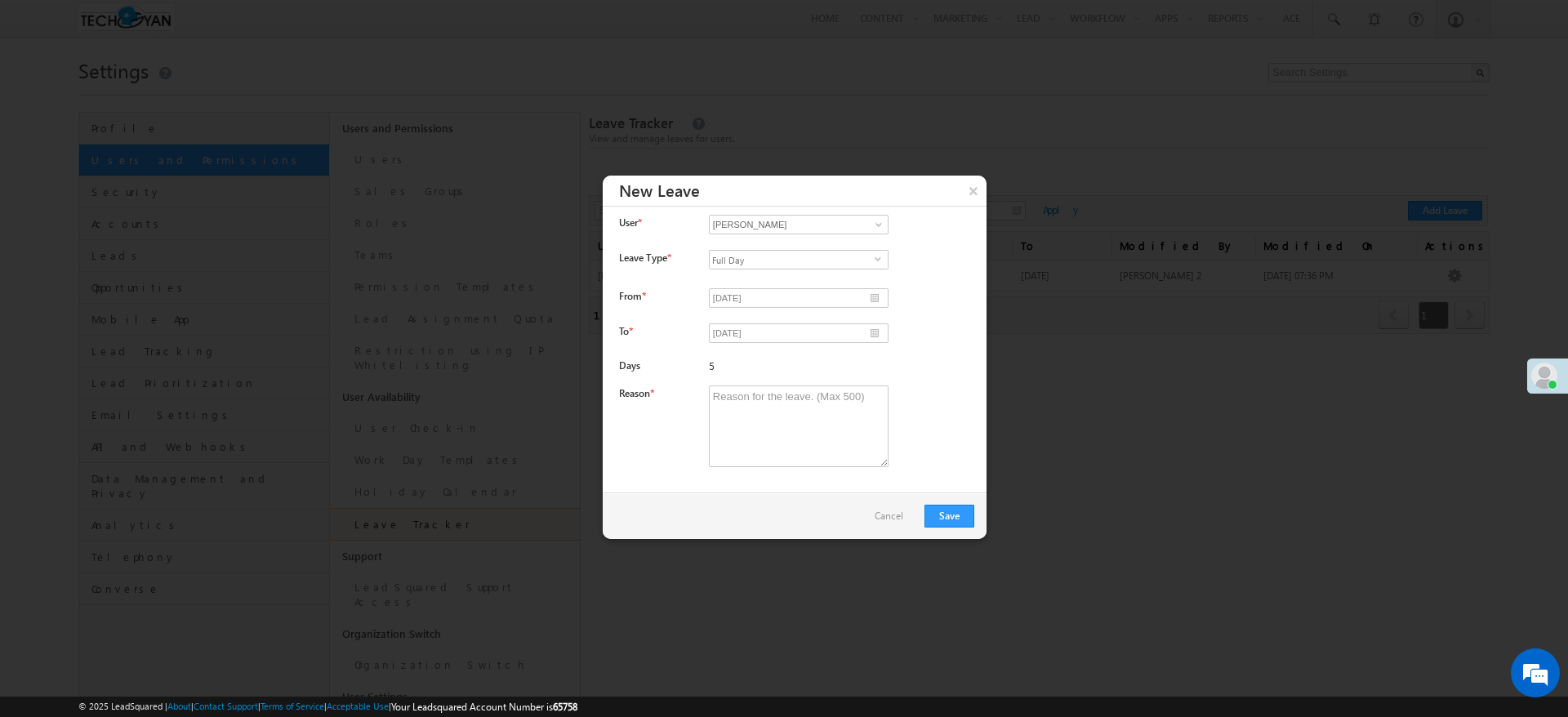
click at [924, 380] on div "5" at bounding box center [839, 370] width 261 height 23
drag, startPoint x: 824, startPoint y: 406, endPoint x: 858, endPoint y: 406, distance: 34.0
click at [858, 406] on textarea at bounding box center [799, 426] width 180 height 81
click at [895, 525] on div "Cancel Save" at bounding box center [794, 516] width 384 height 47
click at [903, 516] on link "Cancel" at bounding box center [892, 516] width 37 height 15
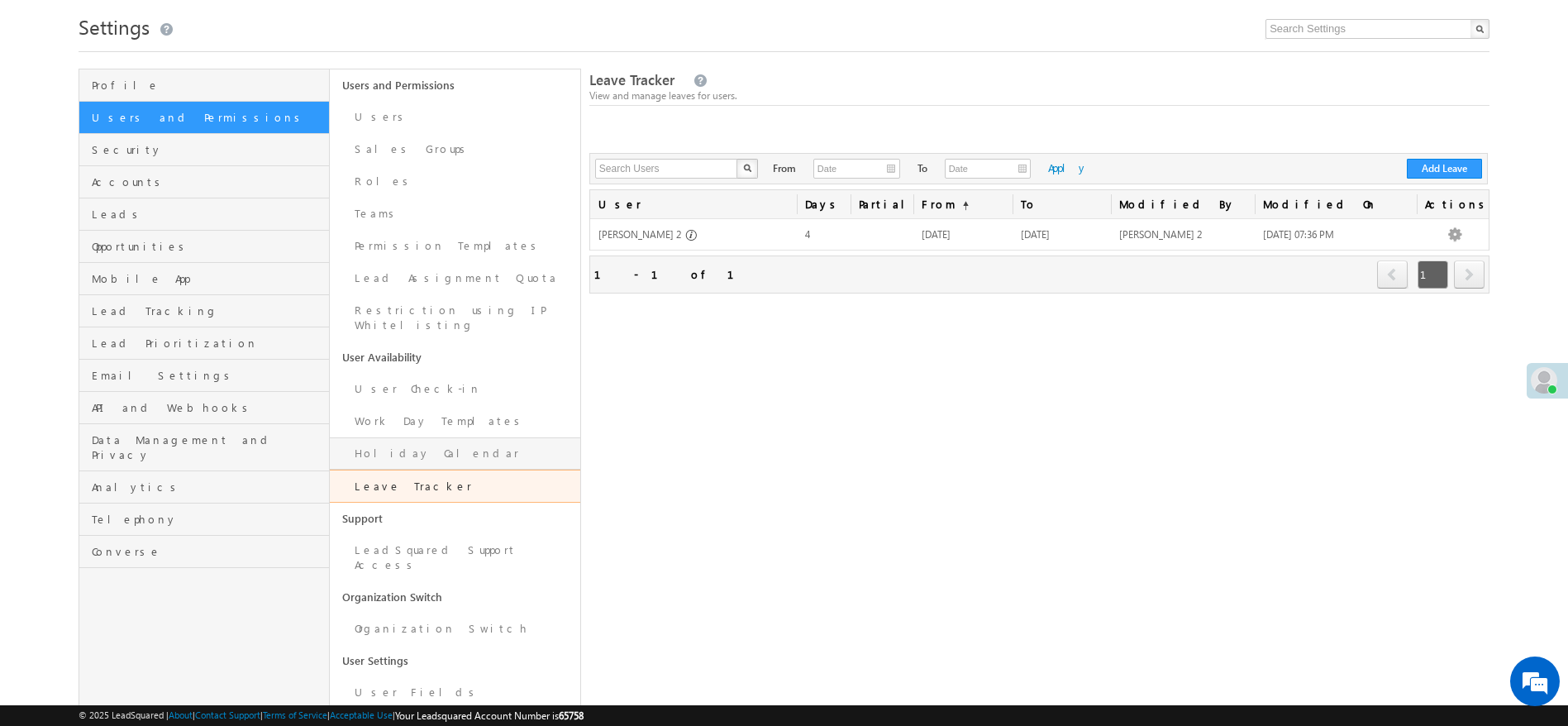
scroll to position [65, 0]
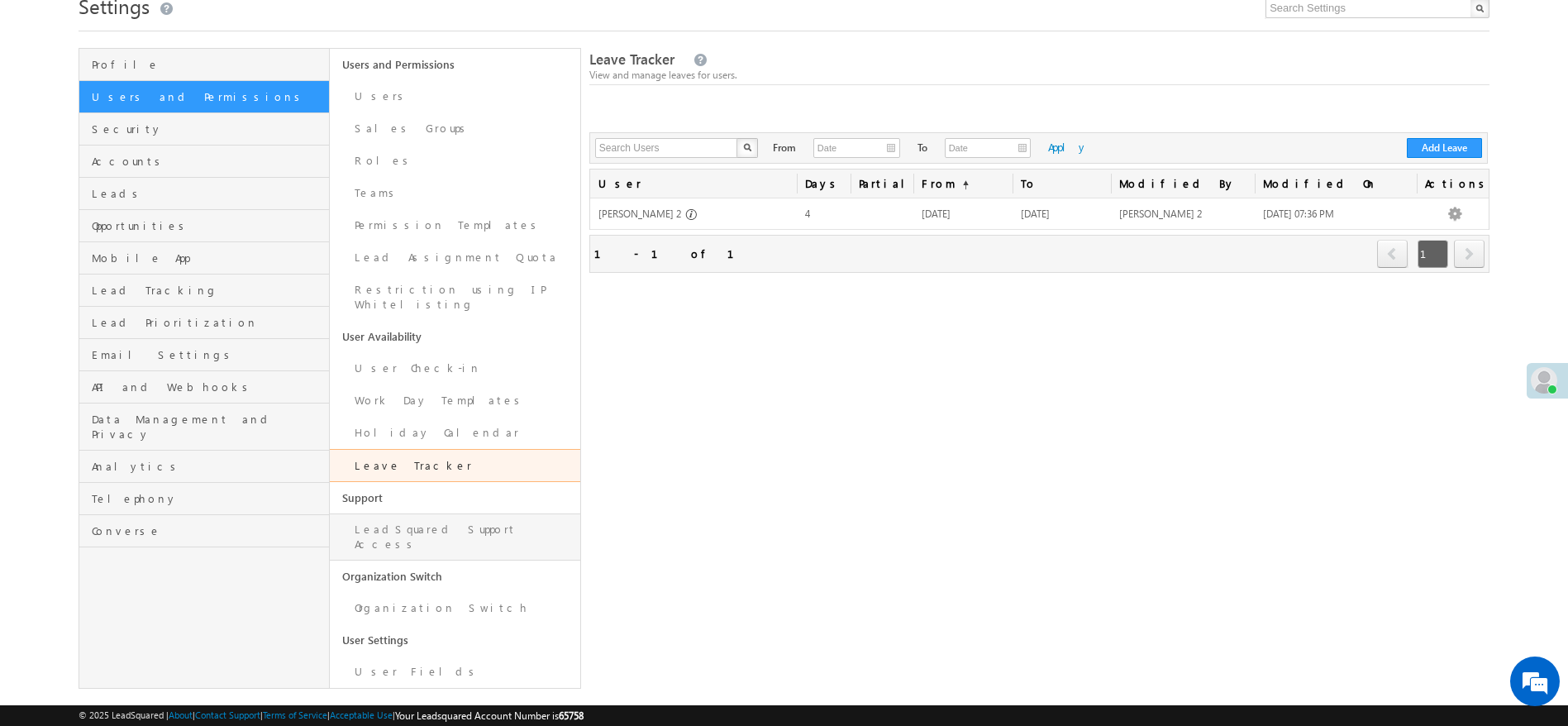
click at [441, 516] on link "LeadSquared Support Access" at bounding box center [454, 536] width 250 height 47
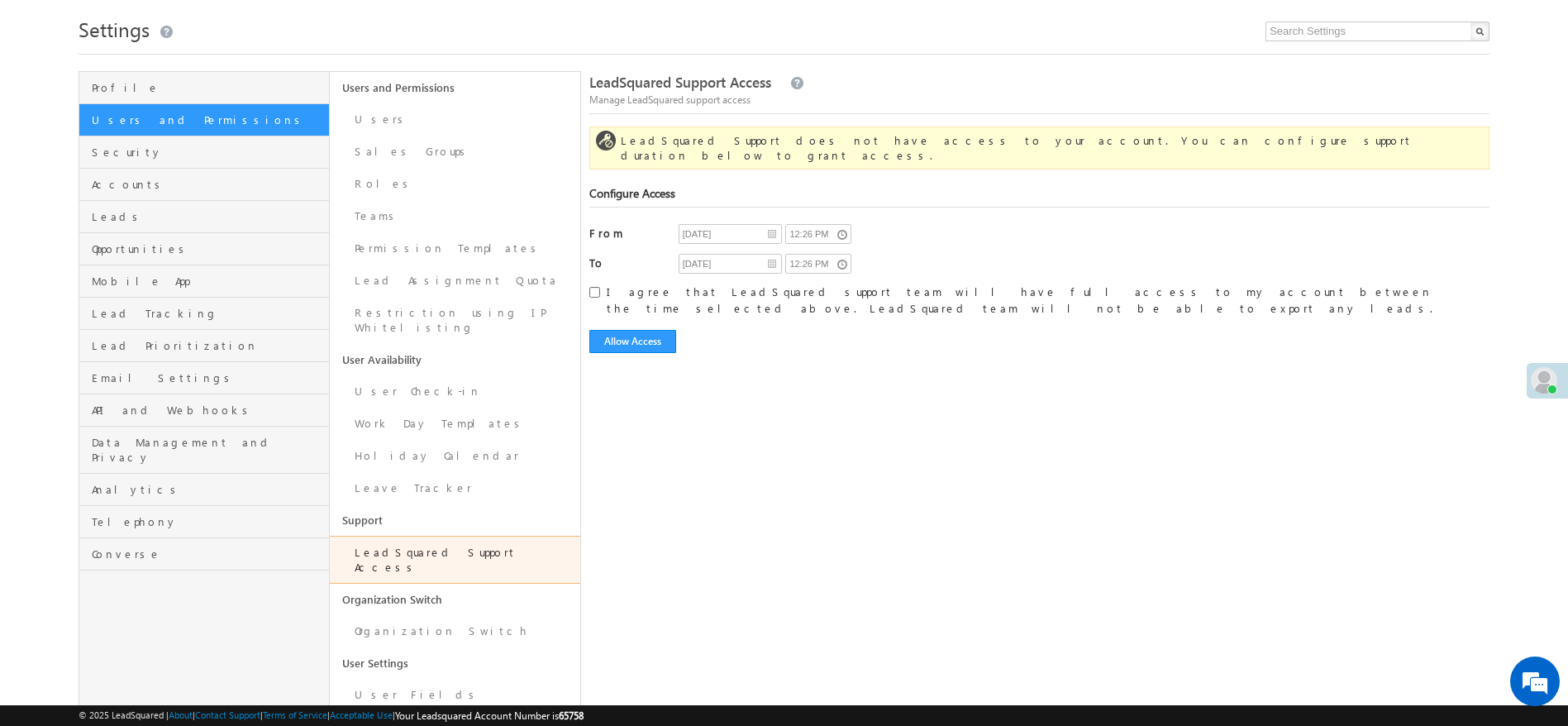
scroll to position [65, 0]
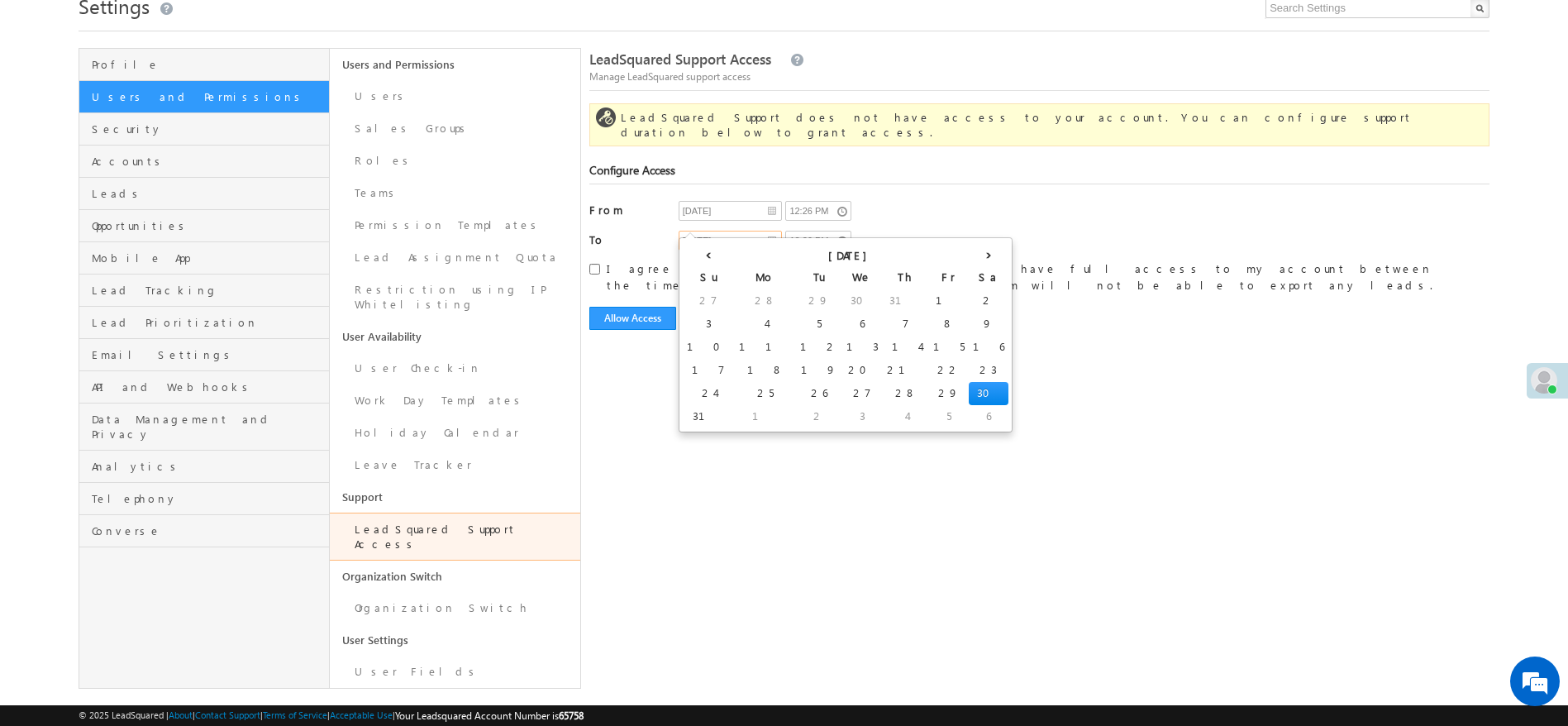
click at [772, 231] on input "[DATE]" at bounding box center [730, 241] width 104 height 20
click at [969, 257] on th "›" at bounding box center [988, 254] width 39 height 25
click at [974, 257] on th "›" at bounding box center [1004, 254] width 61 height 25
click at [947, 257] on th "›" at bounding box center [978, 254] width 61 height 25
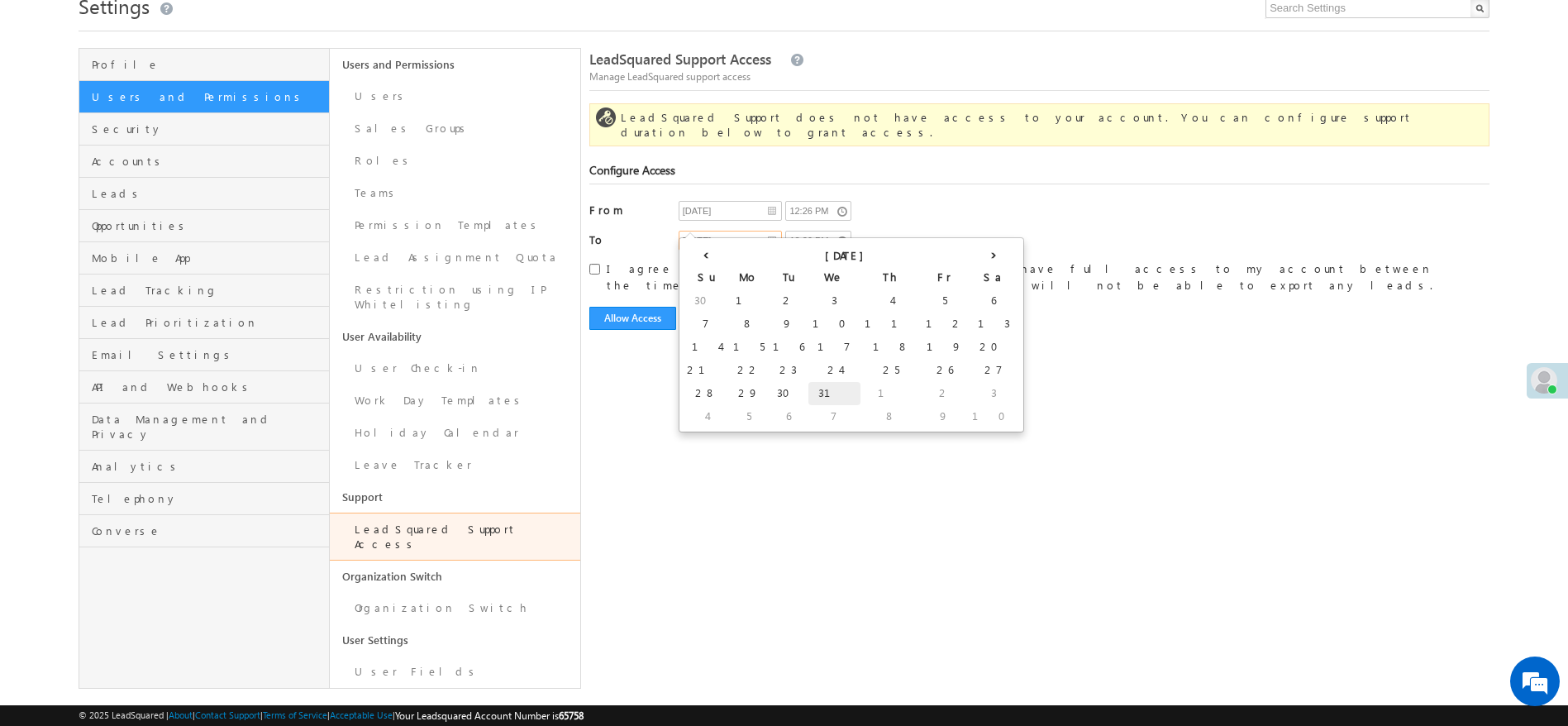
click at [808, 387] on td "31" at bounding box center [834, 393] width 52 height 23
type input "[DATE]"
click at [1018, 452] on div "LeadSquared Support Access Manage LeadSquared support access LeadSquared Suppor…" at bounding box center [1039, 368] width 900 height 641
click at [589, 264] on input "I agree that LeadSquared support team will have full access to my account betwe…" at bounding box center [594, 269] width 11 height 11
checkbox input "true"
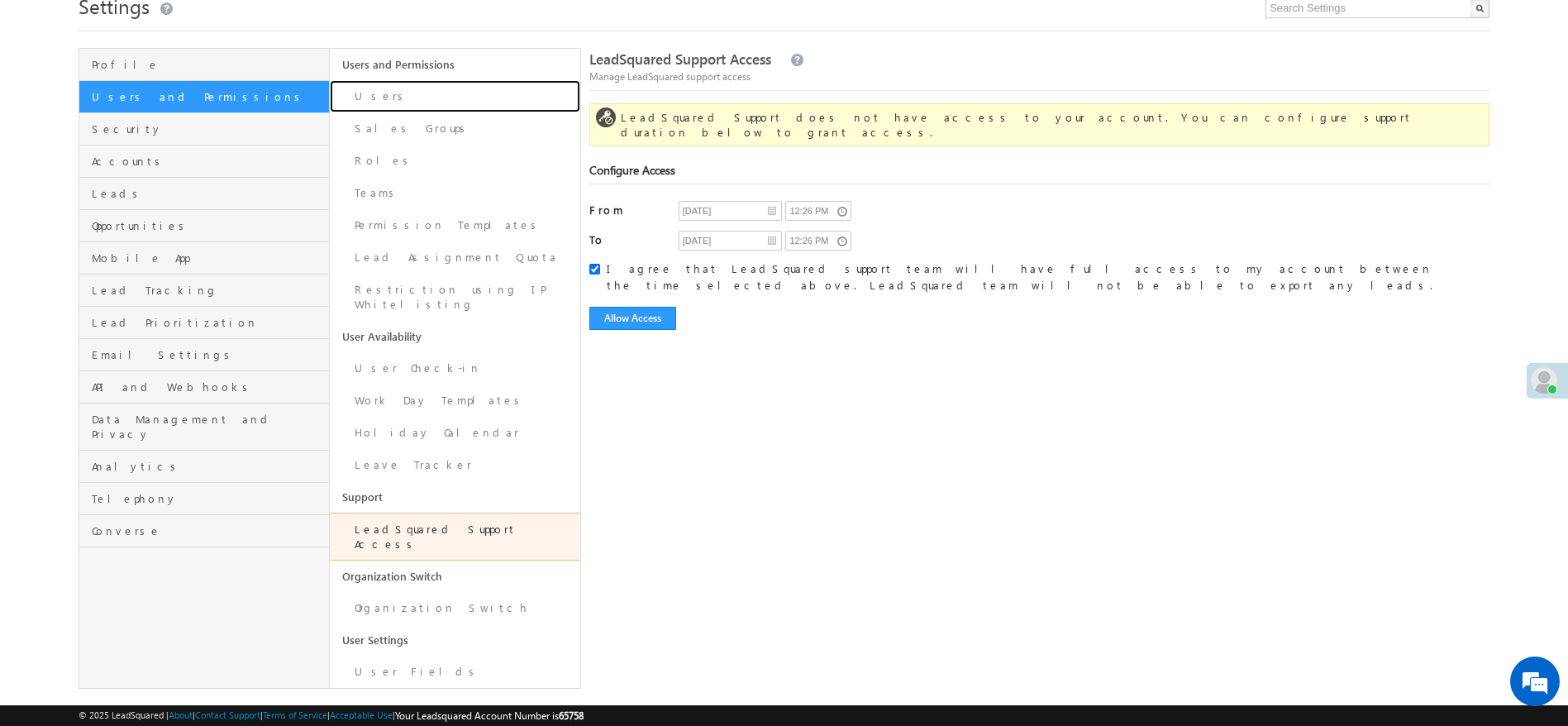
drag, startPoint x: 404, startPoint y: 100, endPoint x: 420, endPoint y: 106, distance: 17.1
click at [404, 100] on link "Users" at bounding box center [454, 97] width 250 height 33
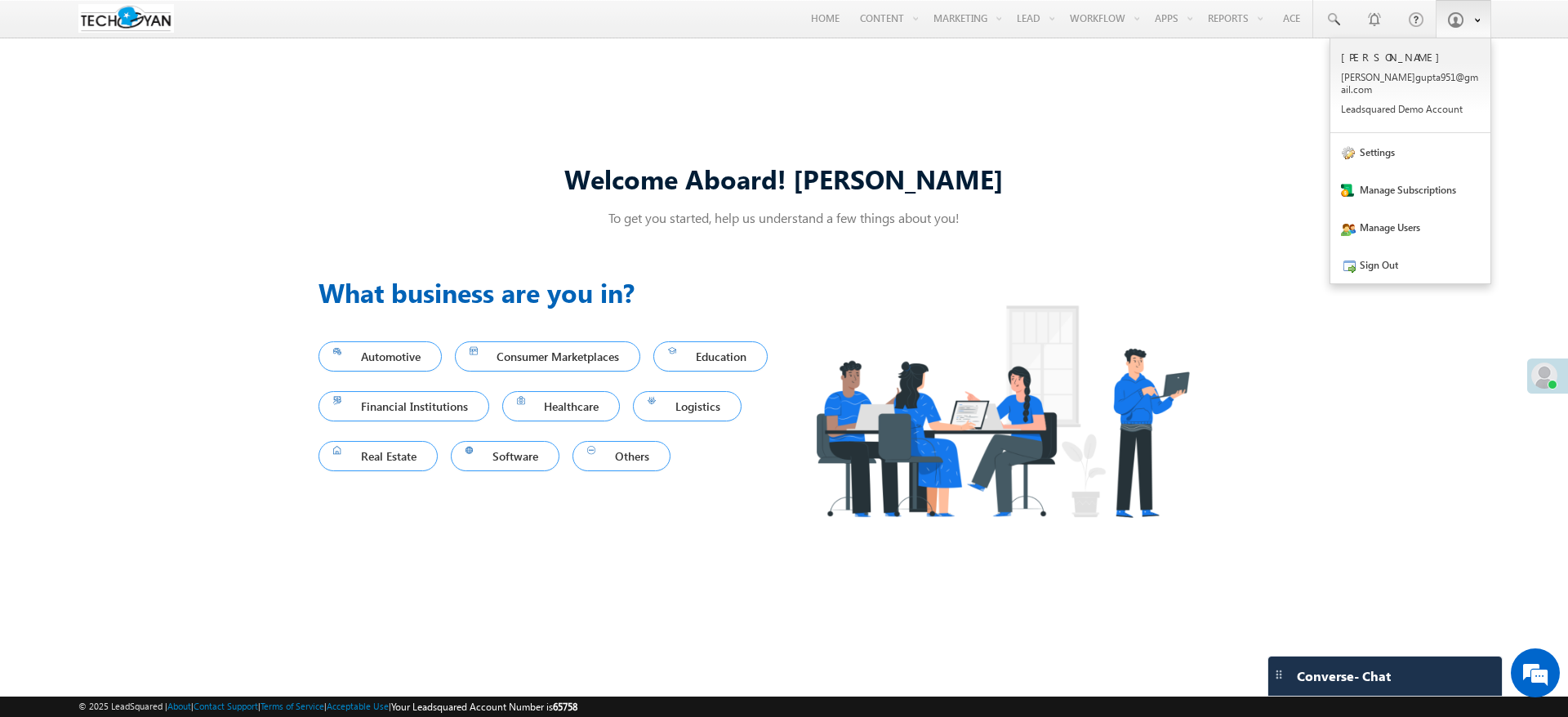
click at [1456, 33] on link at bounding box center [1464, 19] width 56 height 38
click at [1397, 152] on link "Settings" at bounding box center [1411, 152] width 160 height 38
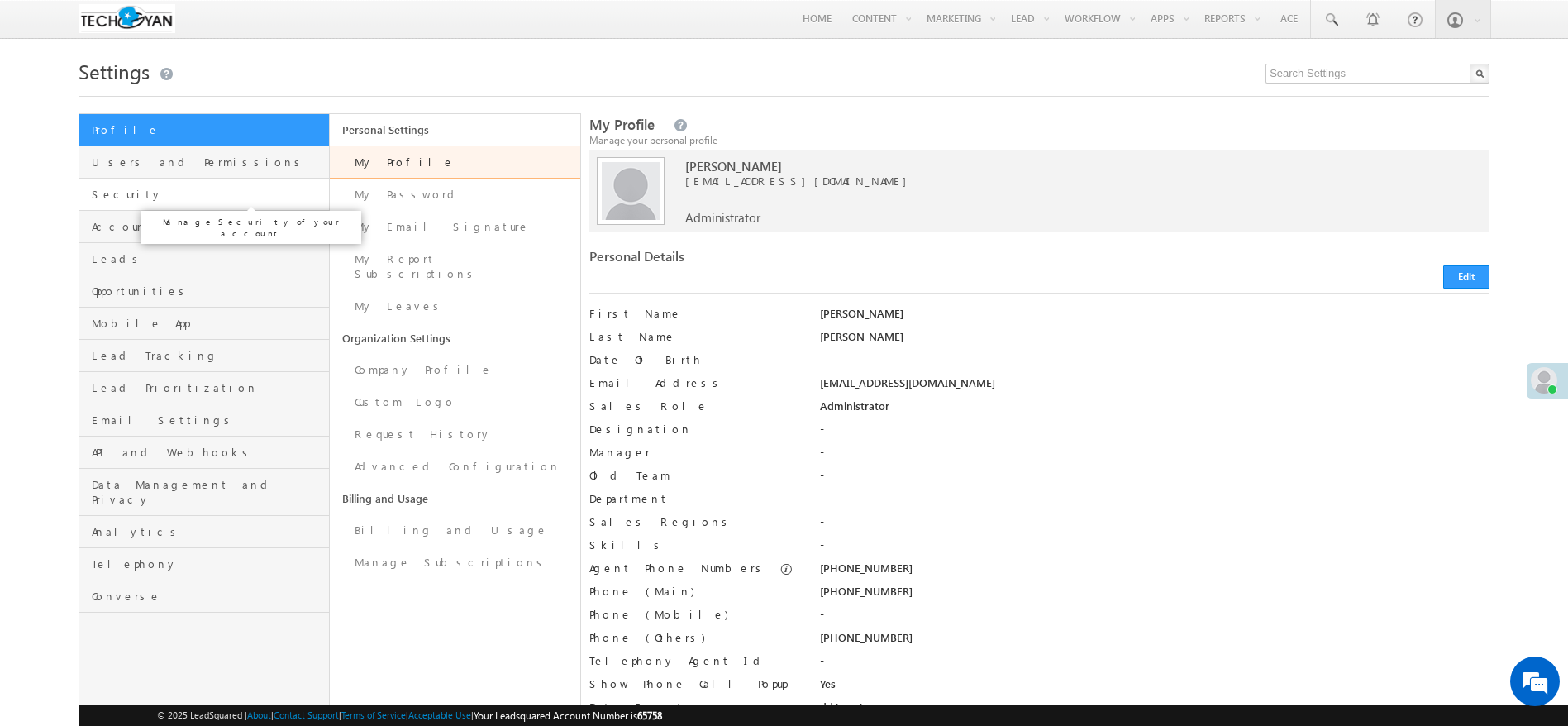
click at [135, 199] on span "Security" at bounding box center [208, 195] width 233 height 15
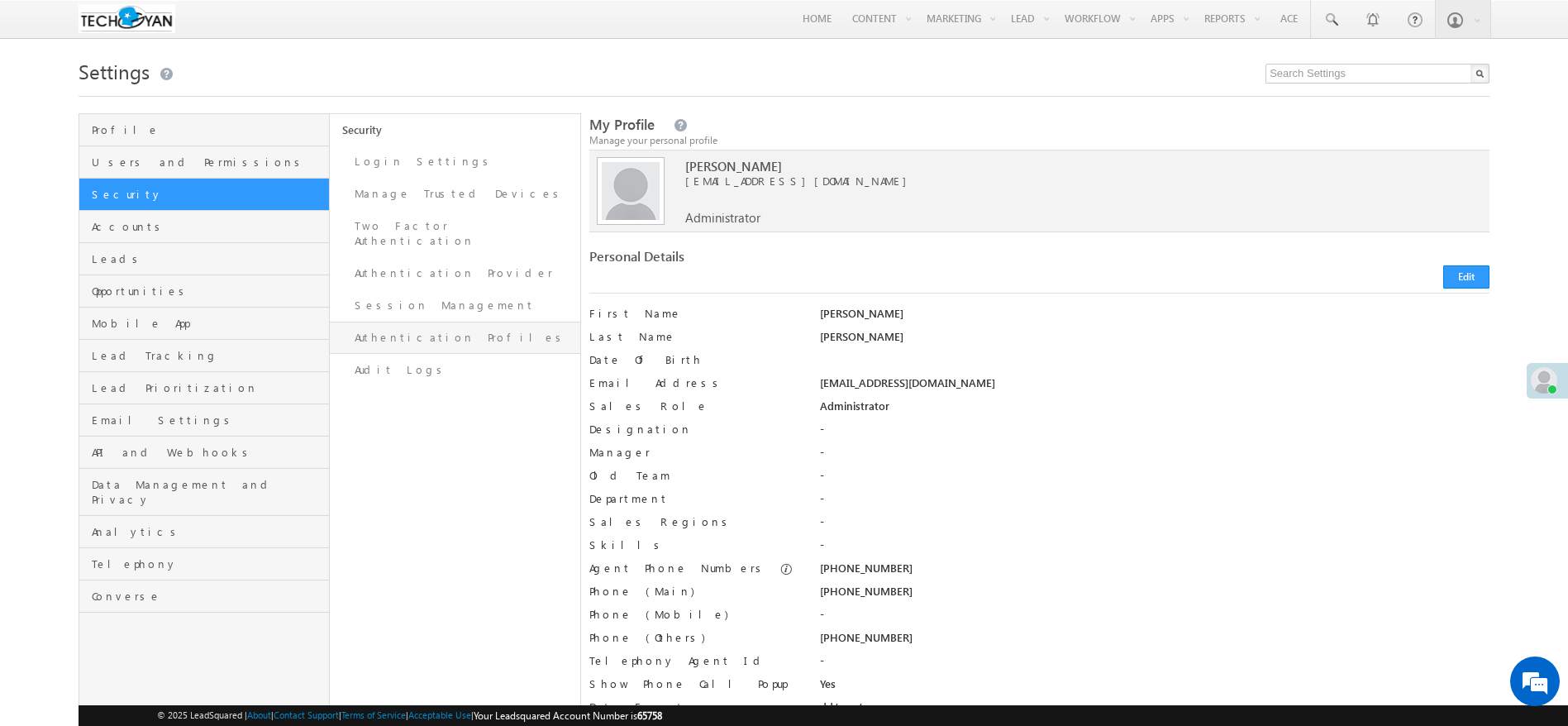
click at [435, 333] on link "Authentication Profiles" at bounding box center [454, 338] width 250 height 33
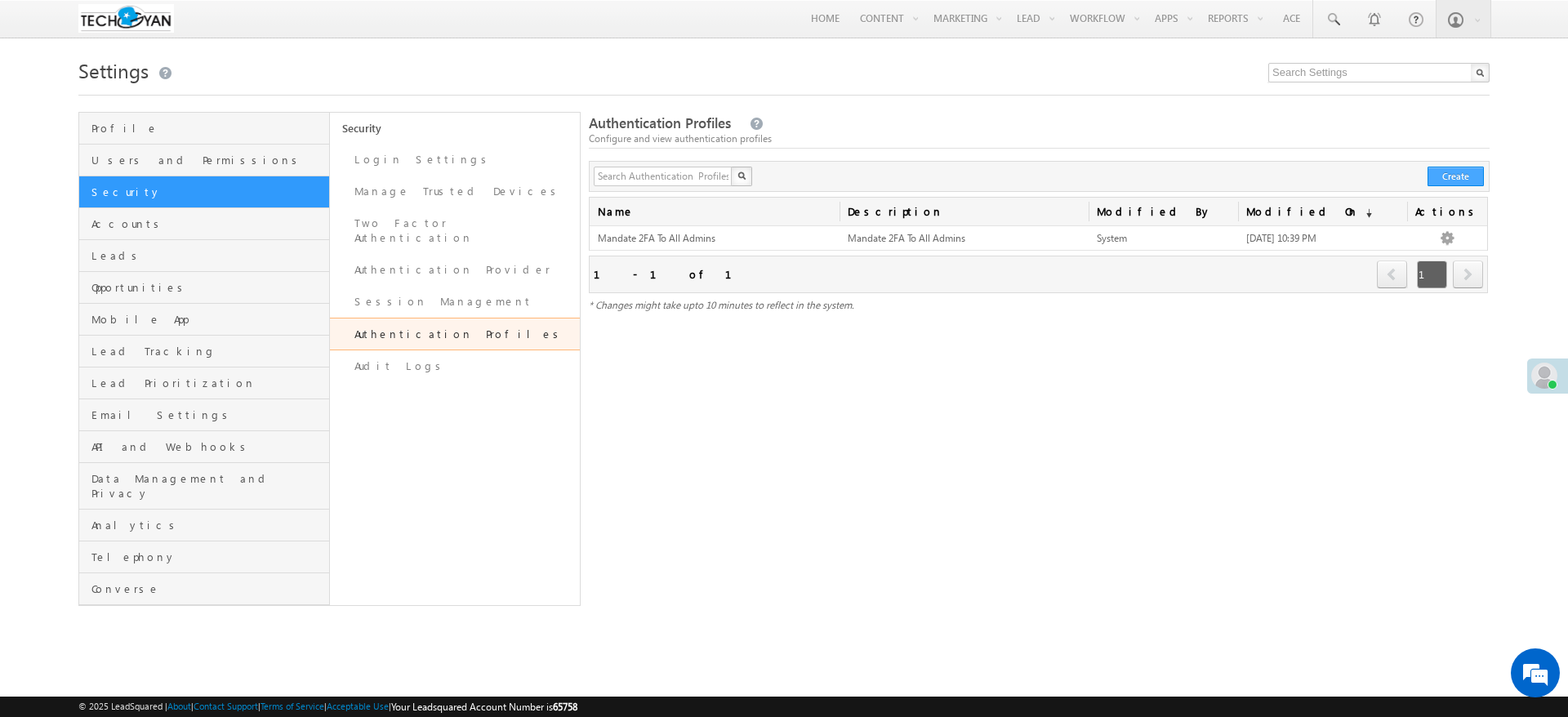
click at [1443, 181] on button "Create" at bounding box center [1455, 176] width 56 height 20
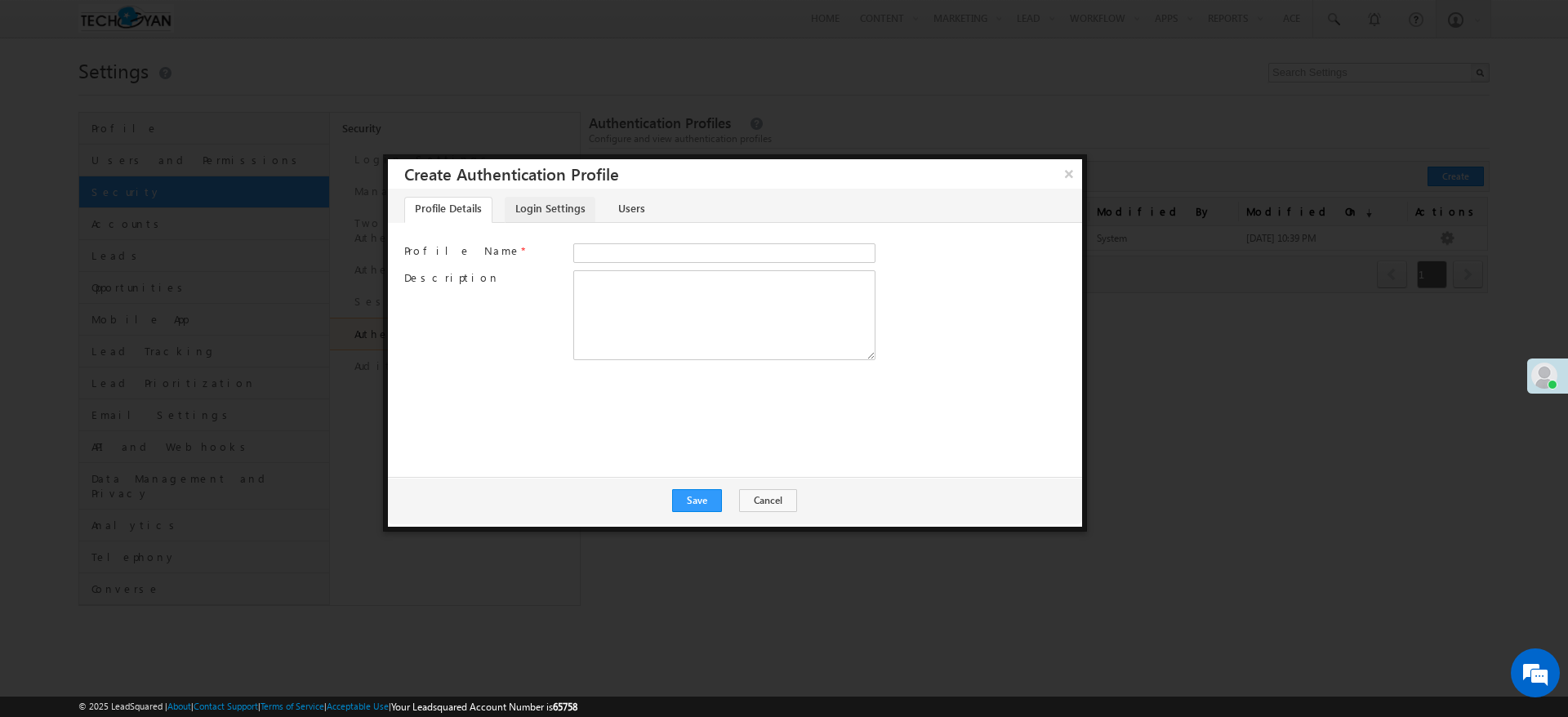
click at [549, 212] on link "Login Settings" at bounding box center [550, 210] width 91 height 27
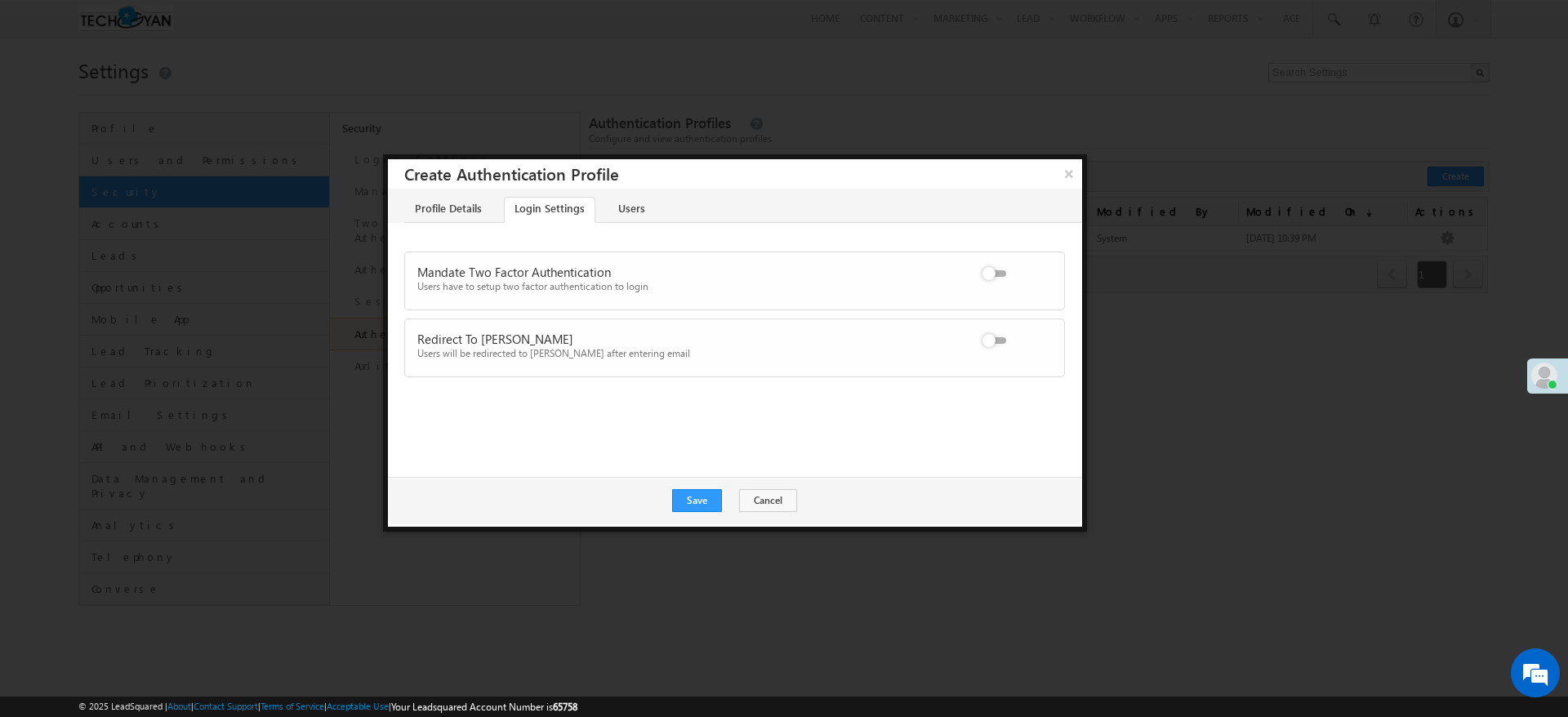
click at [1001, 264] on label at bounding box center [998, 264] width 32 height 0
click at [0, 0] on input "checkbox" at bounding box center [0, 0] width 0 height 0
click at [994, 277] on div at bounding box center [1029, 276] width 96 height 23
click at [994, 278] on div at bounding box center [1029, 276] width 96 height 23
click at [991, 264] on label at bounding box center [998, 264] width 32 height 0
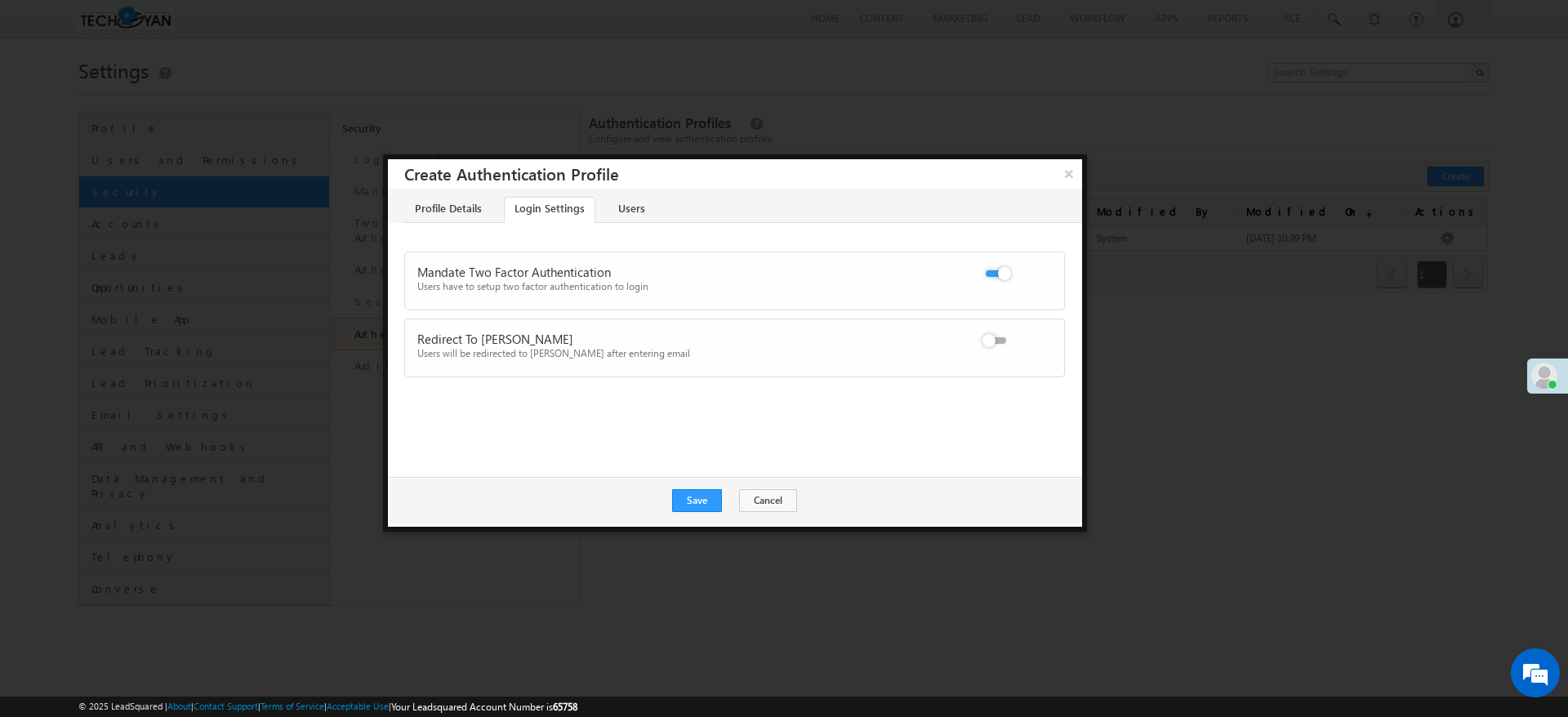
click at [0, 0] on input "checkbox" at bounding box center [0, 0] width 0 height 0
click at [640, 198] on link "Users" at bounding box center [631, 210] width 47 height 27
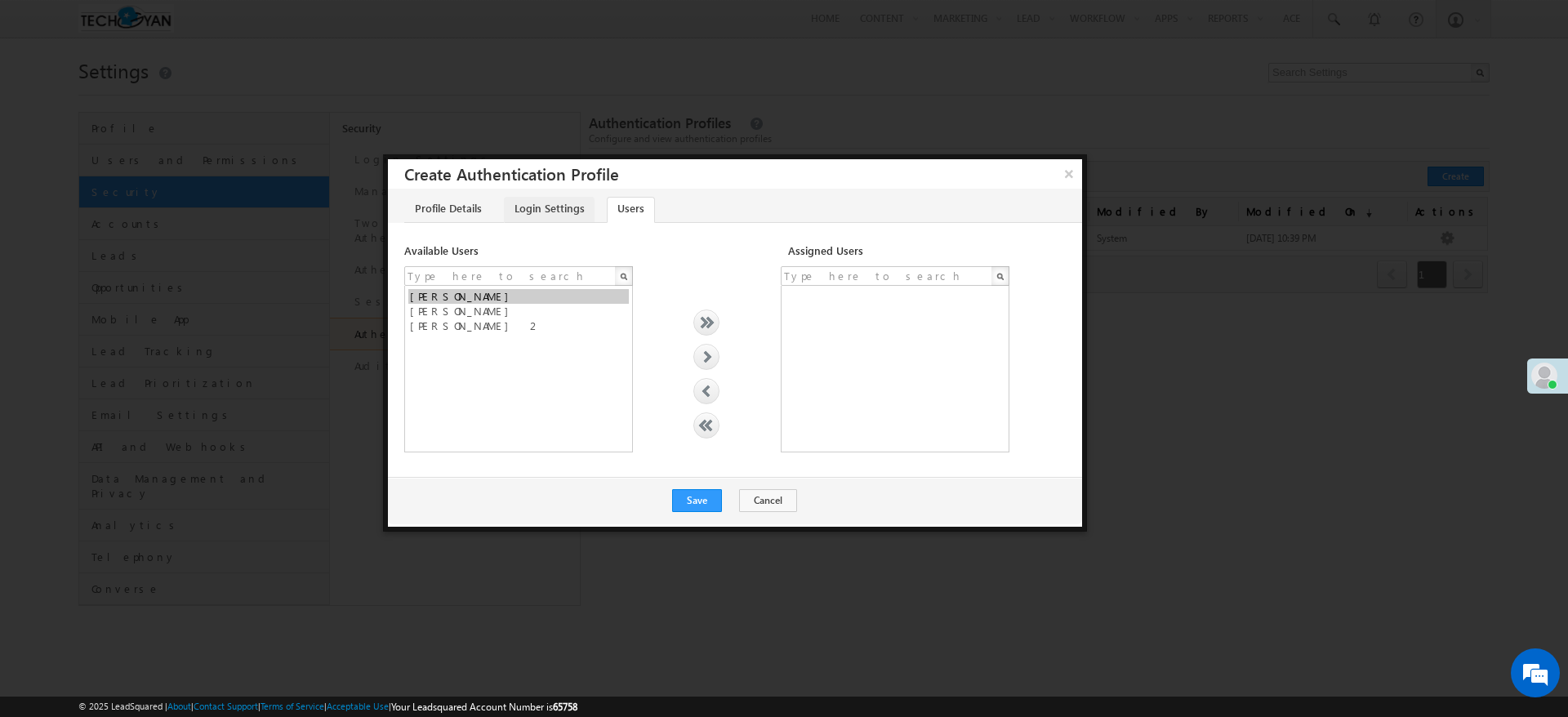
click at [562, 216] on link "Login Settings" at bounding box center [550, 210] width 91 height 27
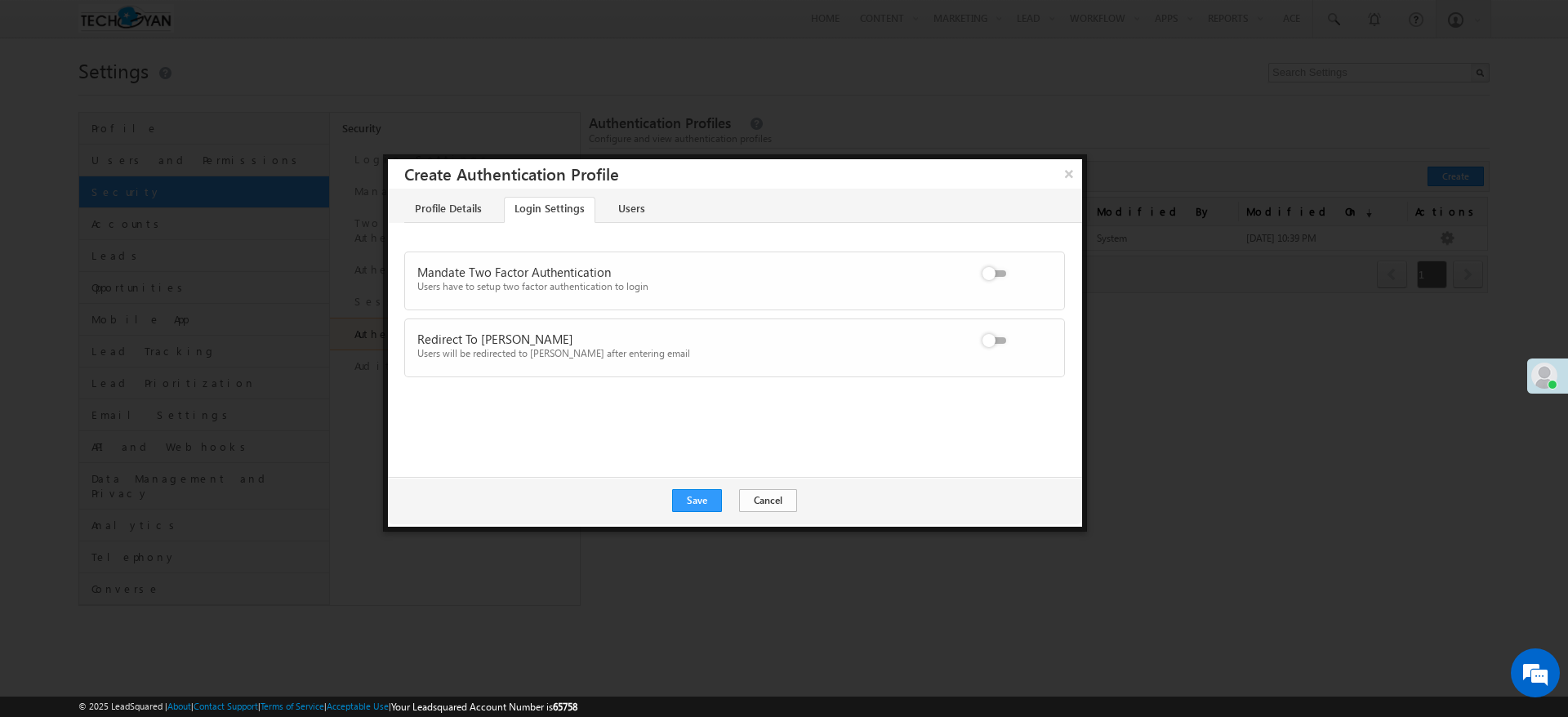
click at [782, 499] on button "Cancel" at bounding box center [767, 500] width 58 height 23
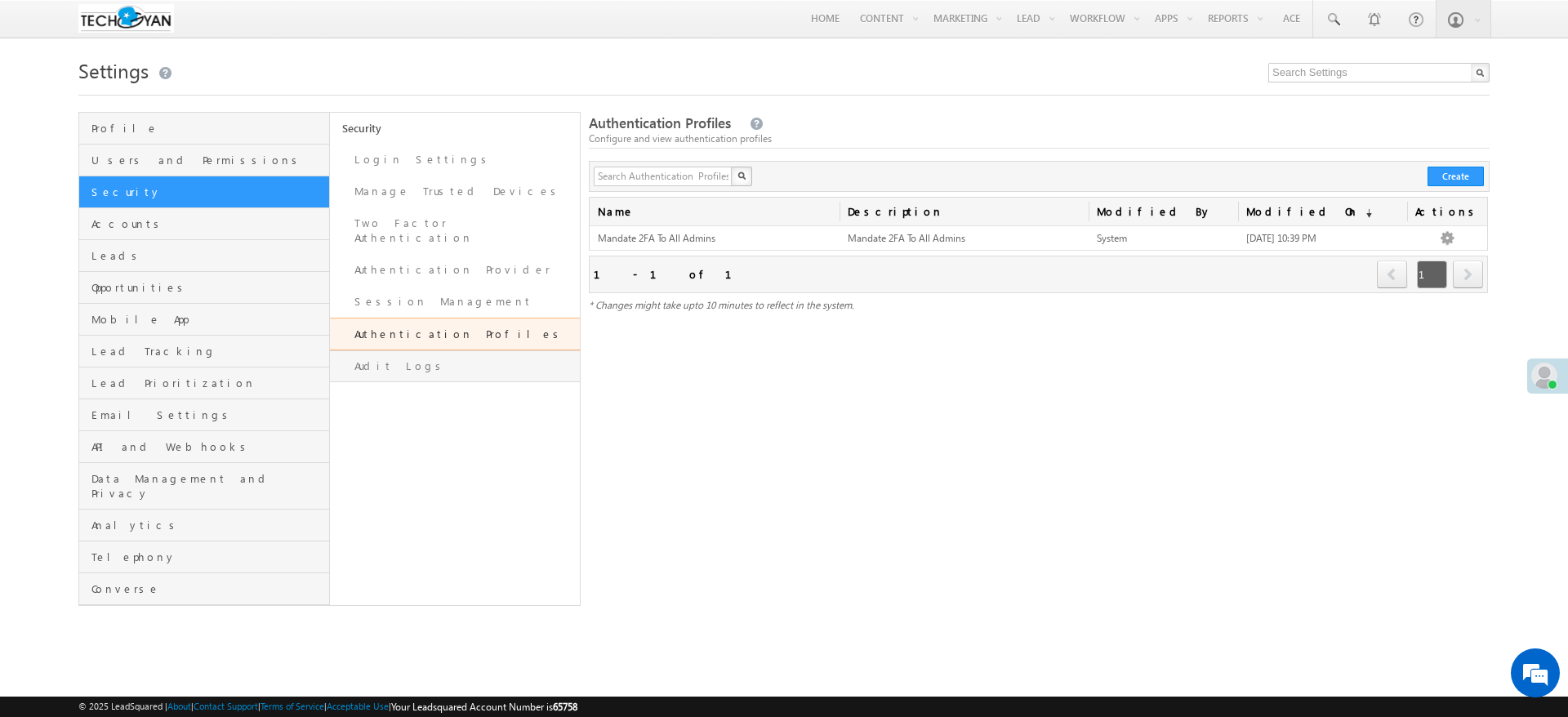
click at [383, 352] on link "Audit Logs" at bounding box center [455, 367] width 251 height 32
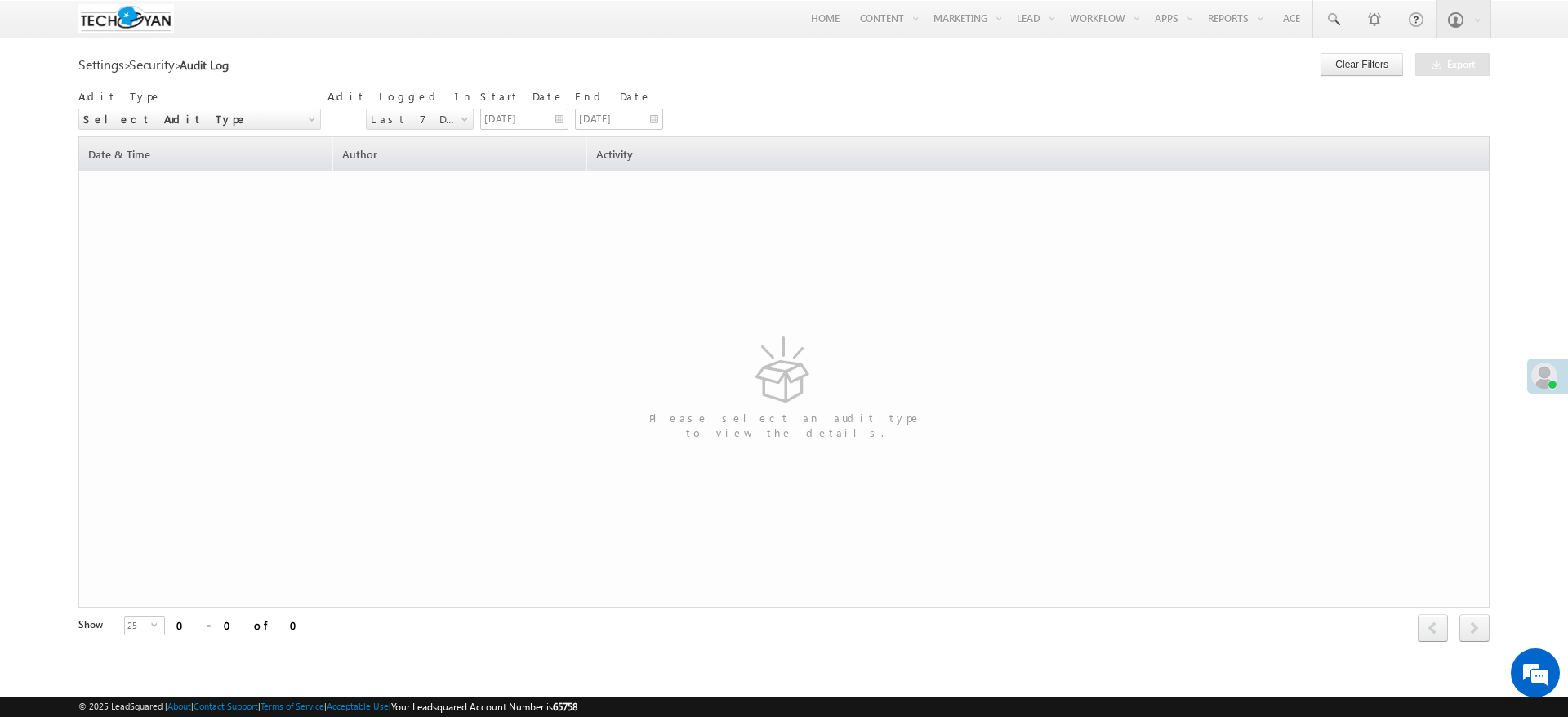
click at [132, 117] on span "Select Audit Type" at bounding box center [186, 119] width 213 height 15
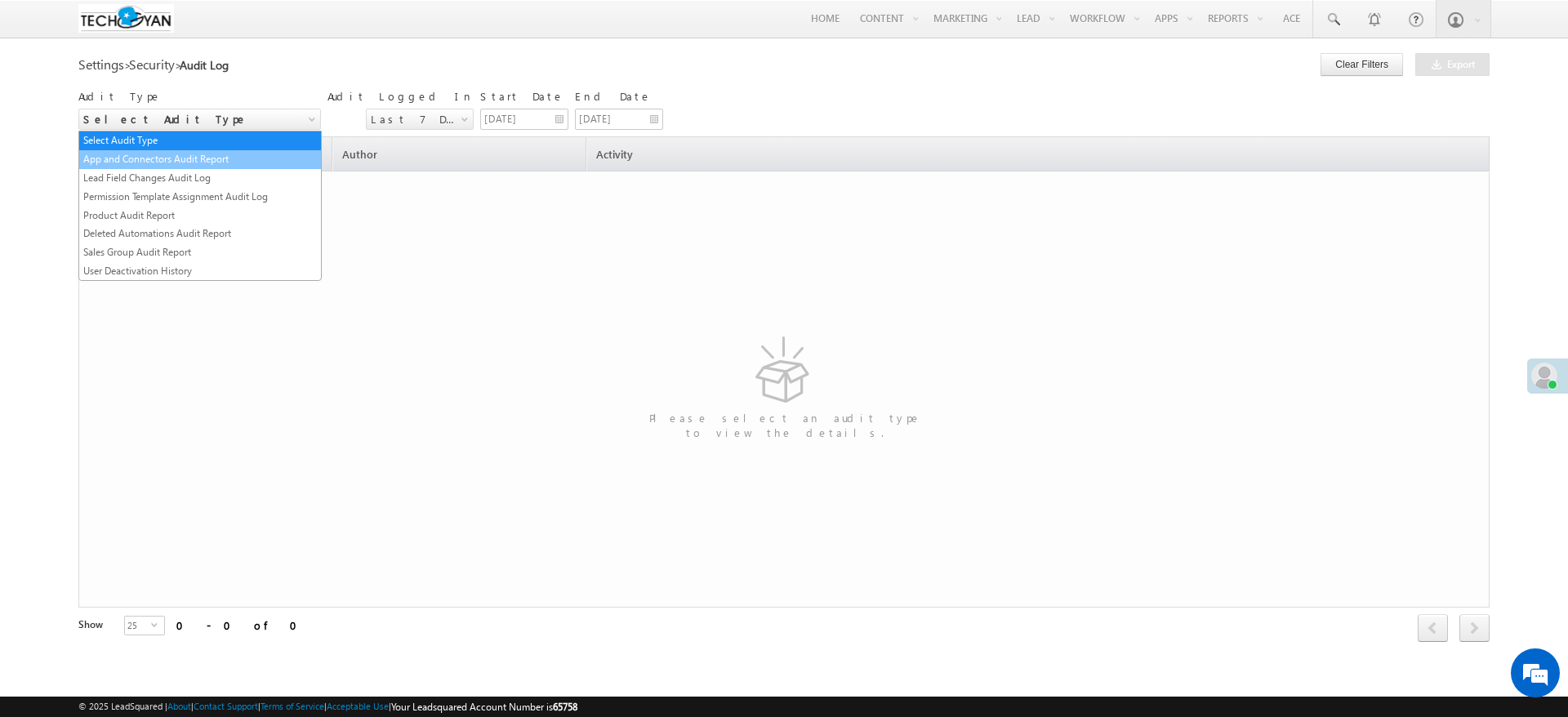
type input "23/08/2025"
type input "29/08/2025"
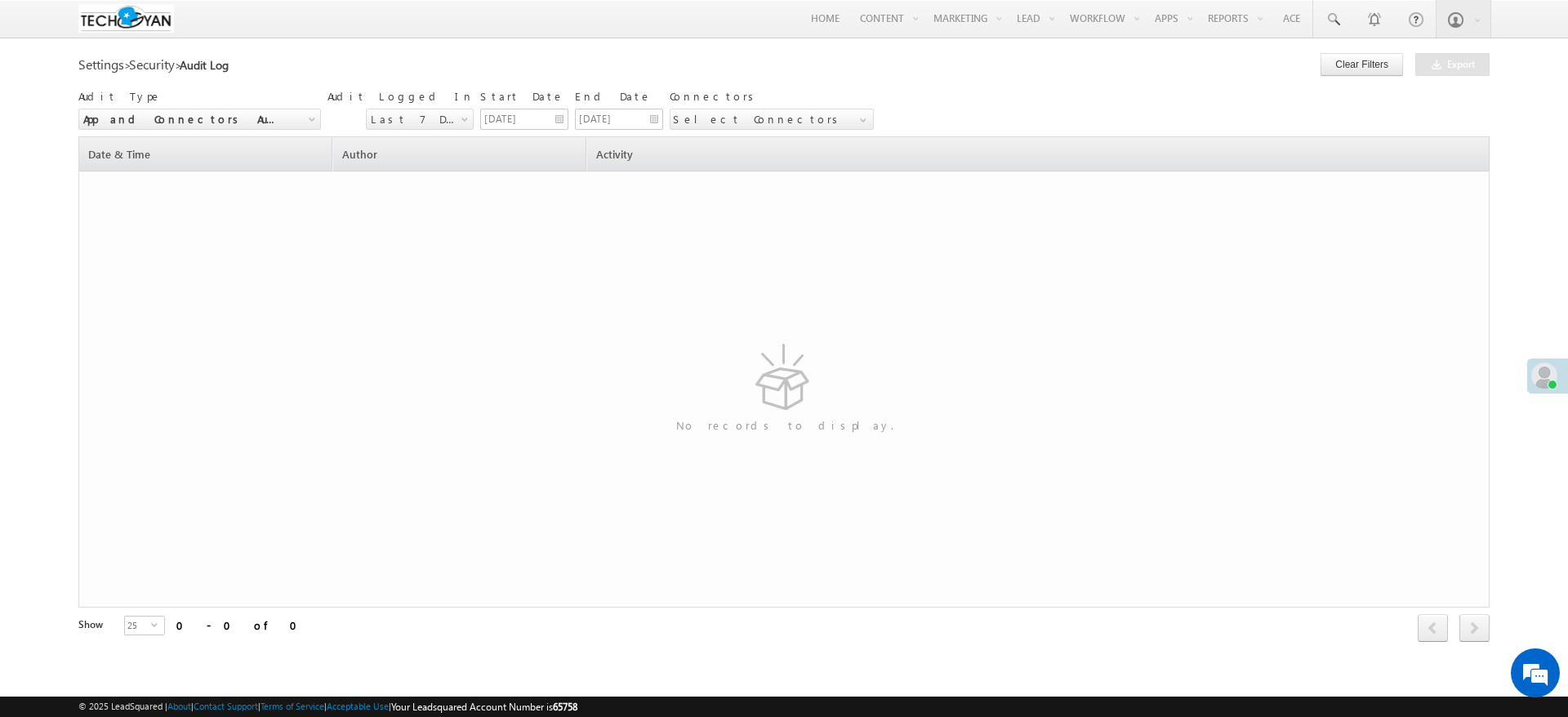
click at [201, 125] on span "App and Connectors Audit Report" at bounding box center [186, 119] width 213 height 15
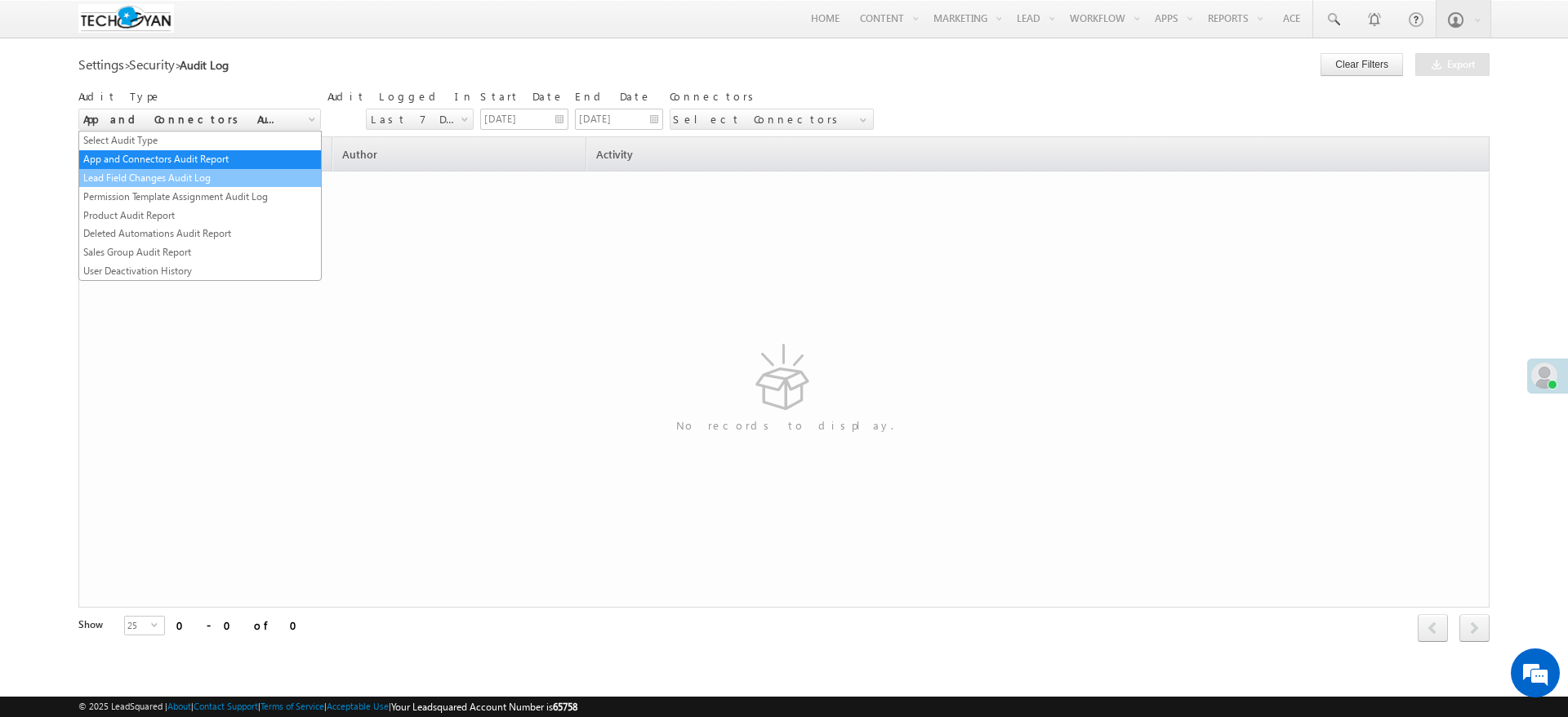
type input "23/08/2025"
type input "29/08/2025"
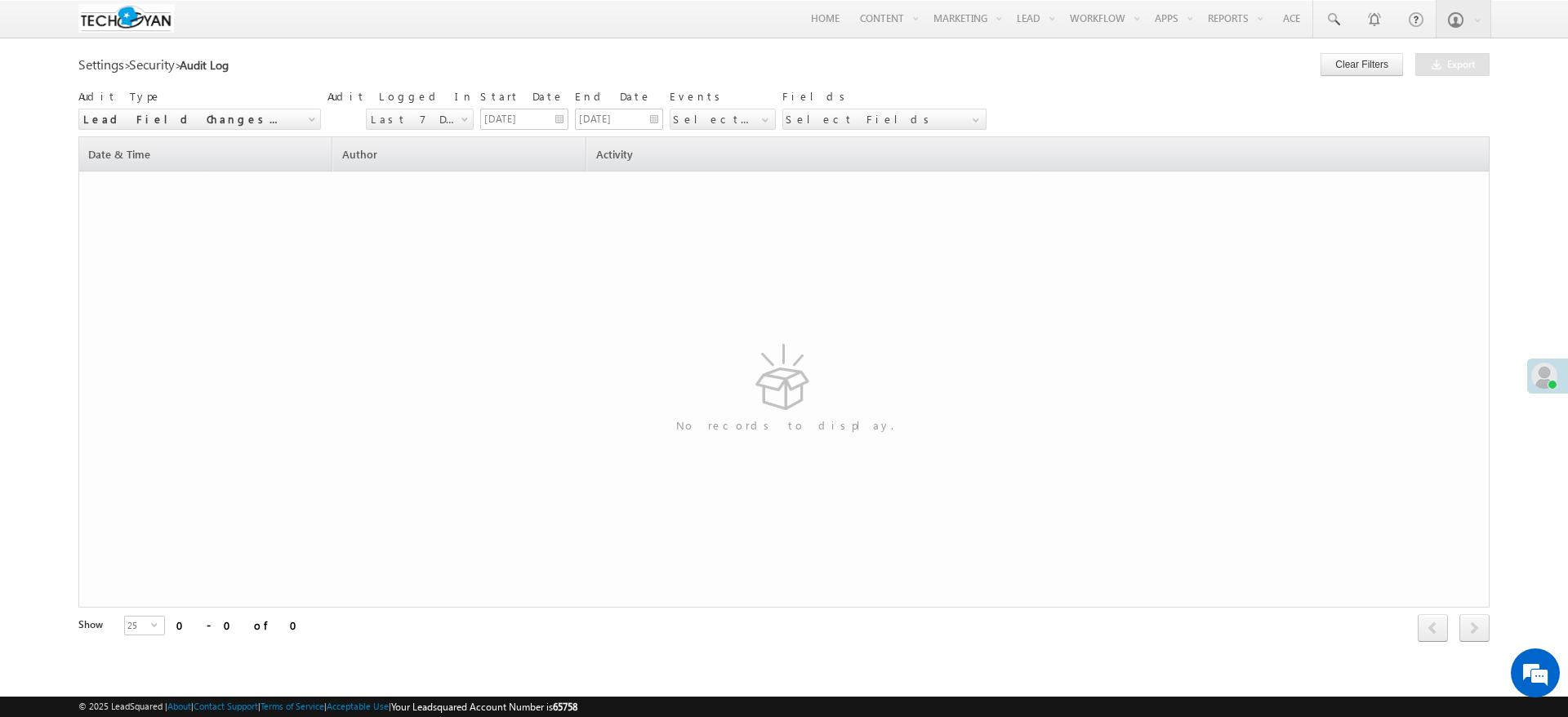
click at [776, 115] on div "Select Fields select" at bounding box center [723, 119] width 106 height 21
click at [784, 200] on label "Average Time Per Visit" at bounding box center [882, 198] width 198 height 24
click at [789, 200] on input "Average Time Per Visit" at bounding box center [794, 199] width 10 height 10
checkbox input "true"
click at [703, 112] on div "Select Events select" at bounding box center [723, 119] width 106 height 21
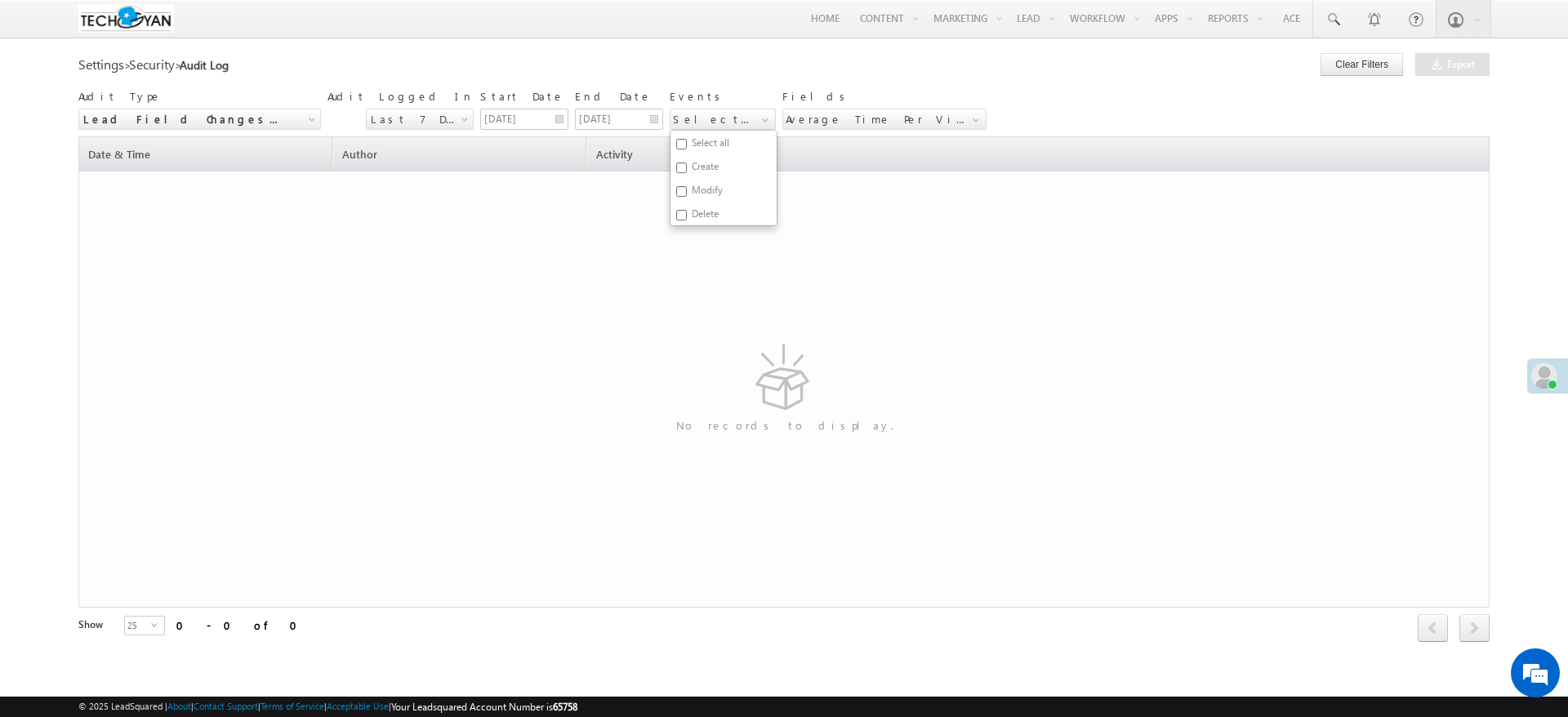
scroll to position [82, 0]
click at [383, 117] on span "Last 7 Days" at bounding box center [416, 119] width 99 height 15
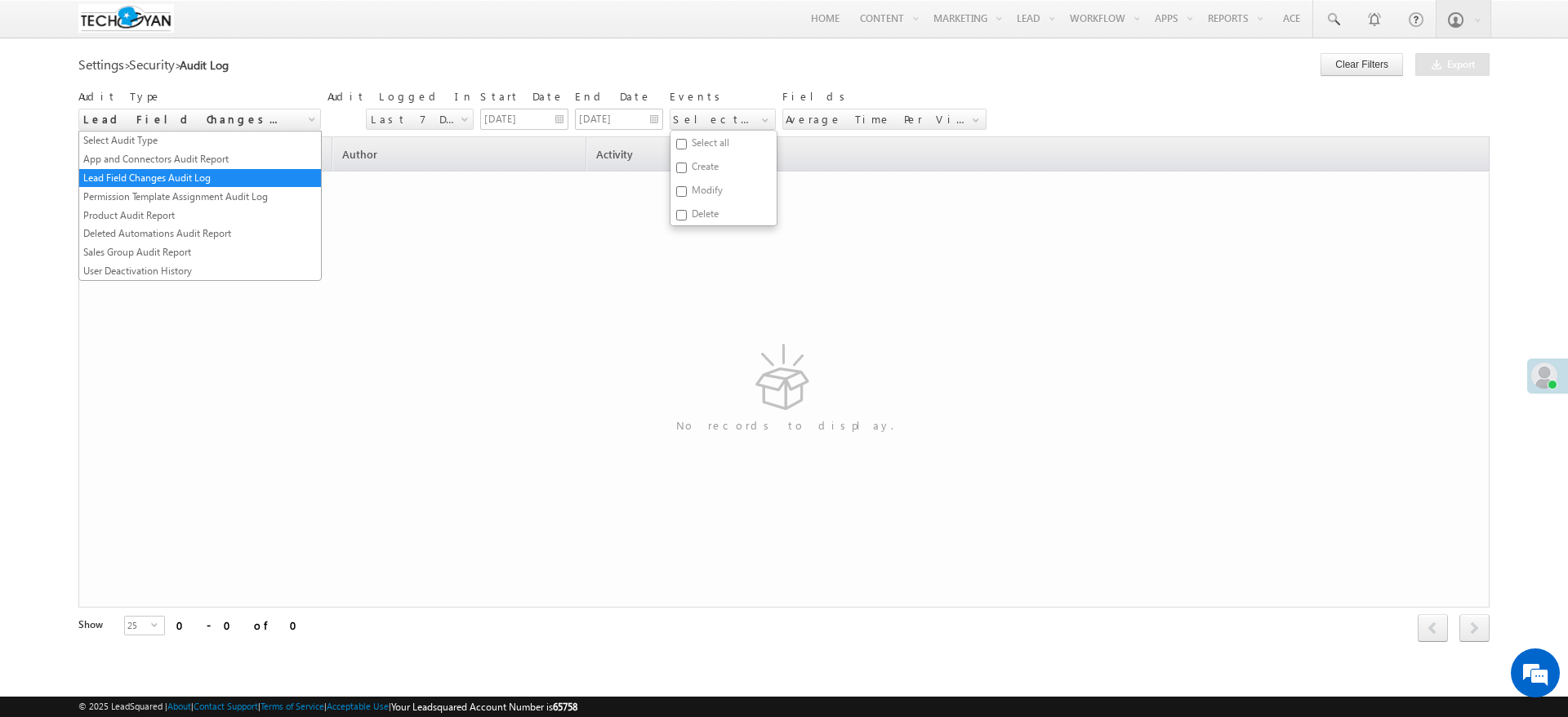
click at [216, 117] on span "Lead Field Changes Audit Log" at bounding box center [186, 119] width 213 height 15
type input "23/08/2025"
type input "29/08/2025"
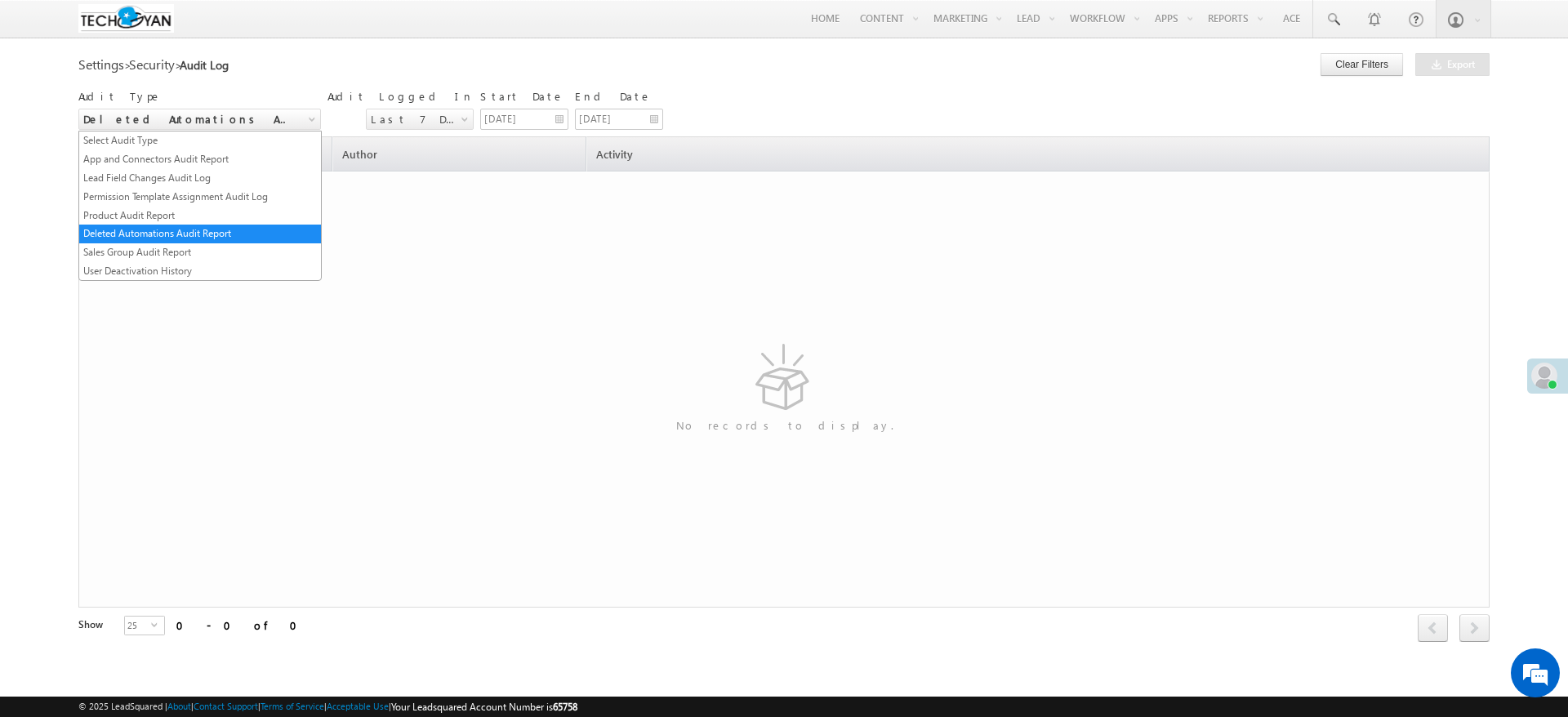
click at [283, 121] on span "Deleted Automations Audit Report" at bounding box center [186, 119] width 213 height 15
type input "23/08/2025"
type input "29/08/2025"
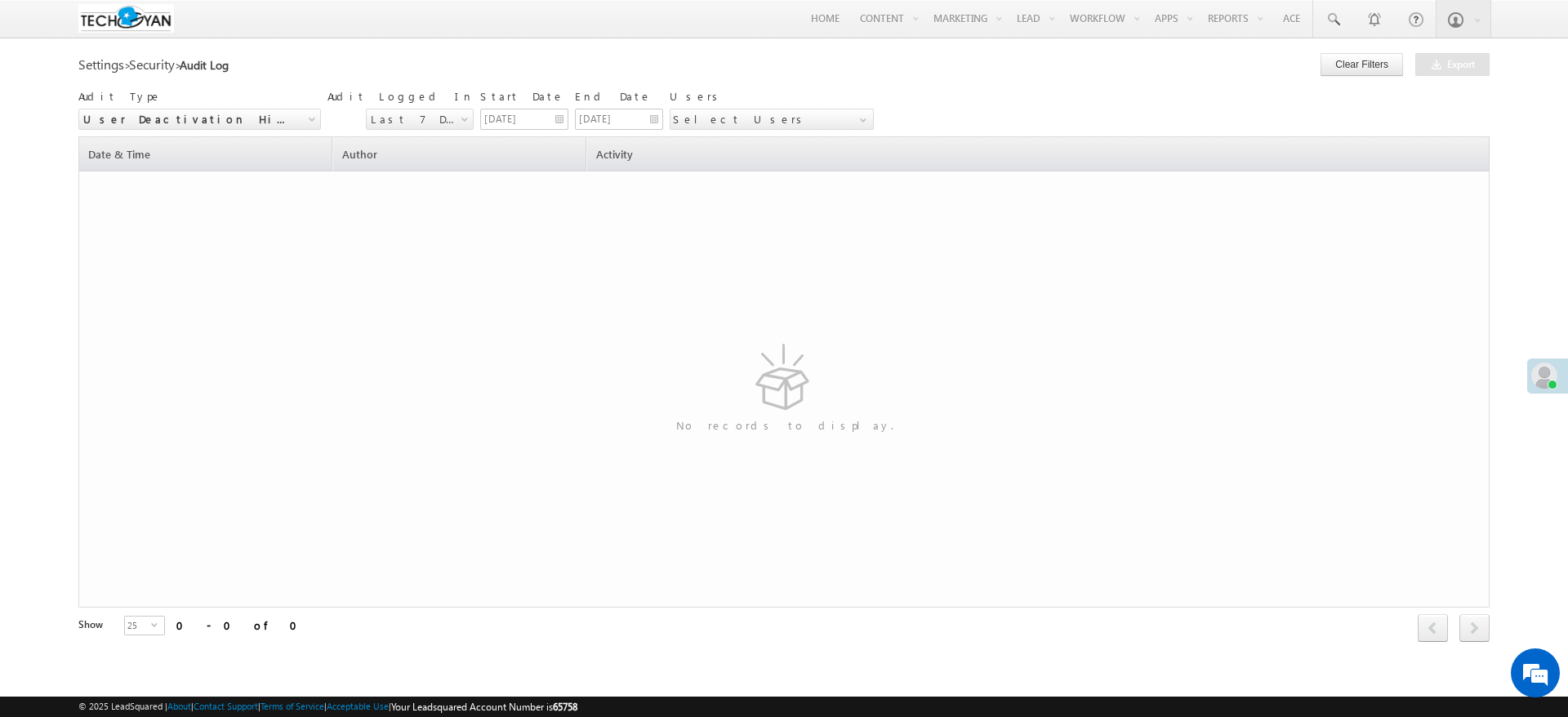
click at [183, 119] on span "User Deactivation History" at bounding box center [186, 119] width 213 height 15
click at [597, 325] on div "No records to display." at bounding box center [784, 389] width 1396 height 178
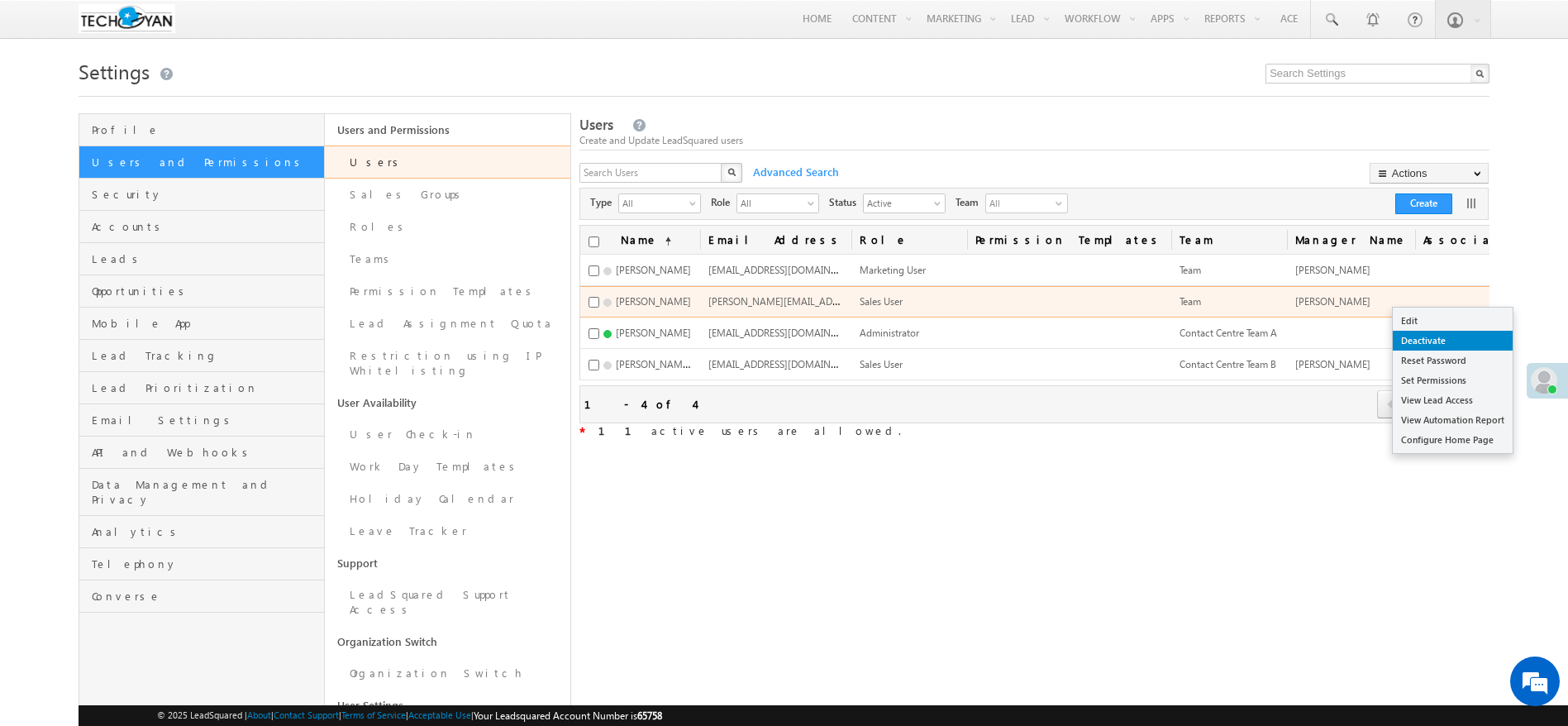
click at [1455, 335] on link "Deactivate" at bounding box center [1452, 340] width 120 height 20
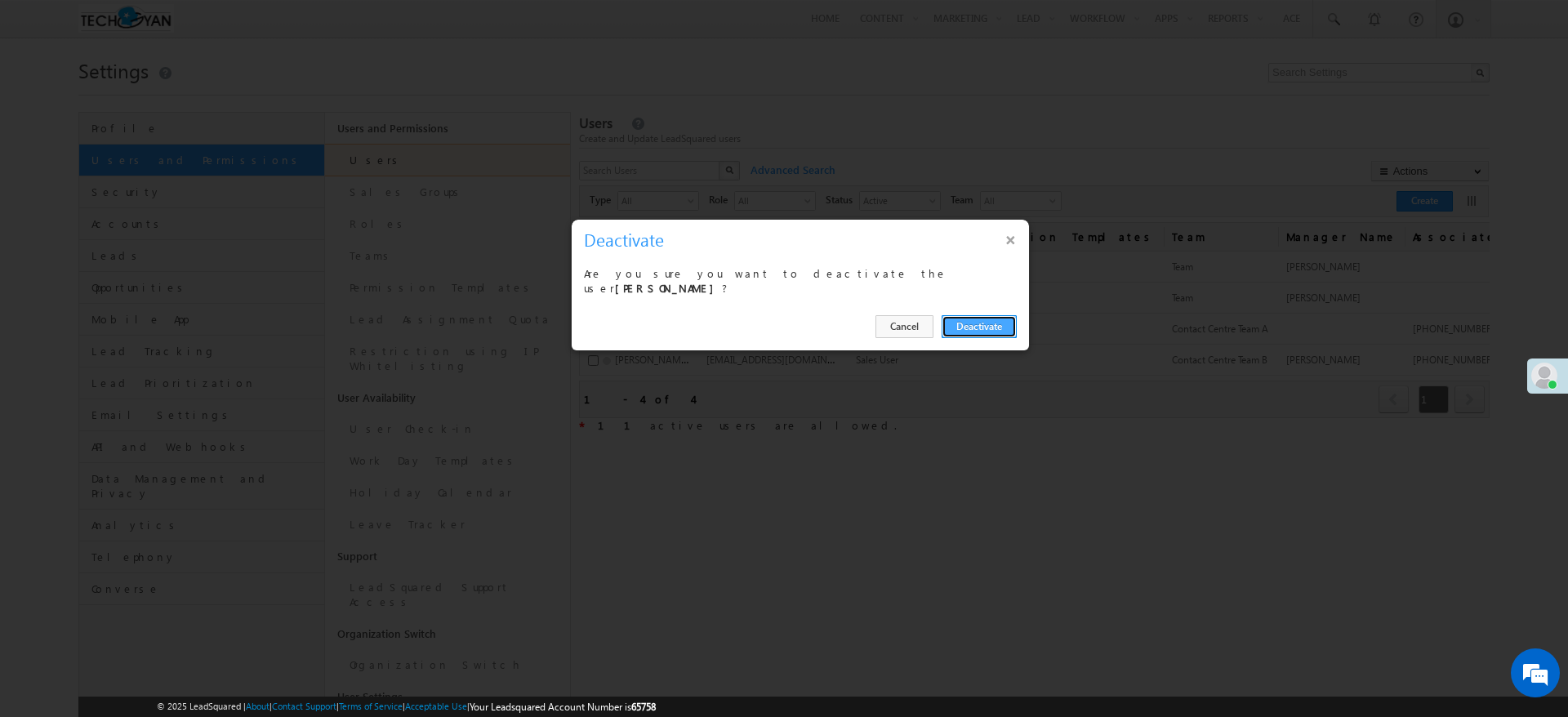
click at [1012, 327] on button "Deactivate" at bounding box center [979, 327] width 75 height 23
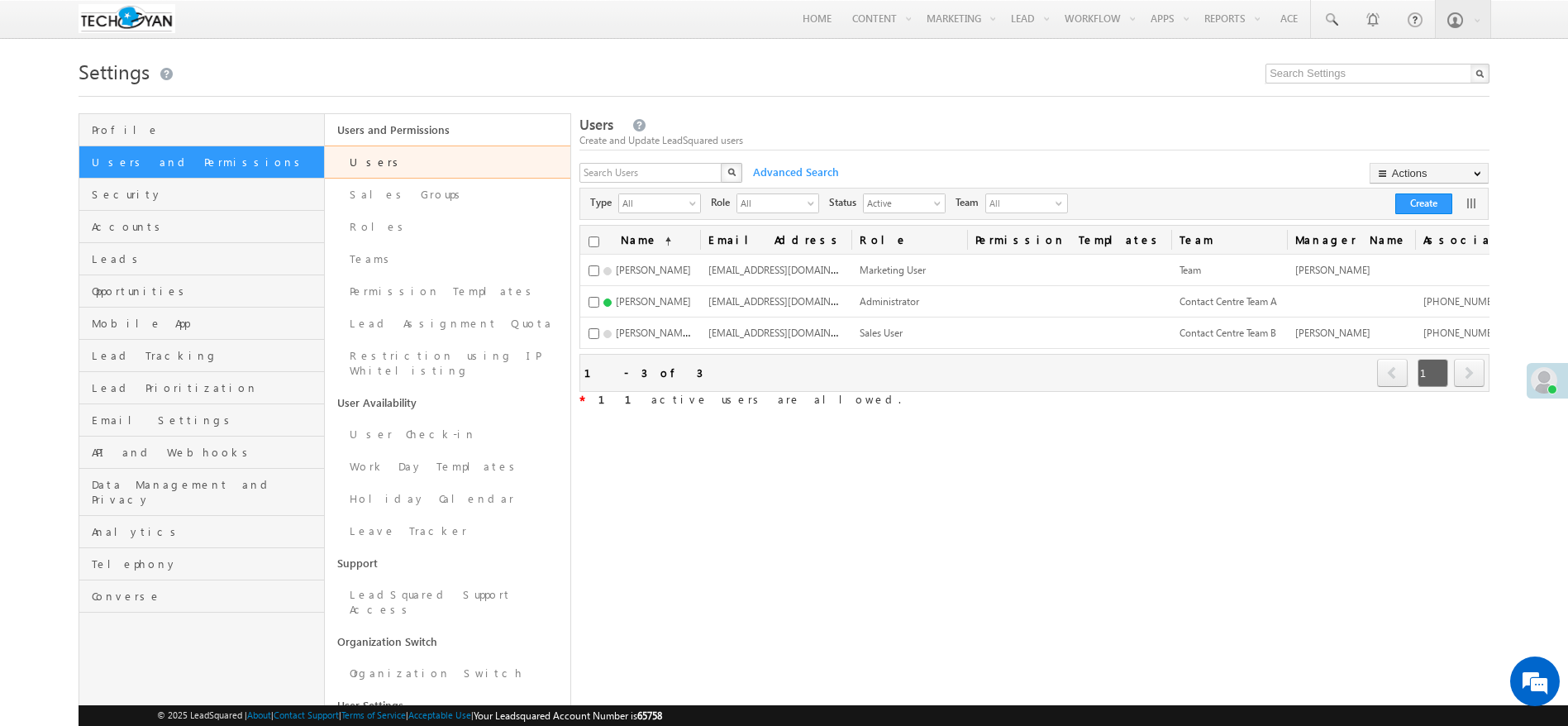
click at [926, 219] on div "Type All select -1 Role All select All Status Active select 0 Team All No recor…" at bounding box center [1033, 204] width 909 height 33
click at [932, 211] on span "Active" at bounding box center [897, 202] width 68 height 16
click at [879, 255] on li "Inactive" at bounding box center [913, 256] width 81 height 16
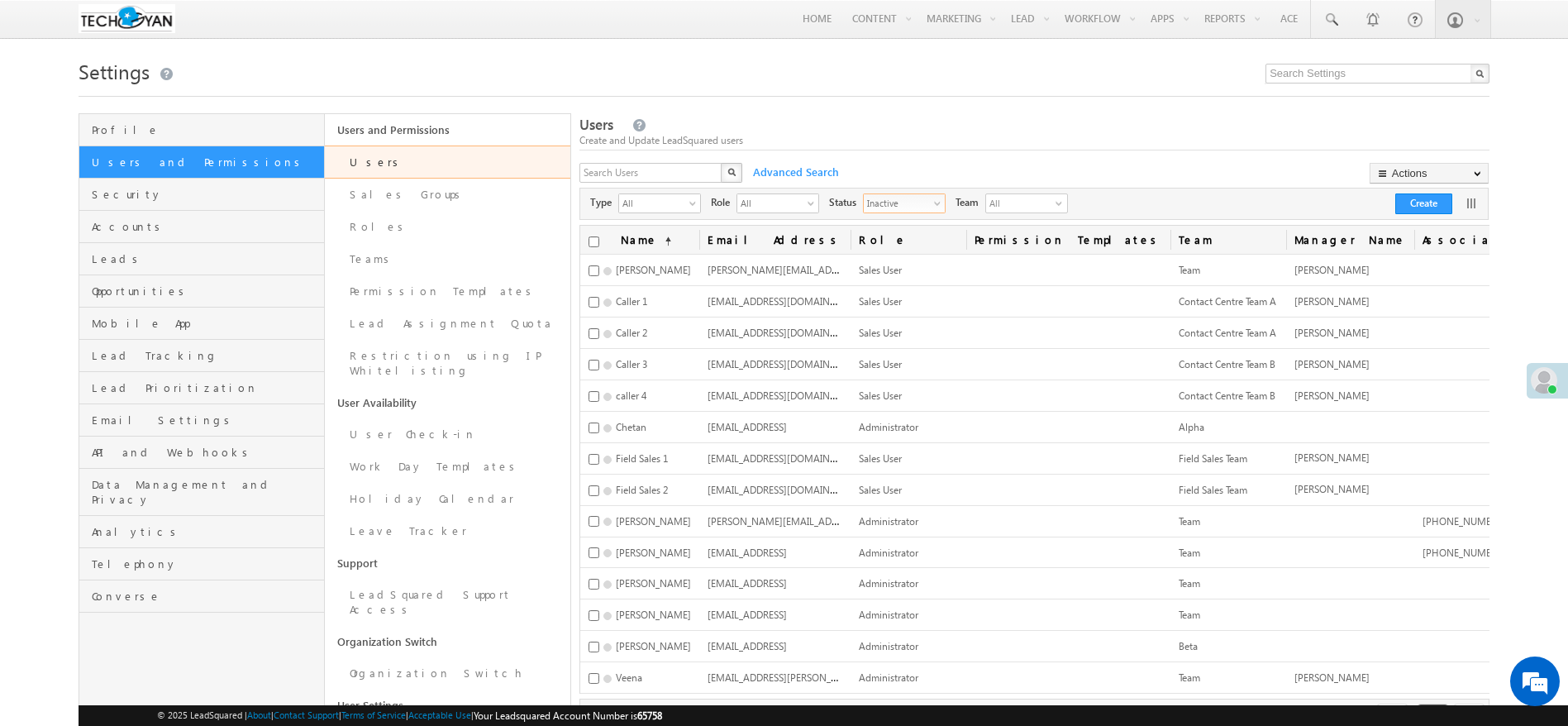
click at [932, 203] on span "Inactive" at bounding box center [897, 202] width 68 height 16
click at [946, 239] on li "Active" at bounding box center [913, 239] width 81 height 16
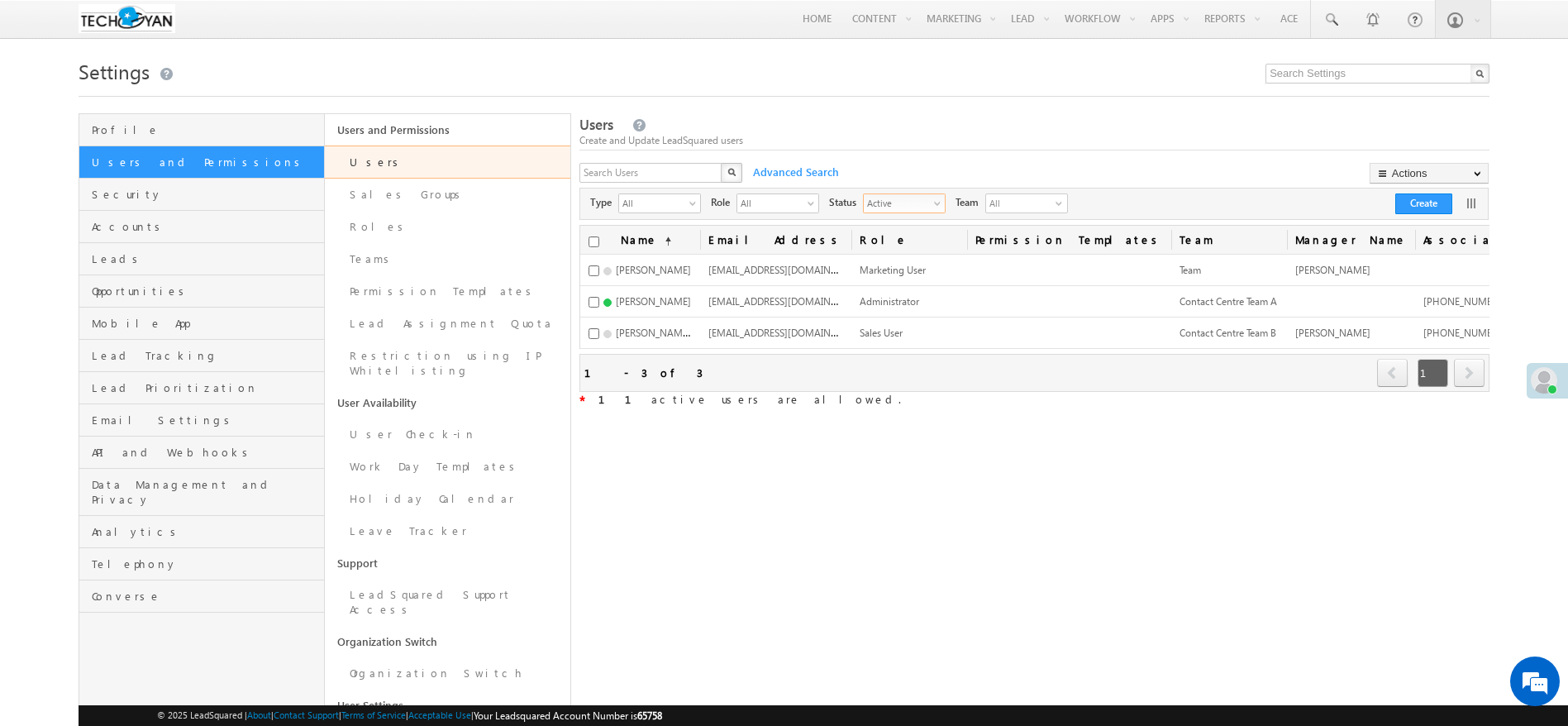
click at [911, 195] on span "Active" at bounding box center [897, 202] width 68 height 16
click at [921, 255] on li "Inactive" at bounding box center [913, 256] width 81 height 16
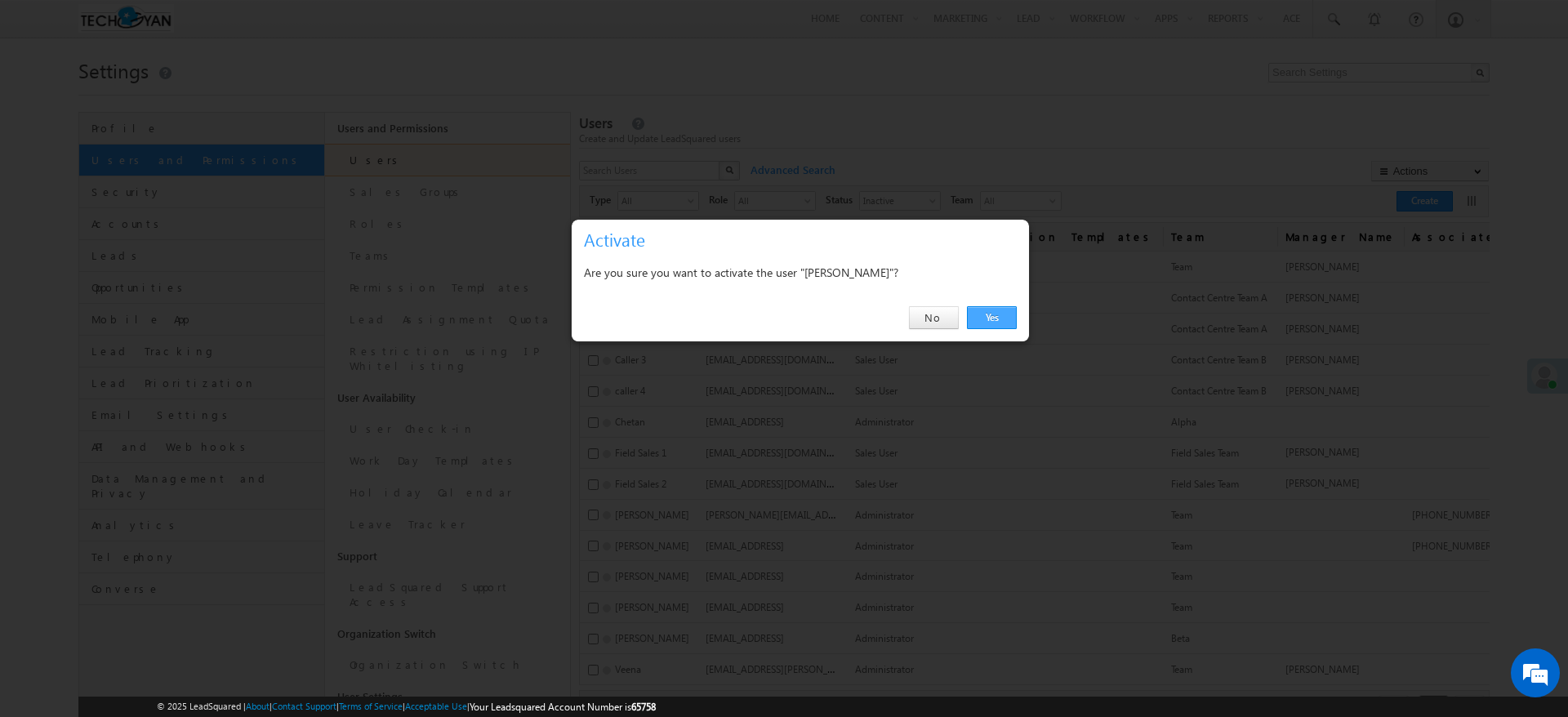
click at [982, 317] on link "Yes" at bounding box center [992, 317] width 50 height 23
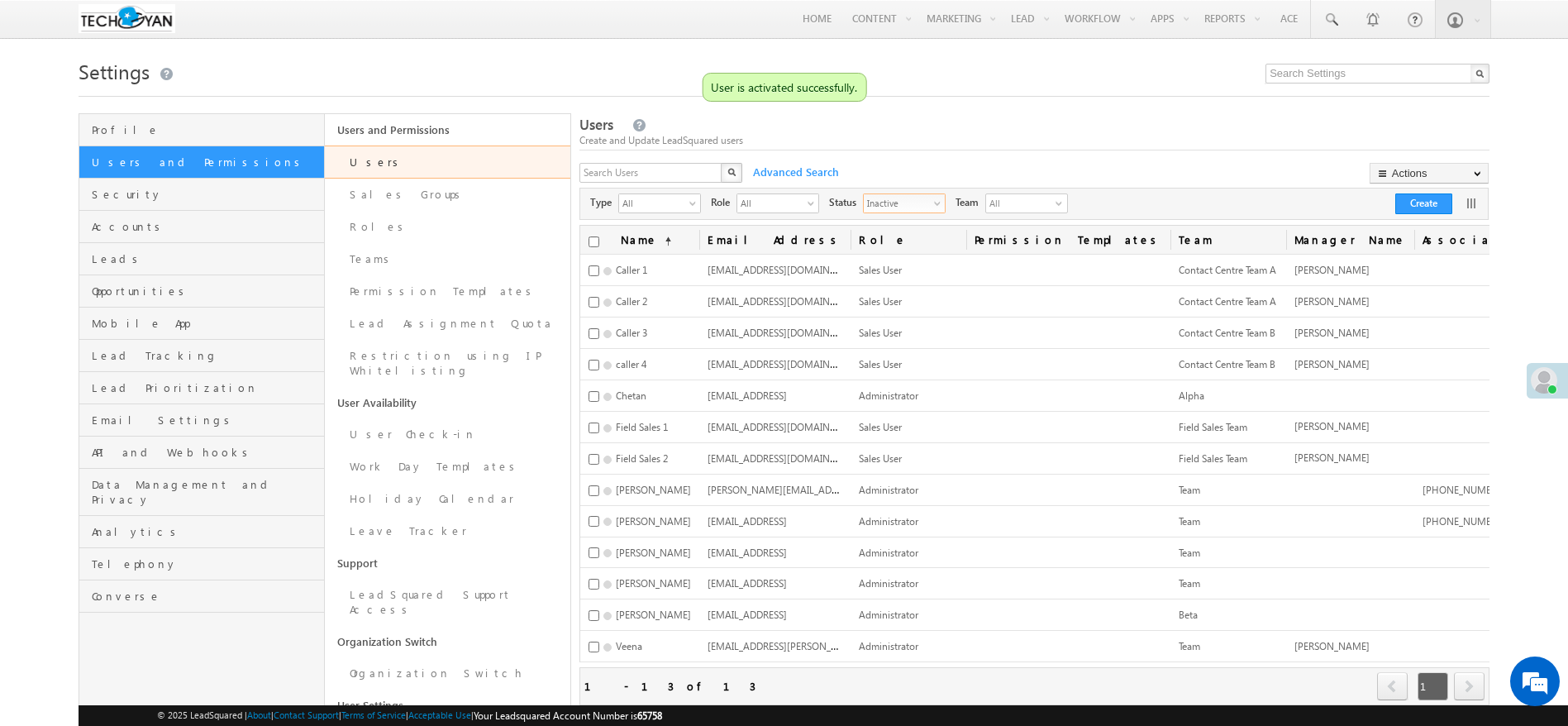
click at [932, 204] on span "Inactive" at bounding box center [897, 202] width 68 height 16
click at [921, 244] on li "Active" at bounding box center [913, 239] width 81 height 16
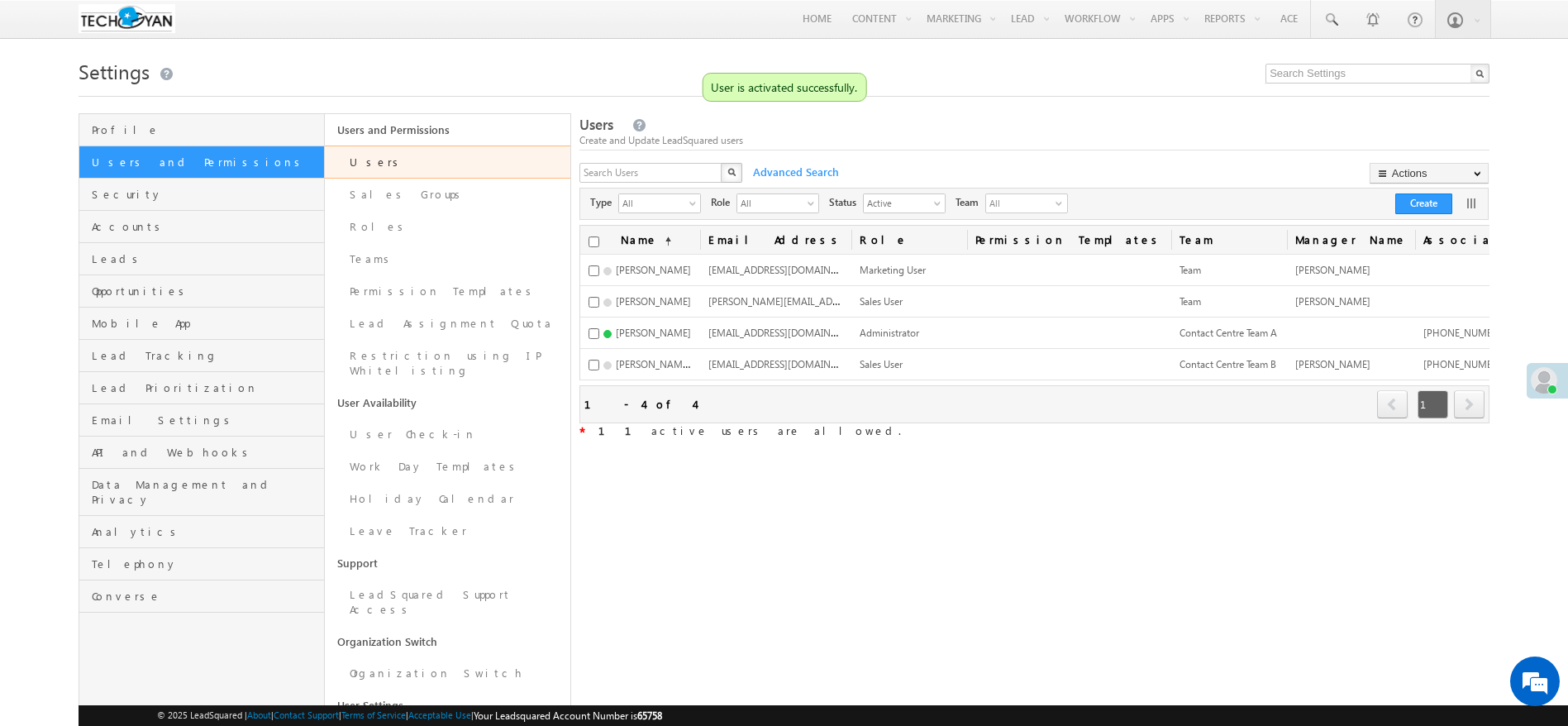
click at [973, 143] on div "Create and Update LeadSquared users" at bounding box center [1033, 141] width 910 height 15
click at [921, 201] on span "Active" at bounding box center [897, 202] width 68 height 16
click at [927, 259] on li "Inactive" at bounding box center [913, 256] width 81 height 16
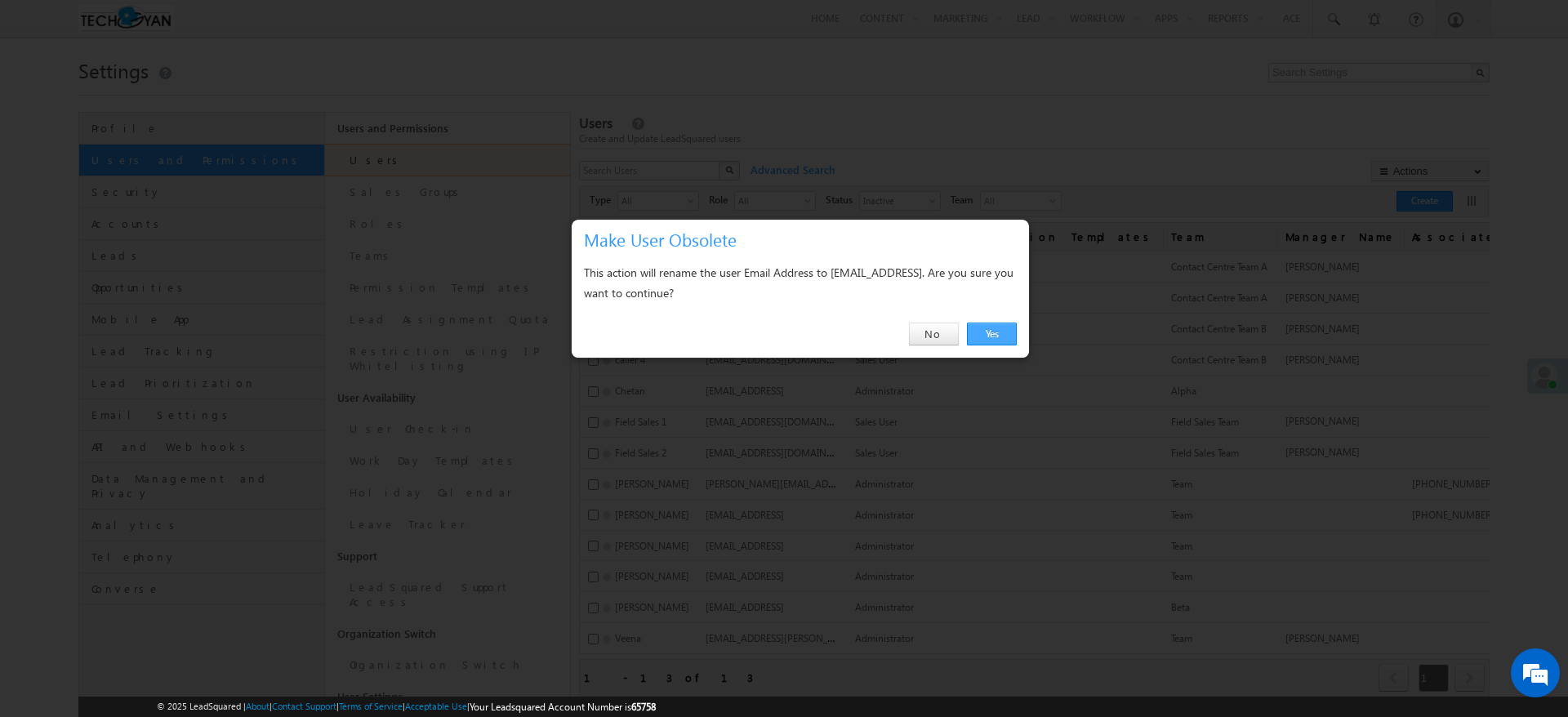
click at [1005, 335] on link "Yes" at bounding box center [992, 334] width 50 height 23
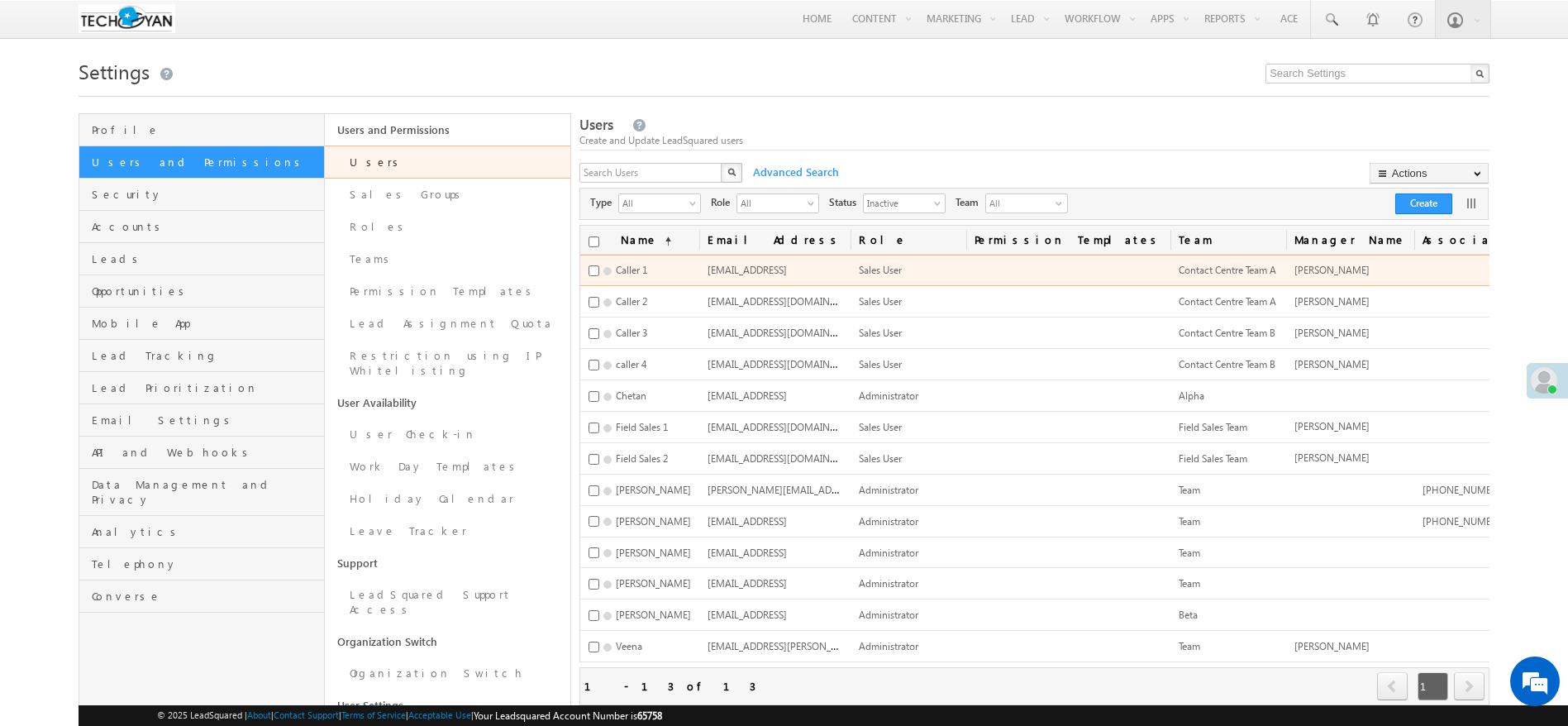
click at [778, 269] on span "[EMAIL_ADDRESS]" at bounding box center [747, 269] width 80 height 12
drag, startPoint x: 778, startPoint y: 269, endPoint x: 791, endPoint y: 272, distance: 13.3
click at [823, 270] on tr "Caller 1 [EMAIL_ADDRESS] Sales User Contact Centre Team A [PERSON_NAME] Edit Ac…" at bounding box center [1163, 270] width 1166 height 32
click at [762, 274] on span "[EMAIL_ADDRESS]" at bounding box center [747, 269] width 80 height 12
click at [721, 272] on span "[EMAIL_ADDRESS]" at bounding box center [747, 269] width 80 height 12
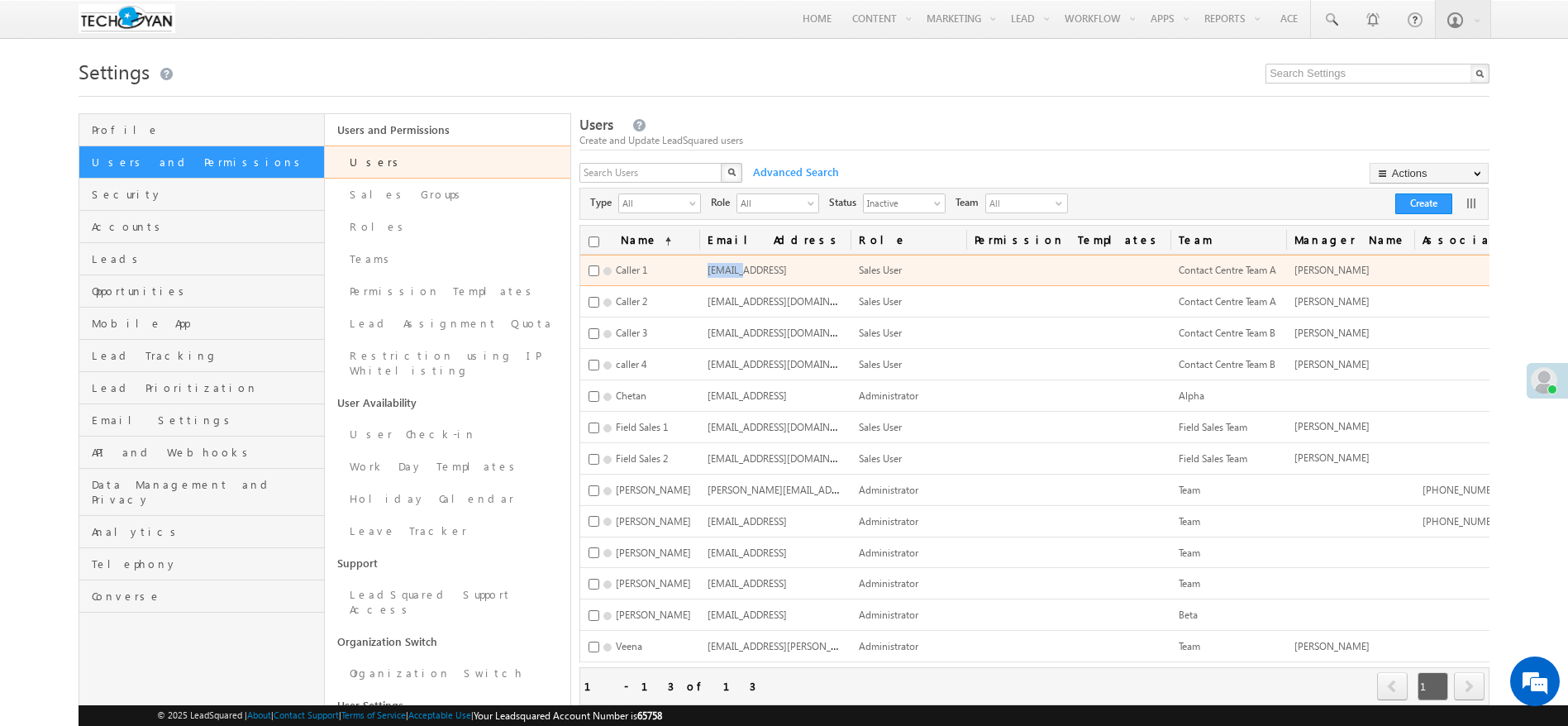
click at [721, 272] on span "[EMAIL_ADDRESS]" at bounding box center [747, 269] width 80 height 12
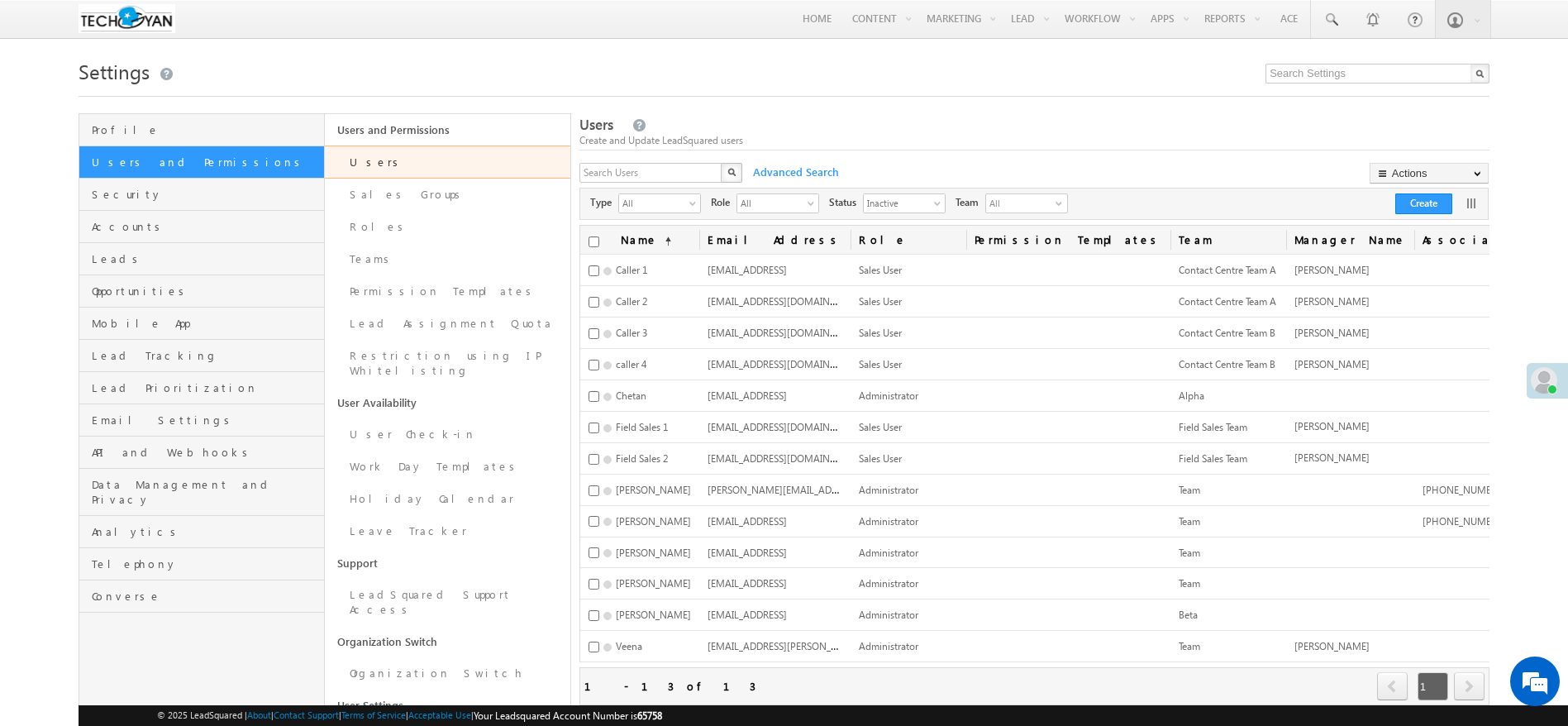
click at [1012, 187] on div "X Advanced Search Actions Import Users Update via CSV Export Users Bulk Update …" at bounding box center [1032, 176] width 908 height 25
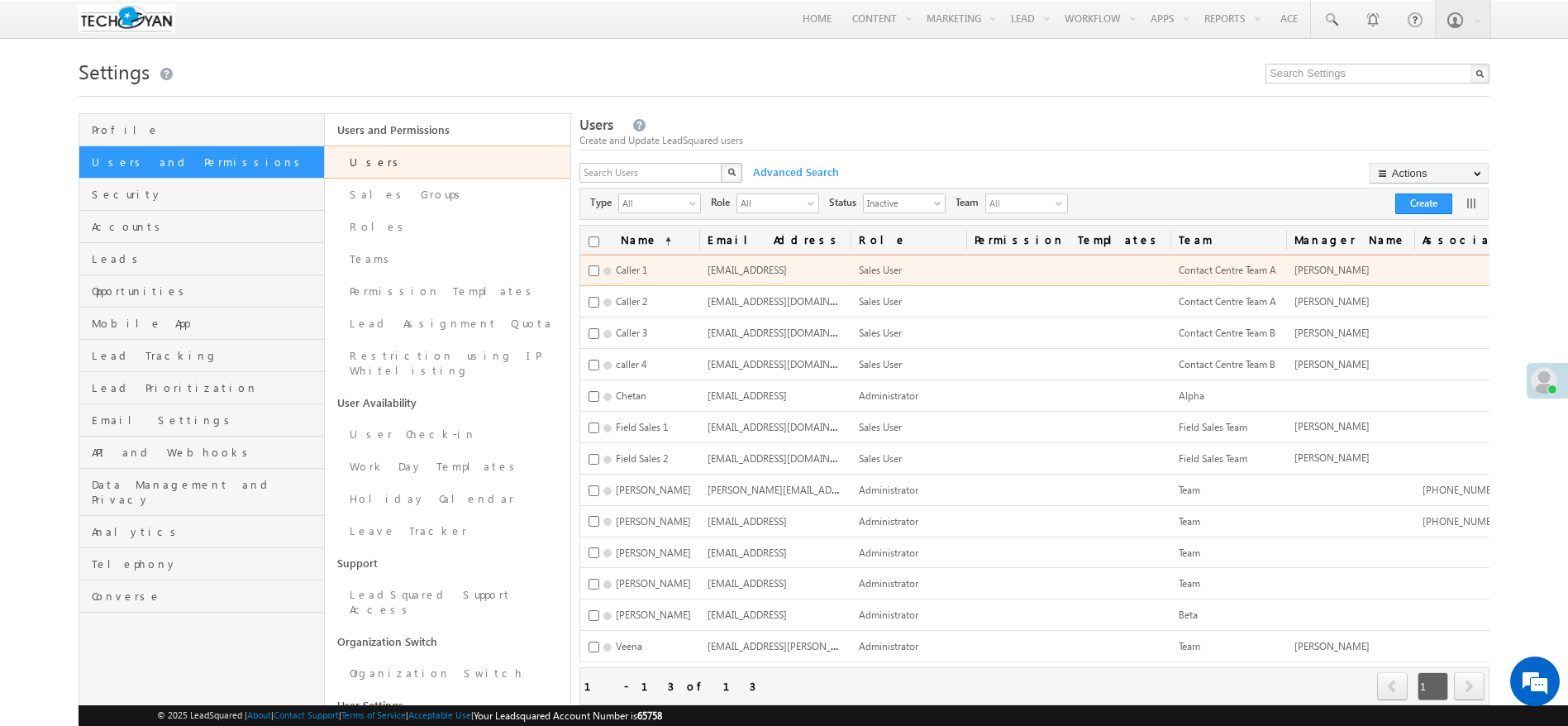
drag, startPoint x: 797, startPoint y: 269, endPoint x: 815, endPoint y: 271, distance: 18.1
click at [787, 271] on span "[EMAIL_ADDRESS]" at bounding box center [747, 269] width 80 height 12
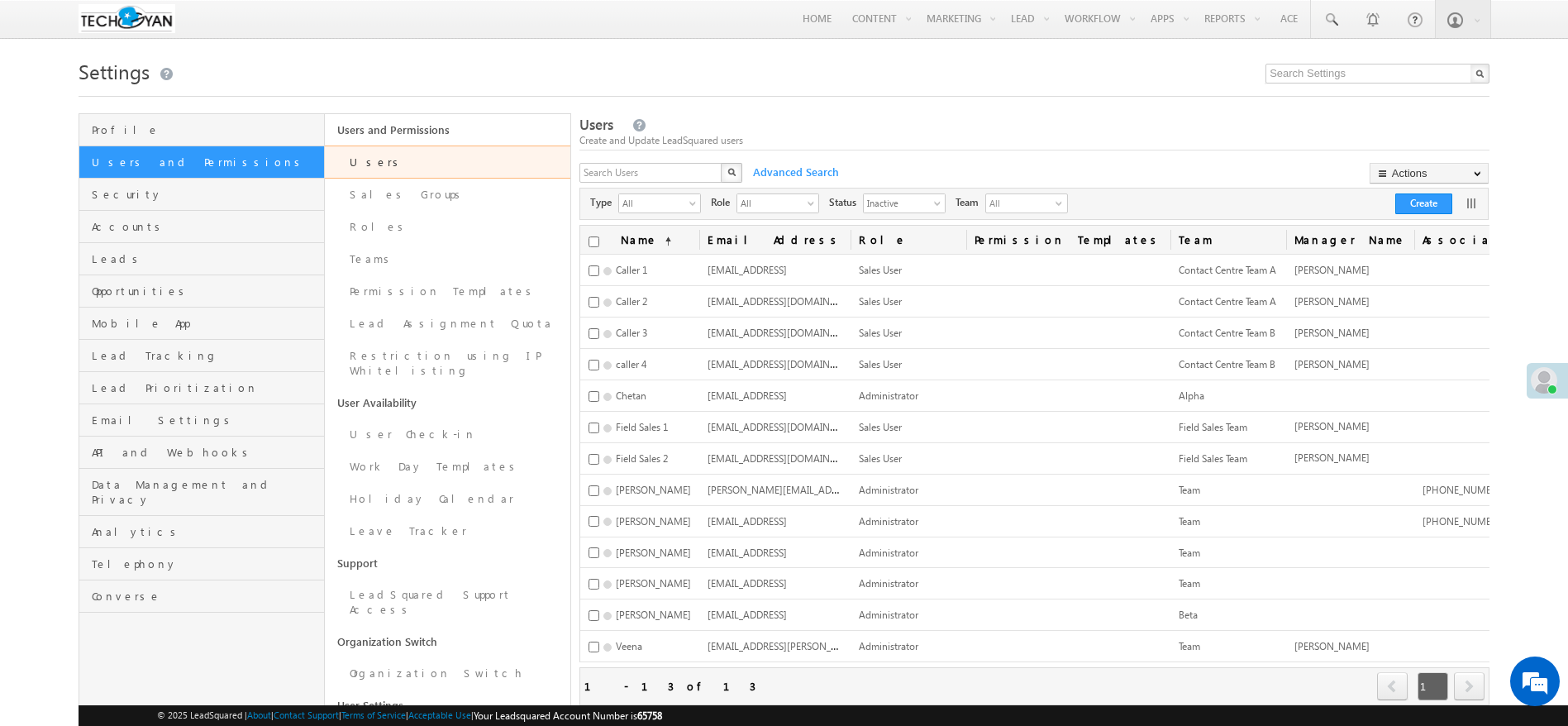
drag, startPoint x: 949, startPoint y: 163, endPoint x: 934, endPoint y: 160, distance: 15.3
click at [937, 160] on div "Users Create and Update LeadSquared users X Advanced Search Actions Import User…" at bounding box center [1033, 419] width 910 height 609
click at [883, 199] on span "Inactive" at bounding box center [897, 202] width 68 height 16
click at [893, 221] on li "All" at bounding box center [913, 222] width 81 height 16
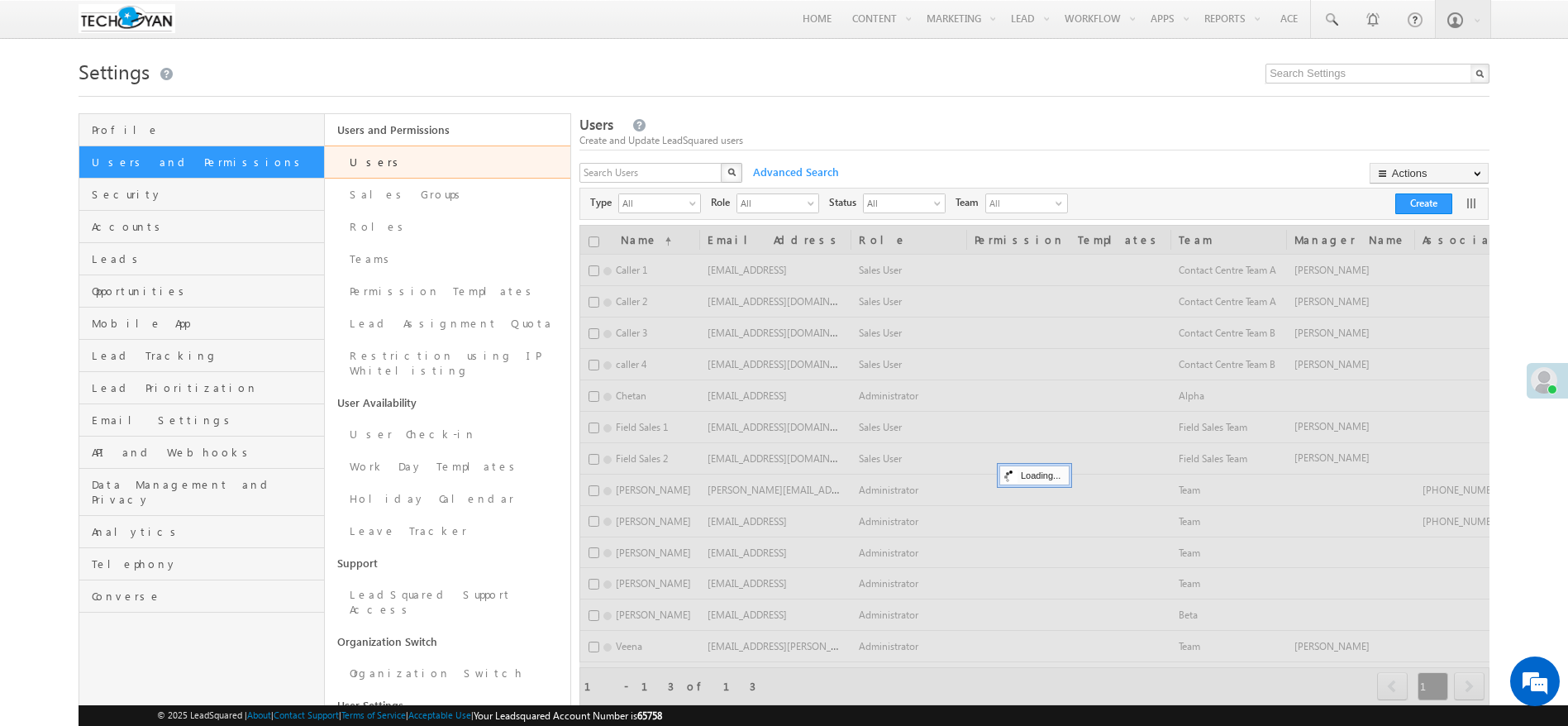
click at [1031, 141] on div "Create and Update LeadSquared users" at bounding box center [1033, 141] width 910 height 15
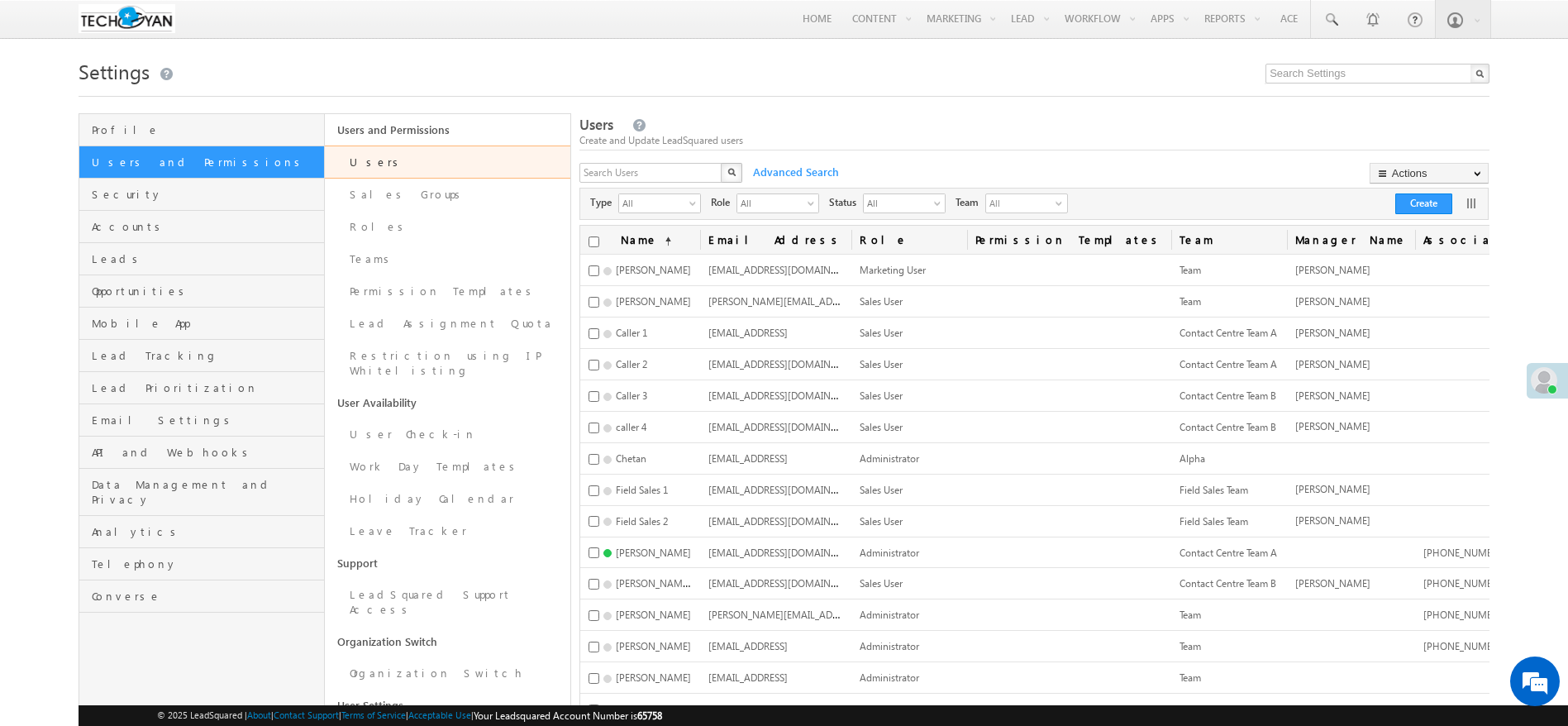
click at [1095, 144] on div "Create and Update LeadSquared users" at bounding box center [1033, 141] width 910 height 15
click at [902, 209] on span "All" at bounding box center [897, 202] width 68 height 16
click at [909, 259] on li "Inactive" at bounding box center [913, 256] width 81 height 16
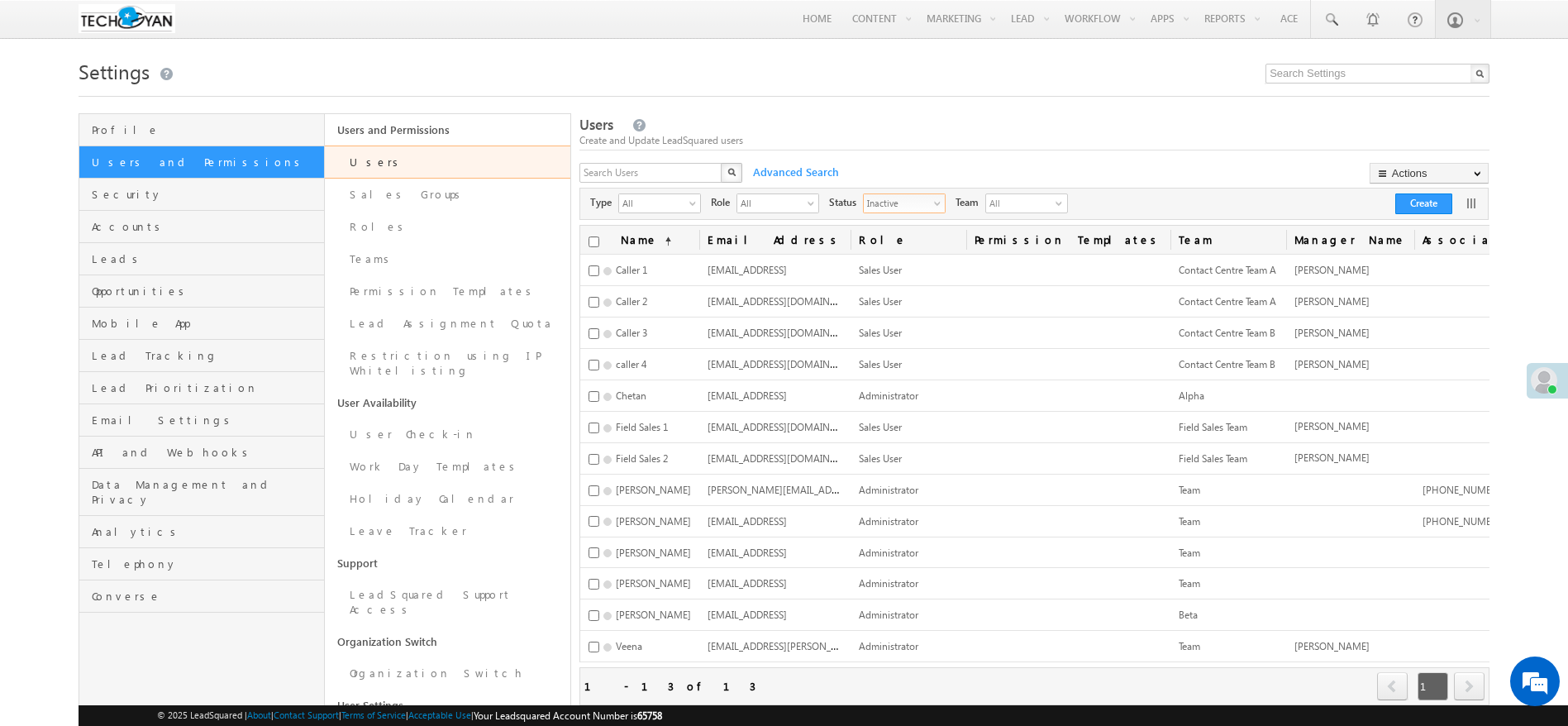
click at [903, 205] on span "Inactive" at bounding box center [897, 202] width 68 height 16
click at [895, 237] on li "Active" at bounding box center [913, 239] width 81 height 16
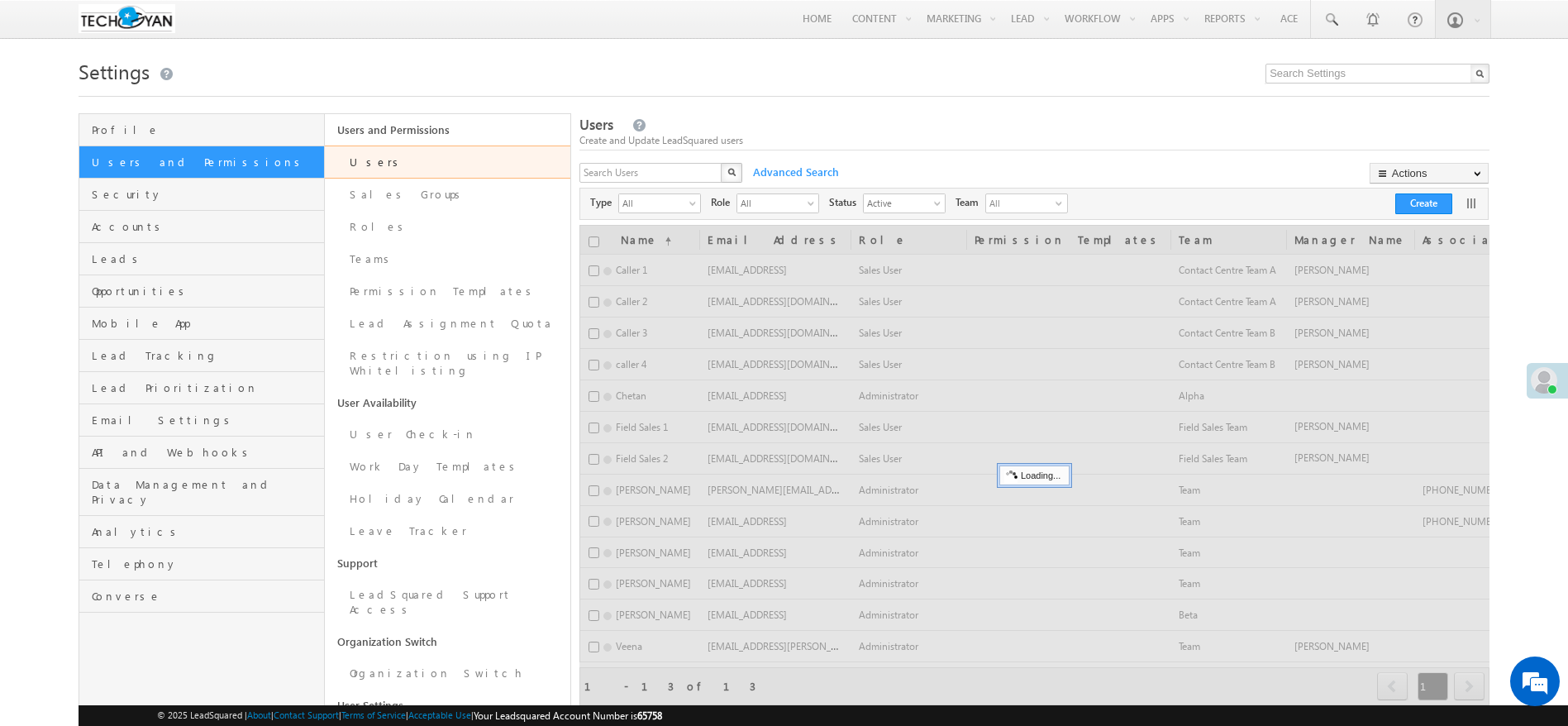
click at [1142, 165] on div "X Advanced Search Actions Import Users Update via CSV Export Users Bulk Update …" at bounding box center [1032, 176] width 908 height 25
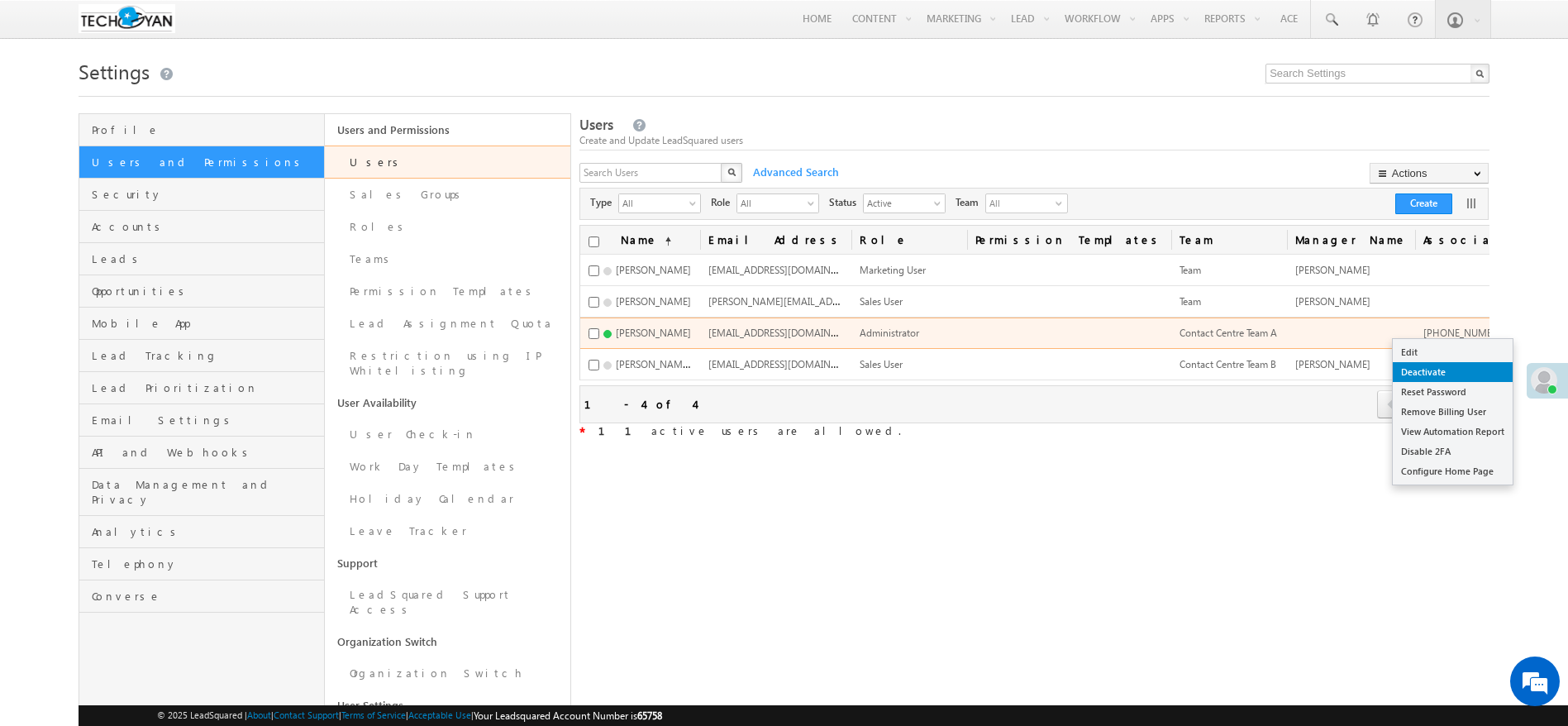
click at [1446, 370] on link "Deactivate" at bounding box center [1452, 372] width 120 height 20
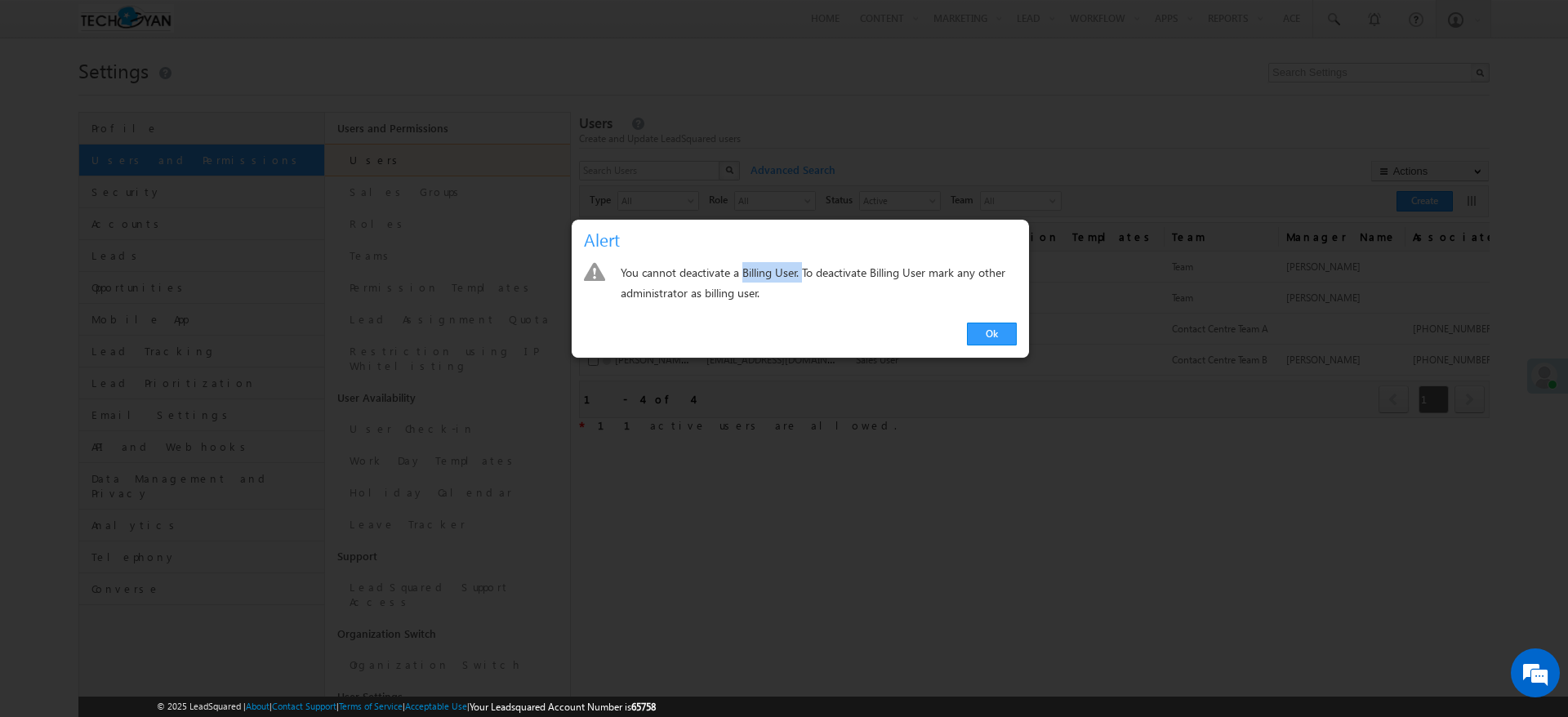
drag, startPoint x: 743, startPoint y: 271, endPoint x: 803, endPoint y: 281, distance: 60.8
click at [803, 281] on div "You cannot deactivate a Billing User. To deactivate Billing User mark any other…" at bounding box center [819, 282] width 396 height 41
click at [999, 335] on link "Ok" at bounding box center [992, 334] width 50 height 23
